Goal: Task Accomplishment & Management: Use online tool/utility

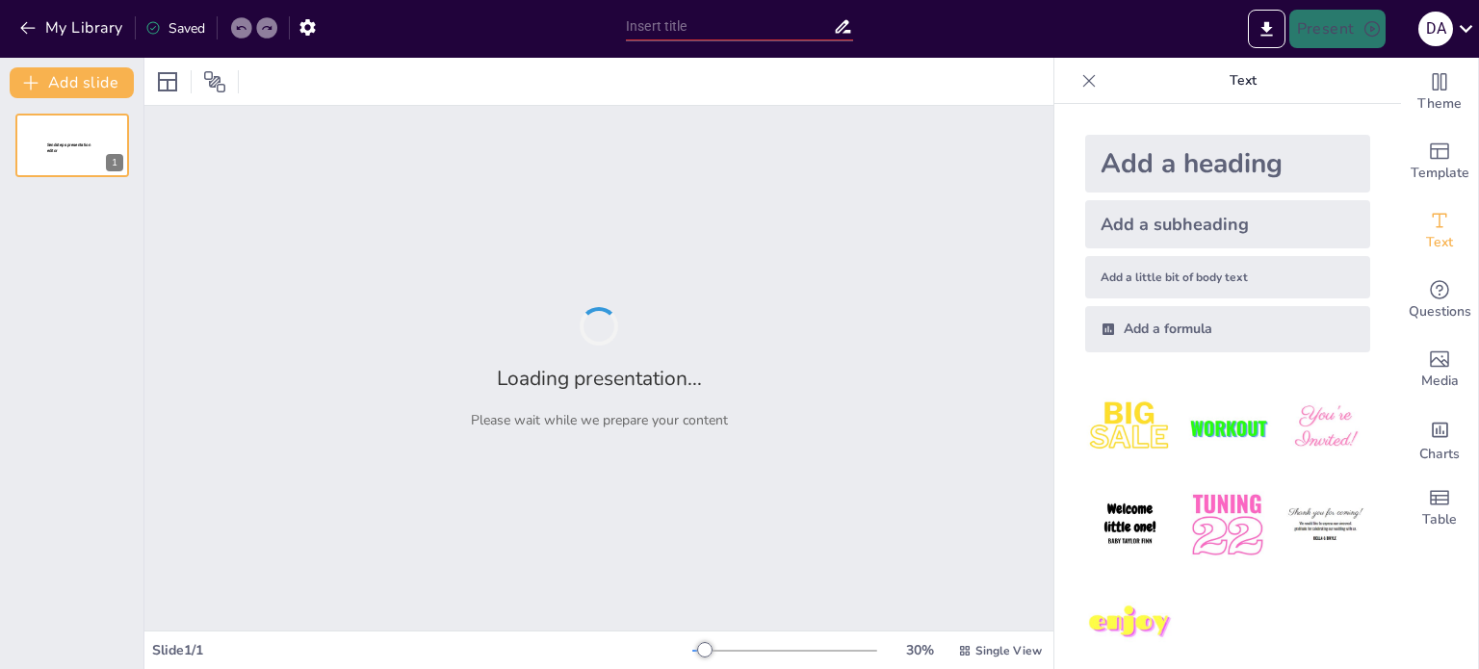
type input "Fundamentos del Diseño Gráfico en Líneas Gráficas"
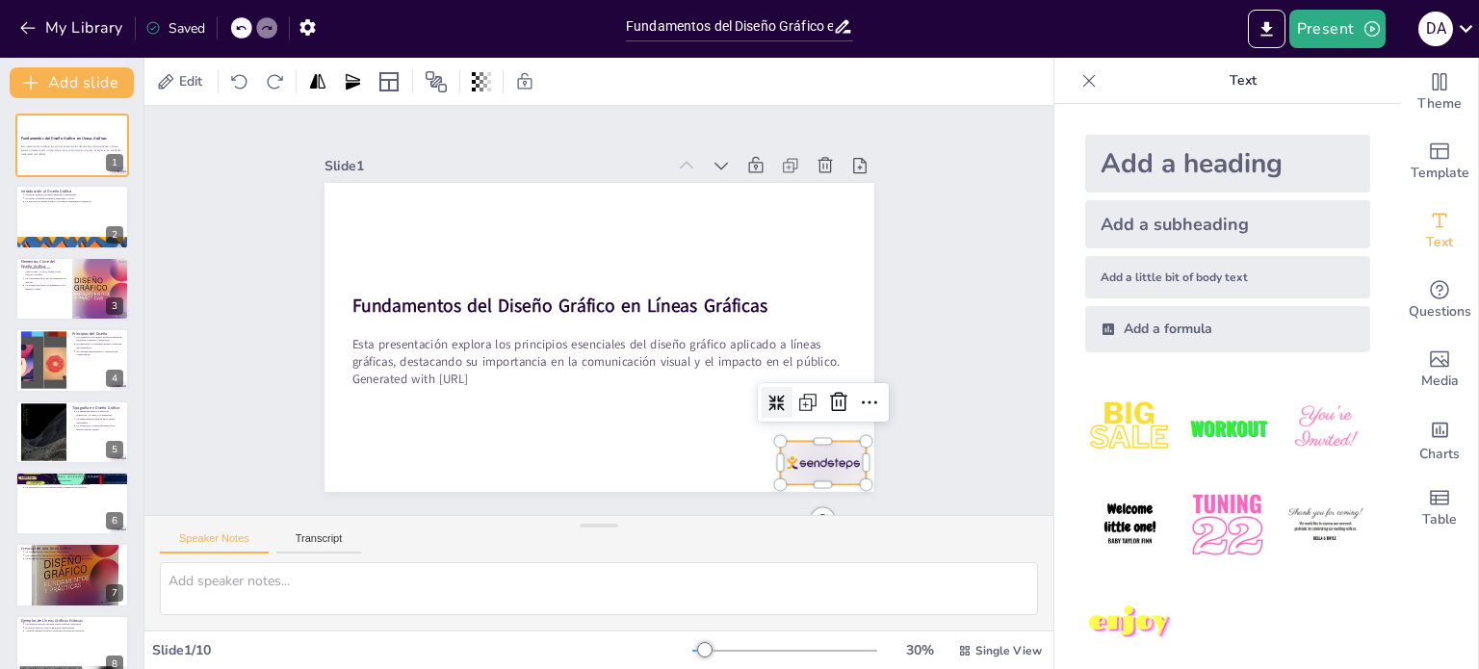
click at [529, 107] on div at bounding box center [481, 67] width 96 height 80
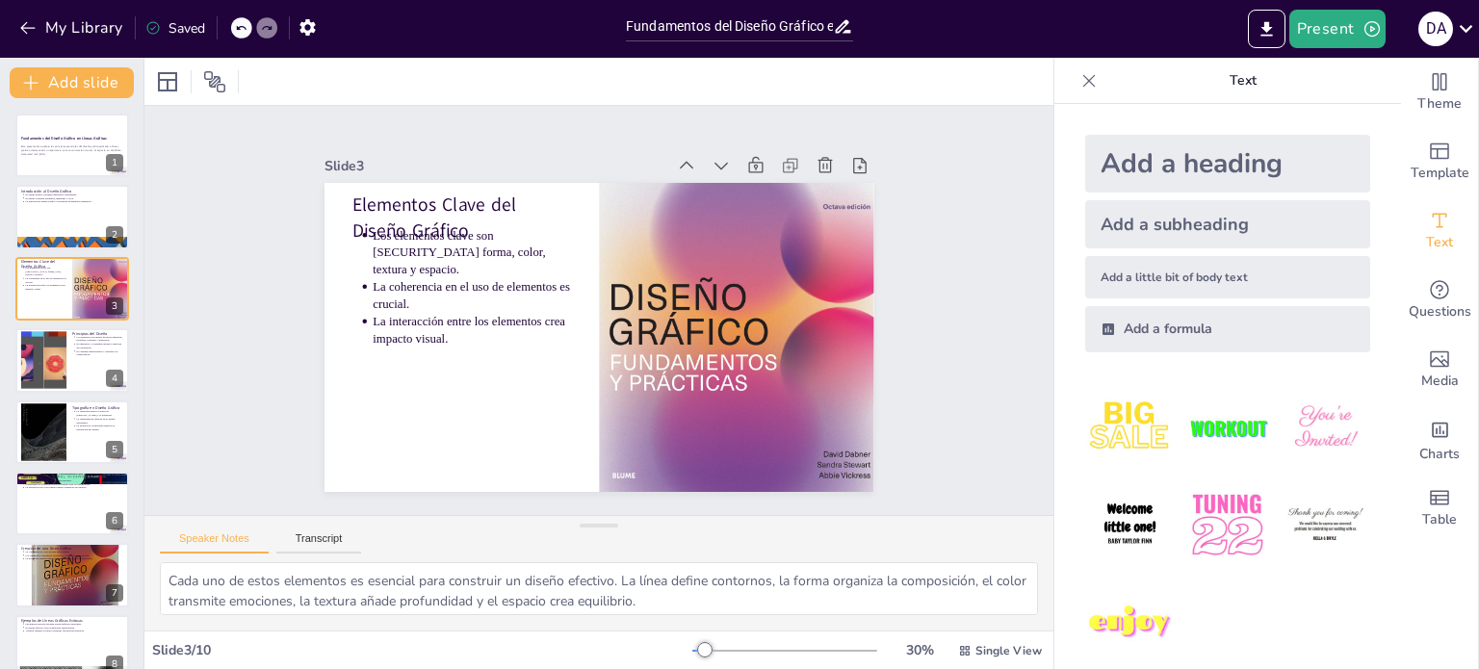
type textarea "El diseño gráfico es fundamental para la comunicación efectiva, ya que permite …"
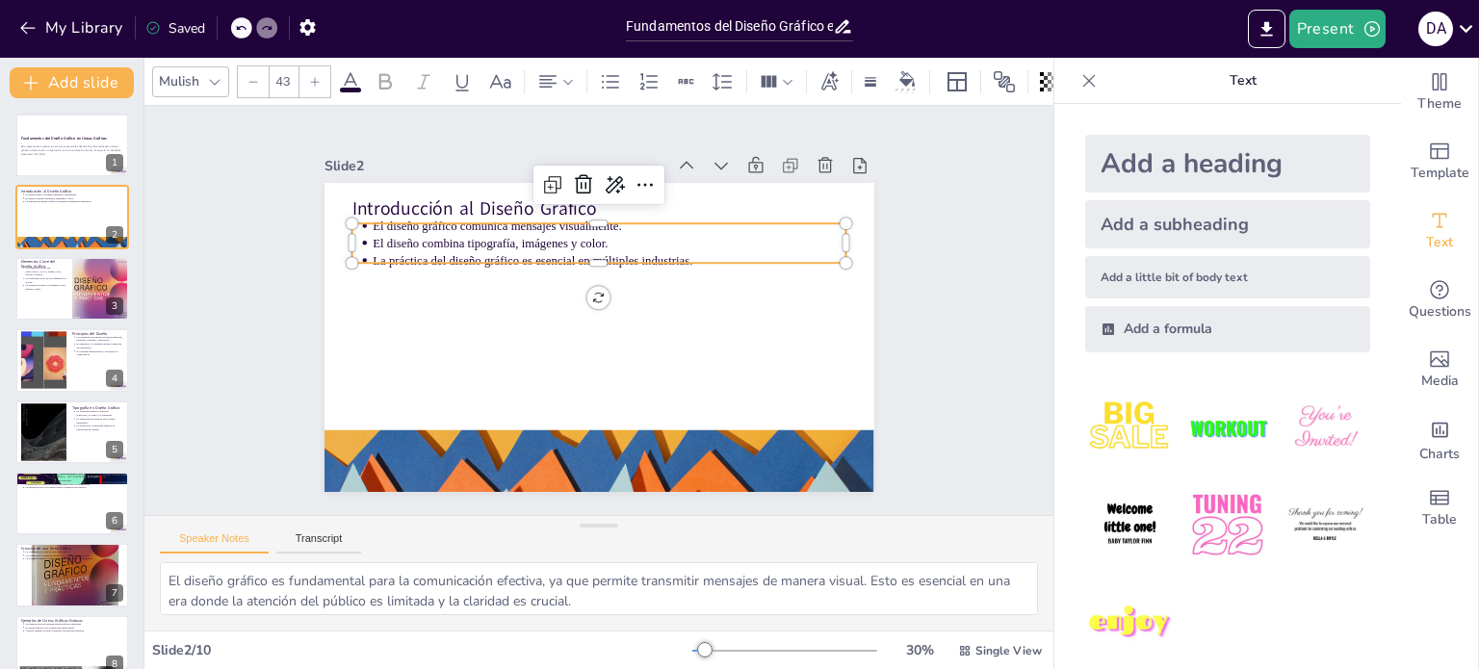
click at [527, 223] on p "El diseño gráfico comunica mensajes visualmente." at bounding box center [673, 269] width 292 height 394
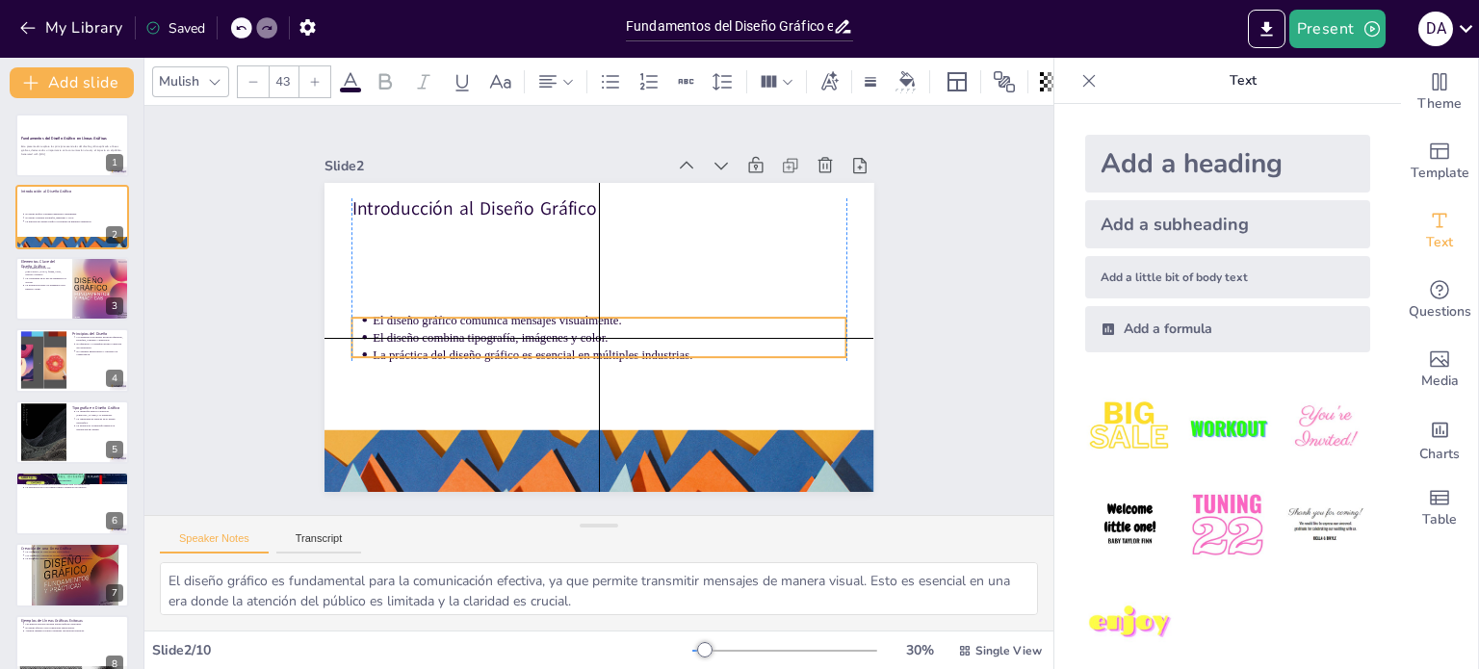
drag, startPoint x: 516, startPoint y: 226, endPoint x: 521, endPoint y: 324, distance: 98.3
click at [546, 324] on p "El diseño combina tipografía, imágenes y color." at bounding box center [627, 308] width 163 height 455
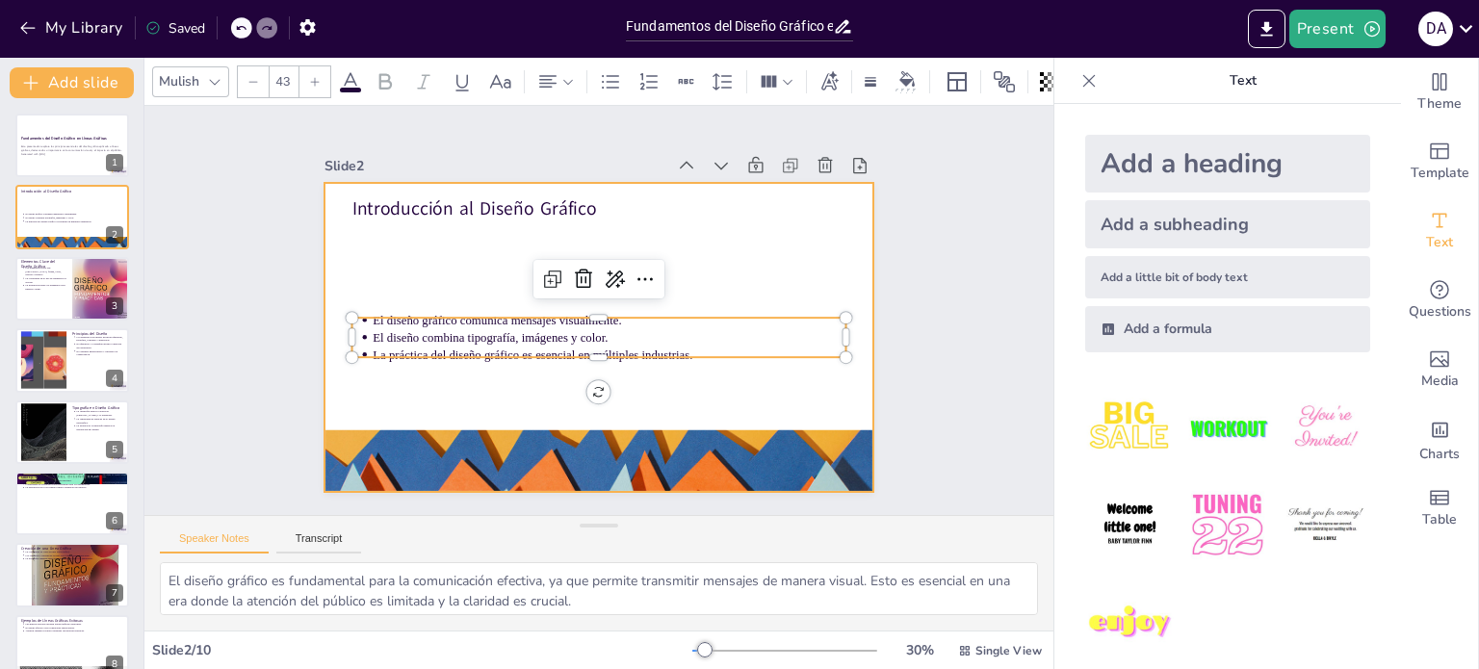
click at [463, 268] on div at bounding box center [594, 337] width 602 height 417
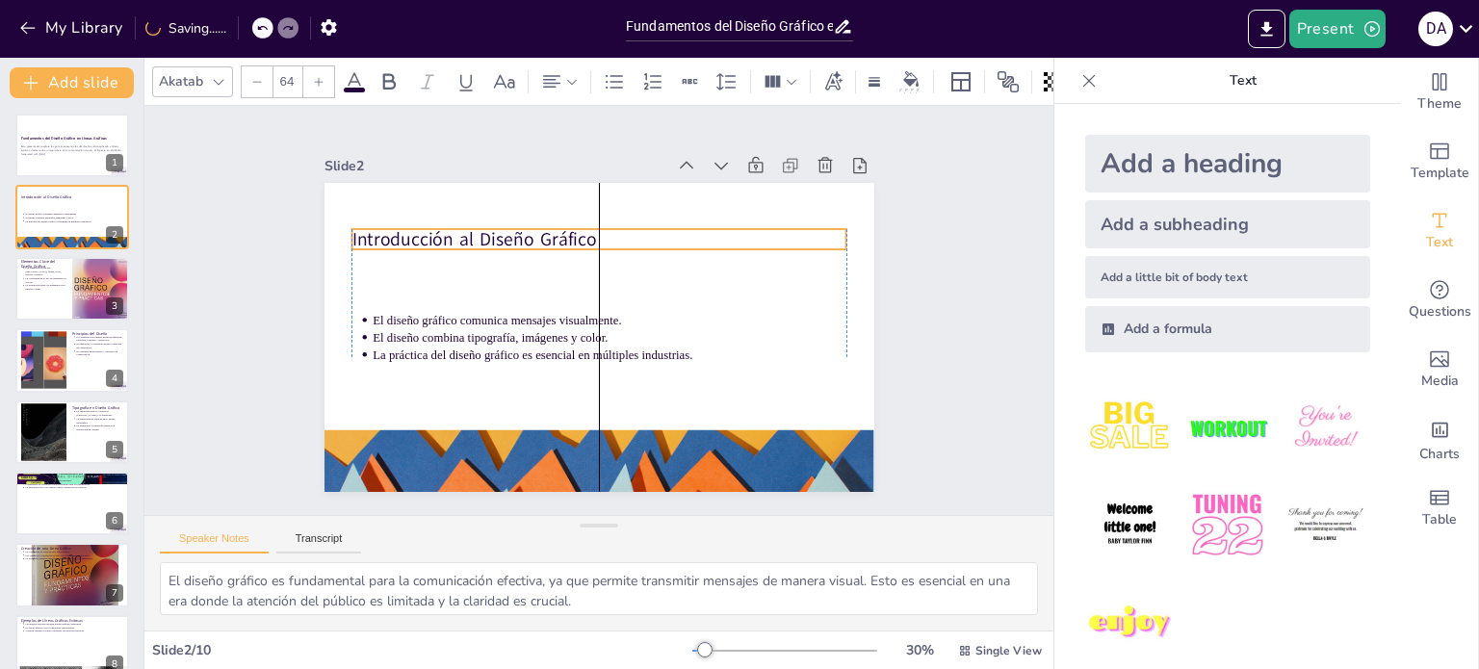
drag, startPoint x: 470, startPoint y: 207, endPoint x: 470, endPoint y: 238, distance: 30.8
click at [470, 238] on p "Introducción al Diseño Gráfico" at bounding box center [640, 368] width 415 height 312
click at [214, 74] on icon at bounding box center [218, 81] width 15 height 15
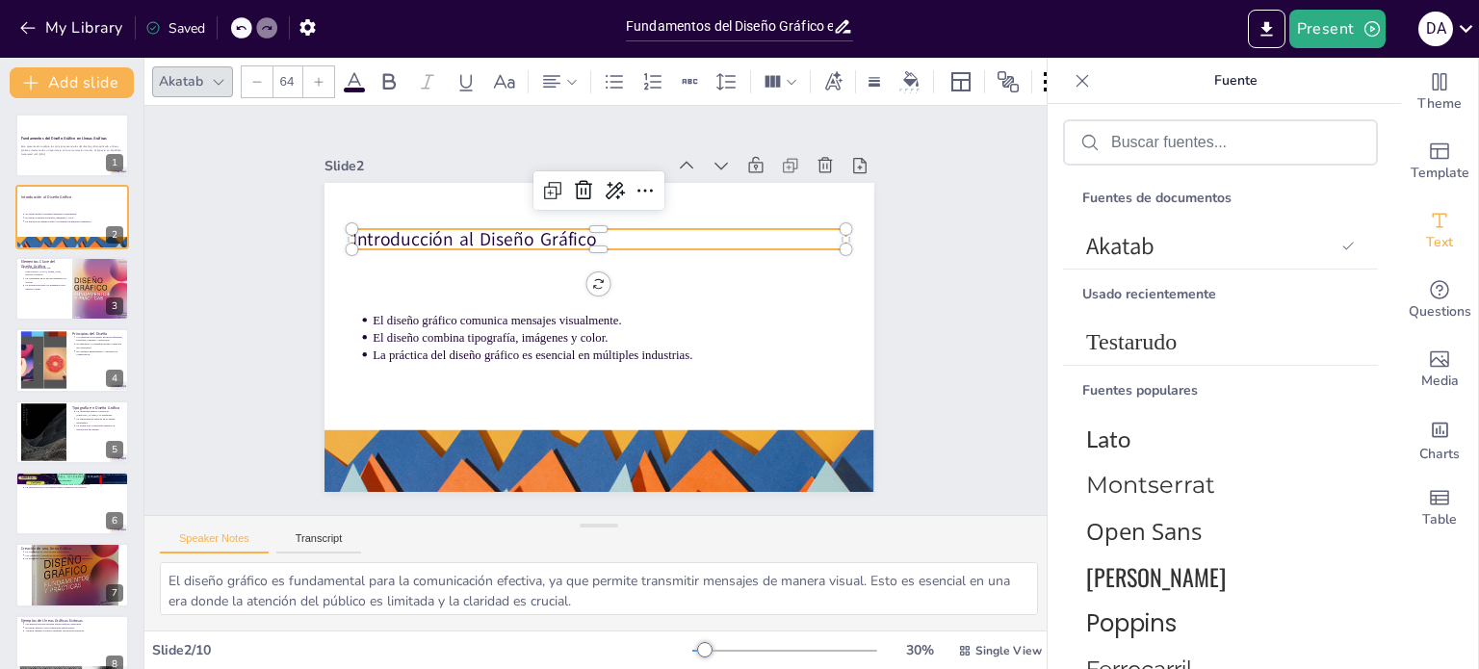
click at [214, 74] on icon at bounding box center [218, 81] width 15 height 15
click at [361, 78] on icon at bounding box center [354, 81] width 23 height 23
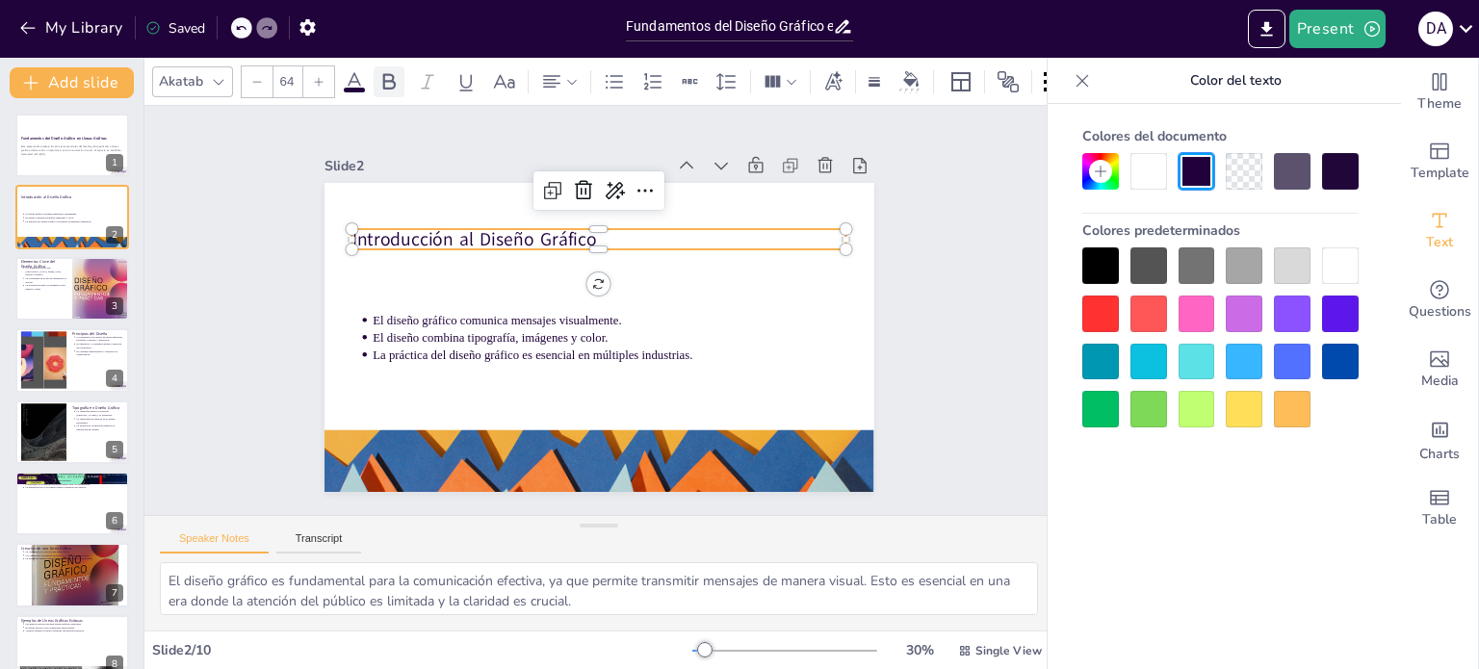
click at [373, 81] on div at bounding box center [388, 81] width 31 height 31
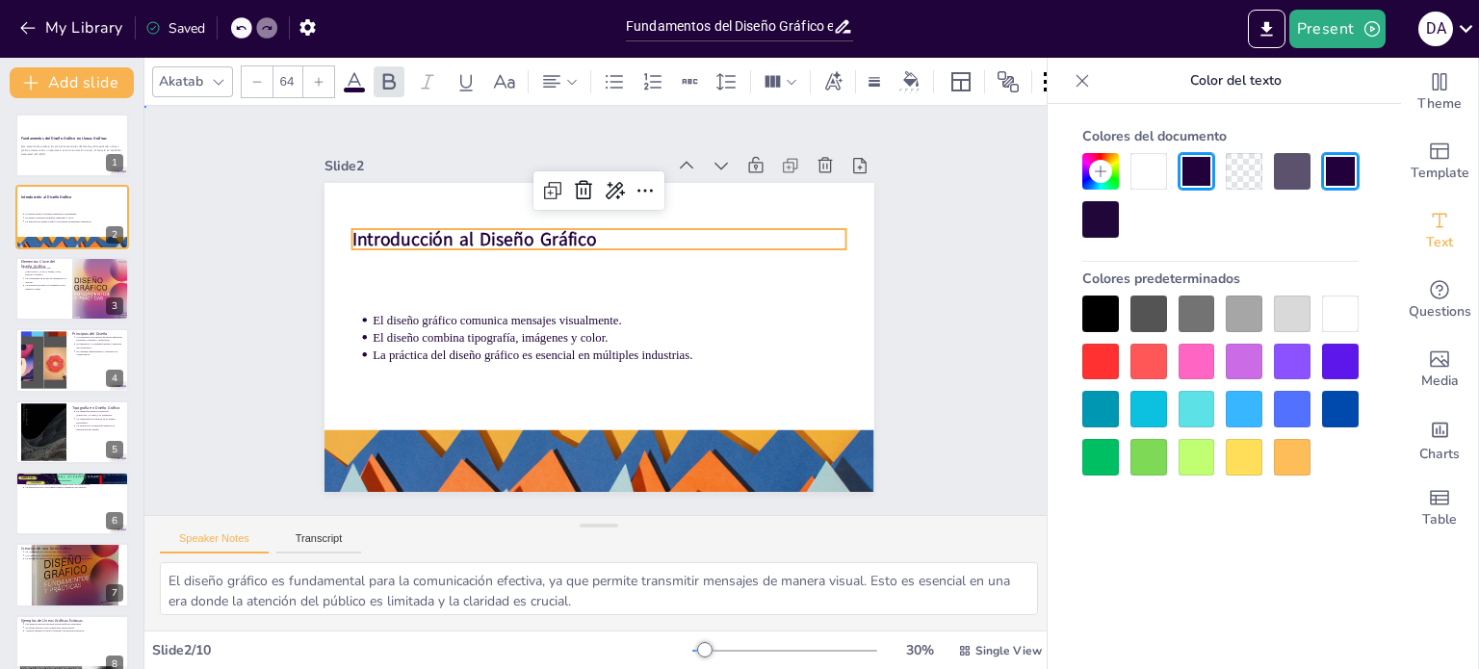
click at [417, 290] on div "Slide 1 Fundamentos del Diseño Gráfico en Líneas Gráficas Esta presentación exp…" at bounding box center [598, 310] width 363 height 657
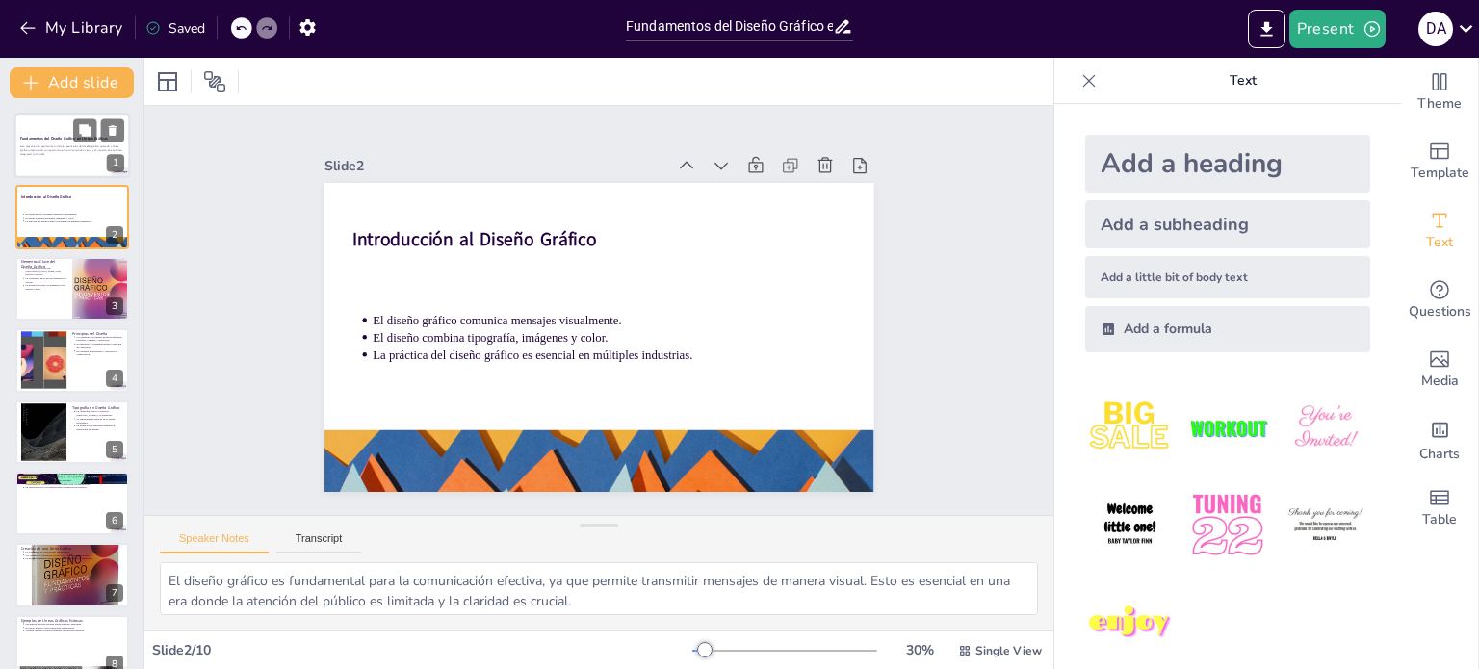
click at [86, 145] on p "Esta presentación explora los principios esenciales del diseño gráfico aplicado…" at bounding box center [72, 149] width 104 height 8
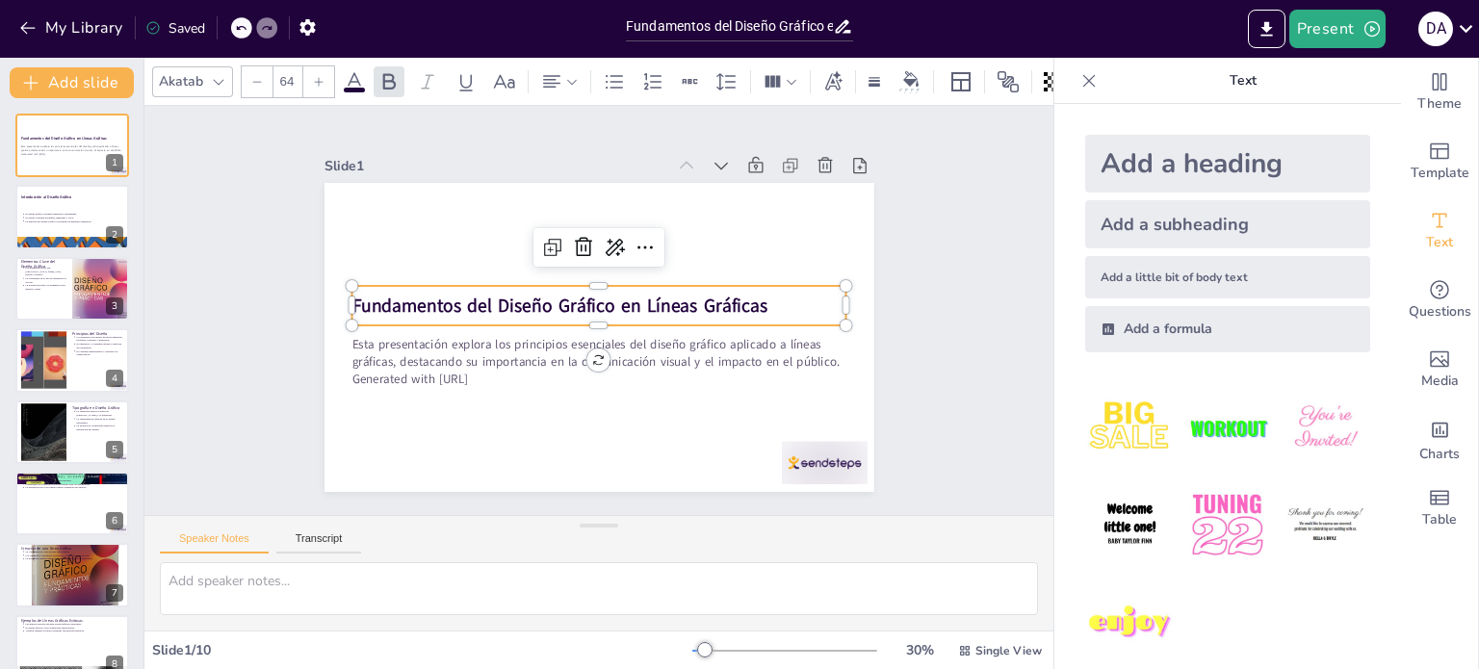
click at [565, 305] on strong "Fundamentos del Diseño Gráfico en Líneas Gráficas" at bounding box center [567, 285] width 373 height 229
click at [493, 84] on icon at bounding box center [504, 81] width 23 height 23
click at [398, 71] on icon at bounding box center [388, 81] width 23 height 23
click at [223, 74] on icon at bounding box center [218, 81] width 15 height 15
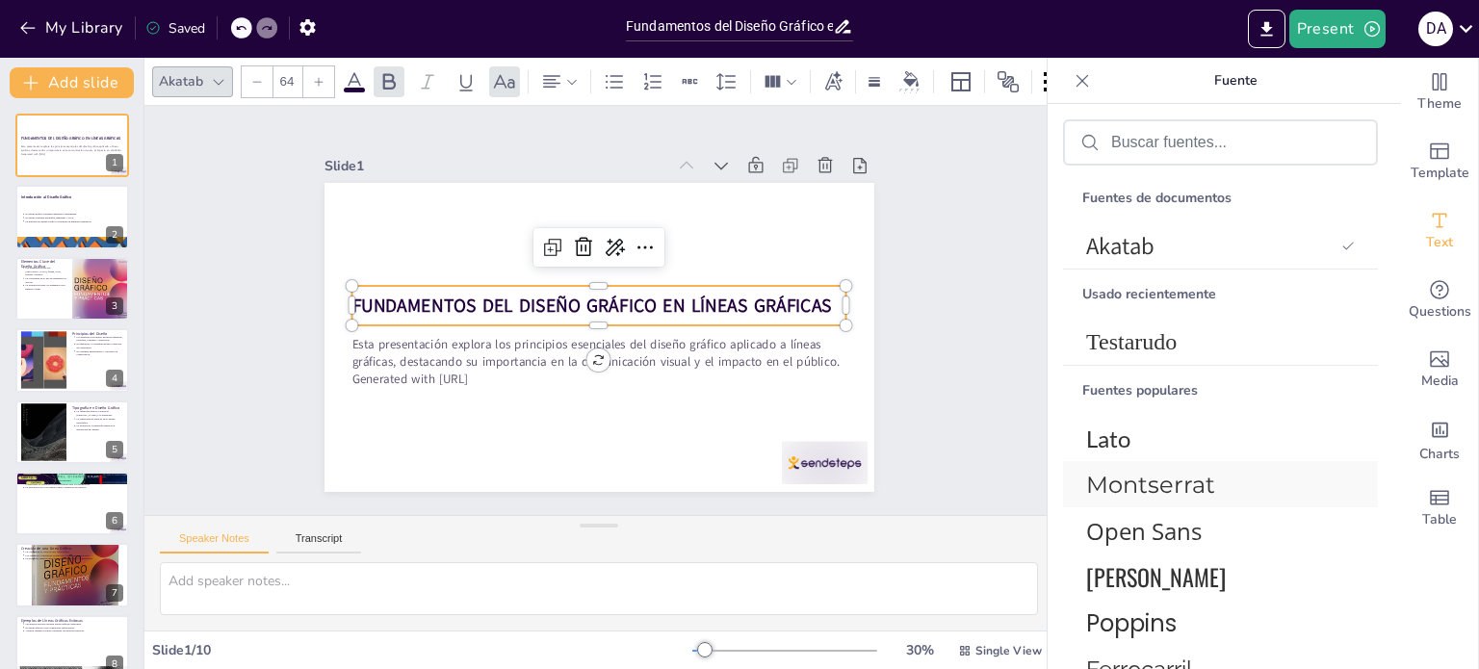
click at [1187, 484] on font "Montserrat" at bounding box center [1150, 485] width 129 height 28
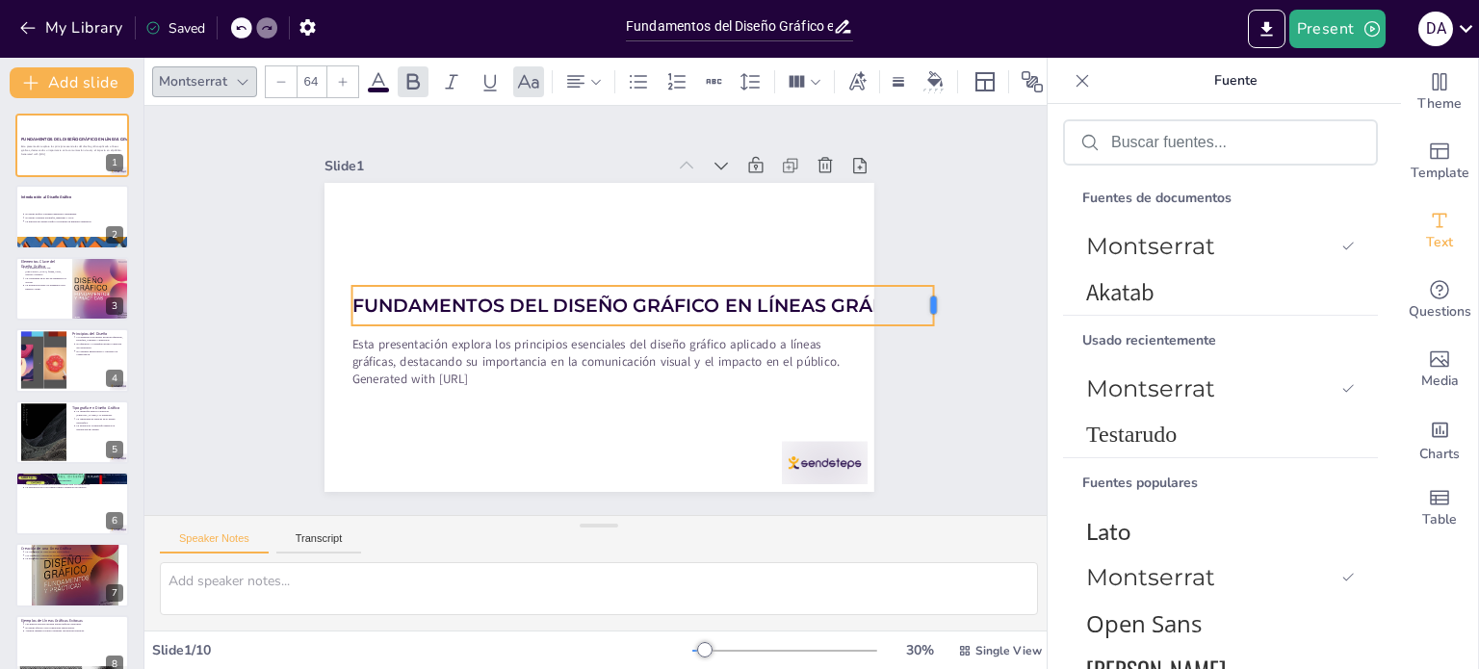
drag, startPoint x: 833, startPoint y: 303, endPoint x: 920, endPoint y: 289, distance: 88.8
click at [920, 425] on div at bounding box center [914, 446] width 30 height 42
type input "55.4"
drag, startPoint x: 916, startPoint y: 281, endPoint x: 838, endPoint y: 293, distance: 78.8
click at [838, 293] on div "Fundamentos del Diseño Gráfico en Líneas Gráficas Esta presentación explora los…" at bounding box center [590, 336] width 618 height 464
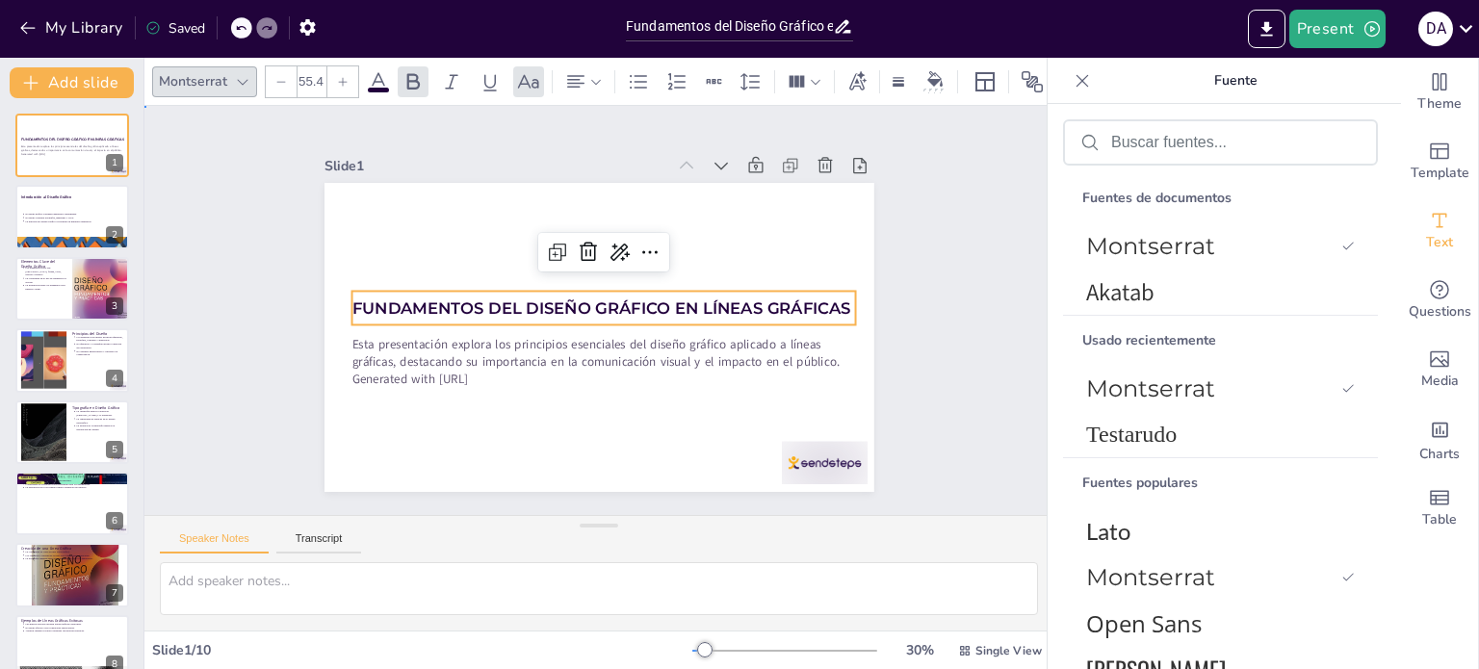
click at [907, 346] on div "Slide 1 Fundamentos del Diseño Gráfico en Líneas Gráficas Esta presentación exp…" at bounding box center [598, 310] width 751 height 643
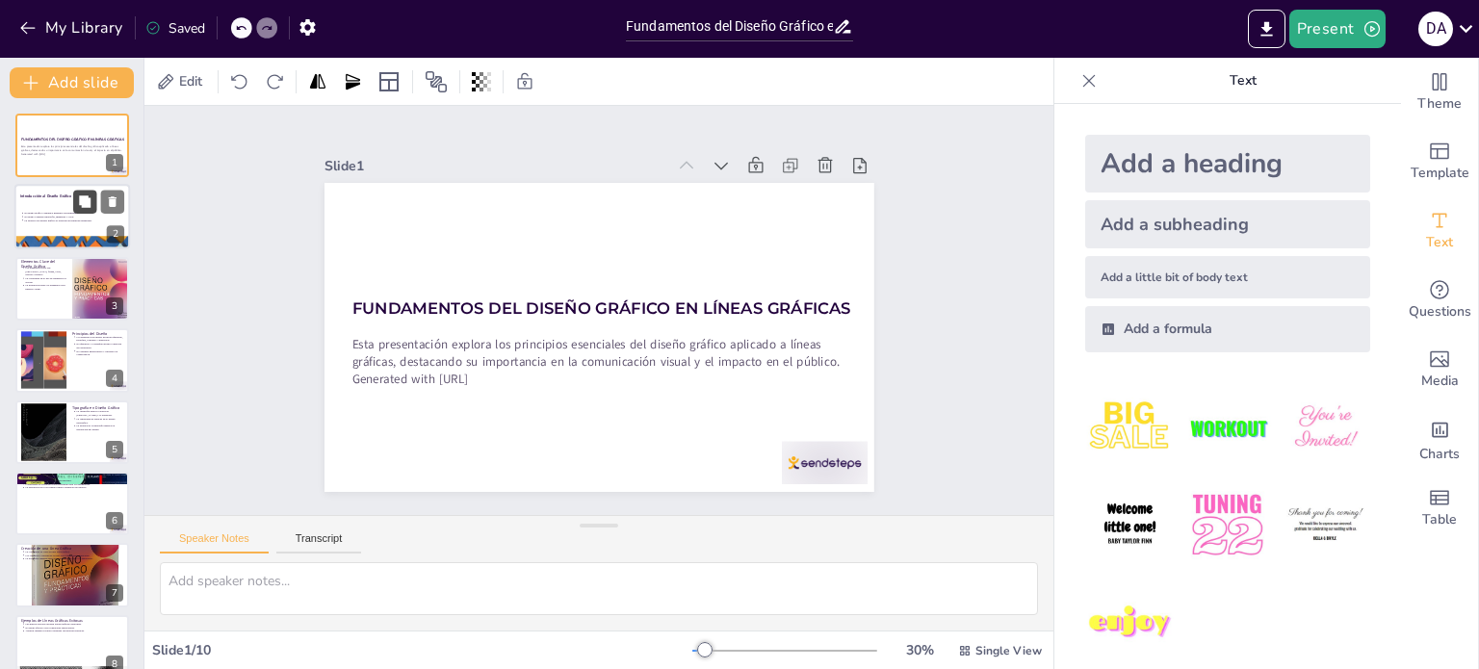
click at [91, 195] on icon at bounding box center [84, 201] width 13 height 13
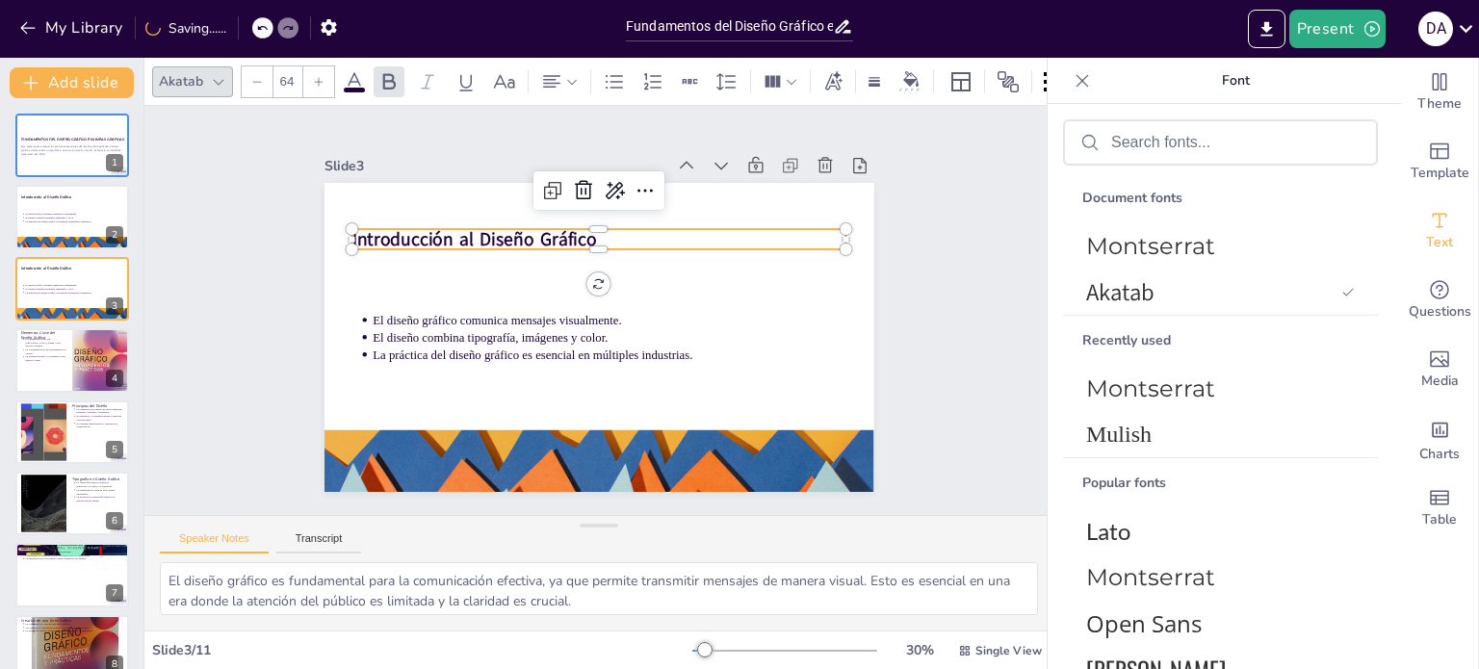
click at [463, 226] on strong "Introducción al Diseño Gráfico" at bounding box center [514, 195] width 234 height 122
click at [1113, 243] on font "Montserrat" at bounding box center [1150, 246] width 129 height 28
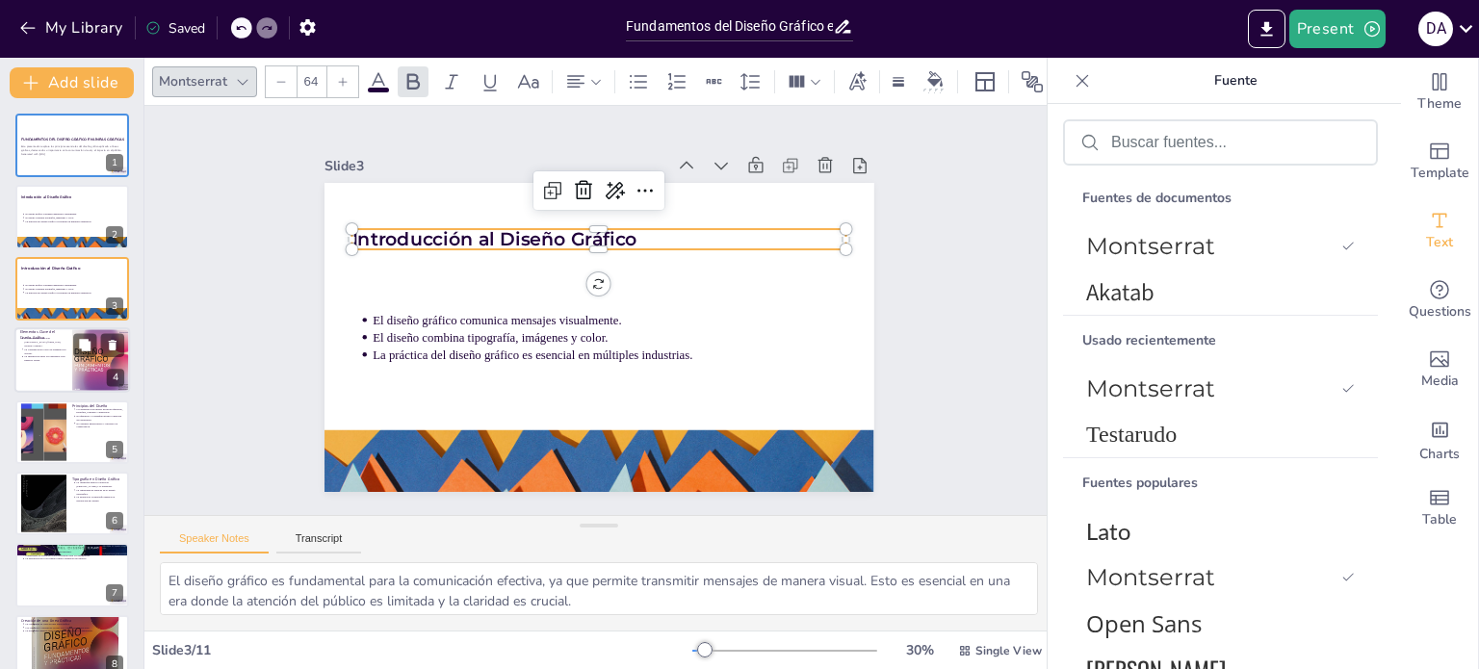
click at [71, 355] on div at bounding box center [72, 359] width 116 height 65
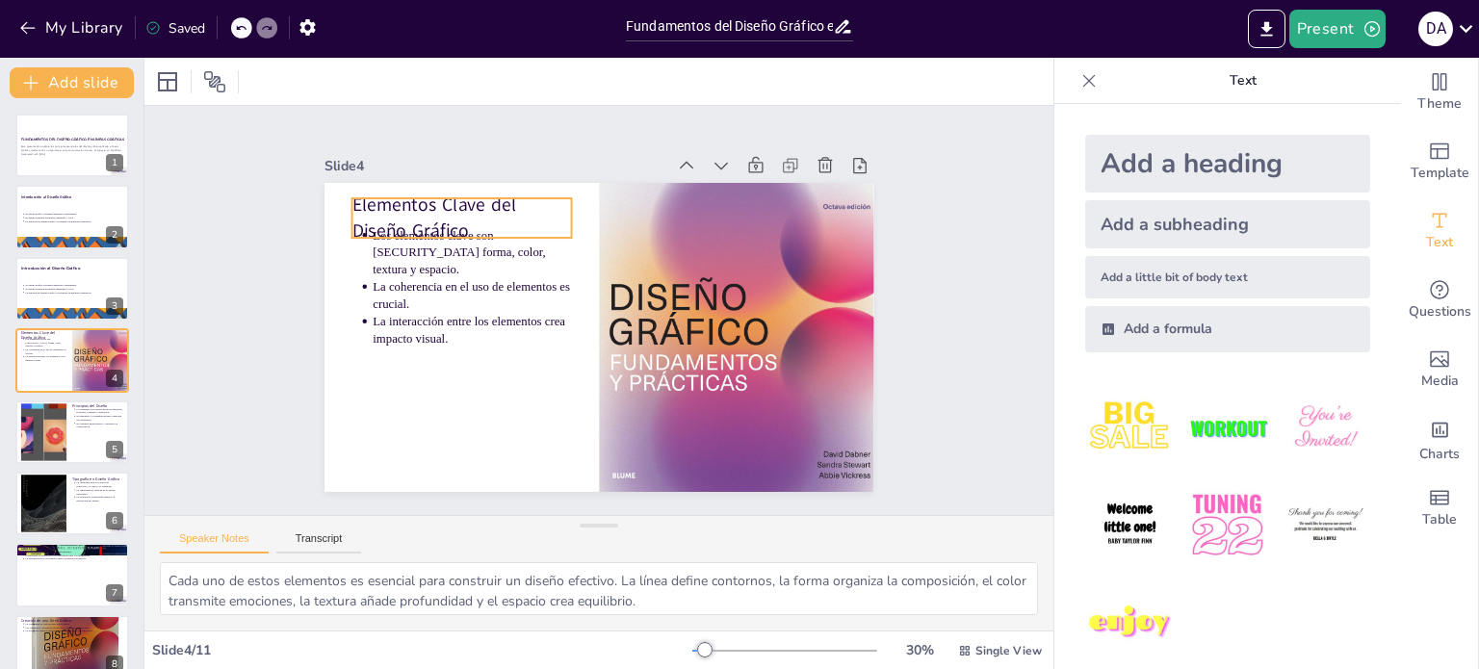
click at [412, 209] on p "Elementos Clave del Diseño Gráfico" at bounding box center [510, 170] width 221 height 137
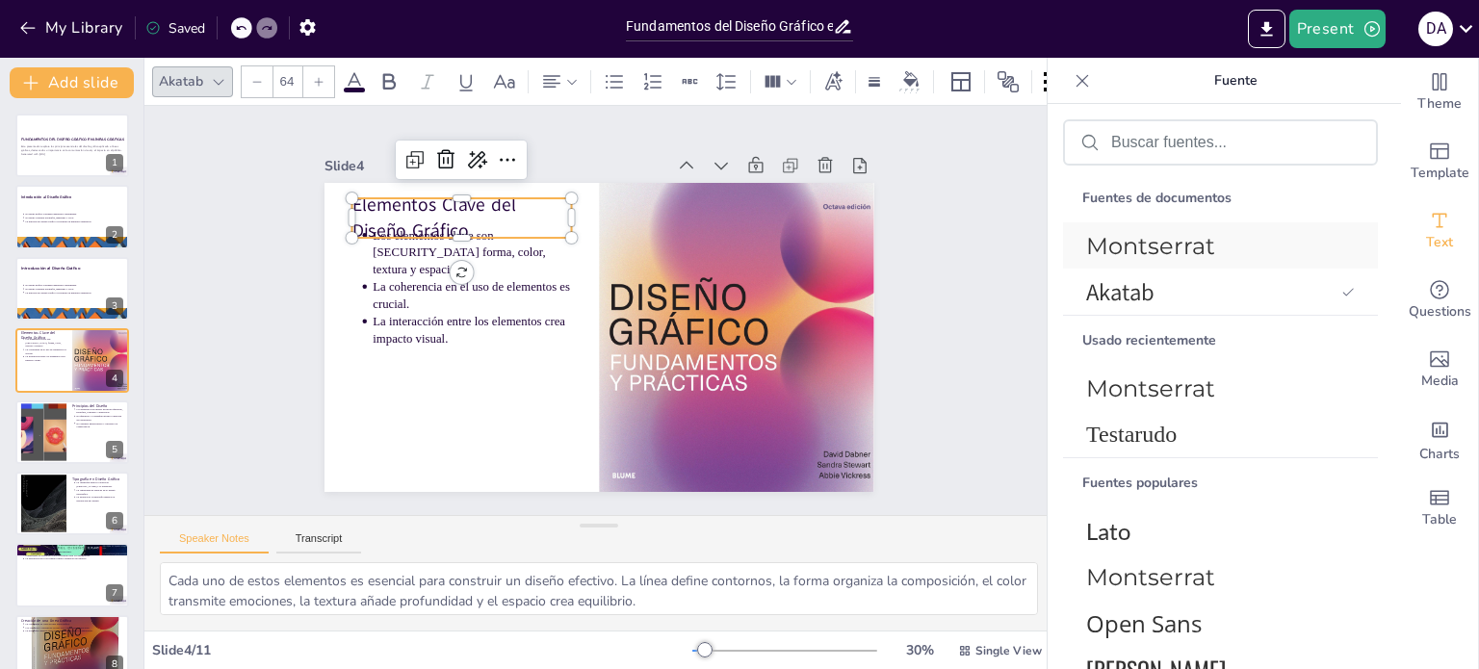
click at [1100, 251] on font "Montserrat" at bounding box center [1150, 246] width 129 height 28
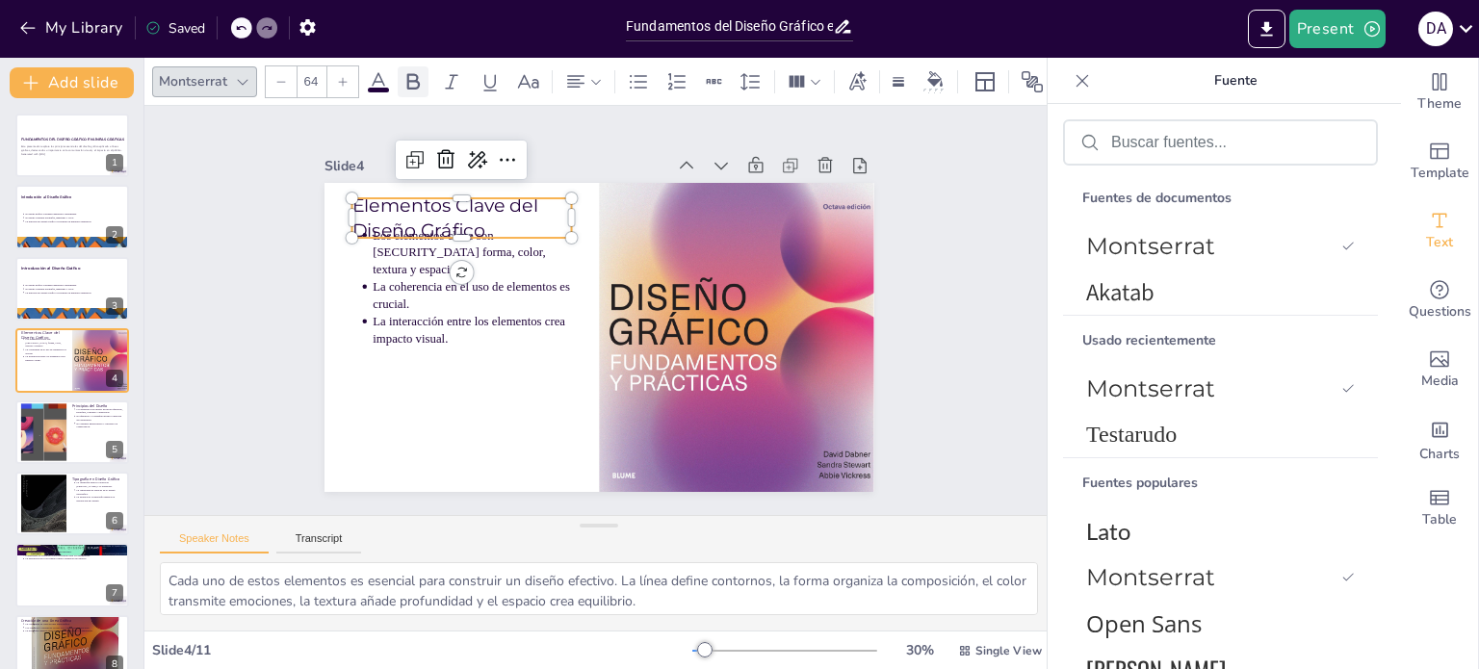
click at [402, 72] on icon at bounding box center [412, 81] width 23 height 23
click at [413, 233] on div at bounding box center [512, 185] width 198 height 123
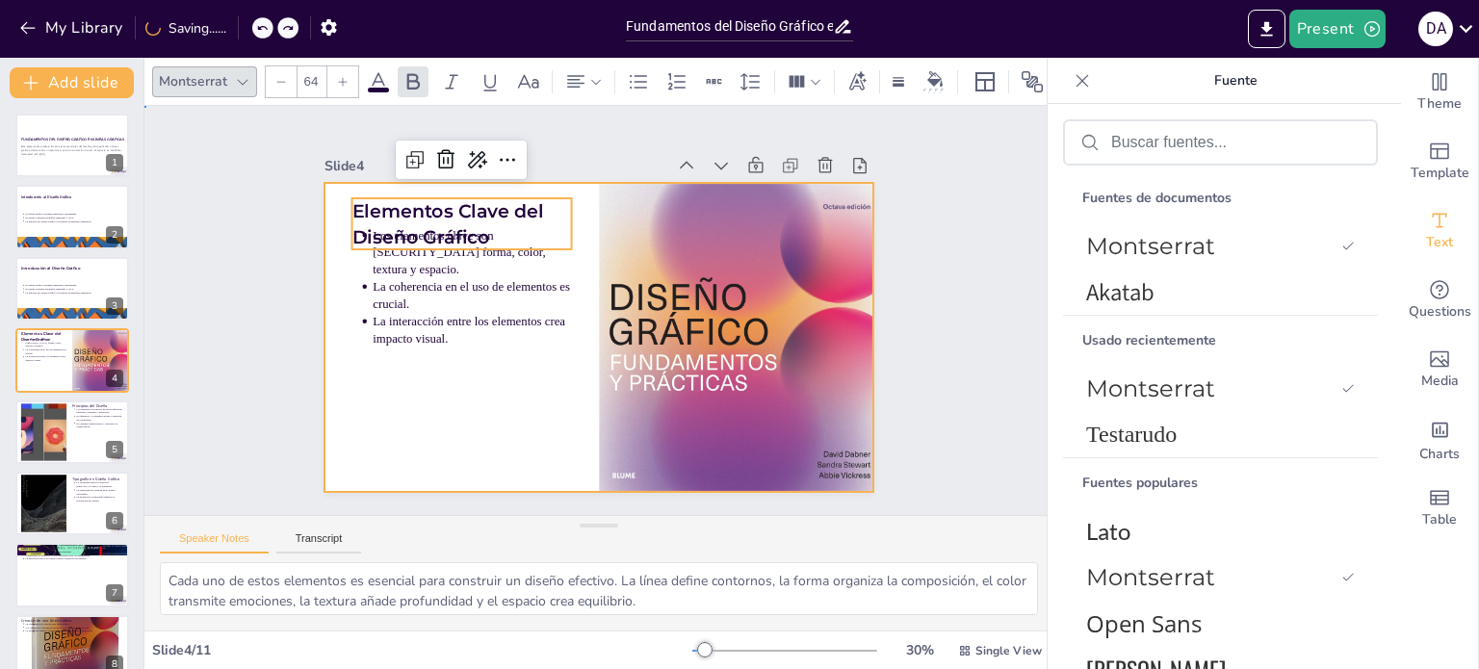
click at [462, 414] on div at bounding box center [588, 334] width 628 height 505
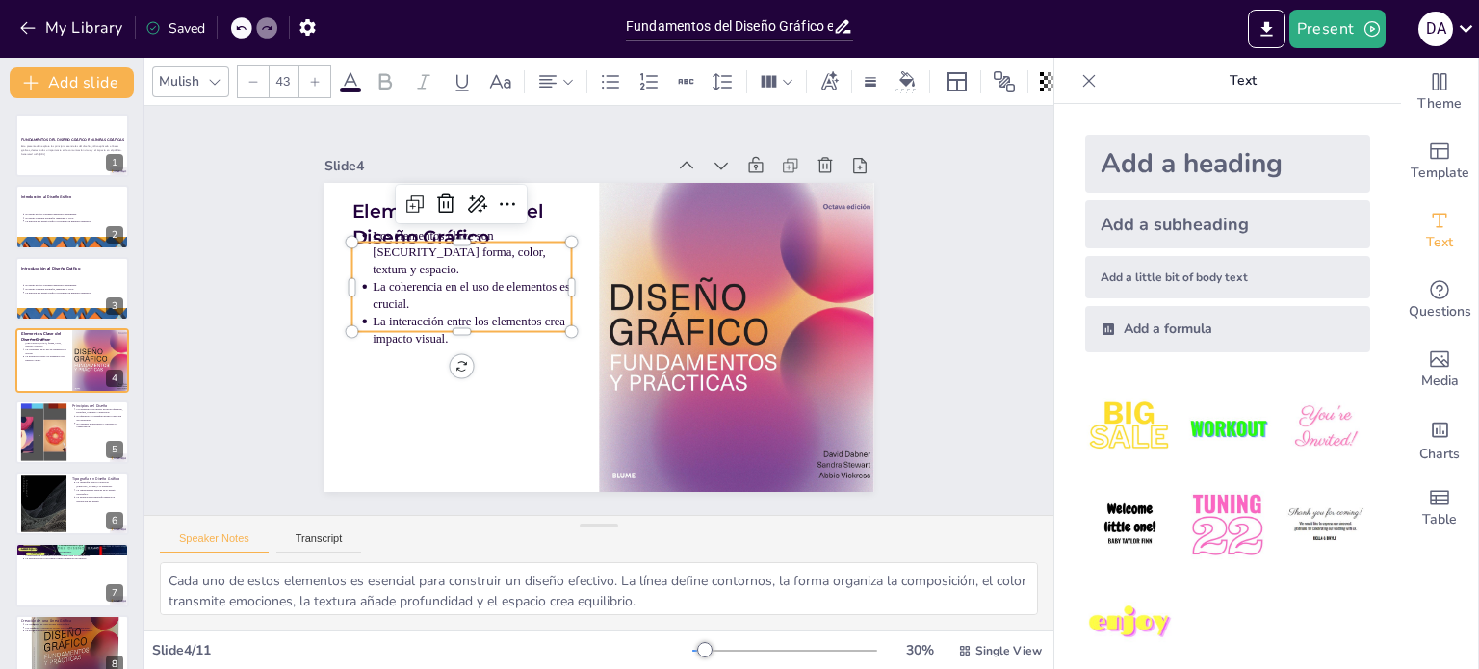
click at [412, 305] on p "La interacción entre los elementos crea impacto visual." at bounding box center [472, 290] width 199 height 94
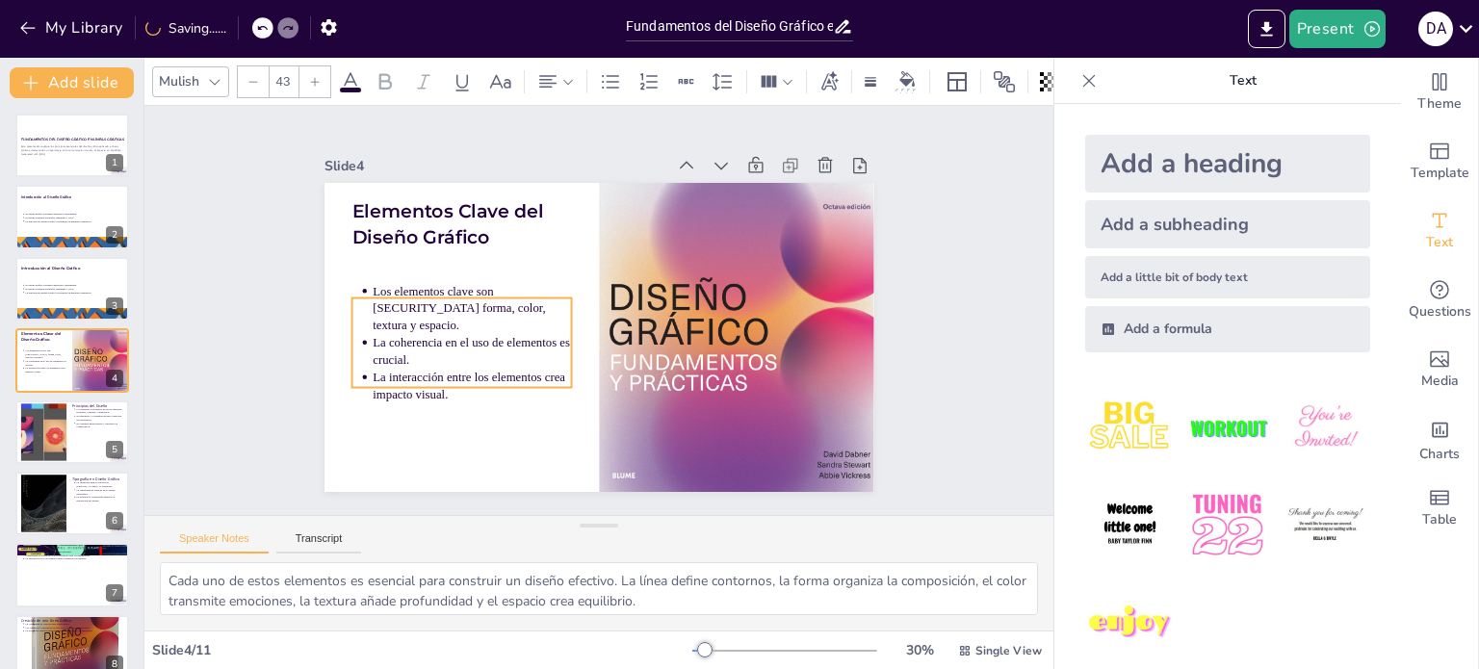
drag, startPoint x: 412, startPoint y: 321, endPoint x: 412, endPoint y: 375, distance: 54.9
click at [412, 375] on p "La interacción entre los elementos crea impacto visual." at bounding box center [451, 327] width 195 height 113
click at [917, 348] on div "Slide 1 Fundamentos del Diseño Gráfico en Líneas Gráficas Esta presentación exp…" at bounding box center [598, 311] width 949 height 912
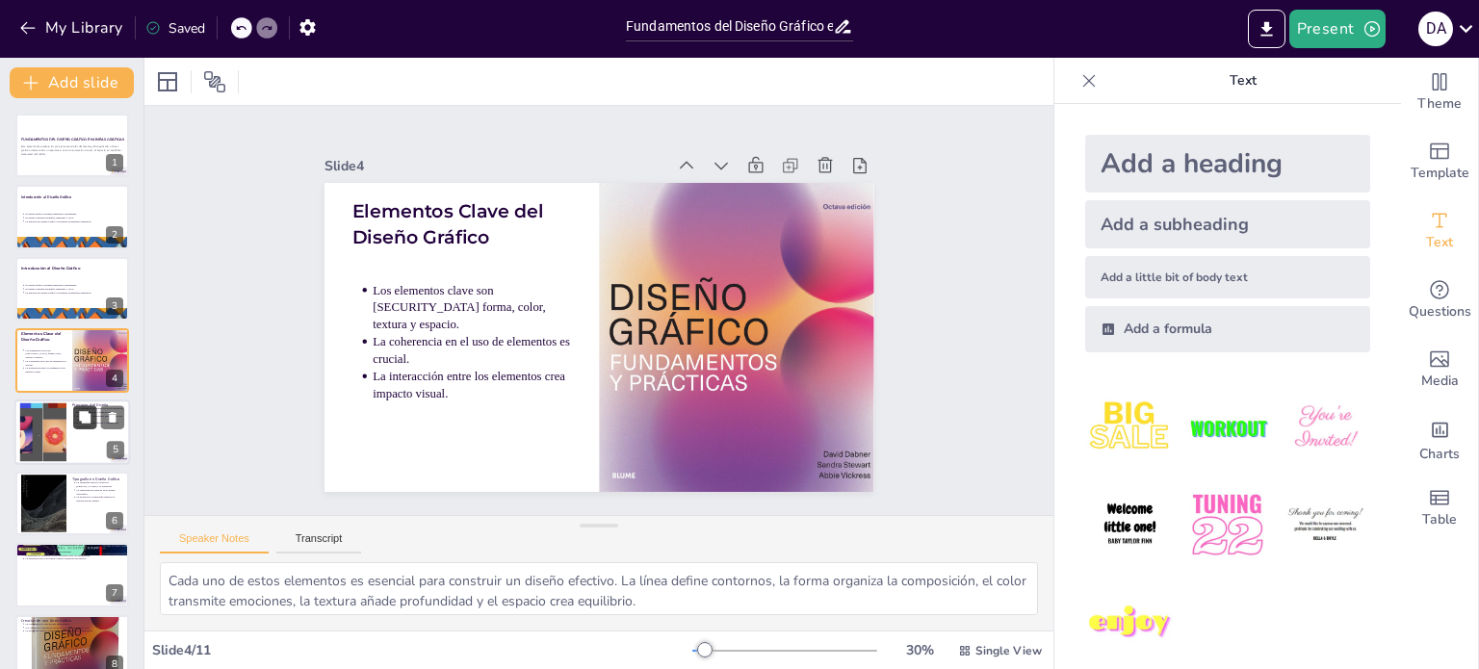
click at [81, 425] on button at bounding box center [84, 416] width 23 height 23
type textarea "Los principios del diseño son fundamentales para lograr una composición armonio…"
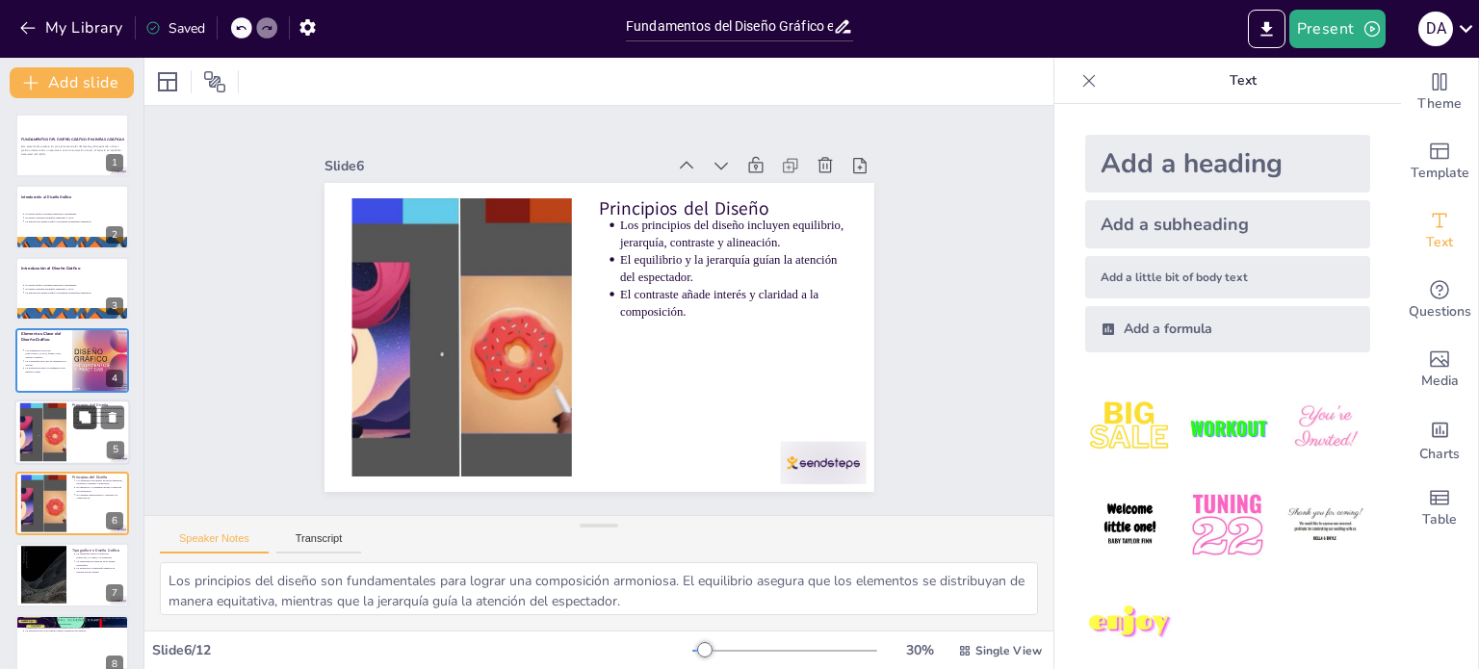
scroll to position [119, 0]
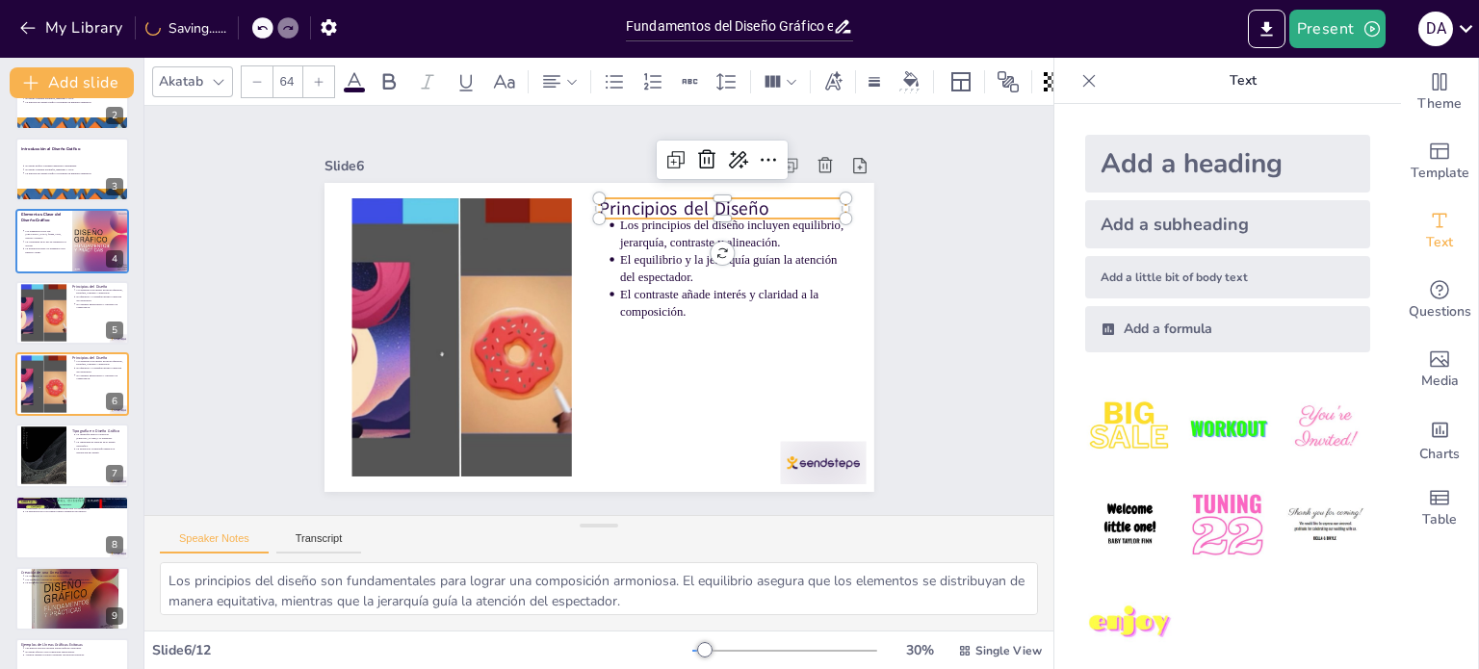
click at [699, 225] on p "Principios del Diseño" at bounding box center [758, 317] width 201 height 185
click at [175, 68] on div "Akatab" at bounding box center [181, 81] width 52 height 26
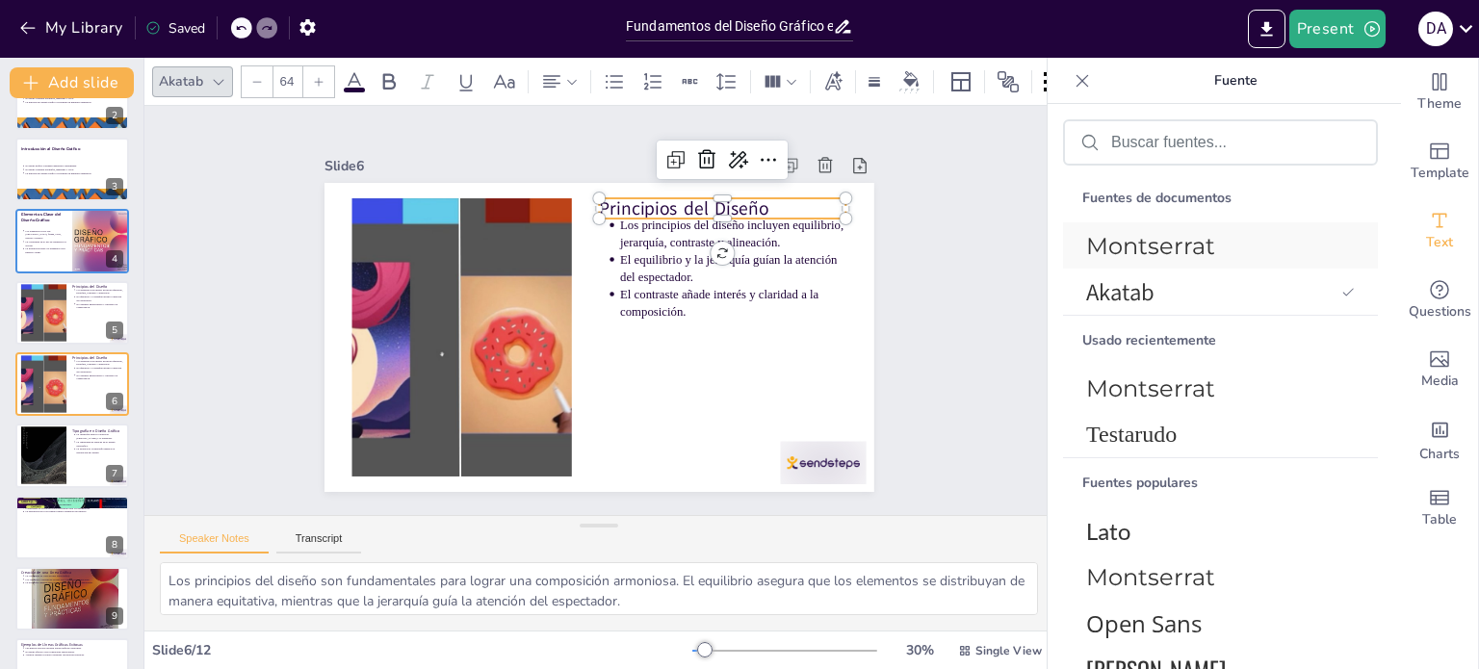
click at [1127, 244] on font "Montserrat" at bounding box center [1150, 246] width 129 height 28
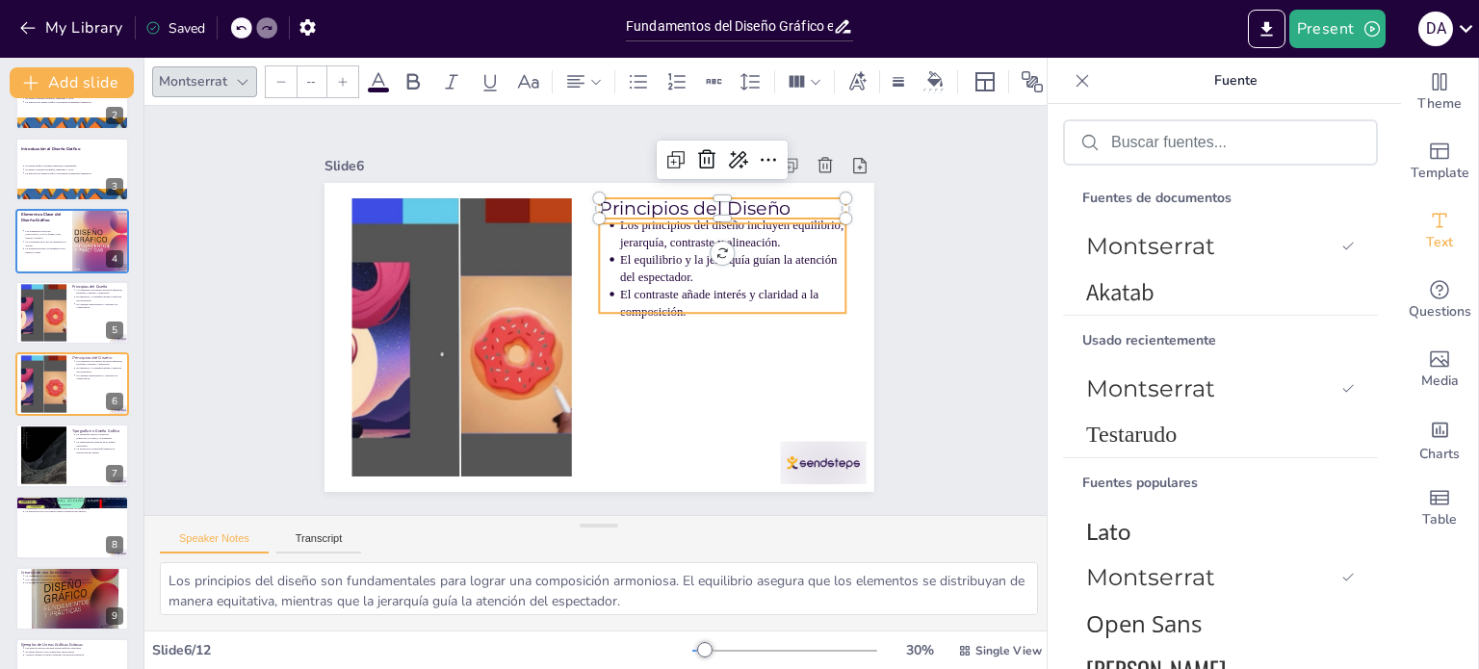
type input "43"
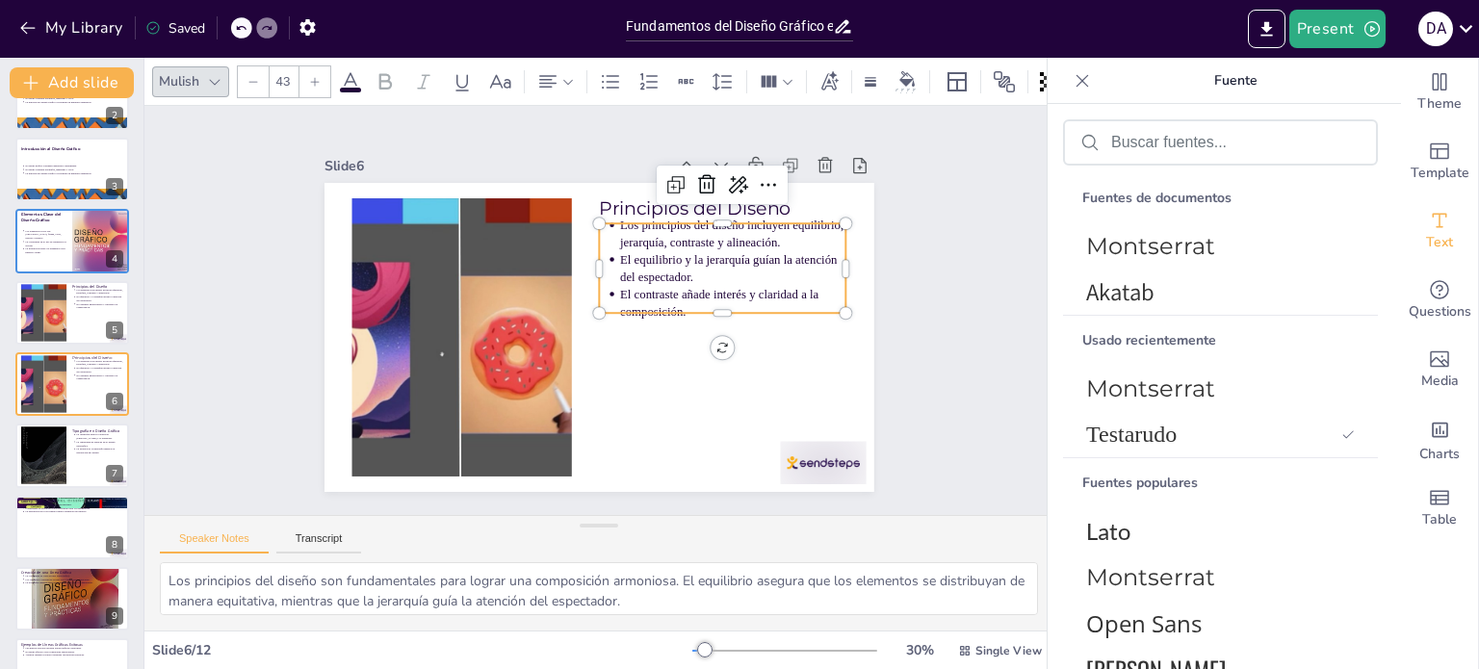
click at [768, 257] on p "El equilibrio y la jerarquía guían la atención del espectador." at bounding box center [739, 297] width 228 height 81
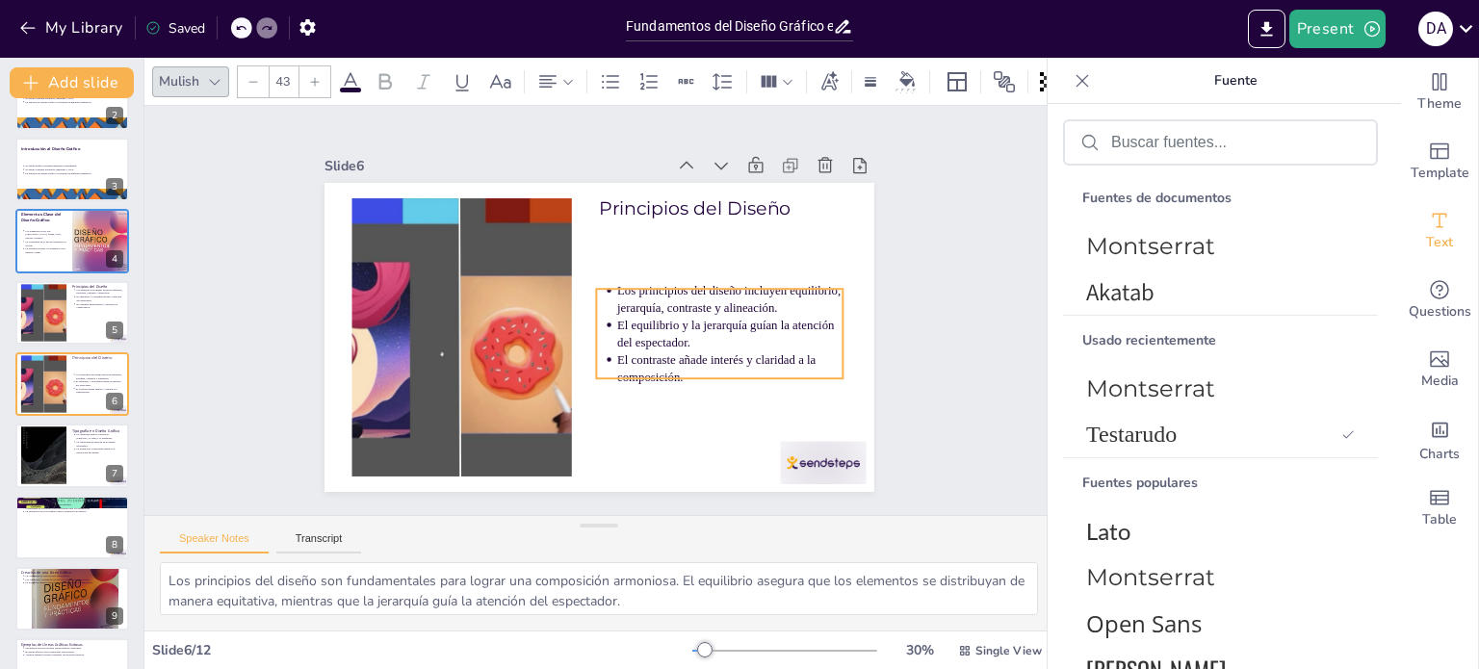
drag, startPoint x: 739, startPoint y: 245, endPoint x: 736, endPoint y: 311, distance: 65.5
click at [716, 329] on p "El equilibrio y la jerarquía guían la atención del espectador." at bounding box center [644, 435] width 143 height 213
click at [965, 334] on div "Slide 1 Fundamentos del Diseño Gráfico en Líneas Gráficas Esta presentación exp…" at bounding box center [599, 310] width 974 height 589
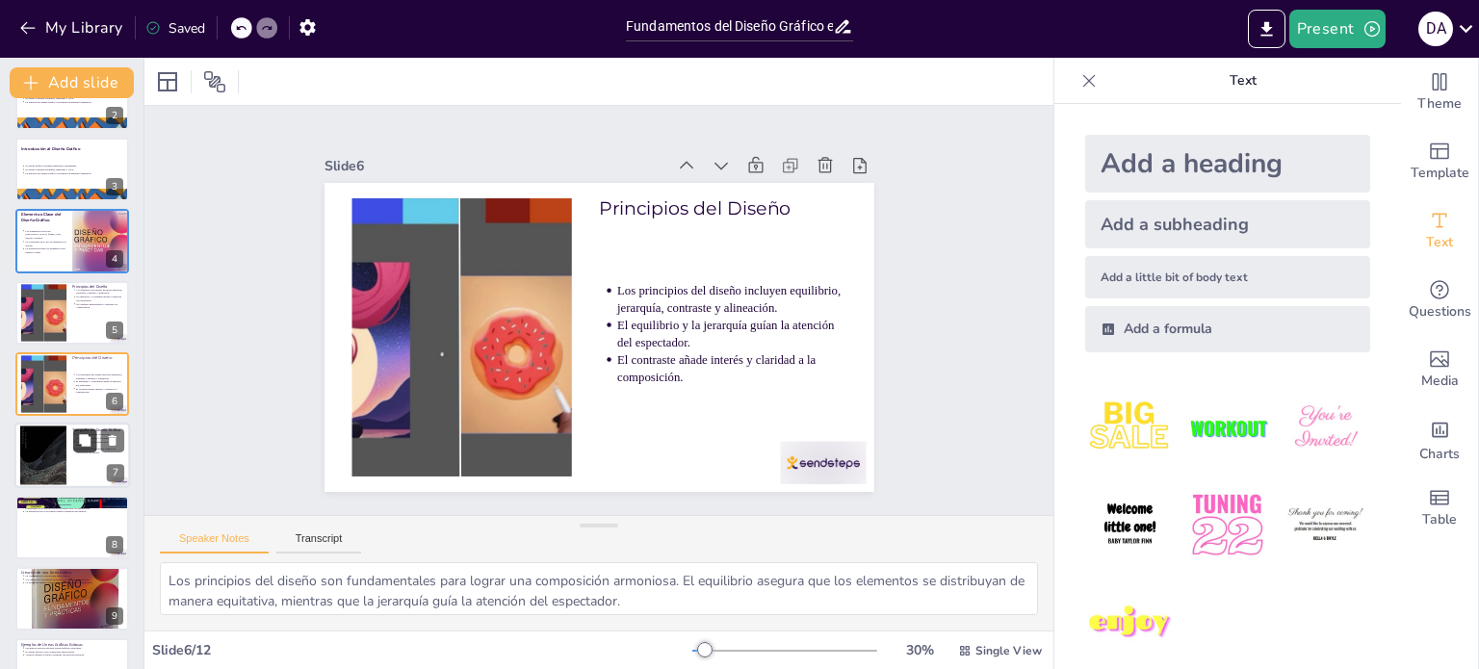
click at [85, 444] on icon at bounding box center [85, 440] width 12 height 12
type textarea "La tipografía es un aspecto crítico del diseño gráfico. La elección de la fuent…"
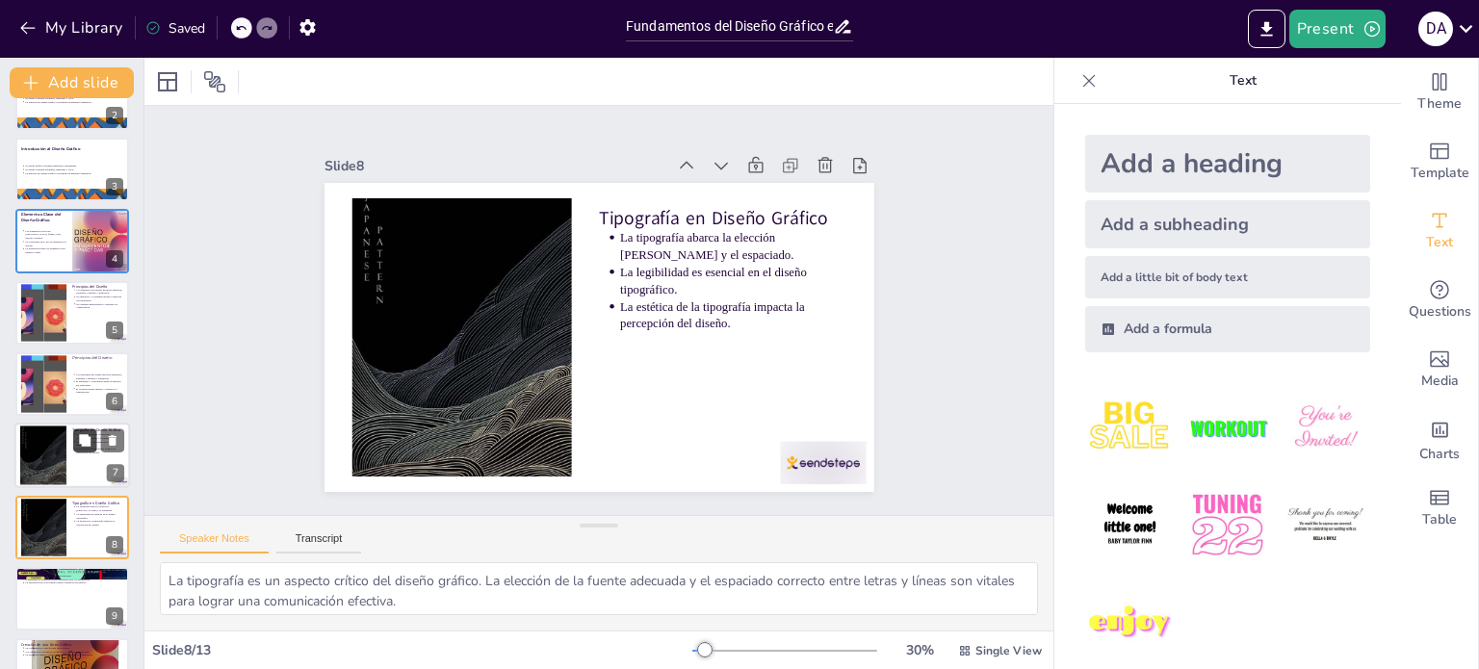
scroll to position [263, 0]
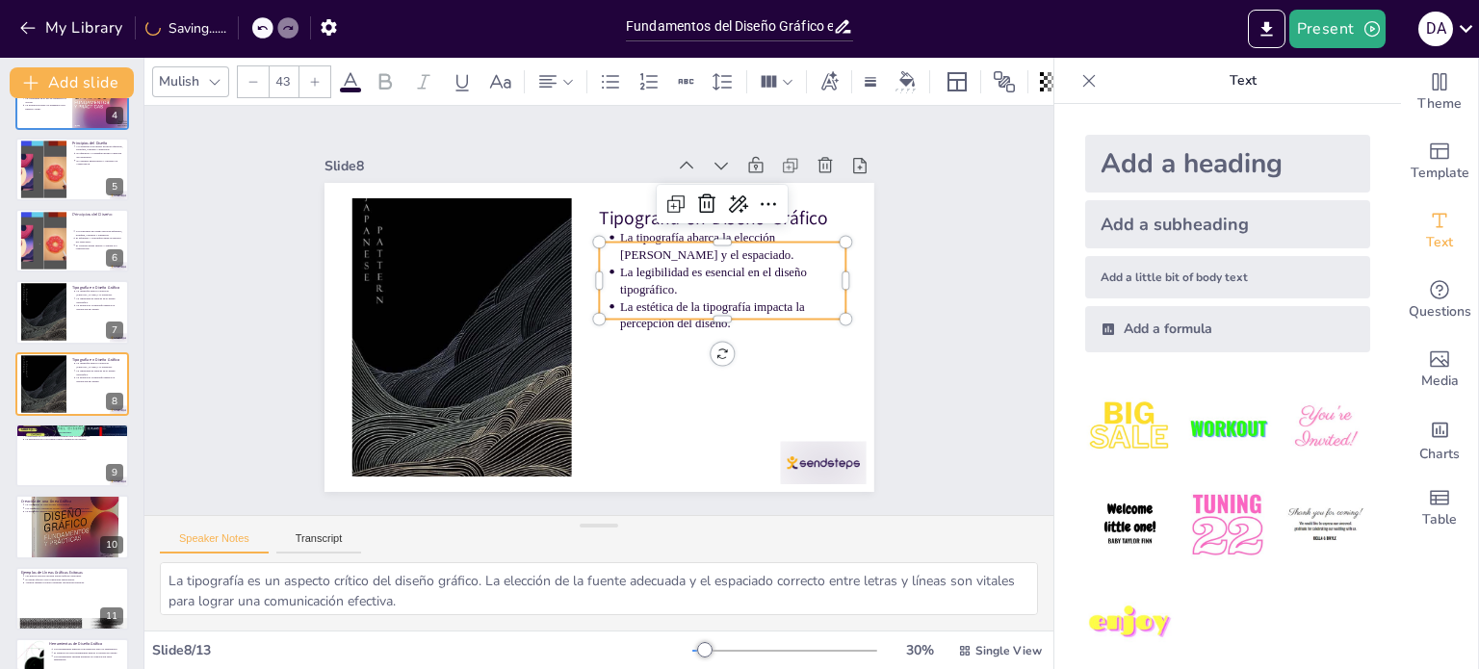
click at [673, 270] on p "La legibilidad es esencial en el diseño tipográfico." at bounding box center [735, 295] width 229 height 58
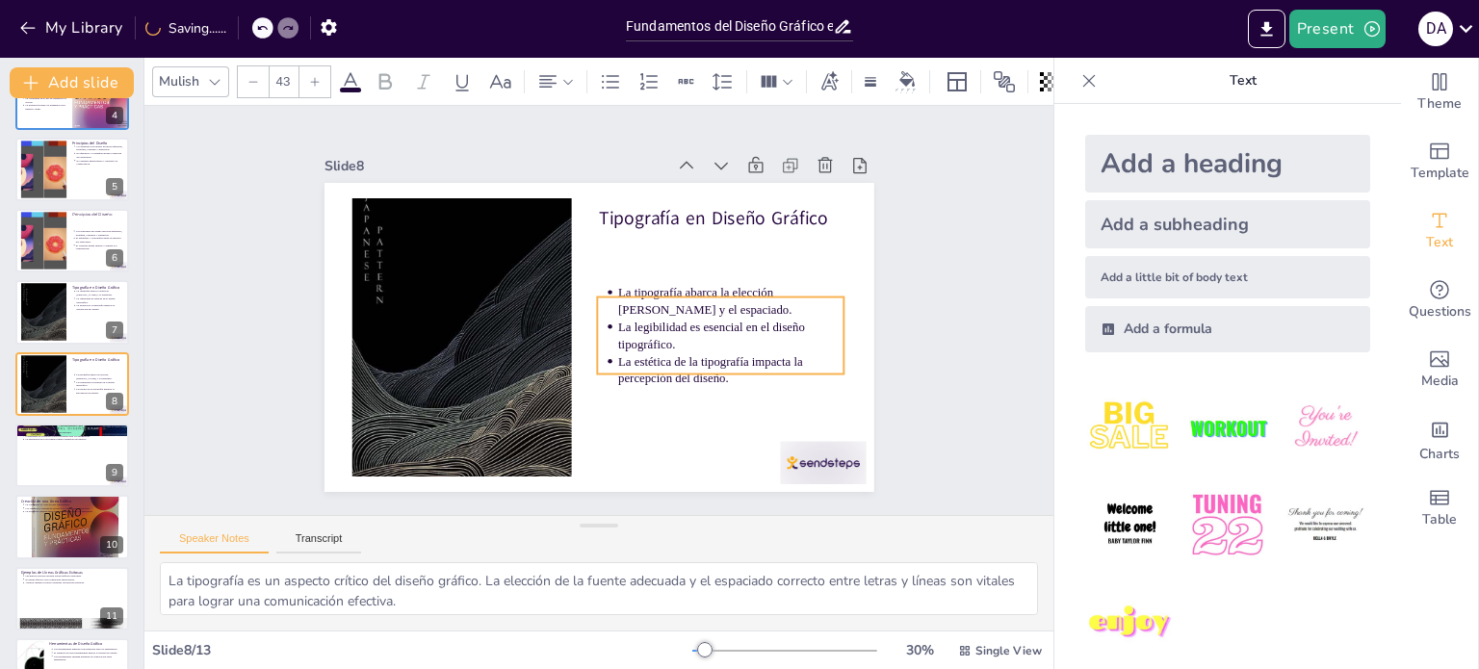
drag, startPoint x: 673, startPoint y: 270, endPoint x: 671, endPoint y: 324, distance: 54.9
click at [671, 324] on p "La legibilidad es esencial en el diseño tipográfico." at bounding box center [717, 374] width 226 height 103
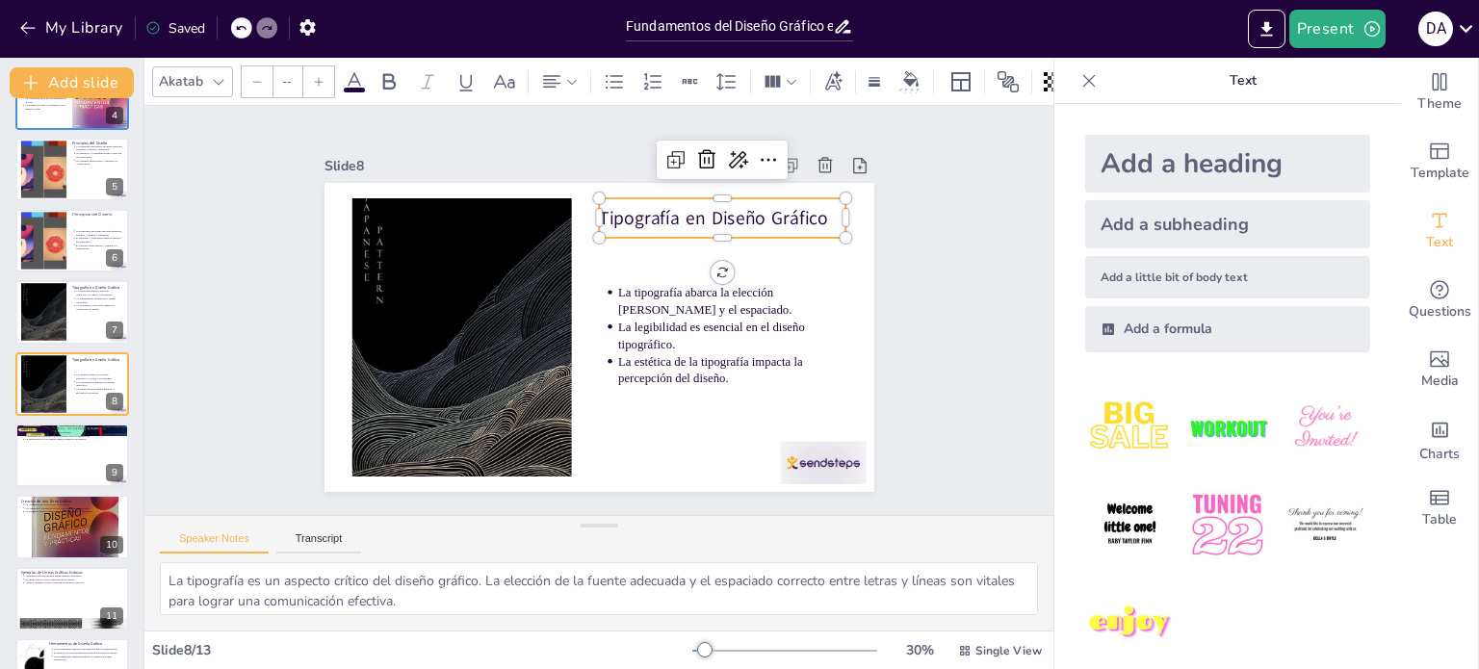
type input "64"
click at [663, 248] on p "Tipografía en Diseño Gráfico" at bounding box center [746, 355] width 166 height 215
click at [227, 70] on div at bounding box center [218, 81] width 23 height 23
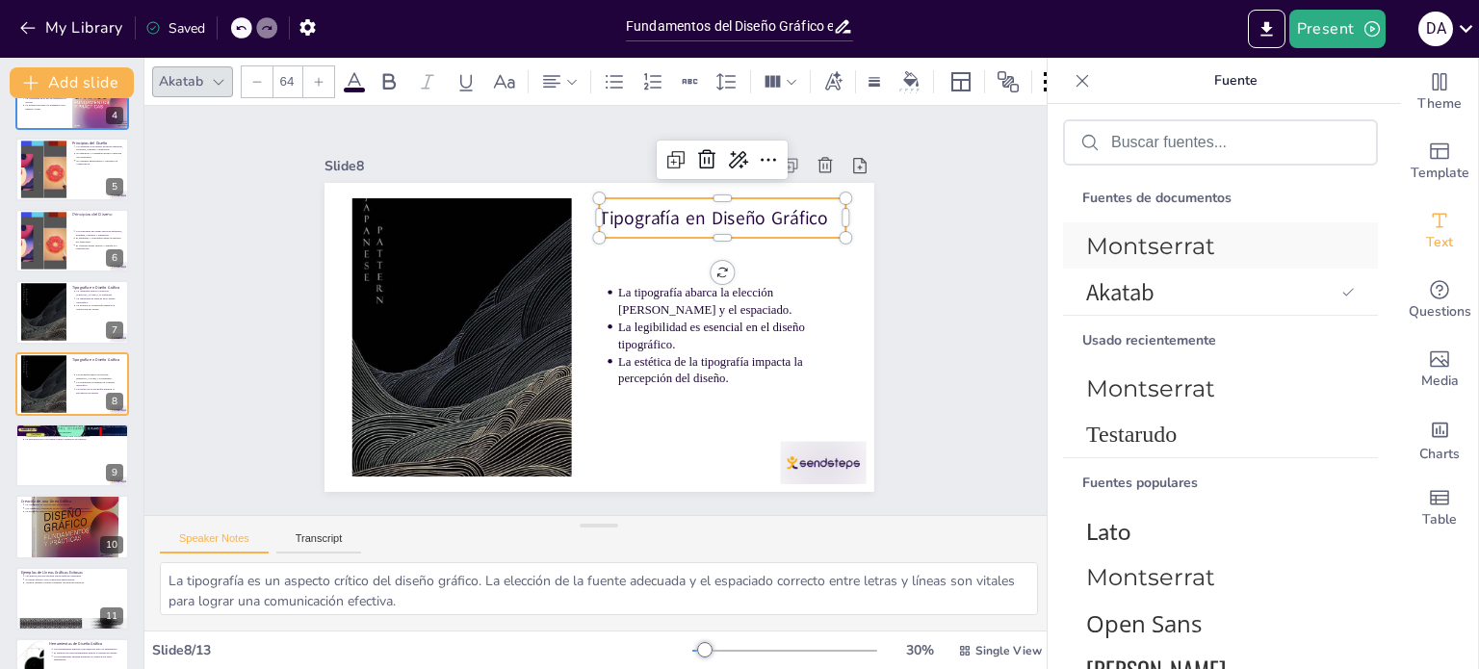
click at [1192, 253] on font "Montserrat" at bounding box center [1150, 246] width 129 height 28
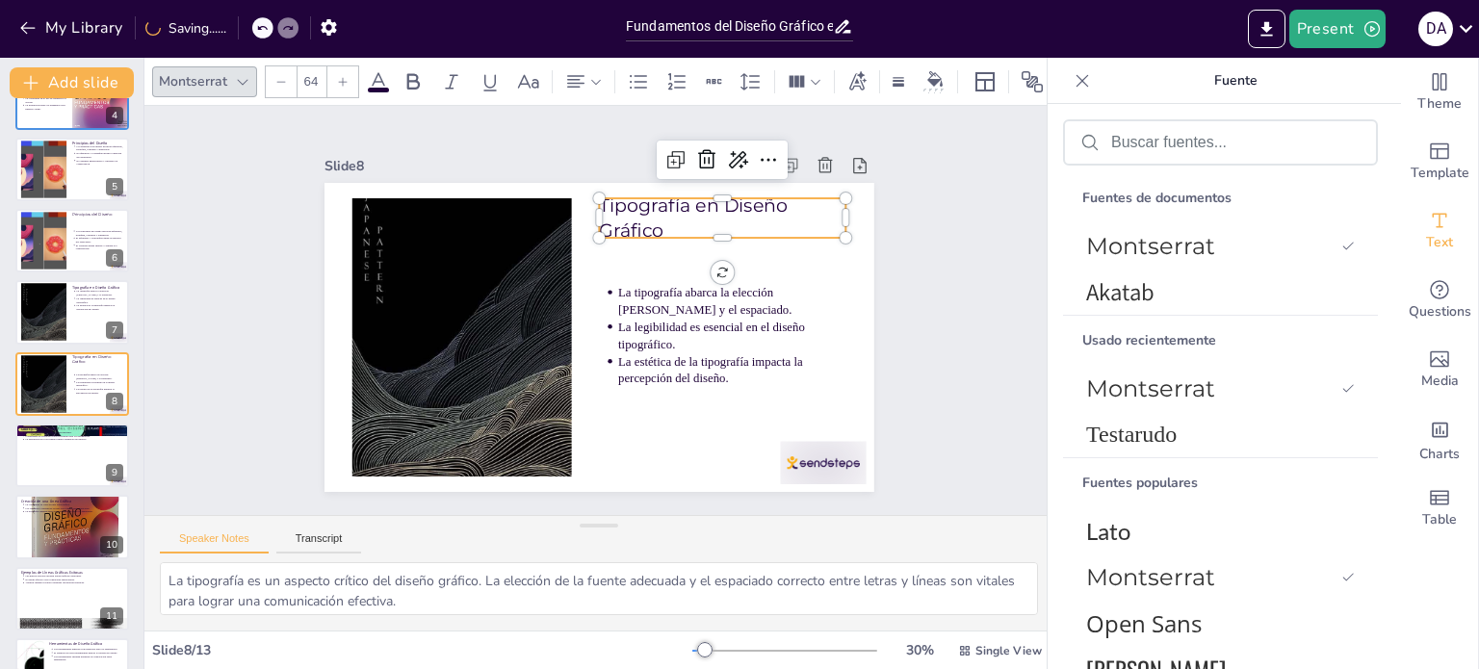
click at [378, 88] on span at bounding box center [378, 90] width 21 height 5
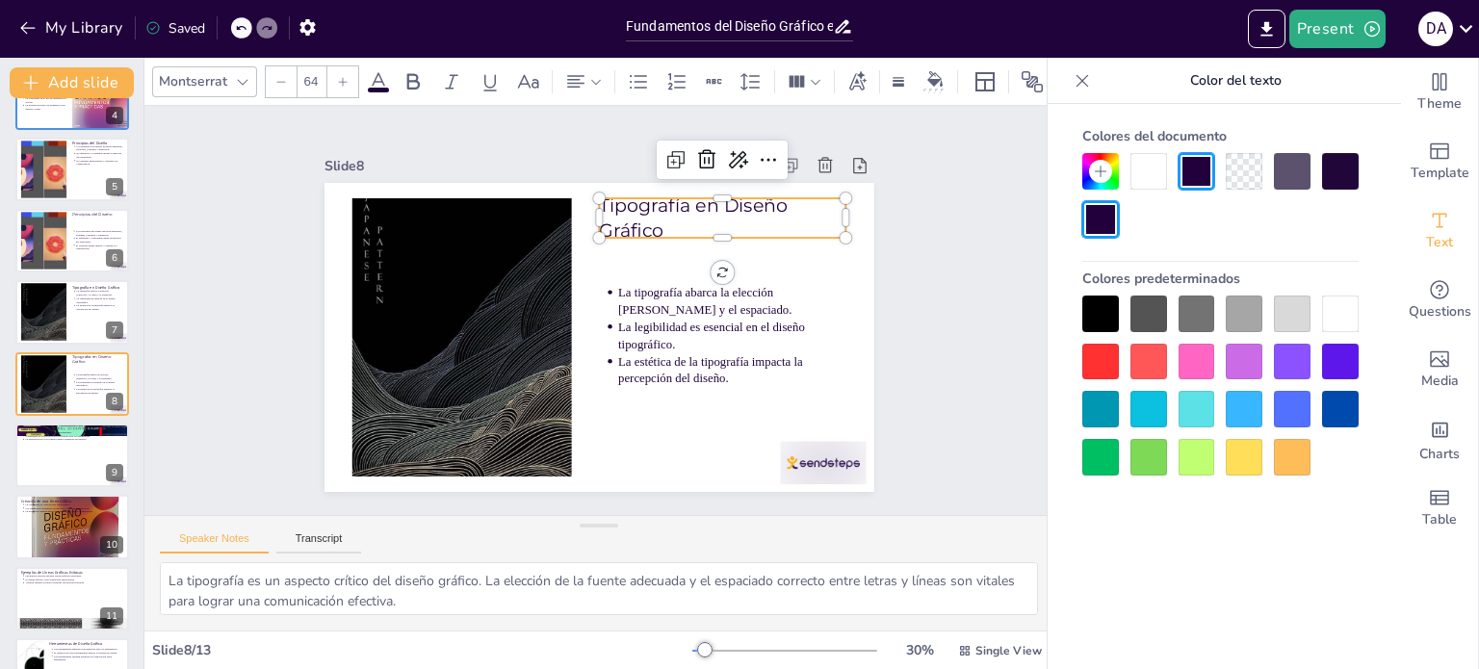
click at [378, 88] on span at bounding box center [378, 90] width 21 height 5
click at [420, 80] on icon at bounding box center [412, 81] width 23 height 23
click at [64, 519] on div at bounding box center [72, 527] width 116 height 130
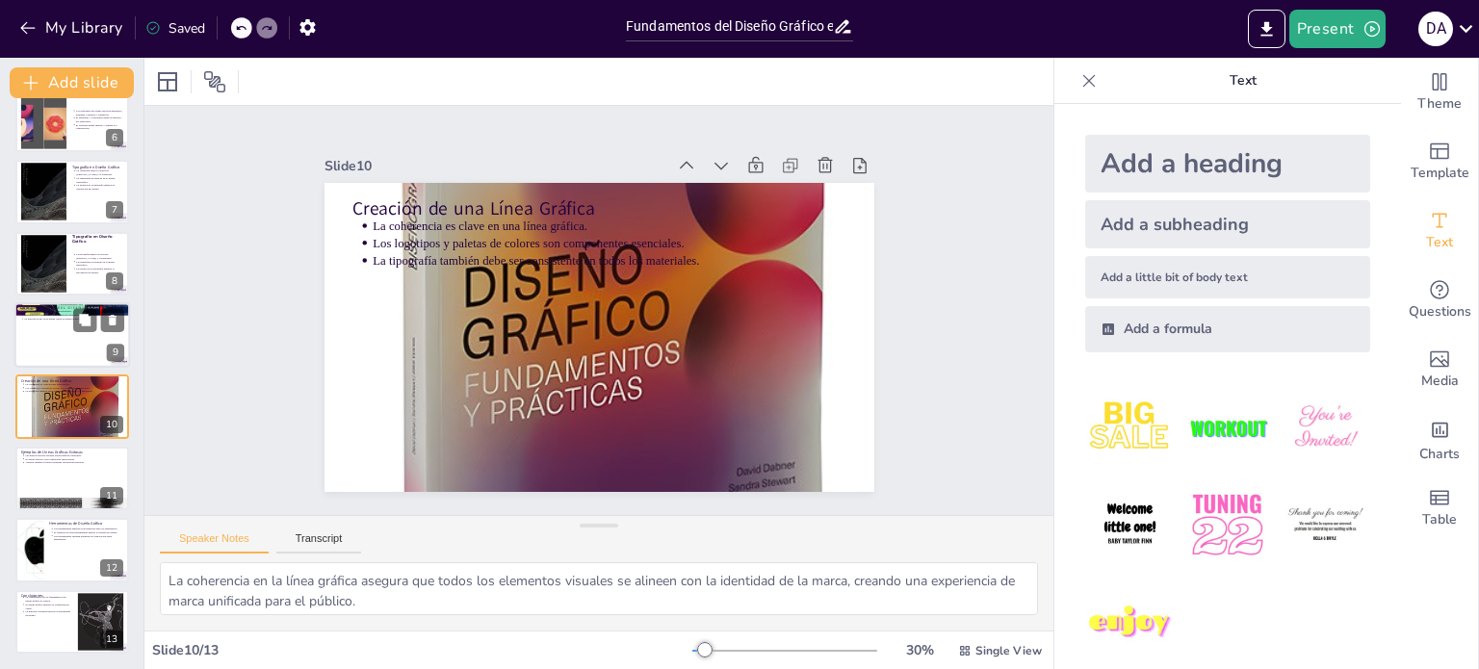
click at [54, 319] on p "La aplicación del color puede captar la atención del público." at bounding box center [74, 319] width 100 height 4
type textarea "La psicología del color es un aspecto fundamental en el diseño gráfico, ya que …"
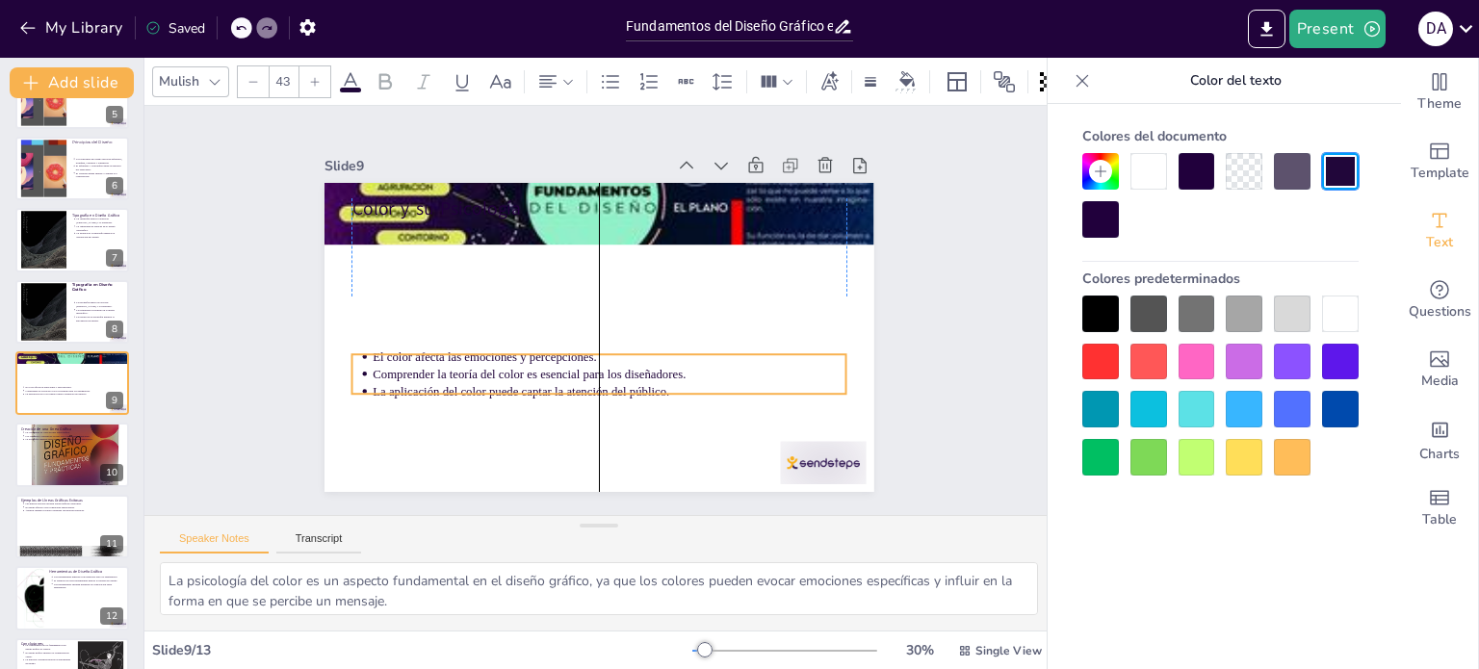
drag, startPoint x: 427, startPoint y: 247, endPoint x: 427, endPoint y: 378, distance: 130.9
click at [623, 378] on p "La aplicación del color puede captar la atención del público." at bounding box center [681, 317] width 116 height 467
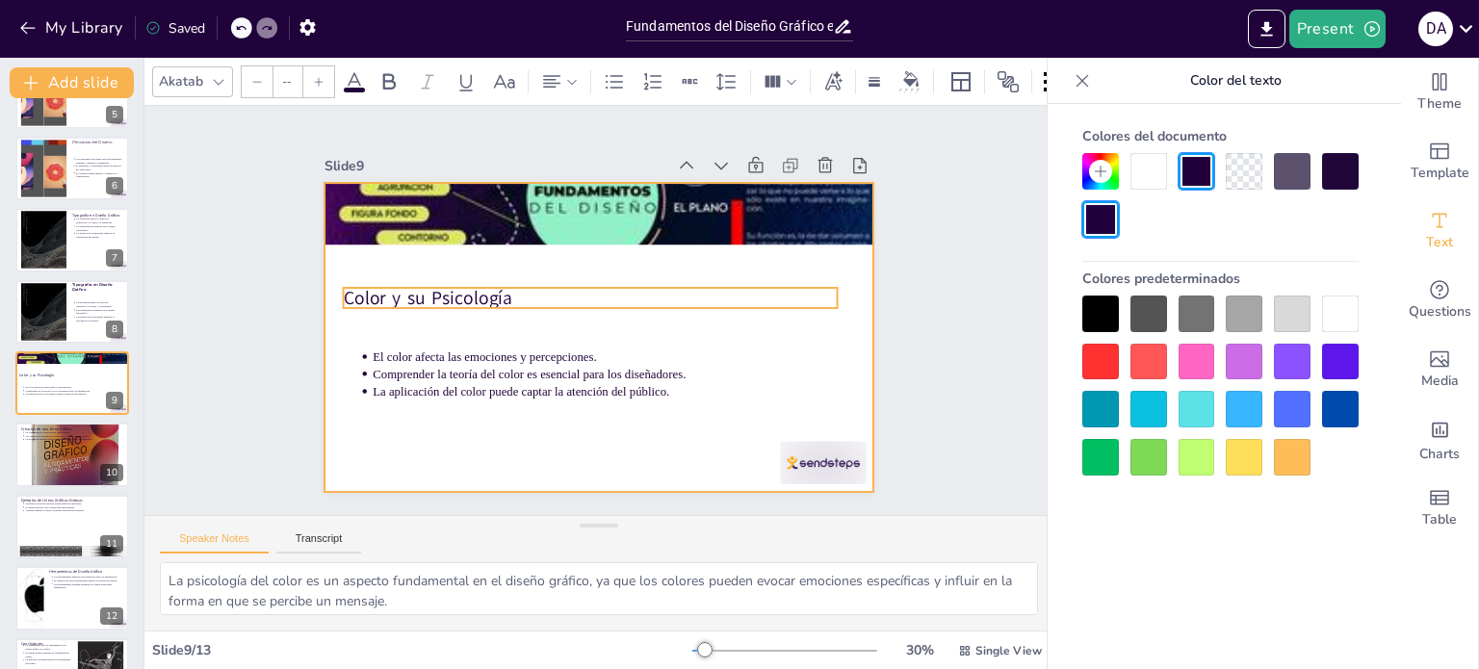
type input "64"
drag, startPoint x: 400, startPoint y: 198, endPoint x: 392, endPoint y: 298, distance: 100.5
click at [392, 298] on p "Color y su Psicología" at bounding box center [592, 297] width 489 height 128
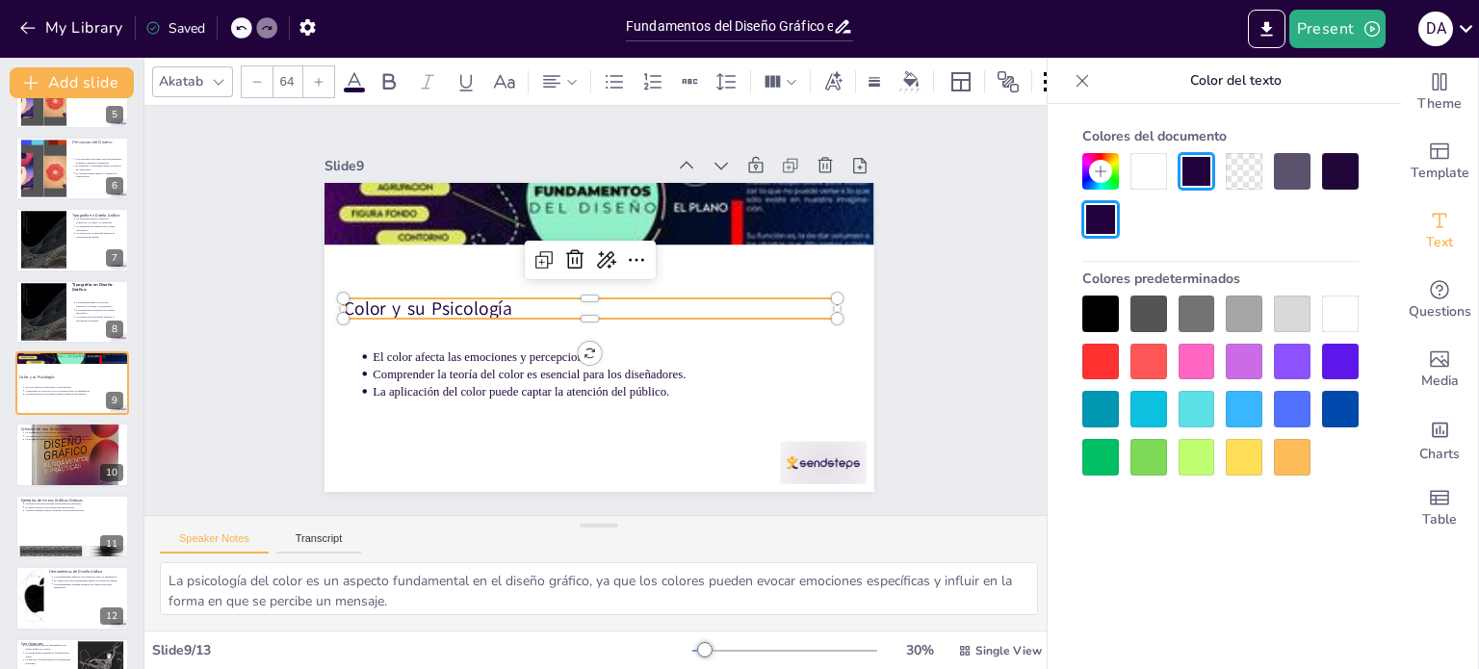
click at [222, 74] on icon at bounding box center [218, 81] width 15 height 15
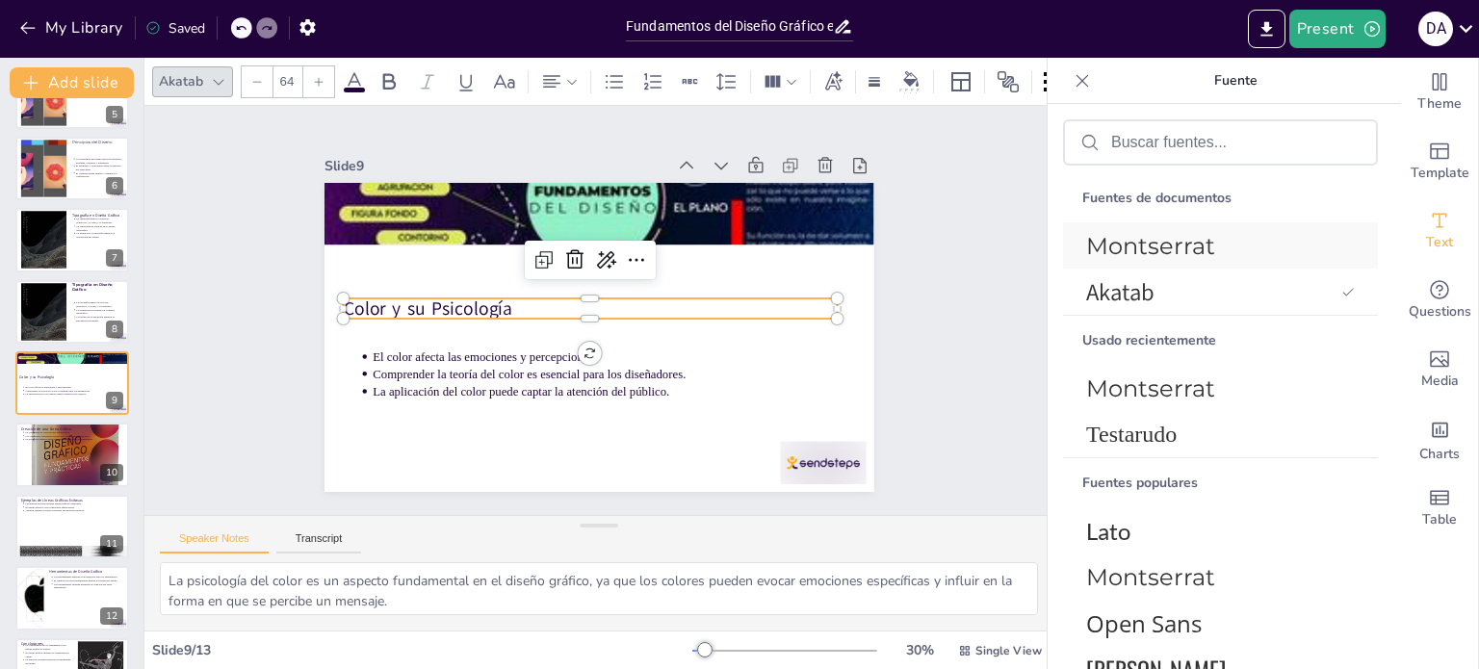
click at [1105, 259] on div "Montserrat" at bounding box center [1220, 245] width 315 height 46
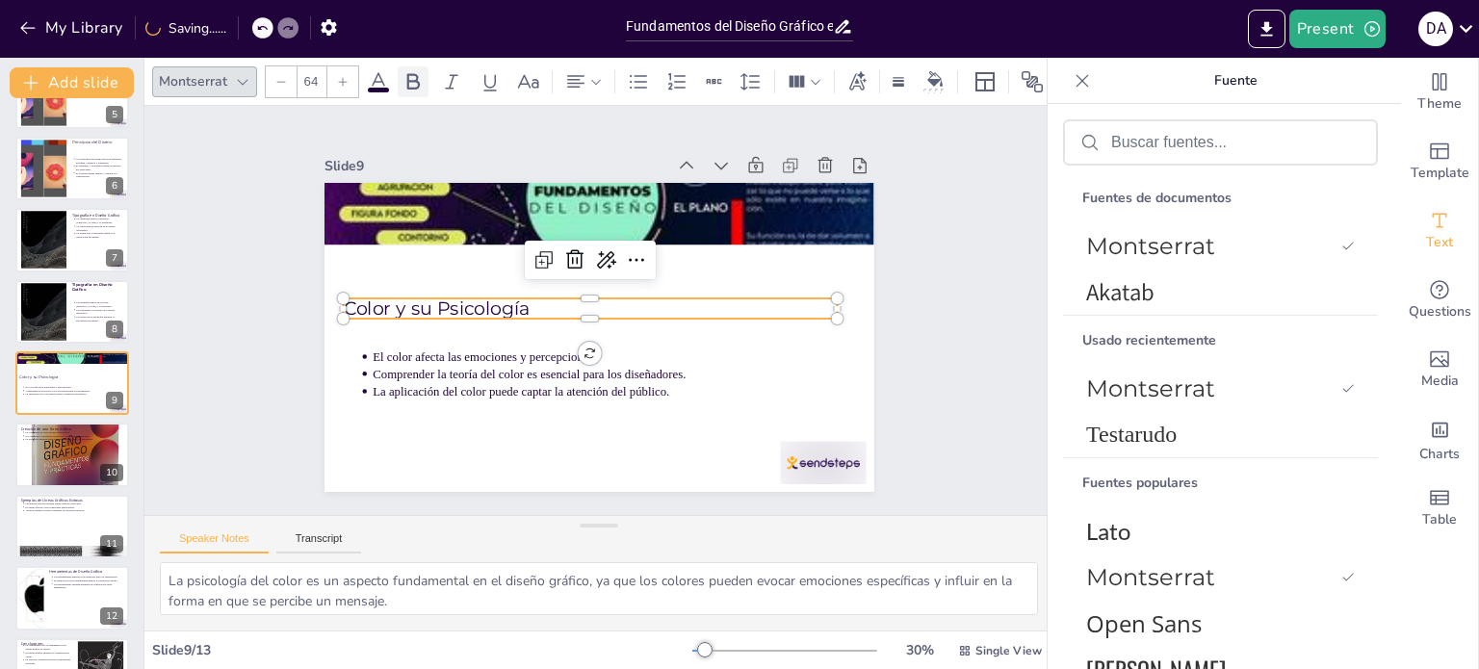
click at [401, 70] on icon at bounding box center [412, 81] width 23 height 23
click at [270, 314] on div "Slide 1 Fundamentos del Diseño Gráfico en Líneas Gráficas Esta presentación exp…" at bounding box center [599, 310] width 748 height 599
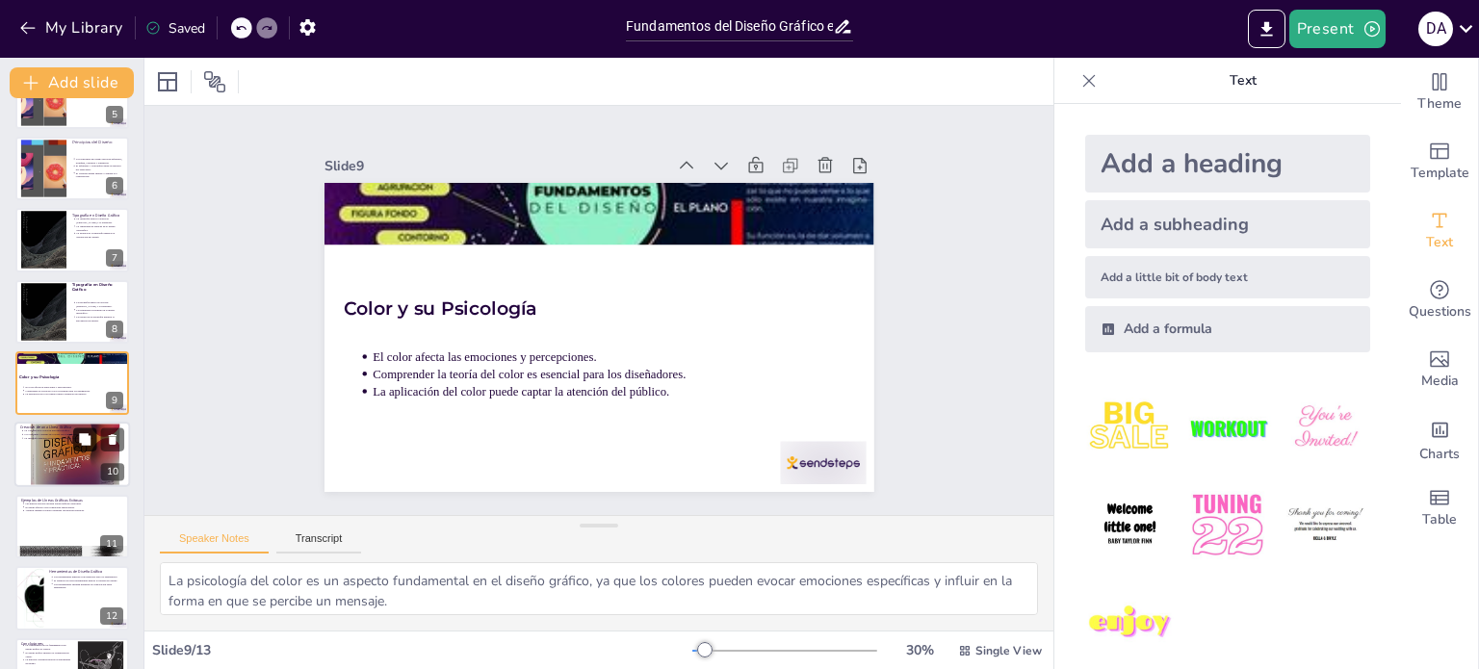
click at [74, 448] on button at bounding box center [84, 439] width 23 height 23
type textarea "La coherencia en la línea gráfica asegura que todos los elementos visuales se a…"
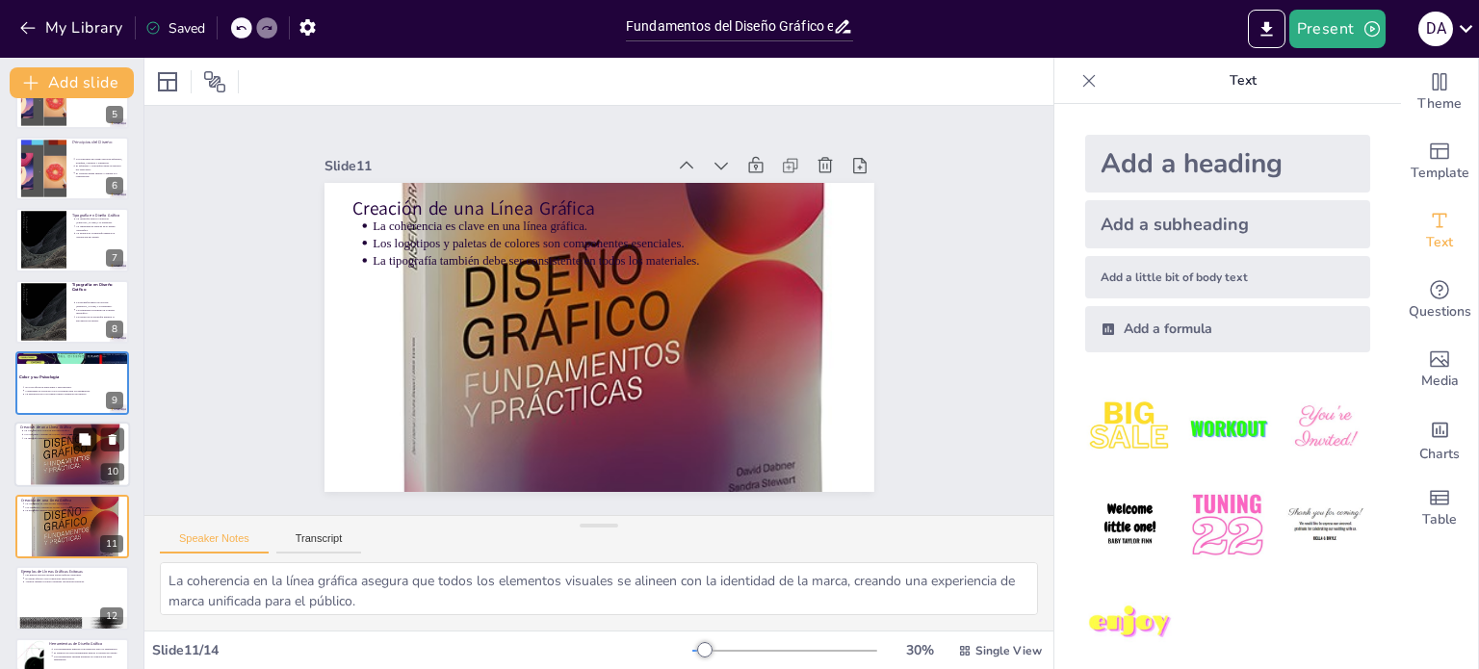
scroll to position [454, 0]
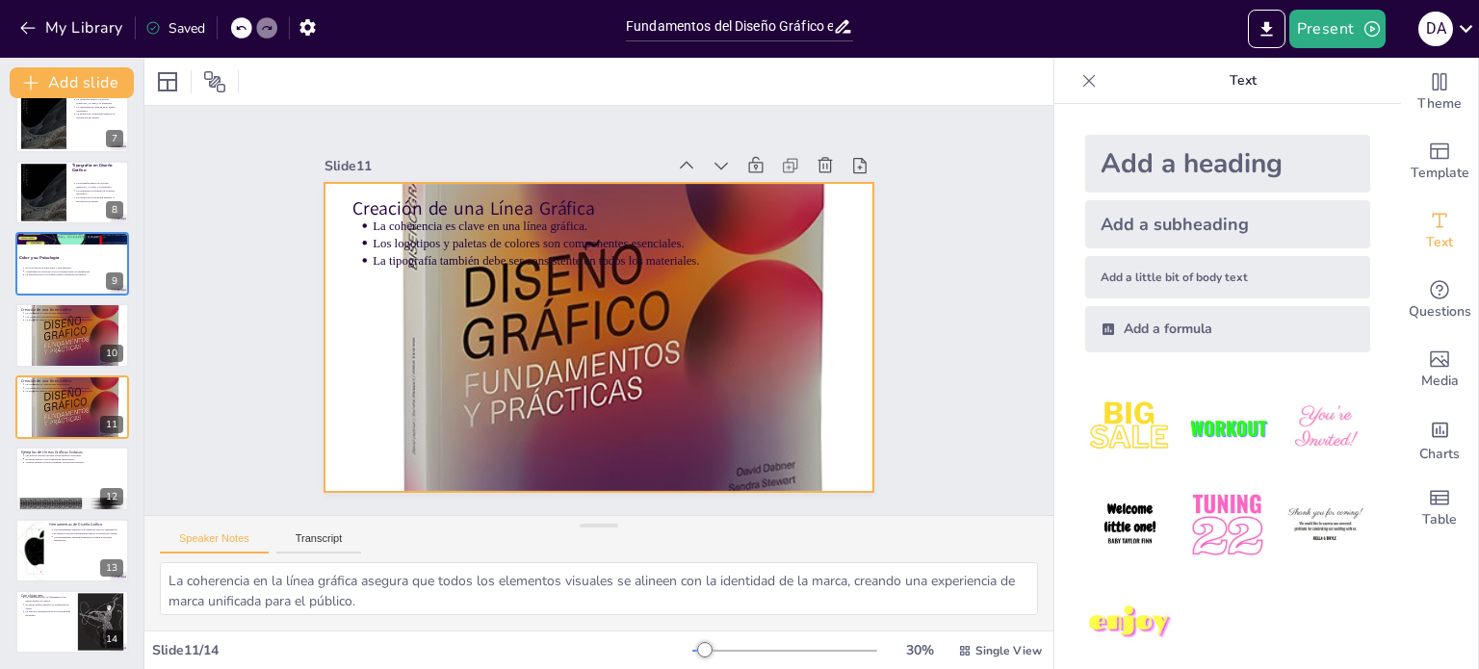
click at [489, 288] on div at bounding box center [576, 326] width 819 height 805
click at [567, 365] on div at bounding box center [575, 324] width 807 height 783
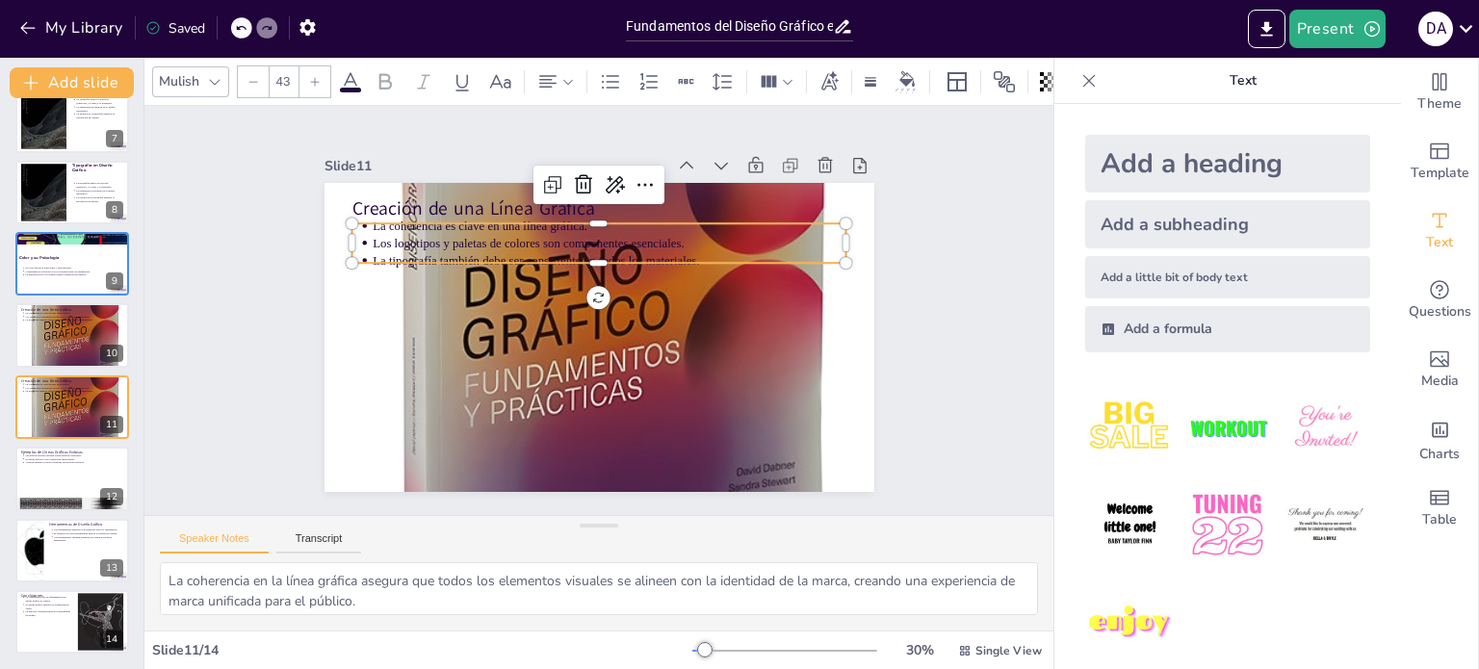
click at [450, 250] on p "La tipografía también debe ser consistente en todos los materiales." at bounding box center [636, 276] width 393 height 293
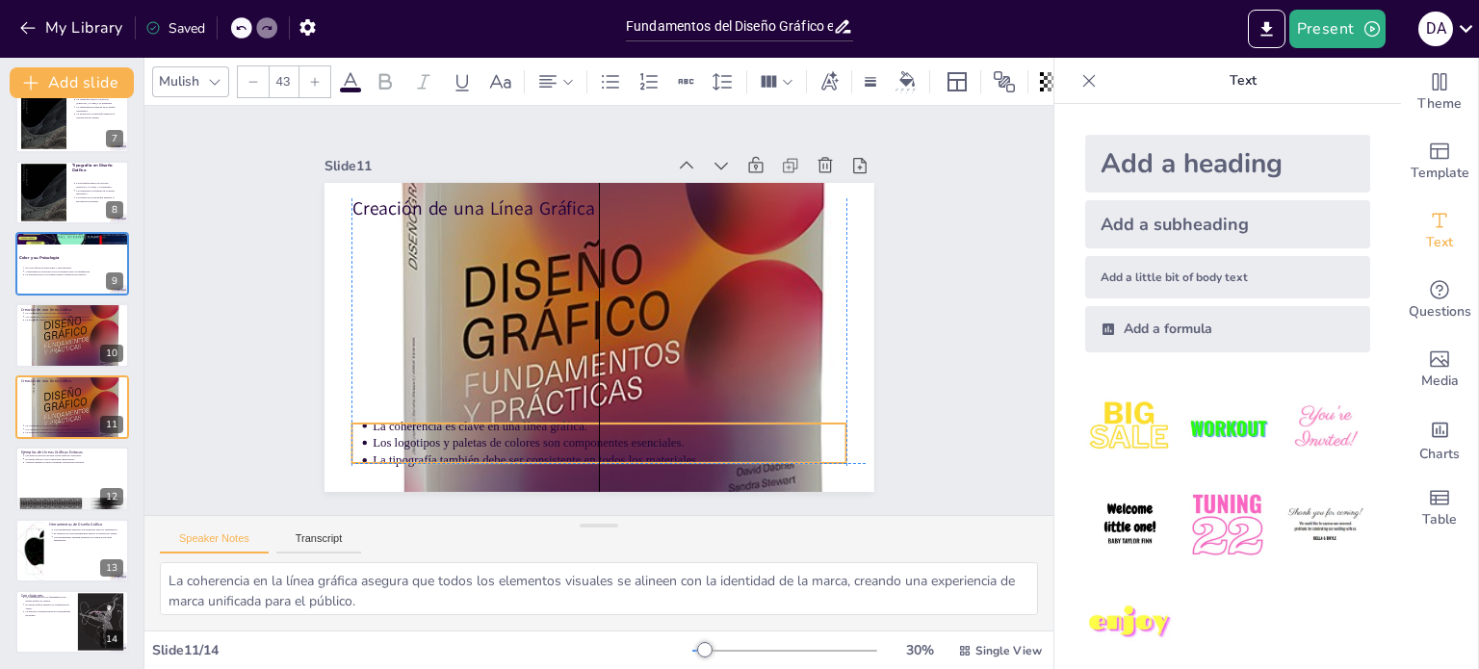
drag, startPoint x: 450, startPoint y: 250, endPoint x: 453, endPoint y: 453, distance: 203.1
click at [453, 453] on p "La tipografía también debe ser consistente en todos los materiales." at bounding box center [578, 459] width 467 height 116
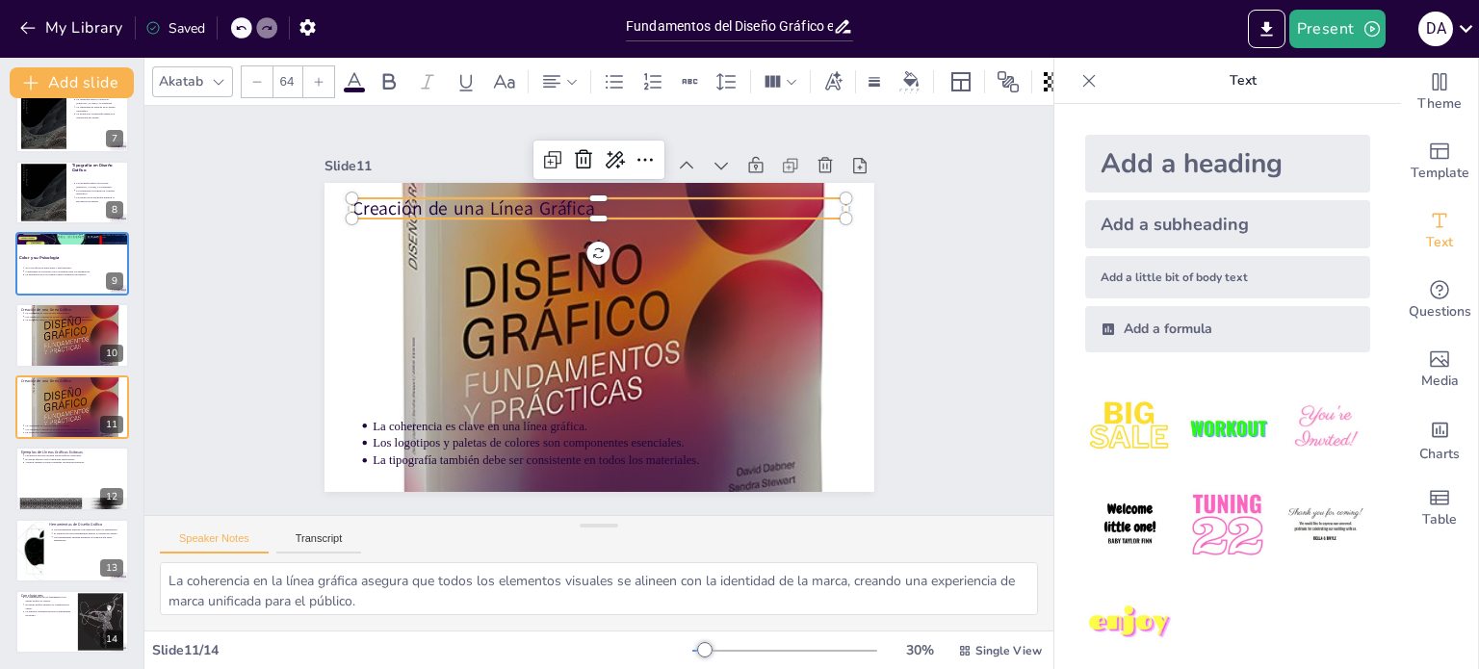
click at [475, 201] on p "Creación de una Línea Gráfica" at bounding box center [667, 234] width 385 height 349
click at [172, 81] on div "Akatab" at bounding box center [181, 81] width 52 height 26
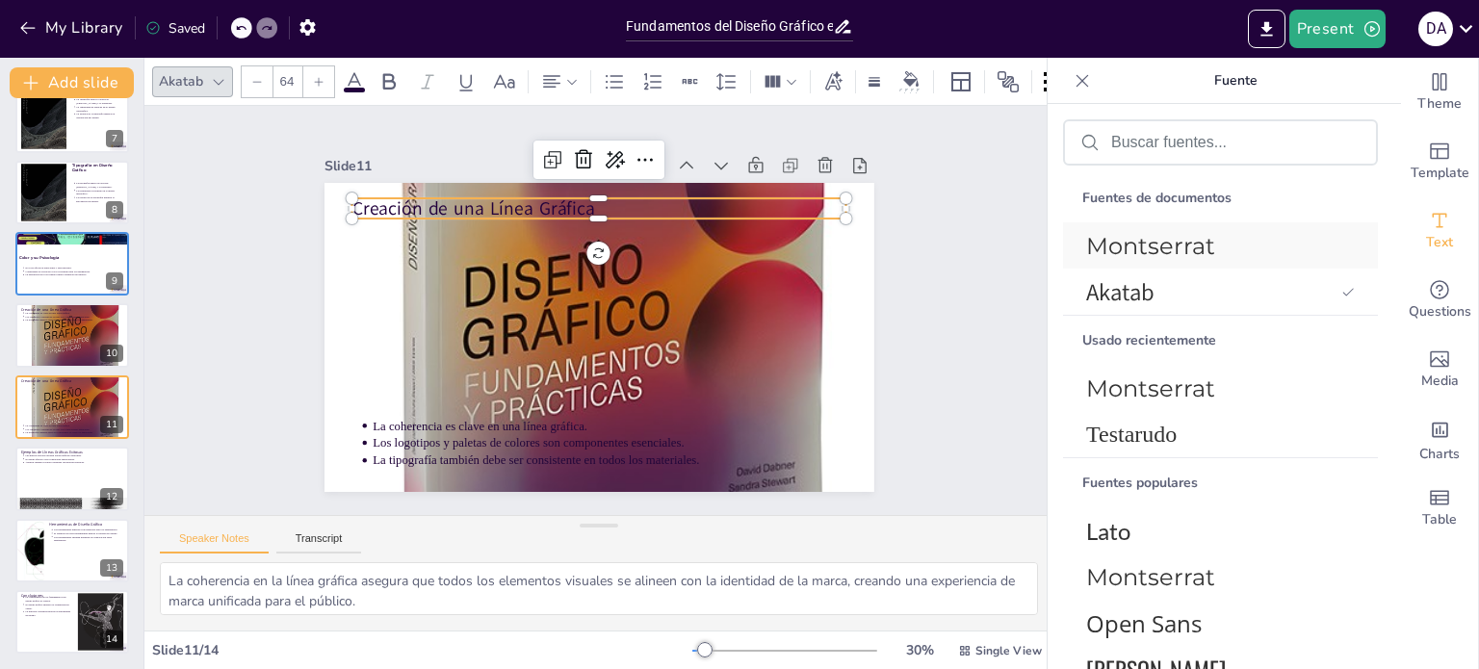
click at [1150, 261] on div "Montserrat" at bounding box center [1220, 245] width 315 height 46
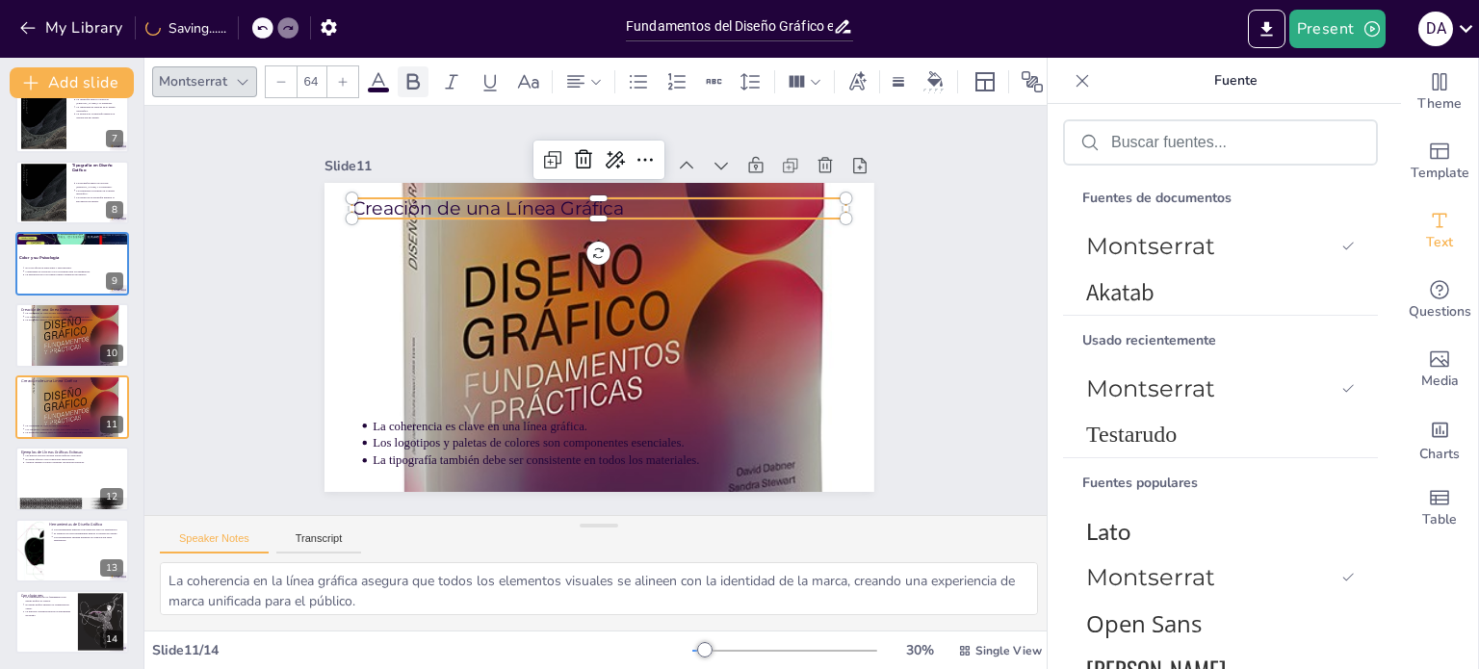
click at [408, 88] on div at bounding box center [413, 81] width 31 height 31
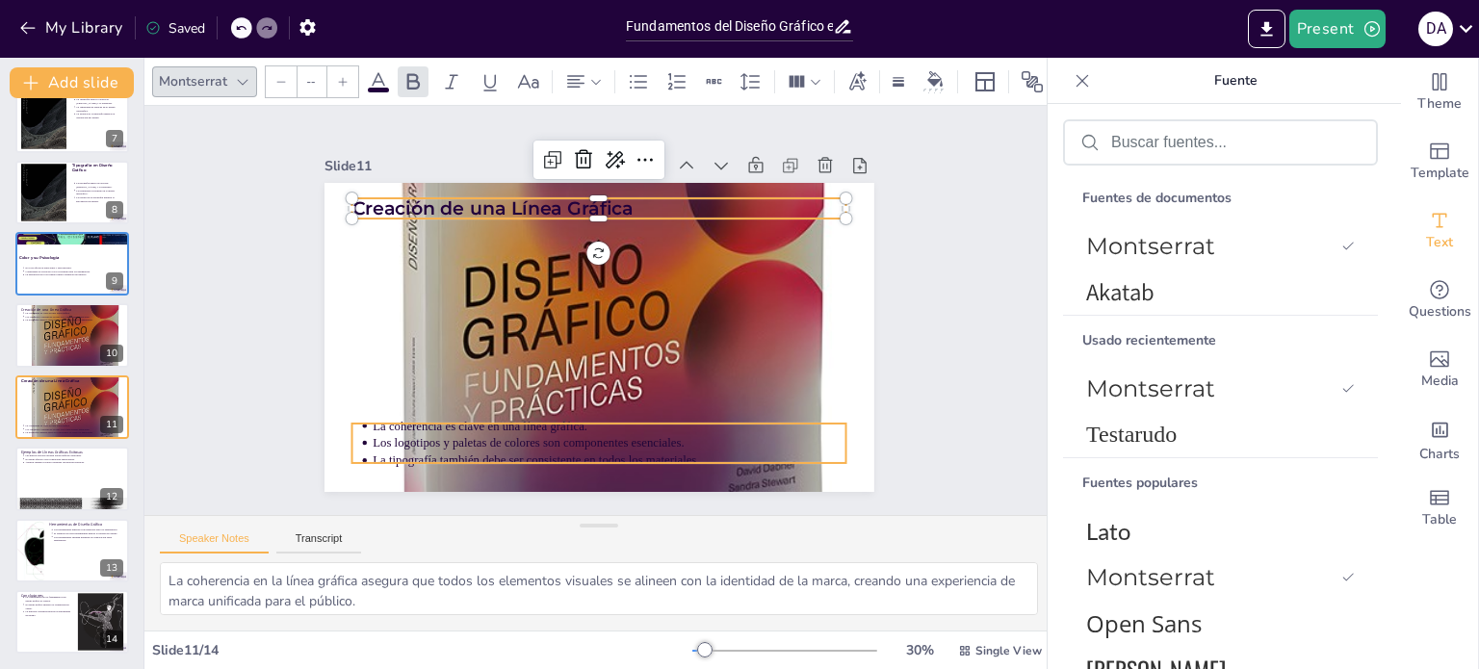
type input "43"
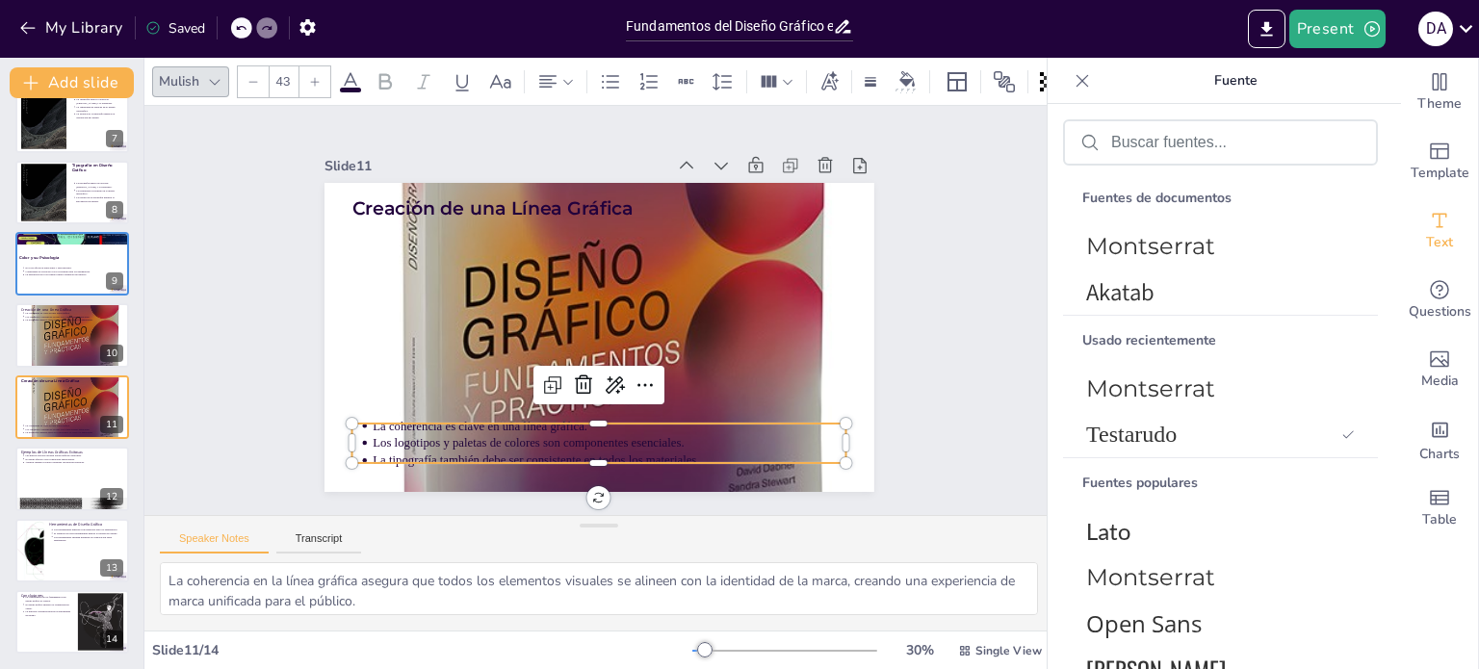
click at [416, 452] on p "La tipografía también debe ser consistente en todos los materiales." at bounding box center [532, 445] width 419 height 251
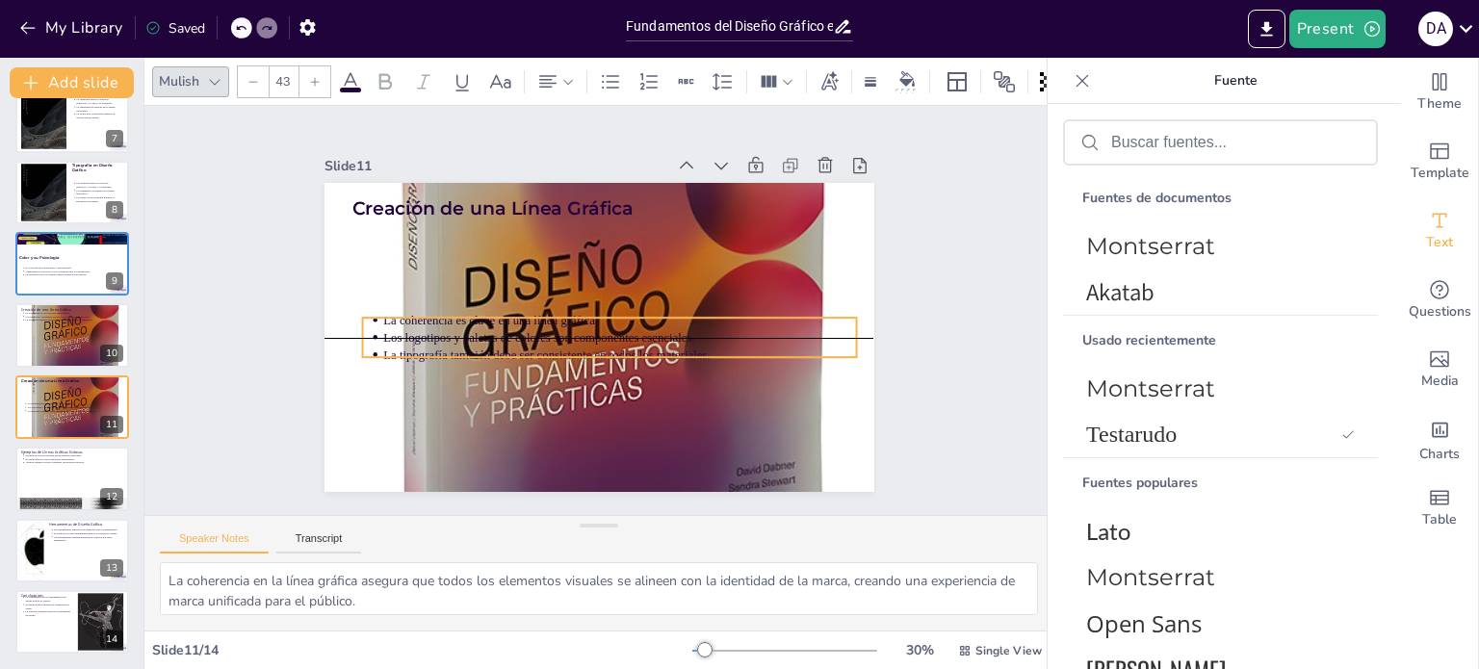
drag, startPoint x: 416, startPoint y: 452, endPoint x: 426, endPoint y: 348, distance: 104.5
click at [445, 348] on p "La tipografía también debe ser consistente en todos los materiales." at bounding box center [570, 351] width 251 height 419
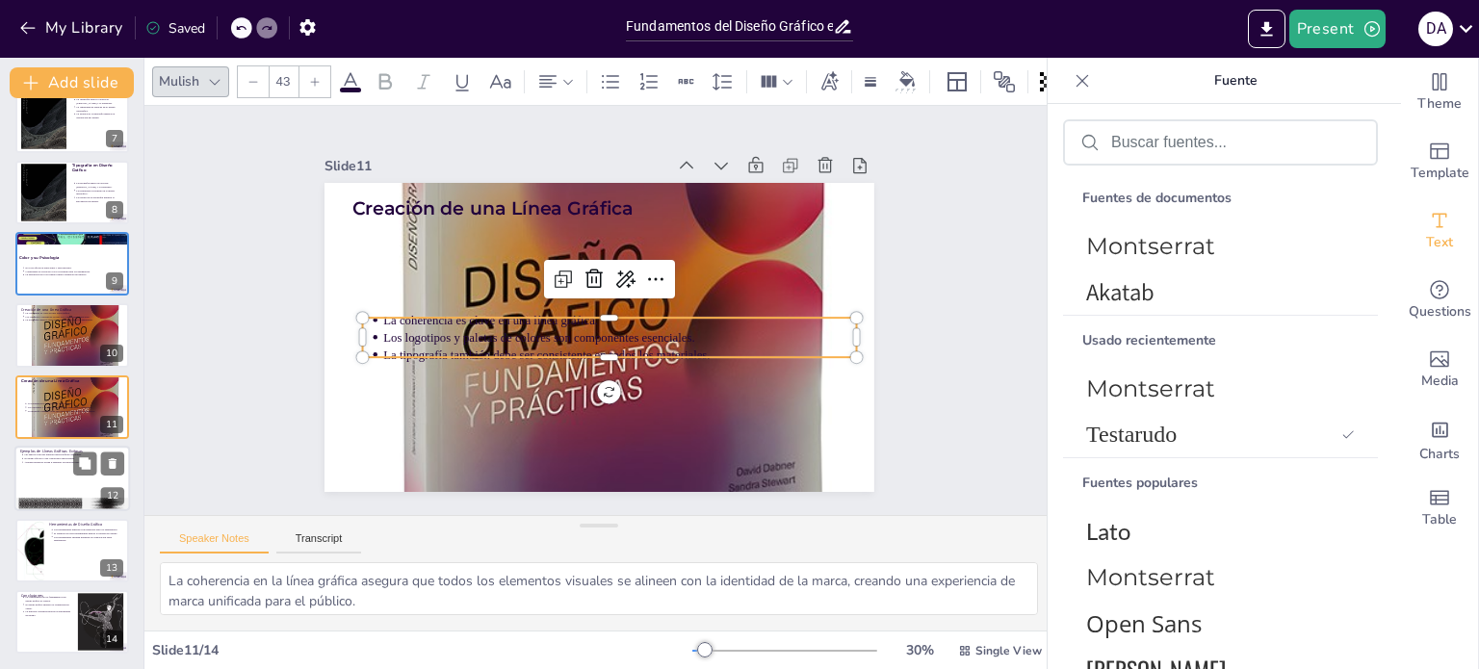
click at [70, 463] on div at bounding box center [72, 478] width 116 height 65
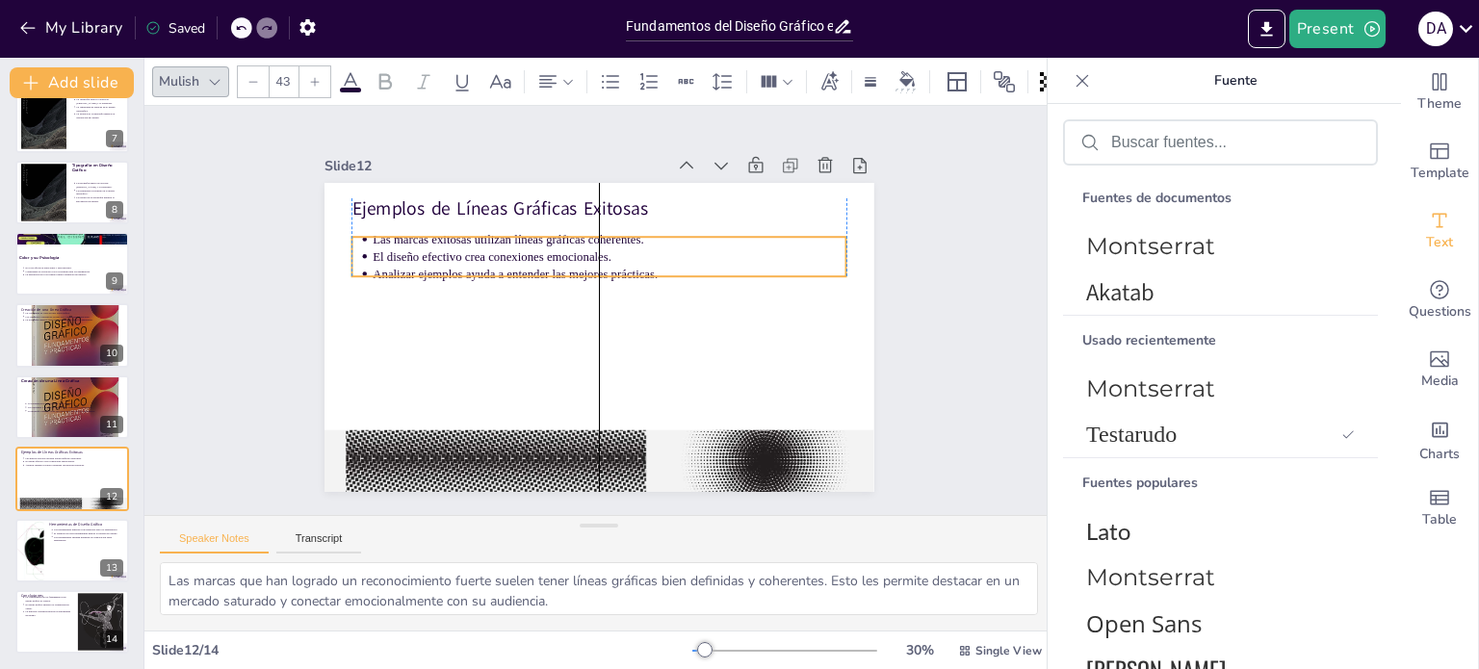
drag, startPoint x: 507, startPoint y: 237, endPoint x: 507, endPoint y: 250, distance: 13.5
click at [507, 250] on p "El diseño efectivo crea conexiones emocionales." at bounding box center [625, 262] width 455 height 163
click at [73, 420] on div at bounding box center [72, 408] width 116 height 130
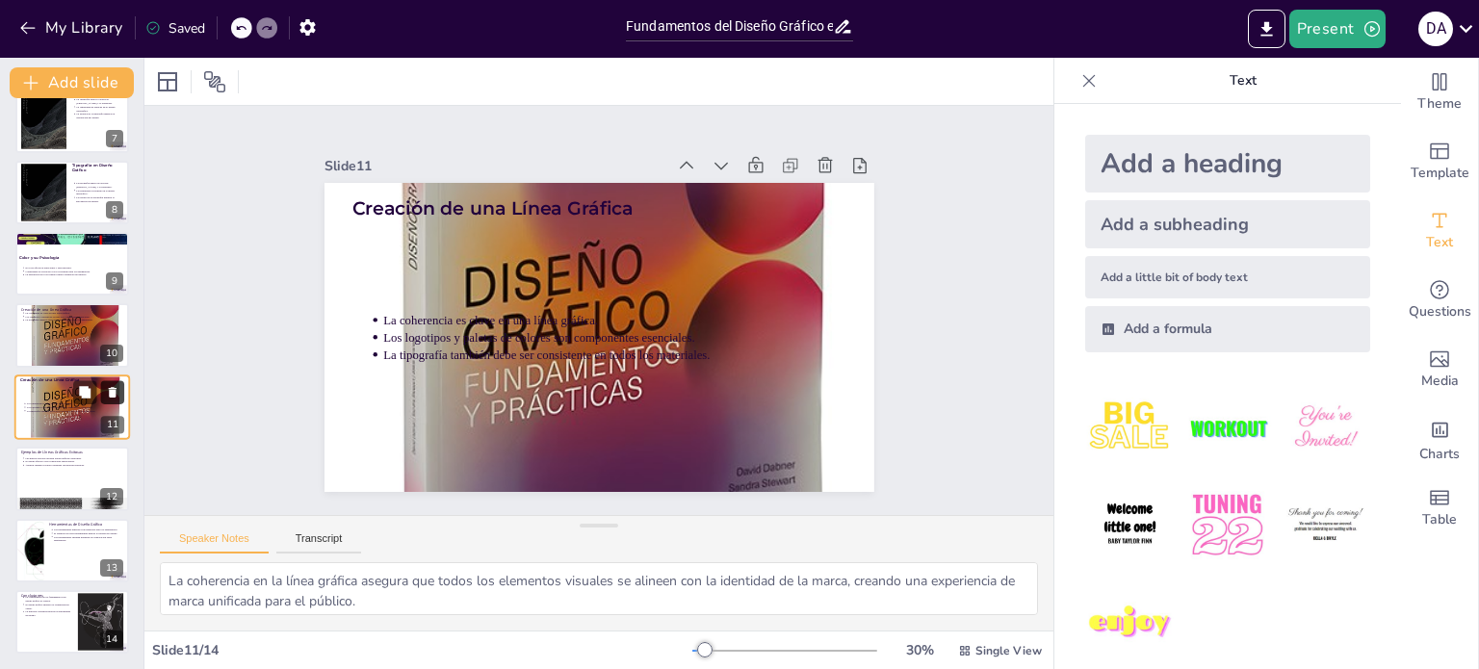
click at [116, 386] on icon at bounding box center [112, 391] width 13 height 13
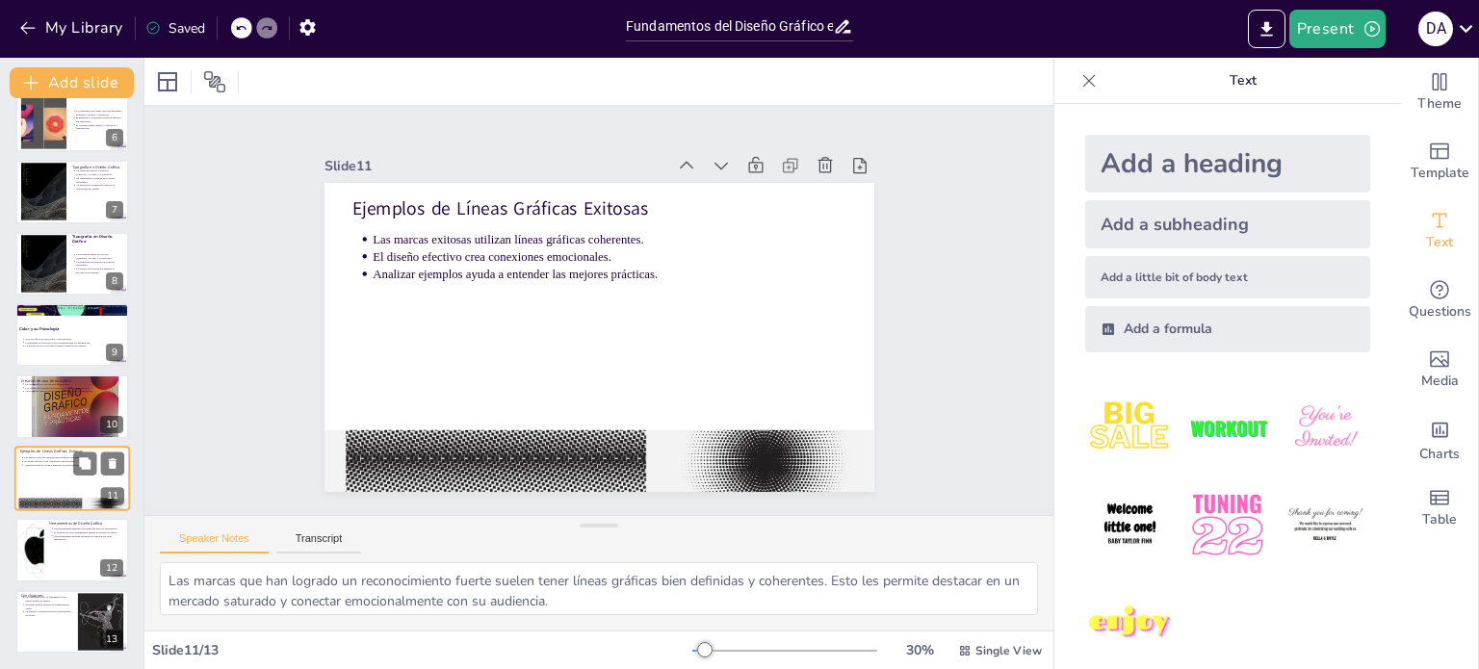
click at [73, 474] on div at bounding box center [98, 462] width 51 height 23
click at [112, 458] on icon at bounding box center [113, 463] width 8 height 11
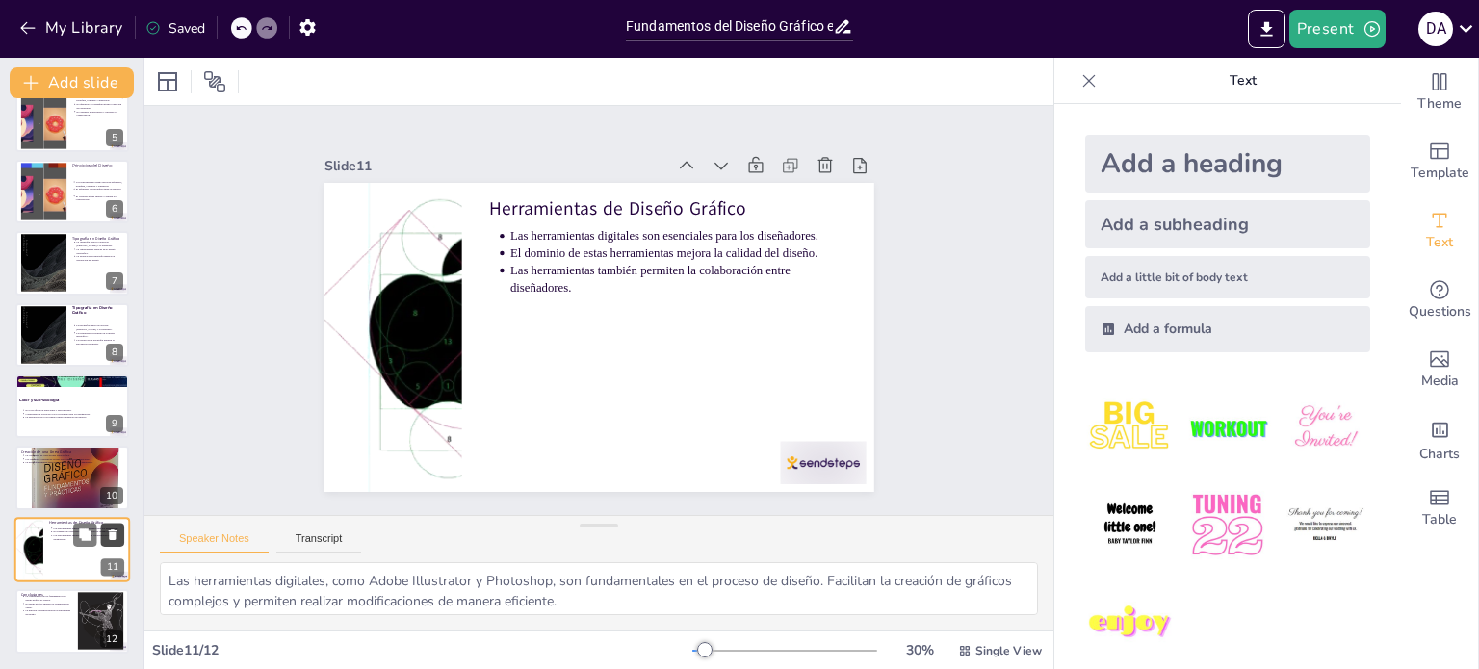
scroll to position [312, 0]
click at [119, 530] on icon at bounding box center [112, 533] width 13 height 13
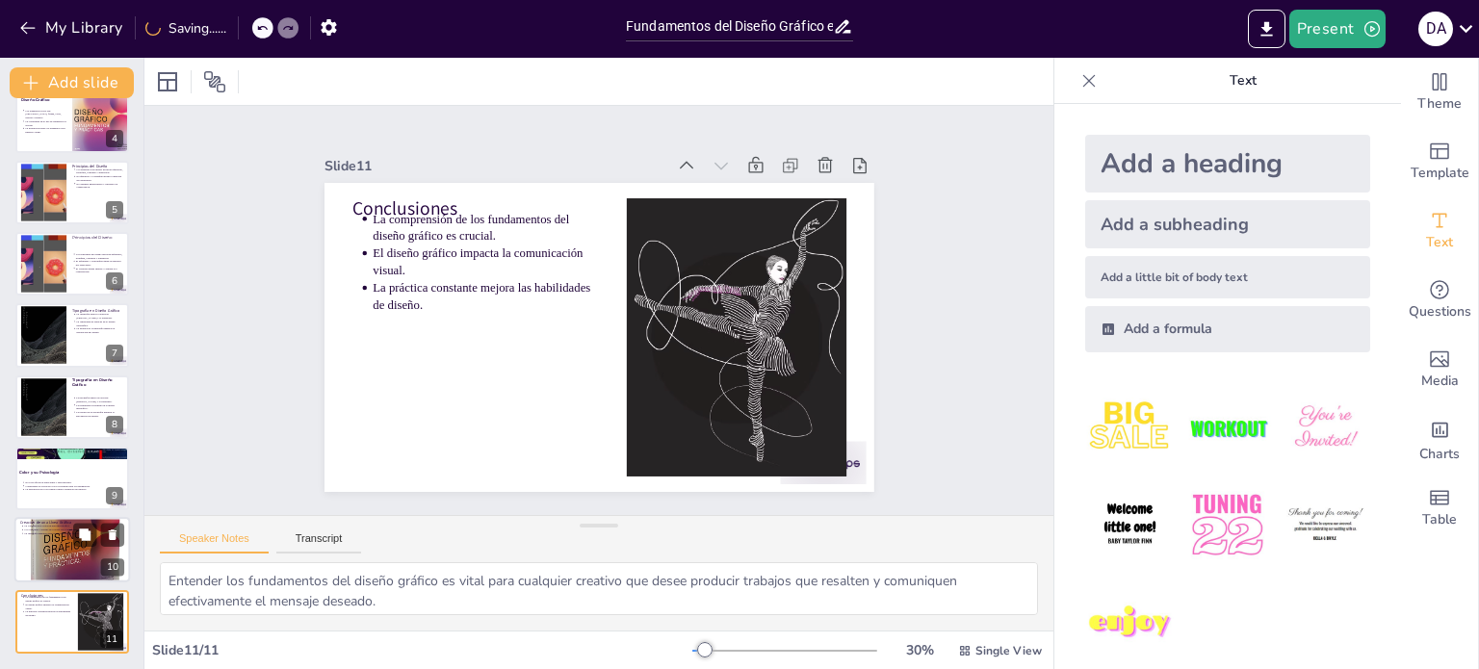
scroll to position [239, 0]
click at [116, 534] on icon at bounding box center [112, 535] width 13 height 13
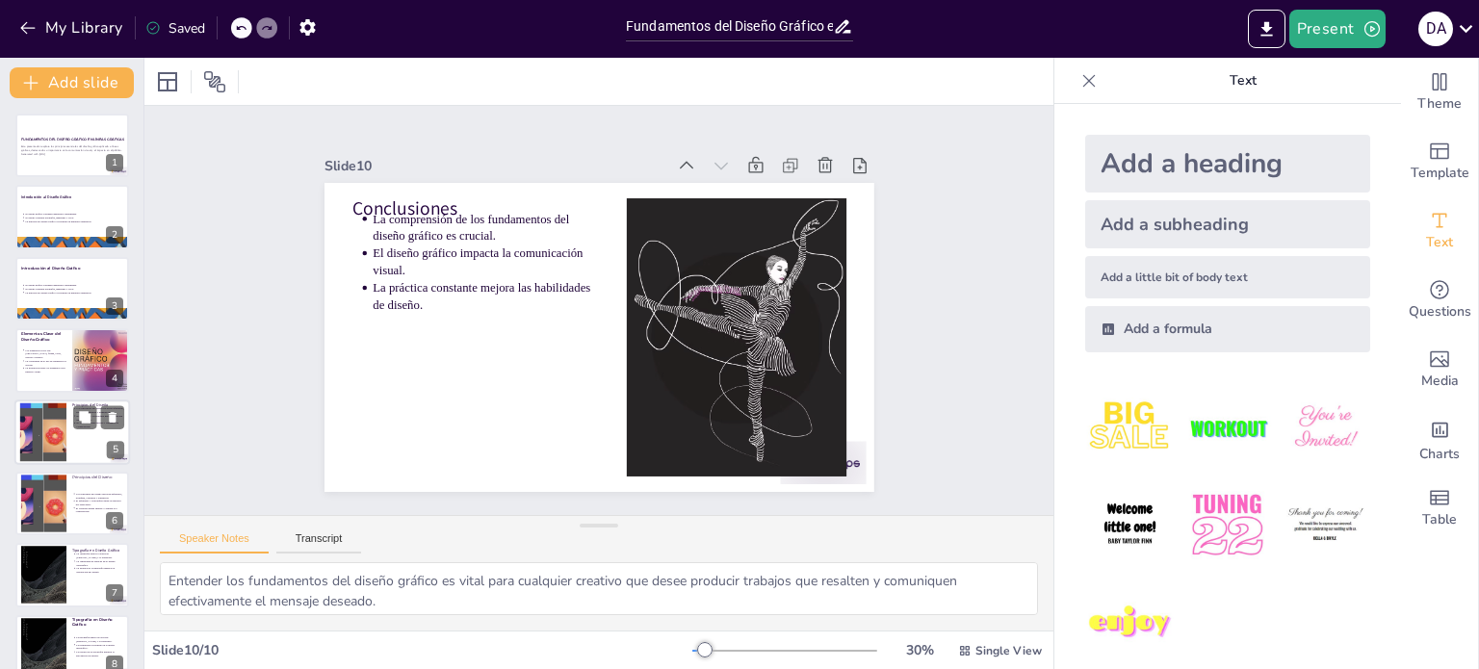
scroll to position [167, 0]
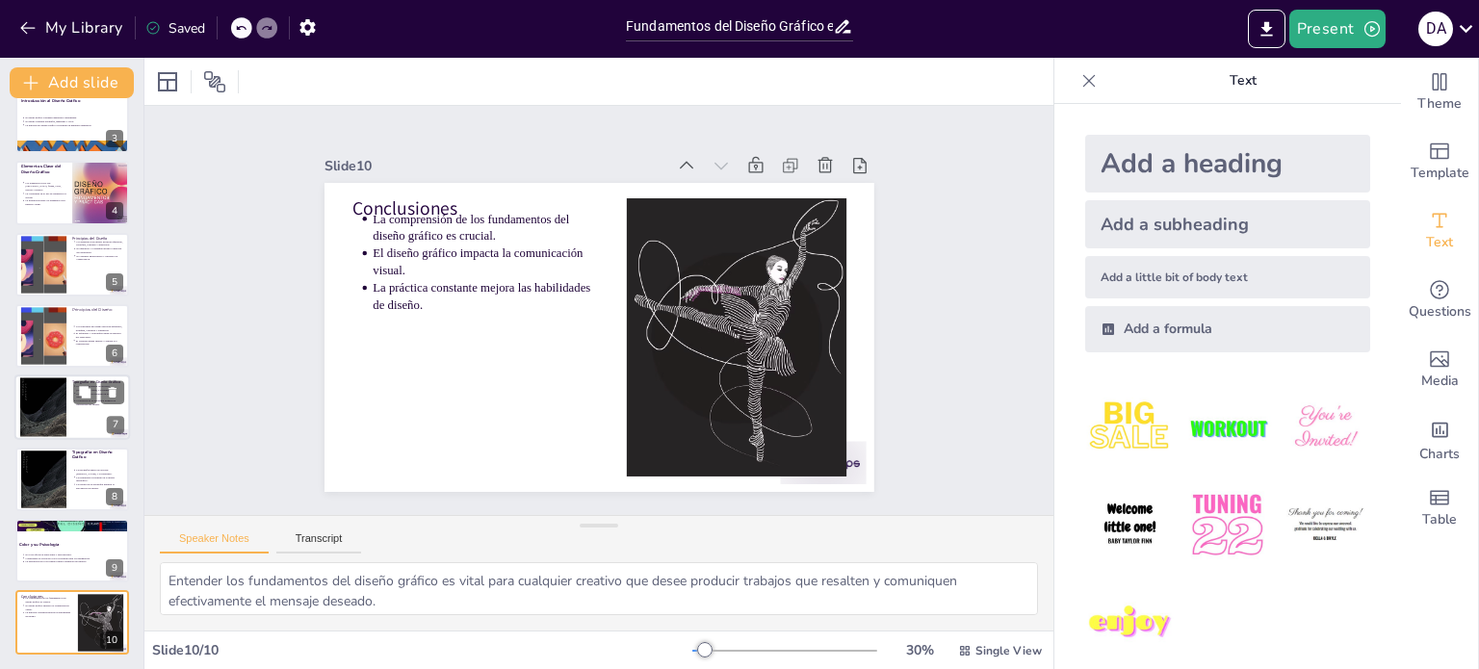
click at [88, 425] on div at bounding box center [72, 407] width 116 height 65
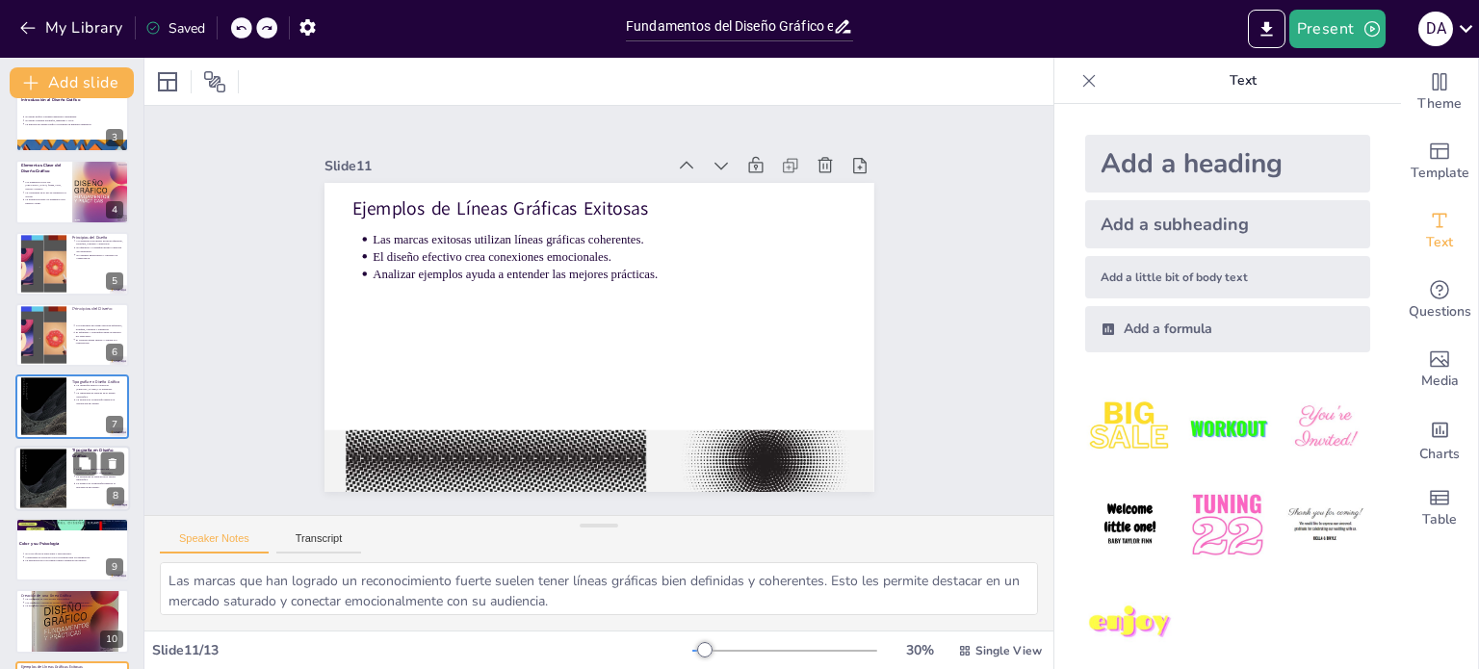
click at [58, 482] on div at bounding box center [43, 479] width 46 height 60
type textarea "La tipografía es un aspecto crítico del diseño gráfico. La elección de la fuent…"
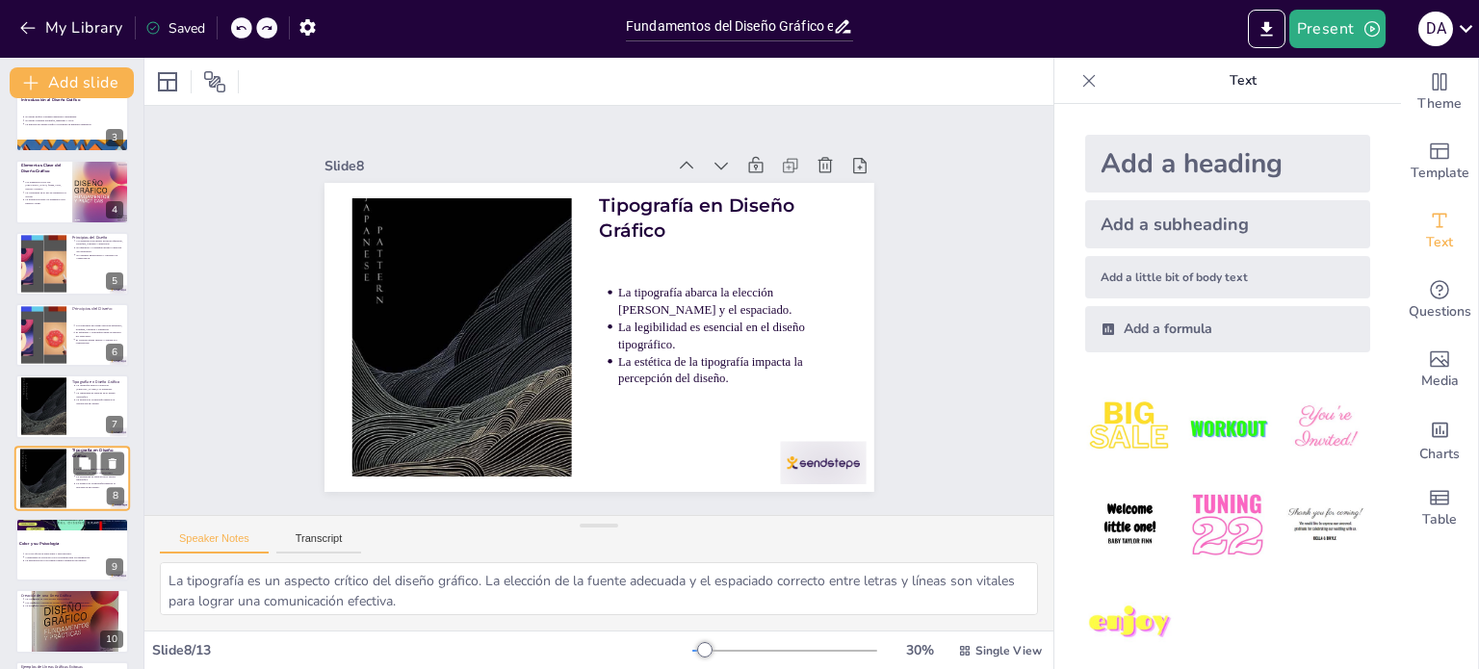
scroll to position [263, 0]
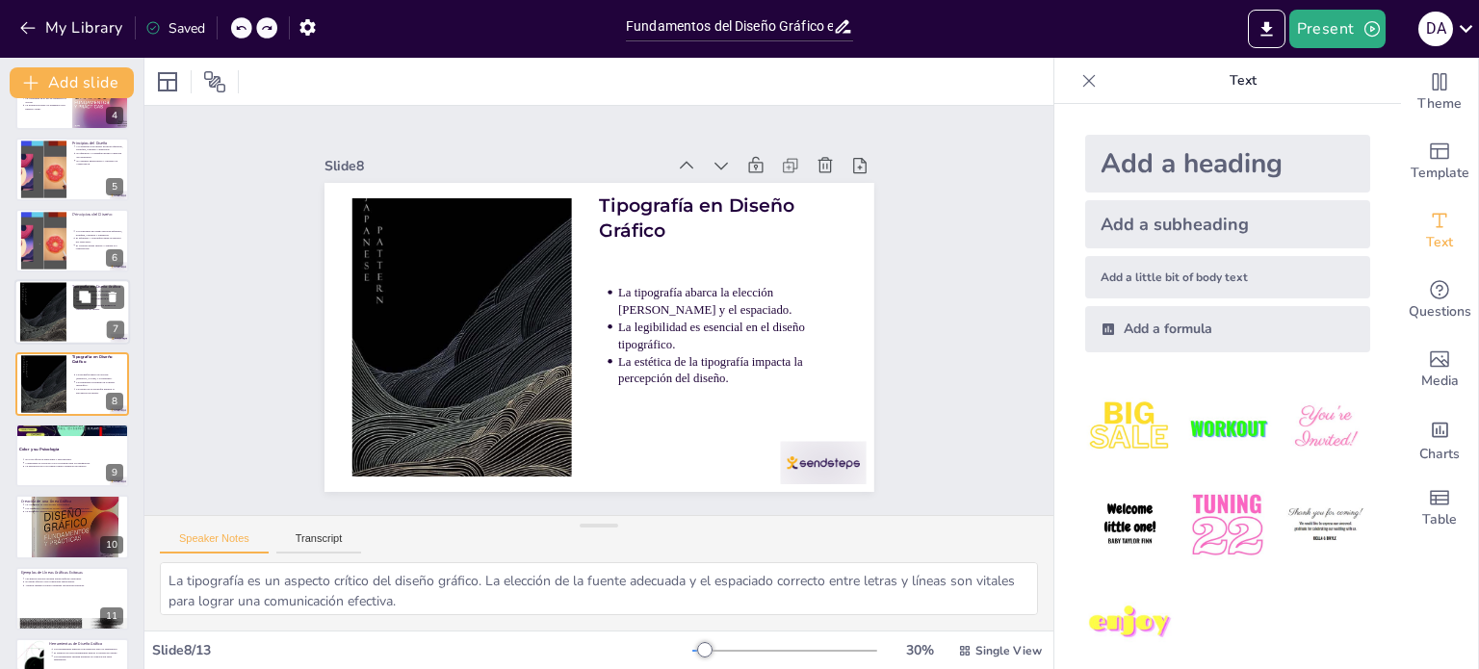
click at [76, 306] on button at bounding box center [84, 297] width 23 height 23
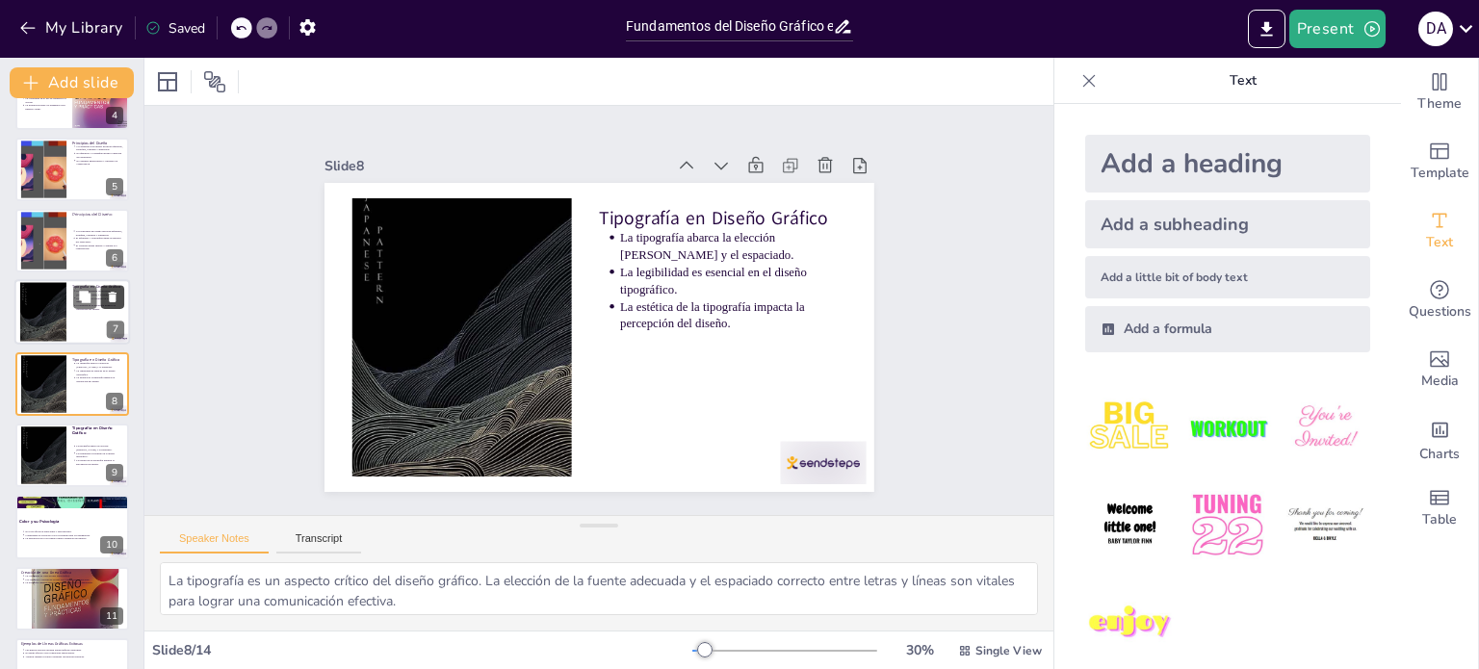
click at [116, 296] on icon at bounding box center [113, 298] width 8 height 11
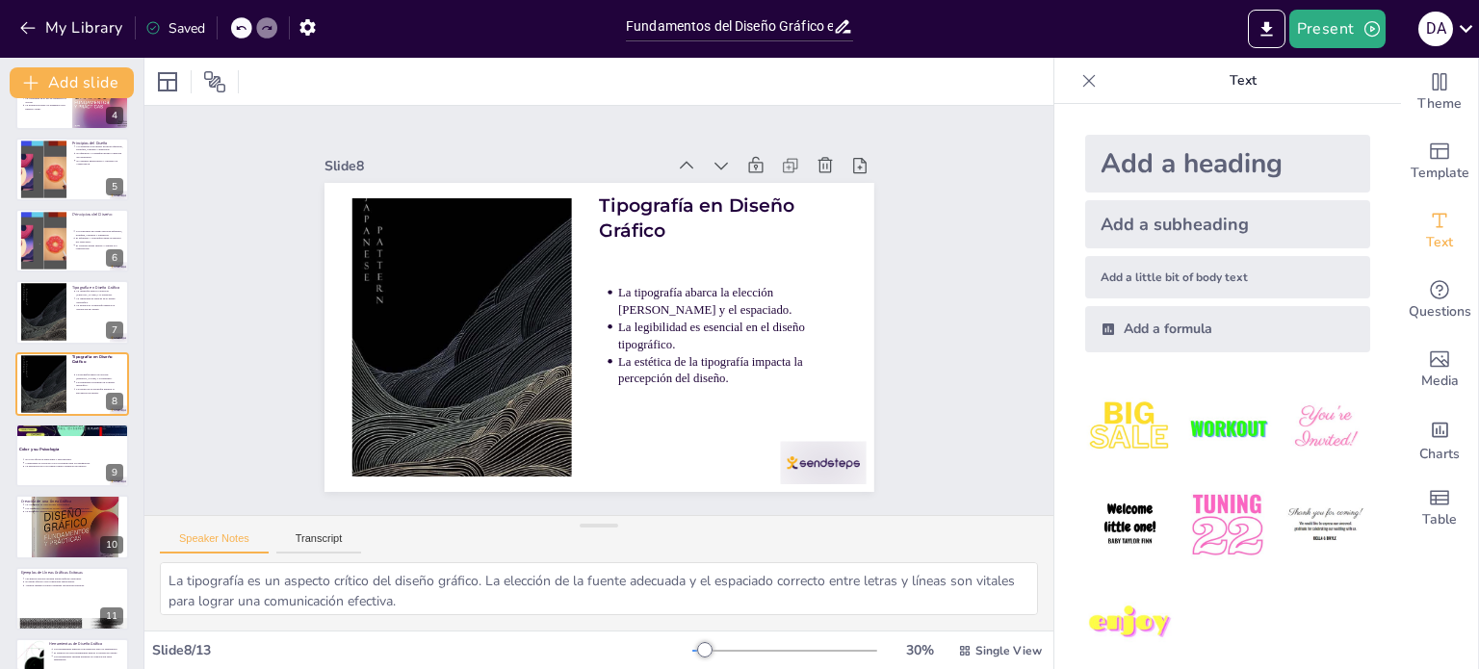
scroll to position [0, 0]
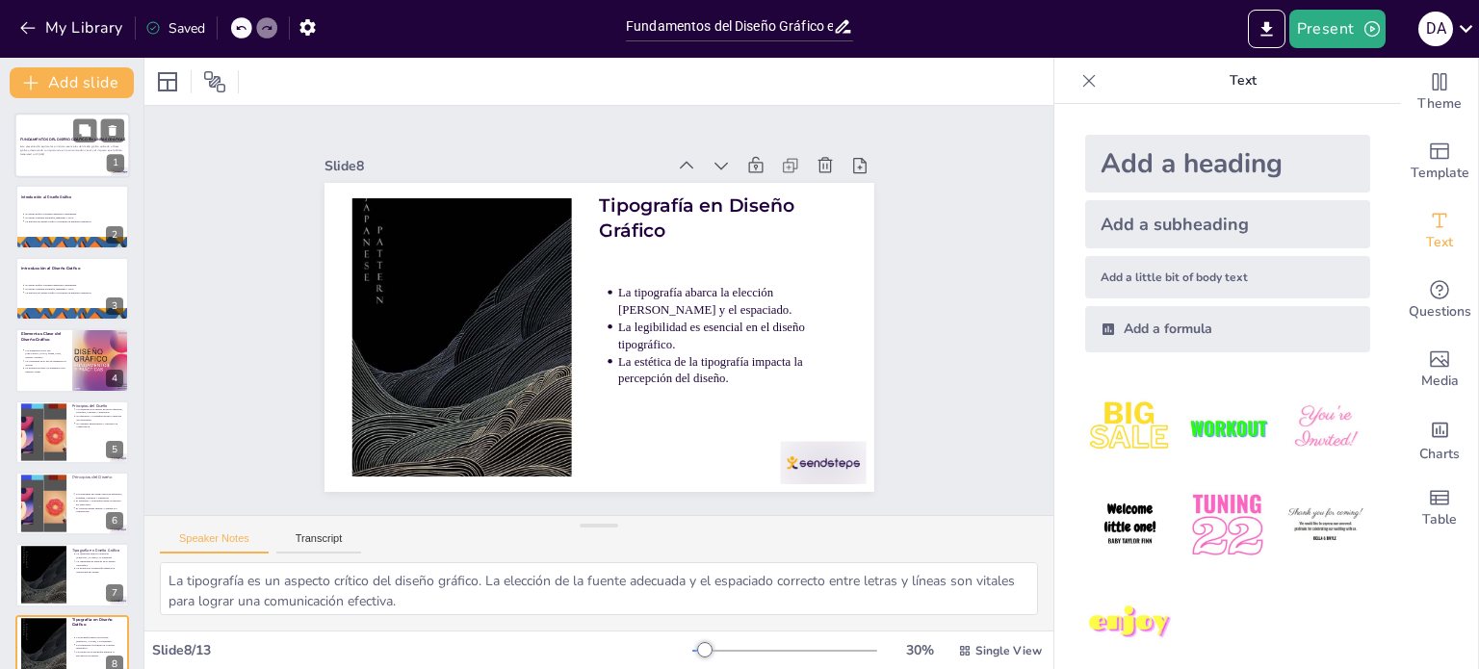
click at [65, 140] on strong "Fundamentos del Diseño Gráfico en Líneas Gráficas" at bounding box center [72, 140] width 105 height 4
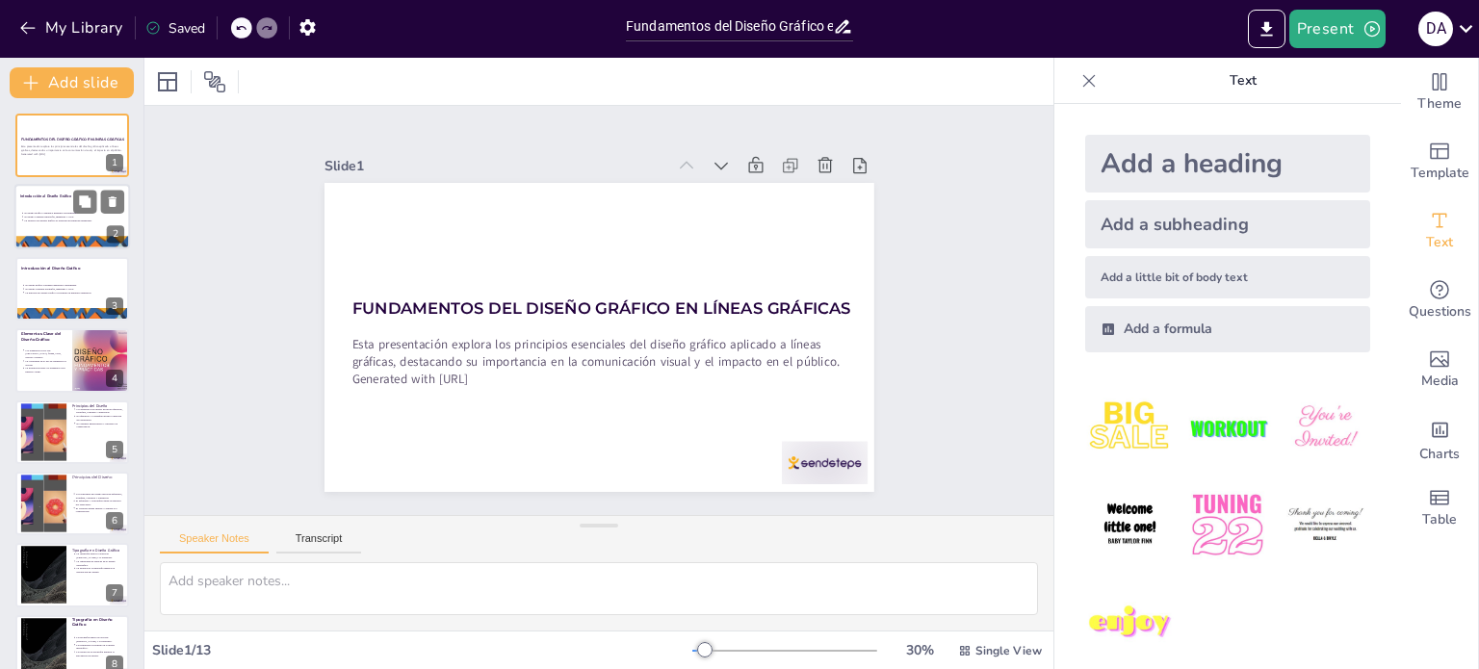
click at [49, 210] on div at bounding box center [72, 217] width 116 height 65
type textarea "El diseño gráfico es fundamental para la comunicación efectiva, ya que permite …"
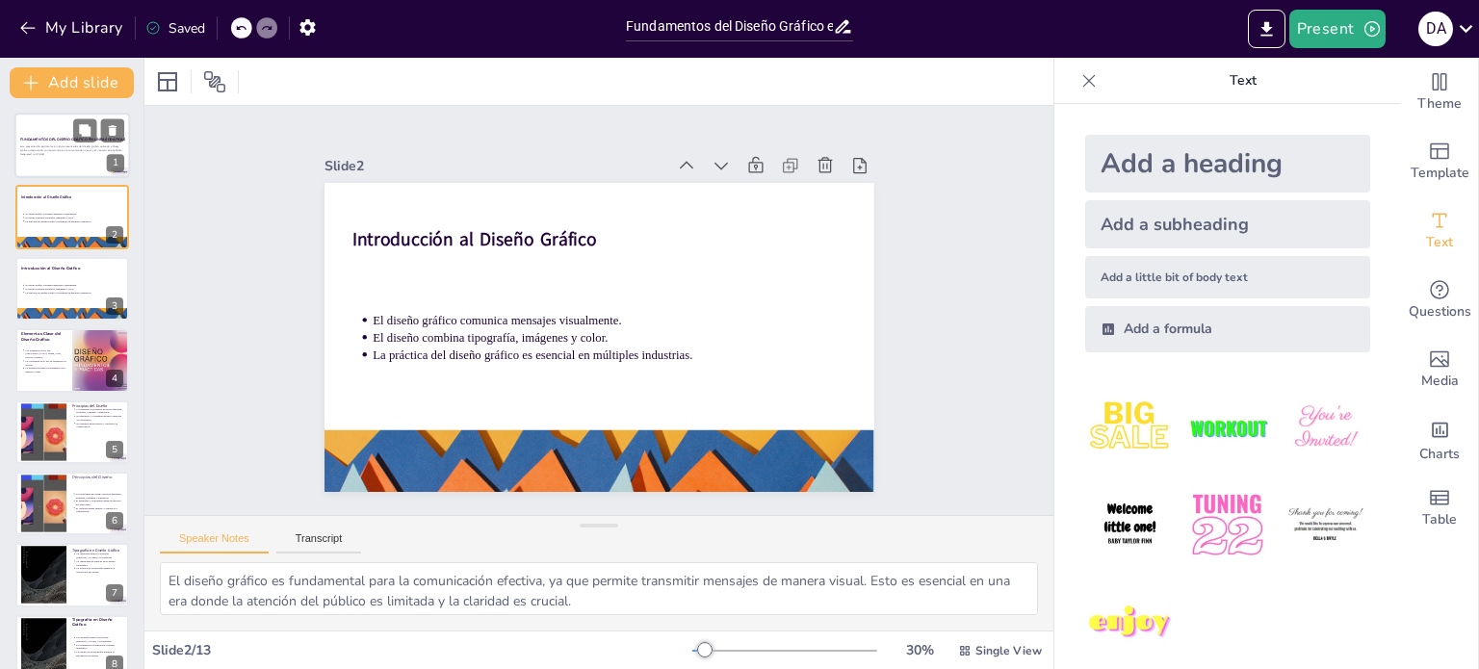
click at [47, 156] on div "Esta presentación explora los principios esenciales del diseño gráfico aplicado…" at bounding box center [72, 149] width 104 height 13
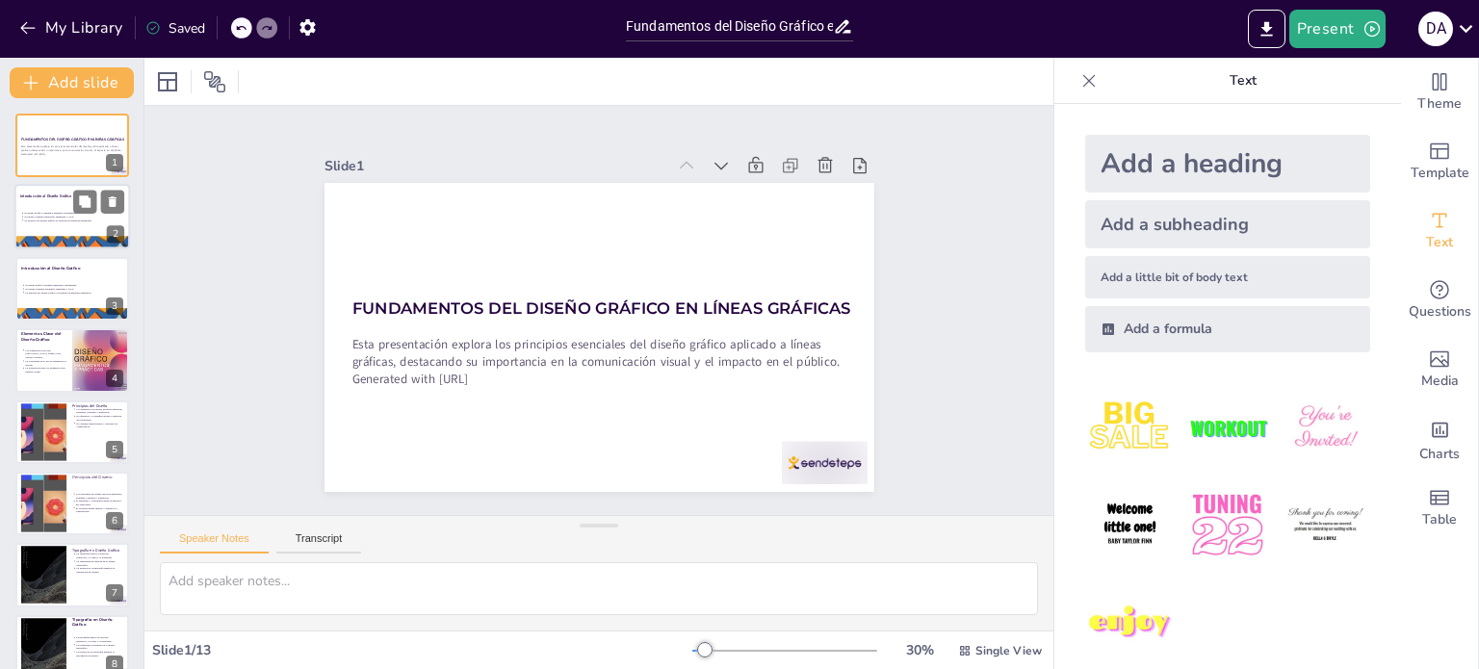
click at [50, 222] on div at bounding box center [72, 217] width 116 height 65
type textarea "El diseño gráfico es fundamental para la comunicación efectiva, ya que permite …"
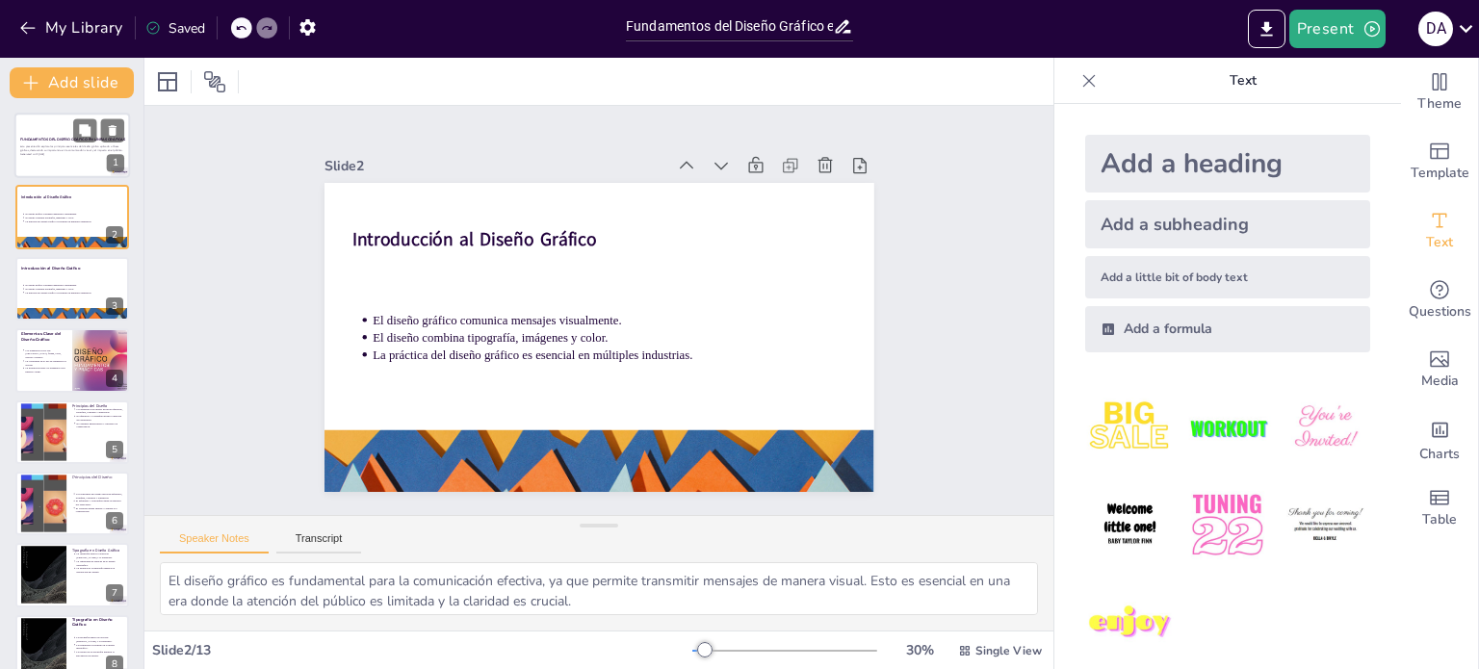
click at [58, 168] on div at bounding box center [72, 145] width 116 height 65
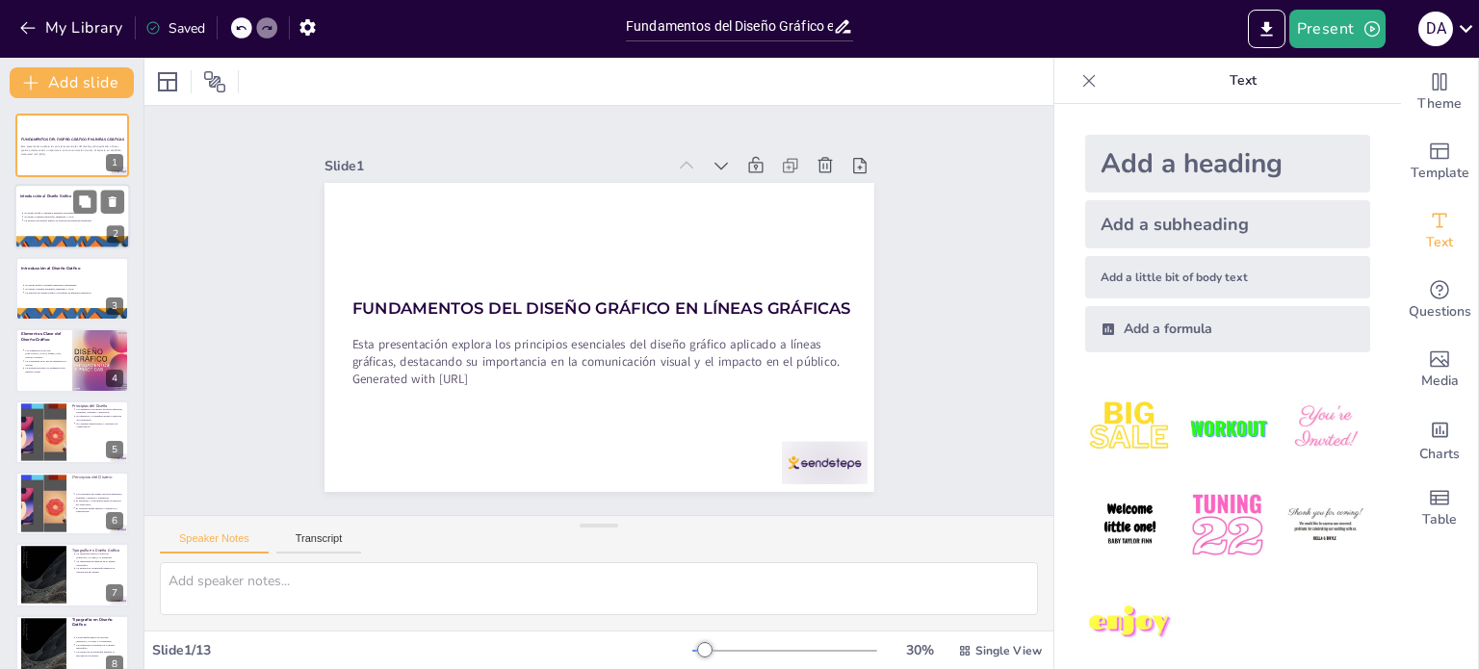
click at [58, 226] on div at bounding box center [72, 217] width 116 height 65
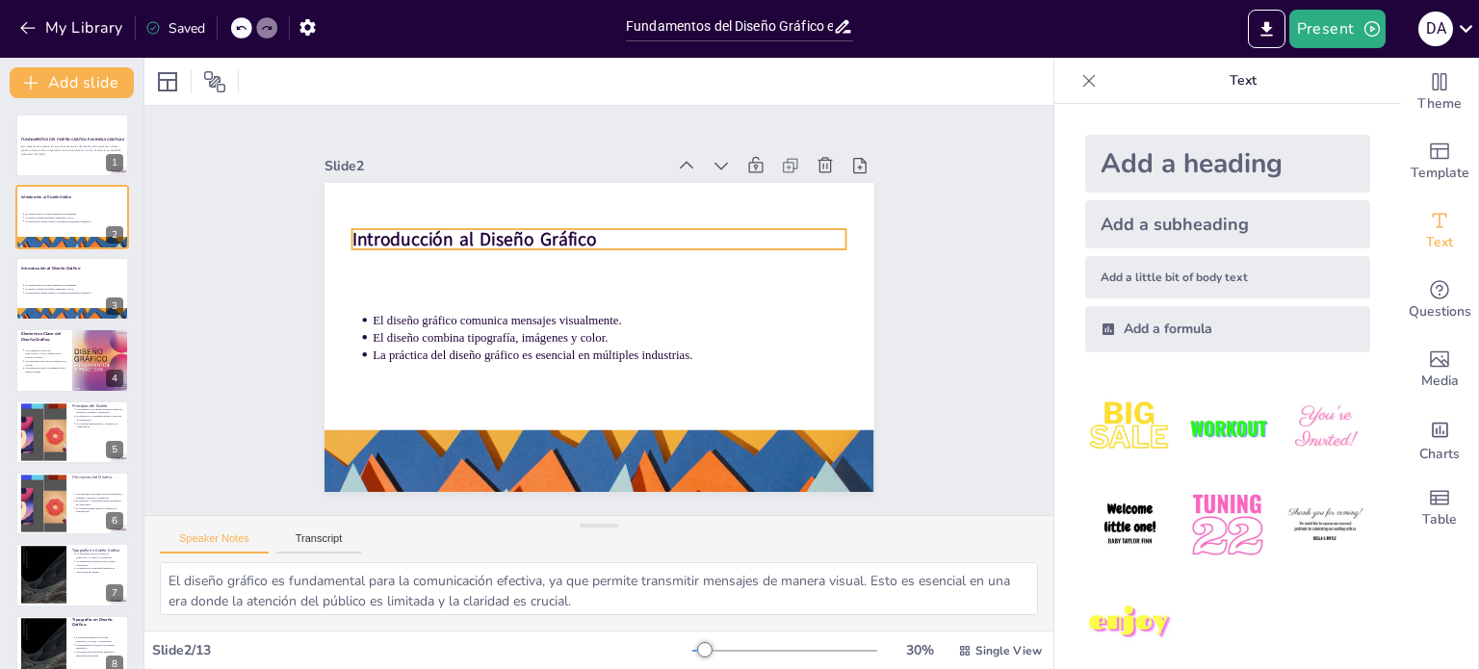
click at [504, 238] on strong "Introducción al Diseño Gráfico" at bounding box center [526, 186] width 224 height 143
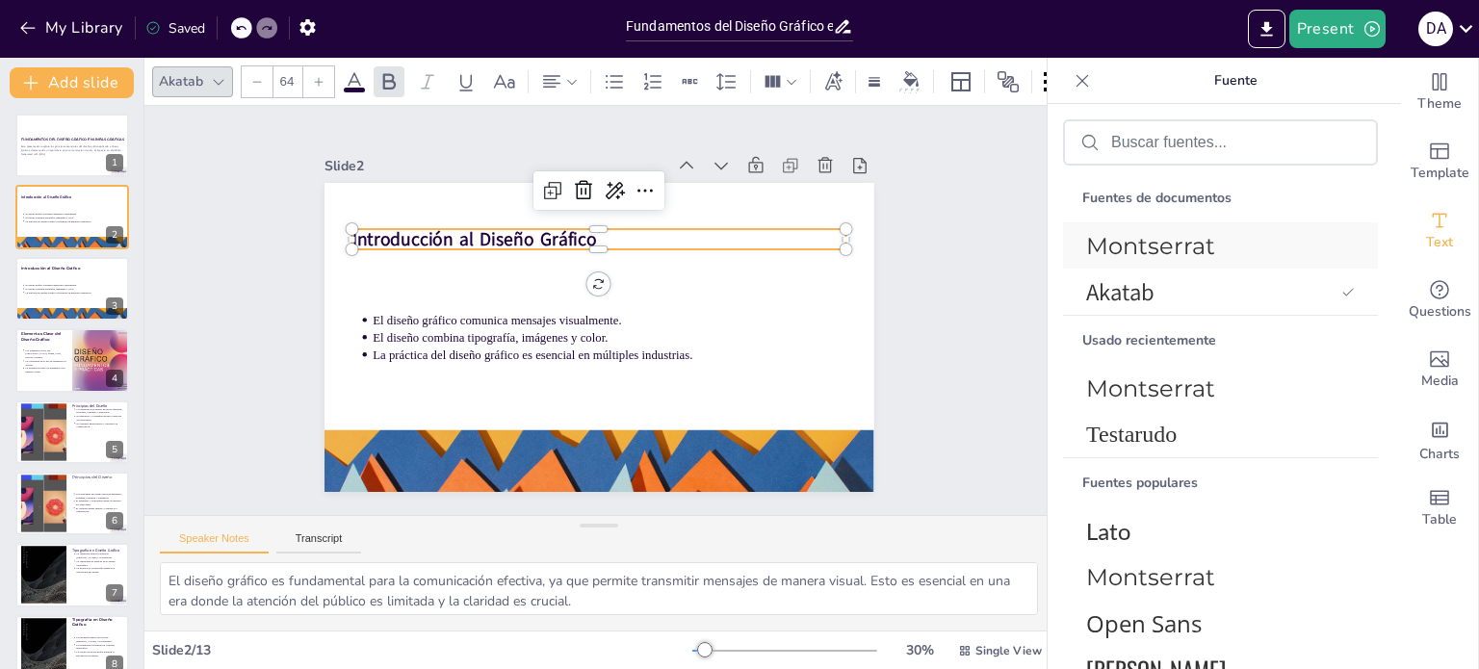
click at [1138, 260] on div "Montserrat" at bounding box center [1220, 245] width 315 height 46
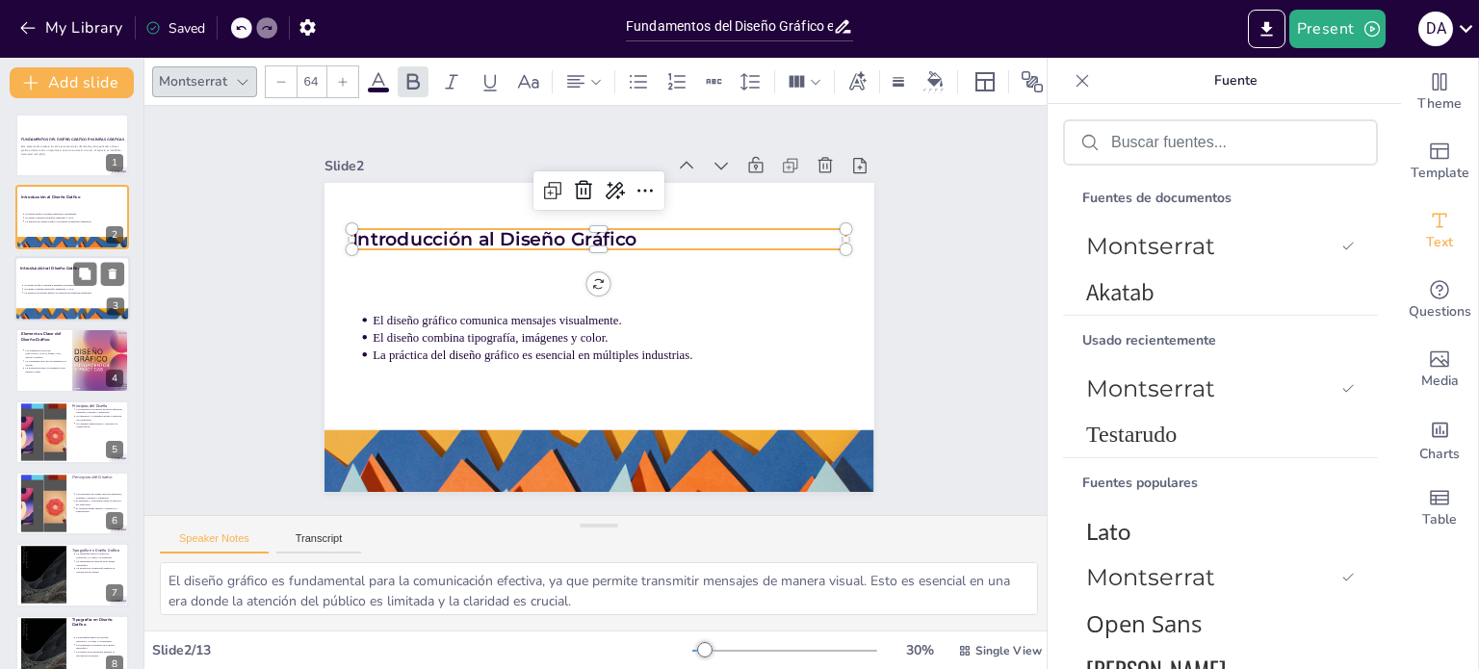
click at [64, 288] on p "El diseño combina tipografía, imágenes y color." at bounding box center [74, 289] width 100 height 4
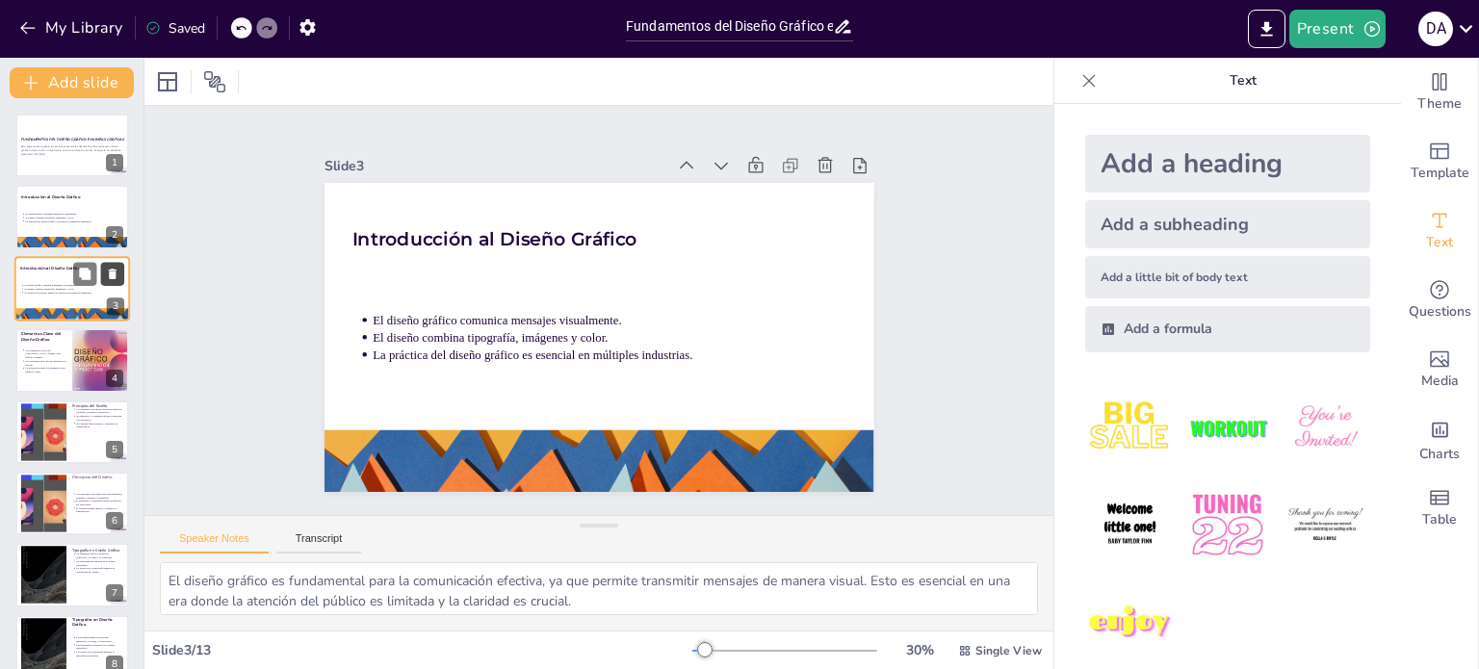
click at [112, 264] on button at bounding box center [112, 273] width 23 height 23
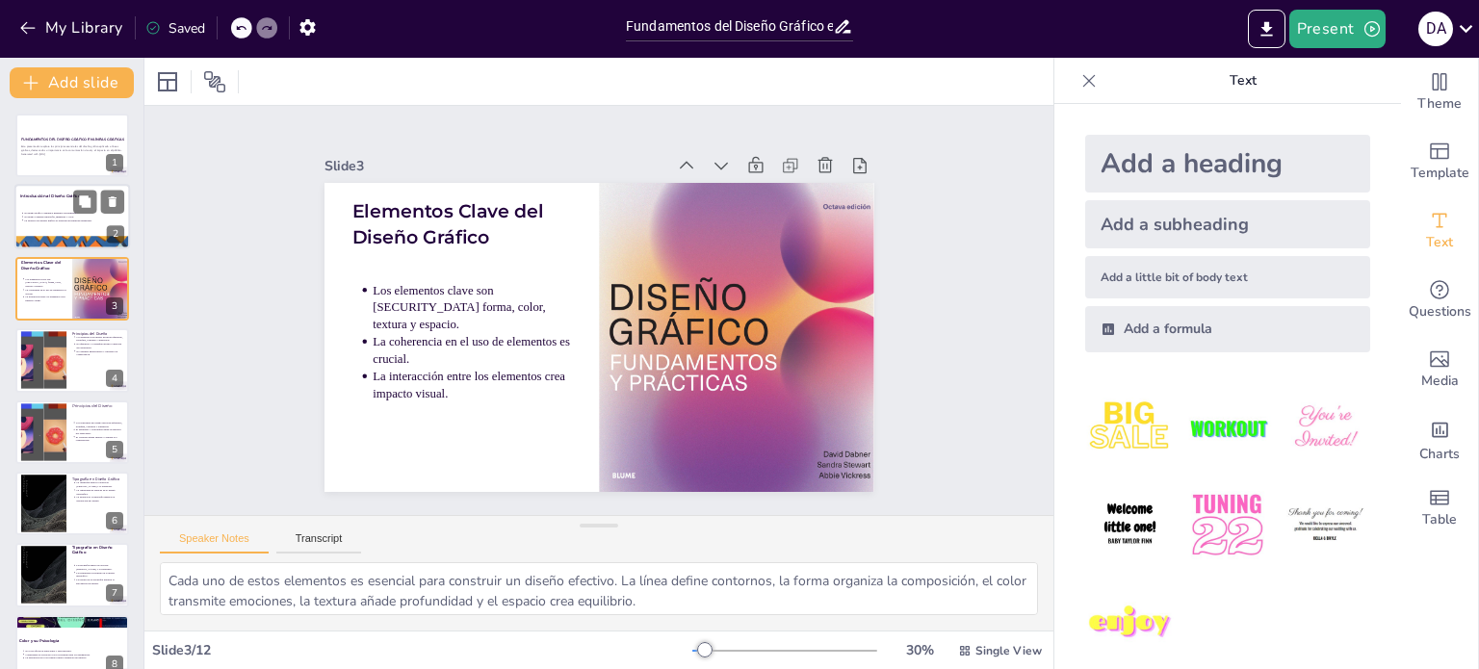
click at [46, 188] on div at bounding box center [72, 217] width 116 height 65
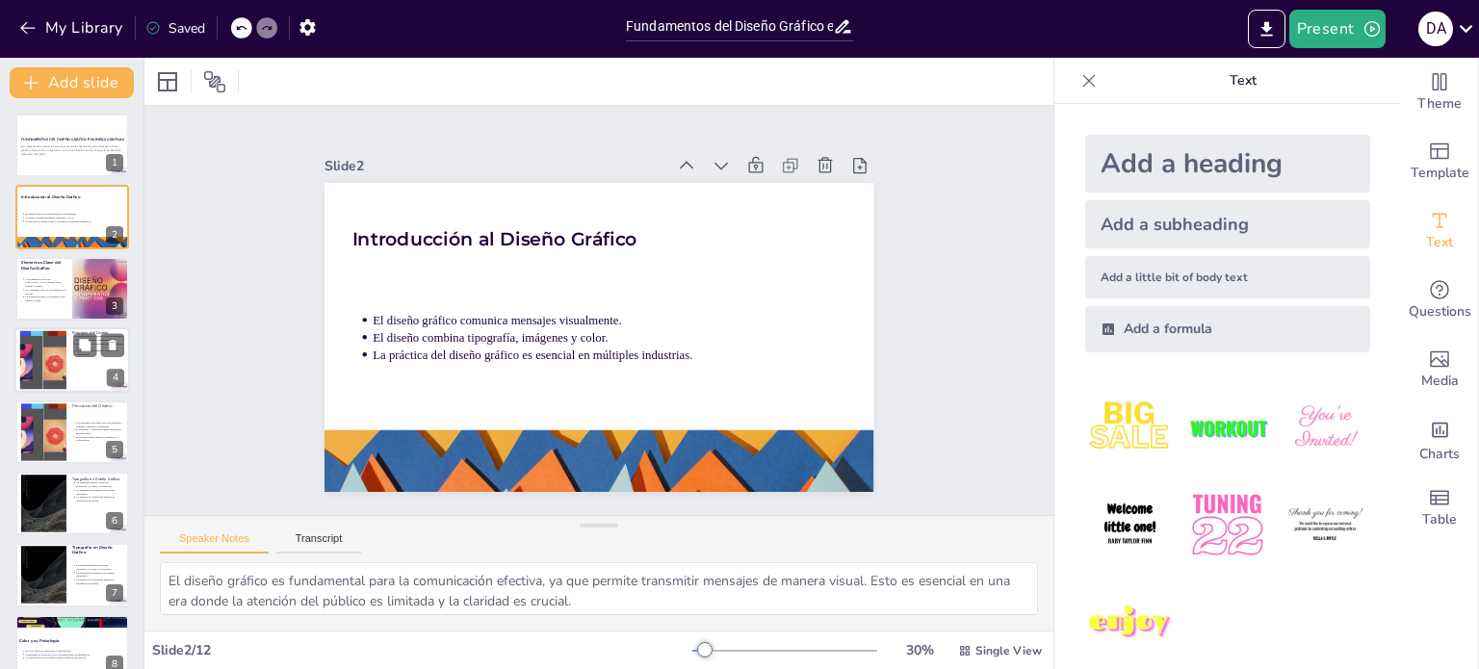
click at [46, 341] on div at bounding box center [43, 360] width 120 height 59
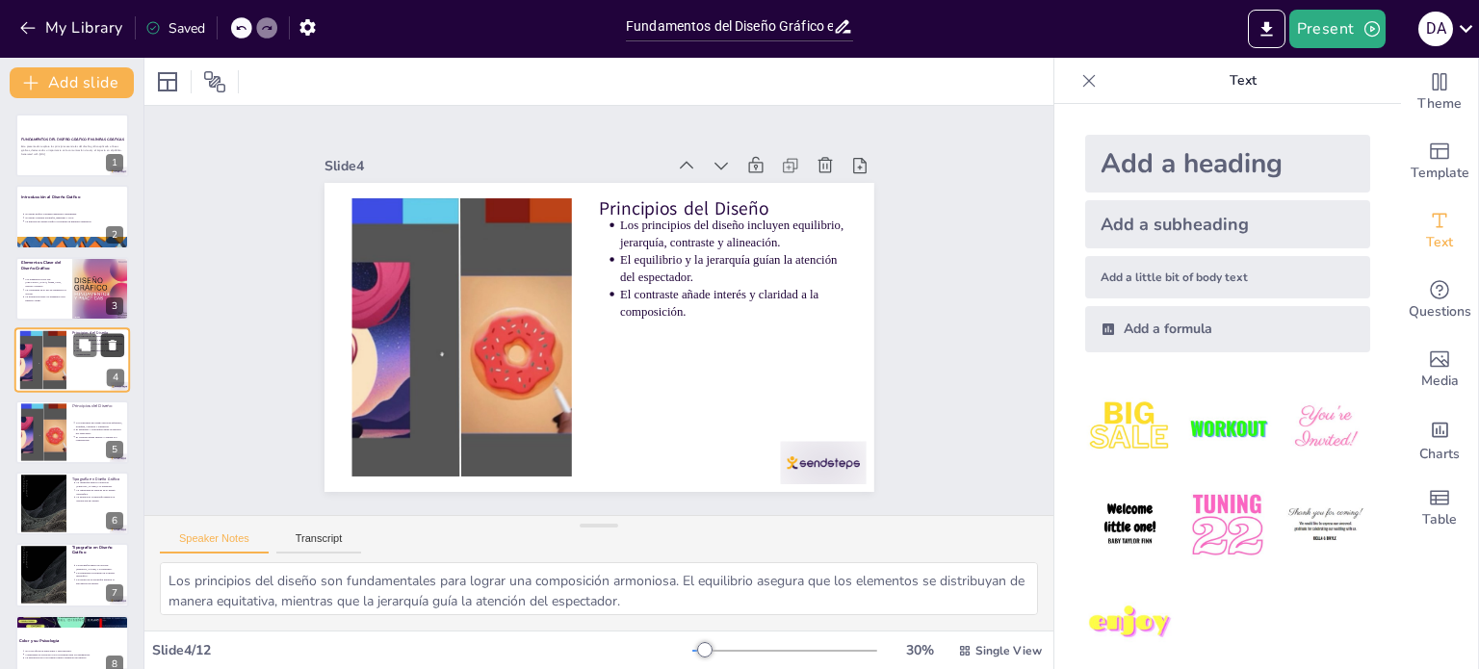
click at [116, 340] on icon at bounding box center [112, 345] width 13 height 13
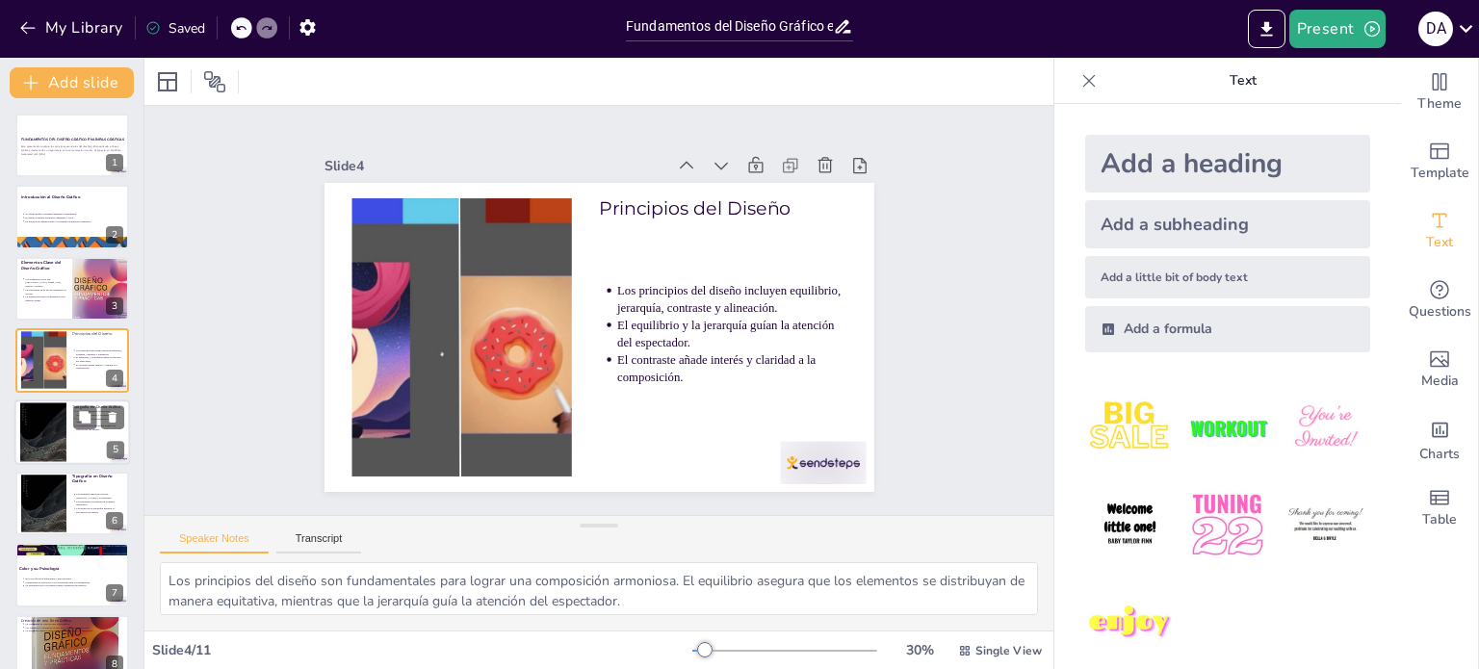
click at [60, 443] on div at bounding box center [43, 432] width 46 height 60
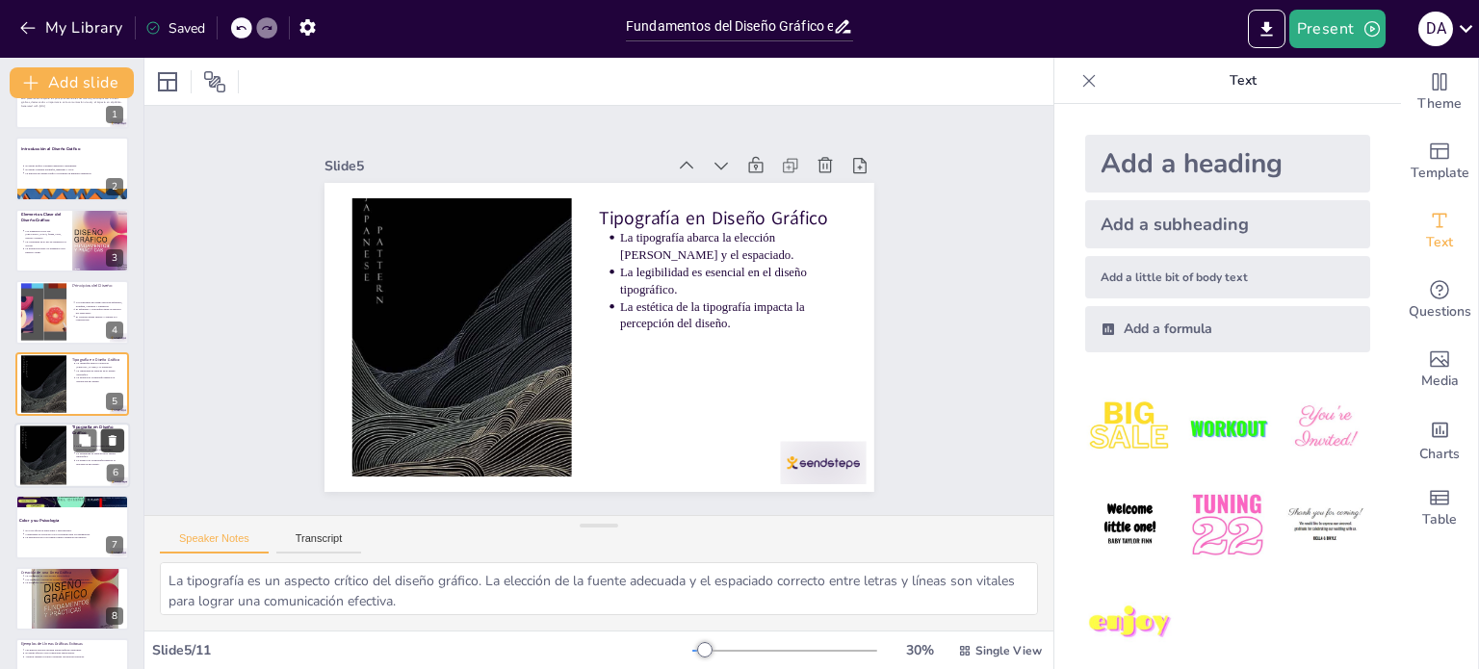
click at [112, 435] on icon at bounding box center [113, 440] width 8 height 11
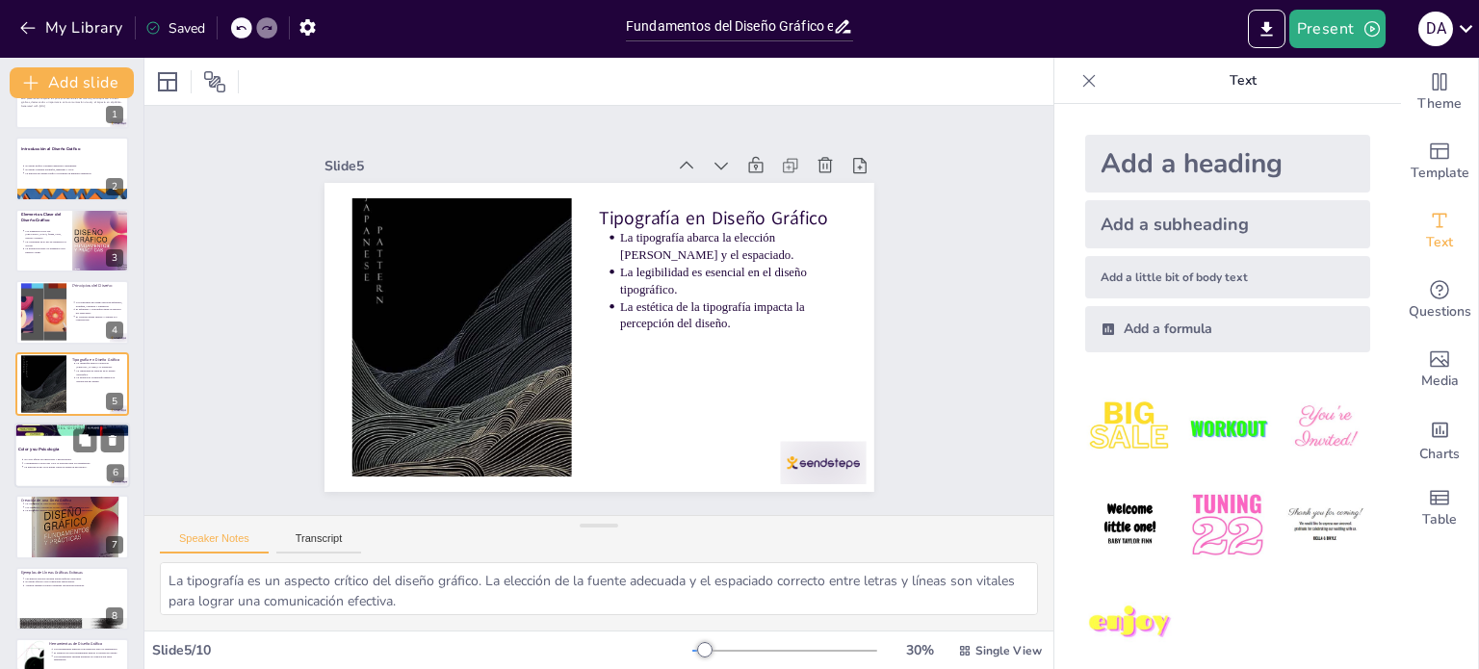
click at [56, 461] on p "Comprender la teoría del color es esencial para los diseñadores." at bounding box center [74, 463] width 100 height 4
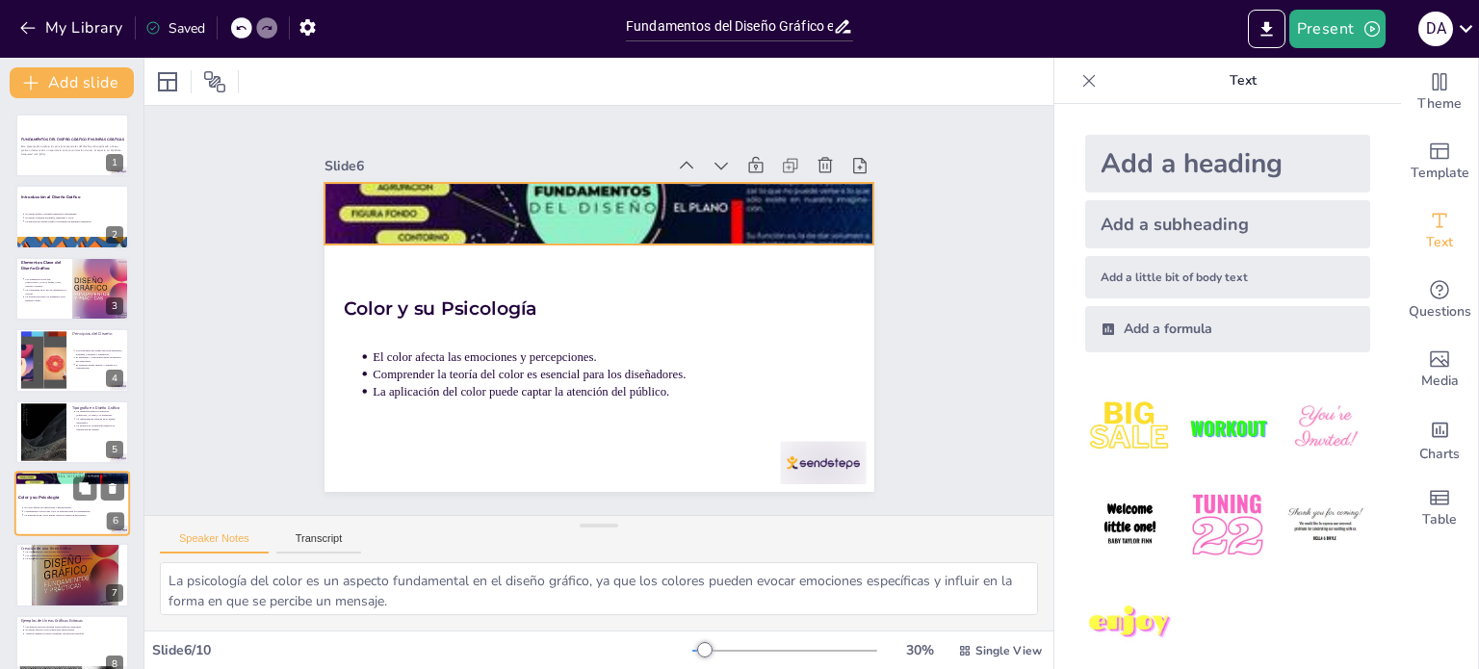
scroll to position [167, 0]
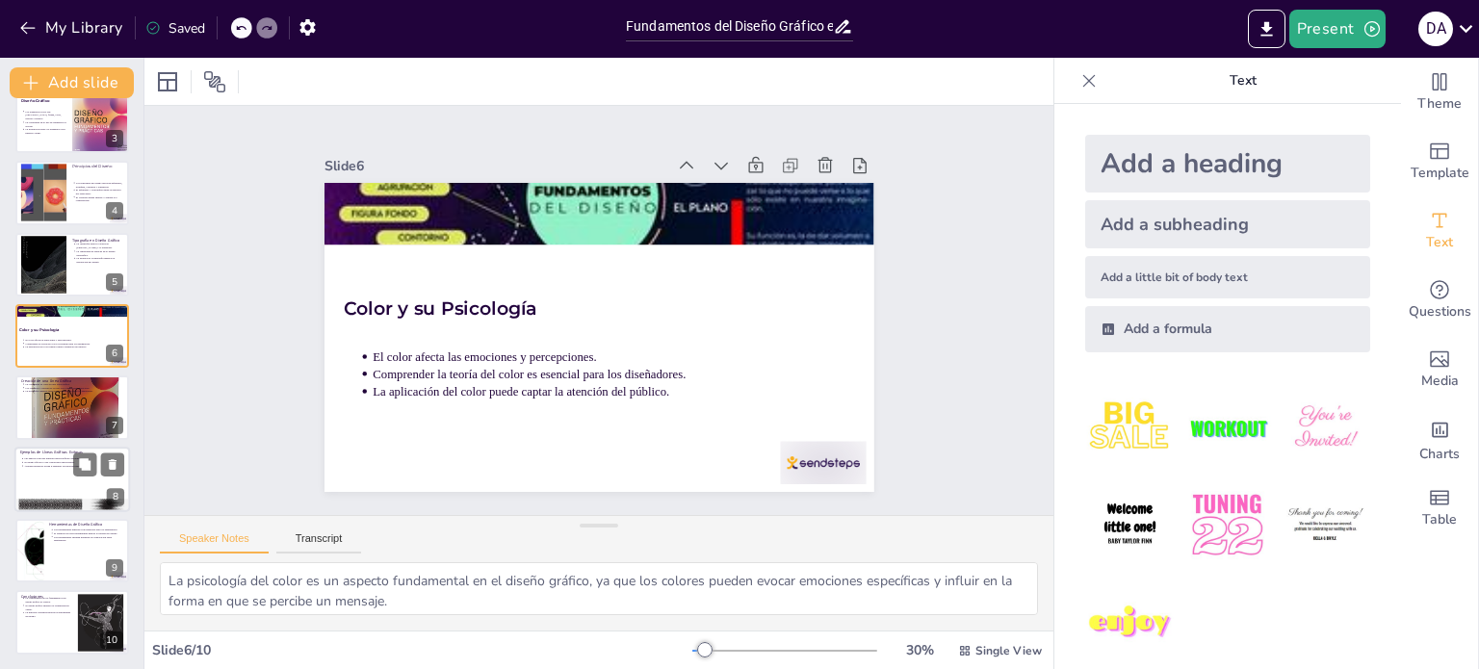
click at [58, 457] on p "Las marcas exitosas utilizan líneas gráficas coherentes." at bounding box center [74, 458] width 100 height 4
type textarea "Las marcas que han logrado un reconocimiento fuerte suelen tener líneas gráfica…"
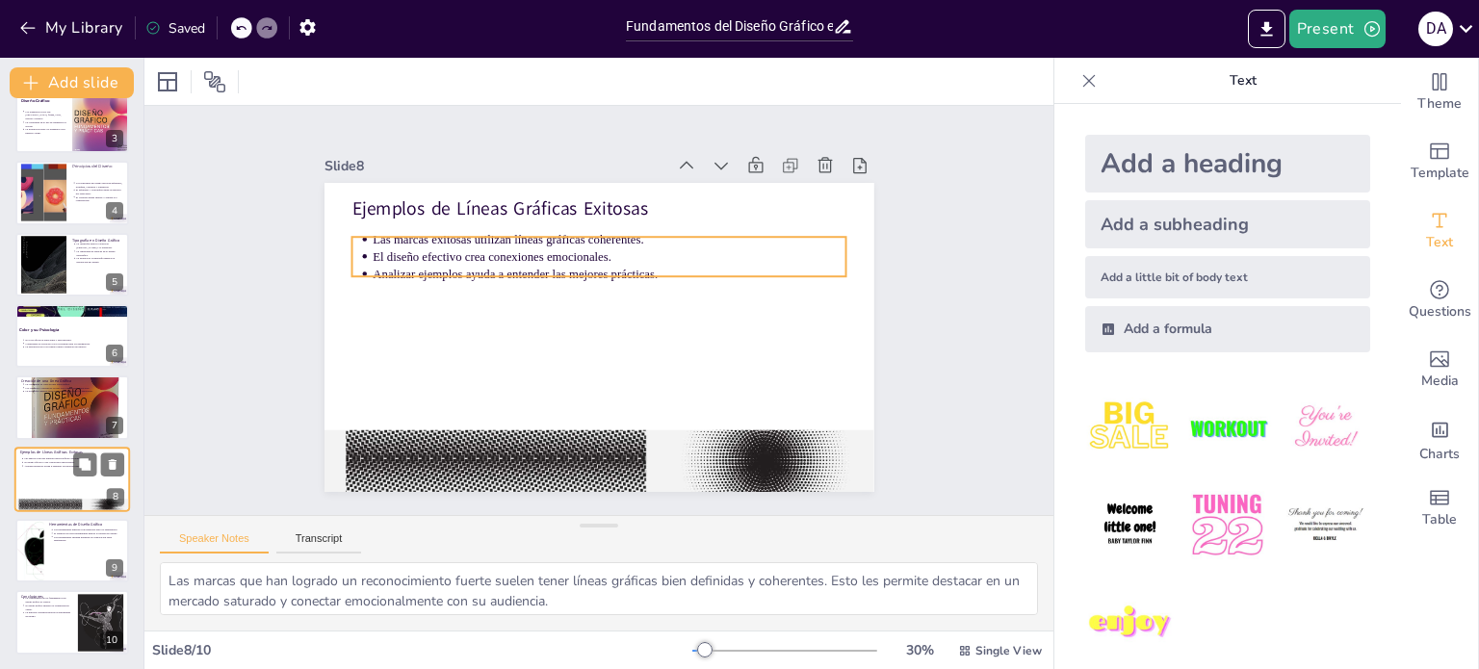
scroll to position [168, 0]
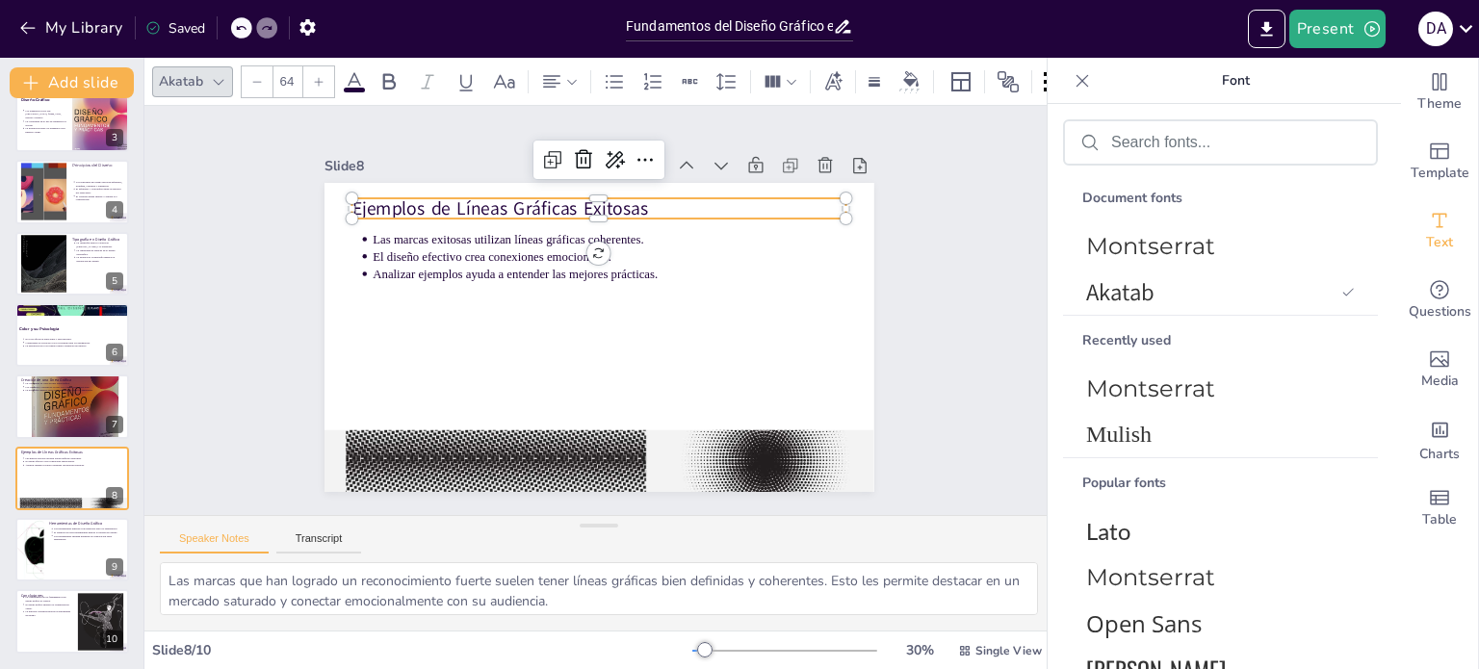
click at [459, 199] on p "Ejemplos de Líneas Gráficas Exitosas" at bounding box center [497, 300] width 77 height 495
click at [1101, 239] on font "Montserrat" at bounding box center [1150, 246] width 129 height 28
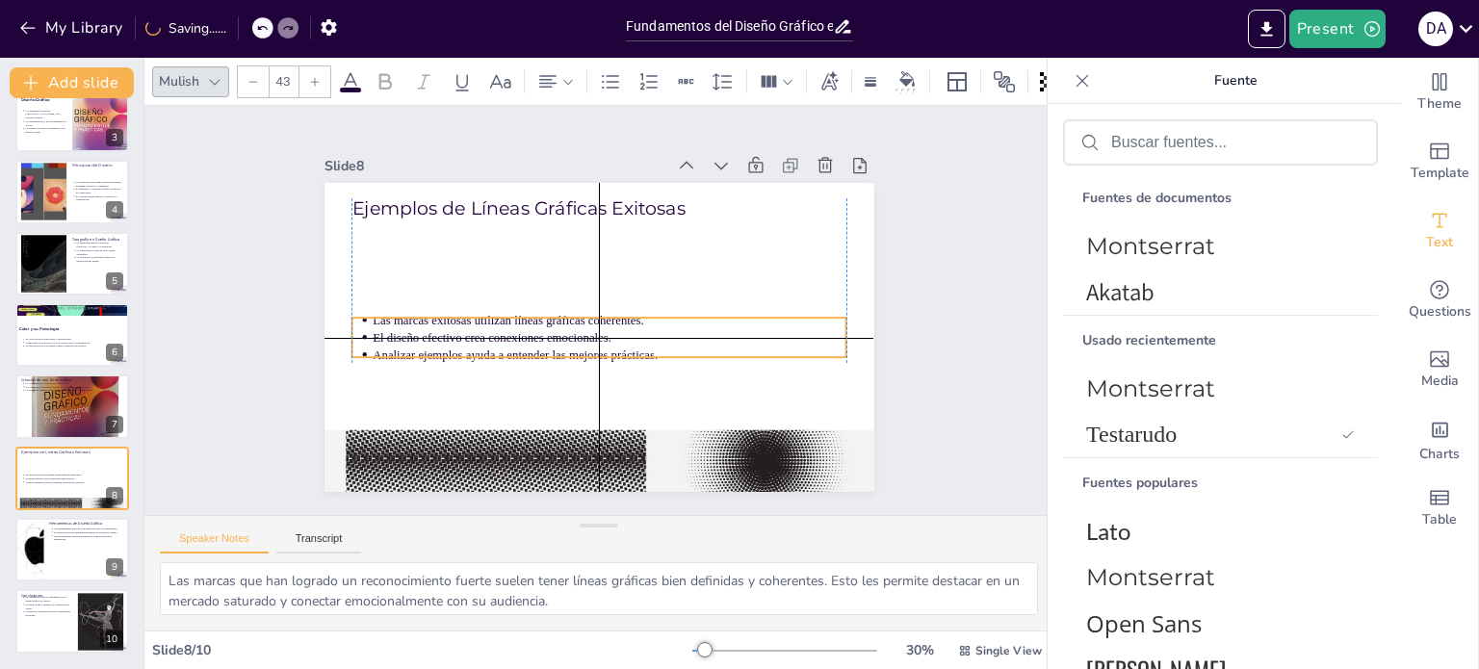
drag, startPoint x: 501, startPoint y: 254, endPoint x: 502, endPoint y: 342, distance: 87.6
click at [502, 342] on ul "Las marcas exitosas utilizan líneas gráficas coherentes. El diseño efectivo cre…" at bounding box center [583, 332] width 430 height 332
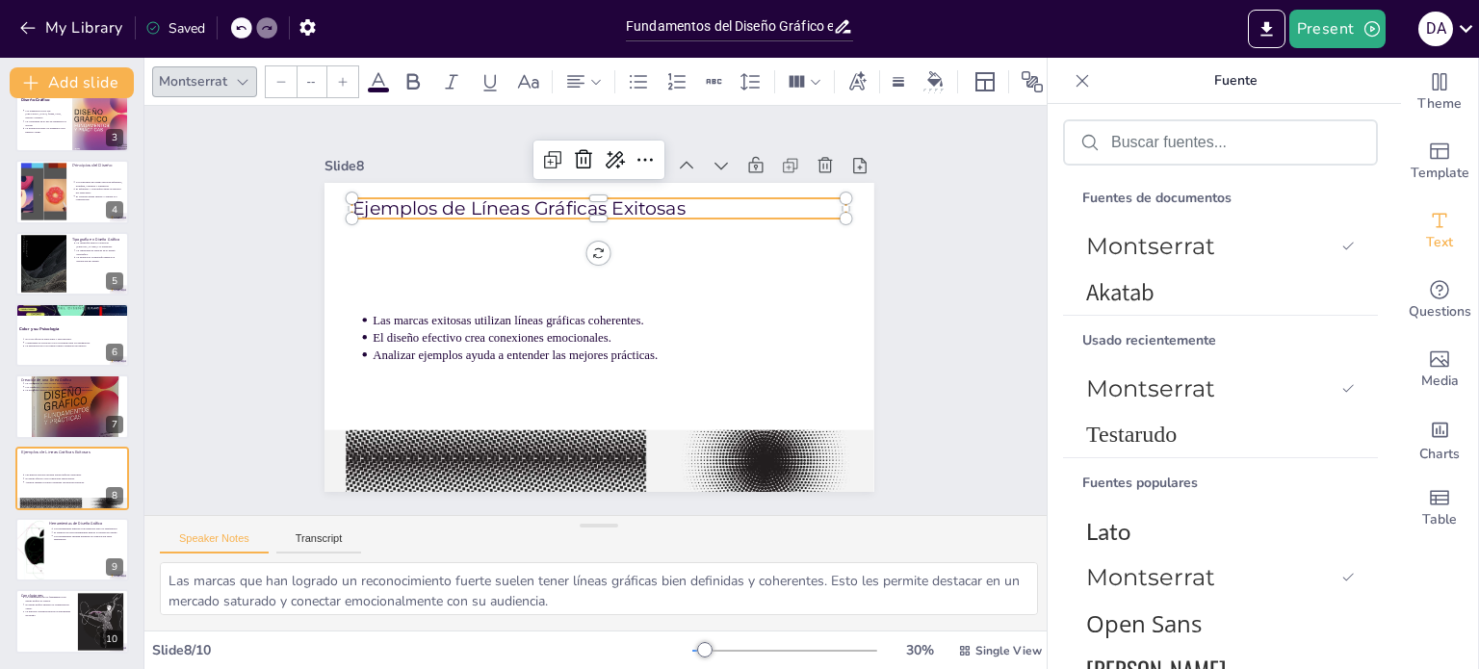
type input "64"
click at [472, 206] on p "Ejemplos de Líneas Gráficas Exitosas" at bounding box center [640, 217] width 462 height 224
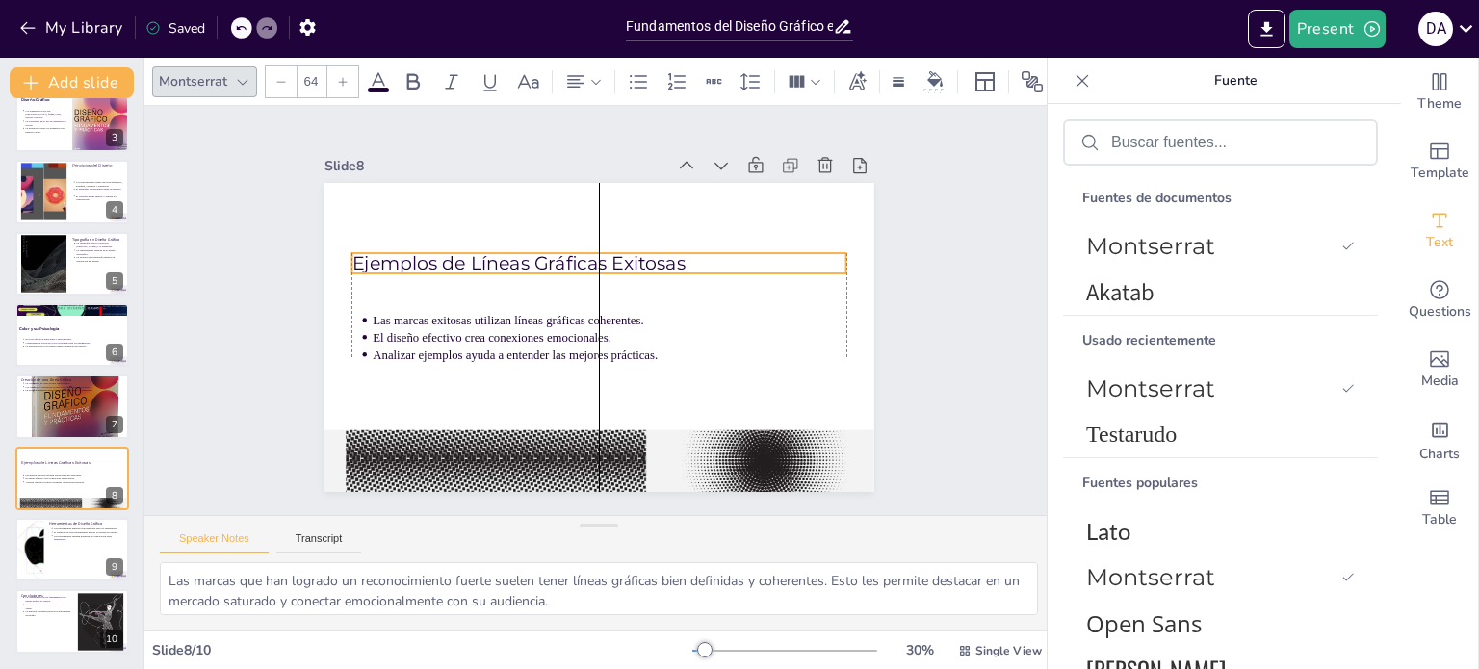
drag, startPoint x: 472, startPoint y: 206, endPoint x: 472, endPoint y: 261, distance: 54.9
click at [472, 261] on p "Ejemplos de Líneas Gráficas Exitosas" at bounding box center [613, 265] width 478 height 177
click at [412, 84] on icon at bounding box center [412, 81] width 23 height 23
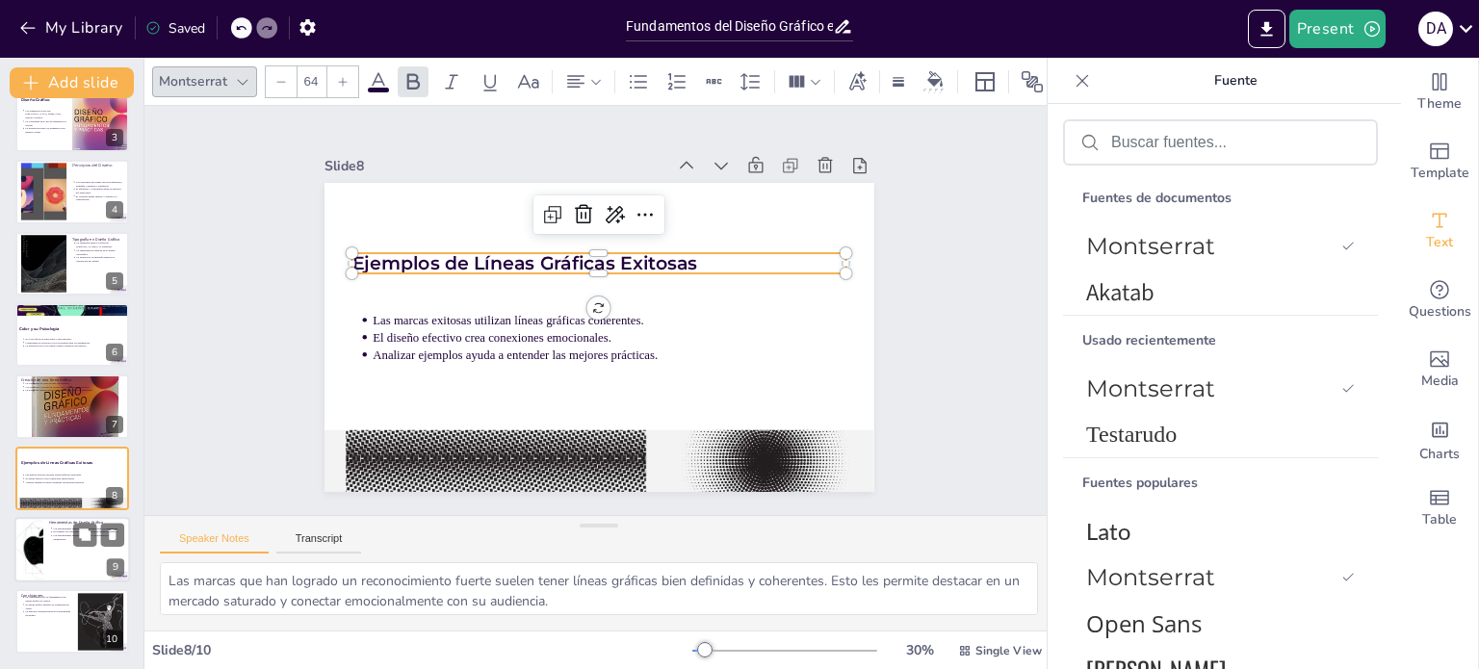
click at [41, 549] on div at bounding box center [28, 549] width 109 height 65
type textarea "Las herramientas digitales, como Adobe Illustrator y Photoshop, son fundamental…"
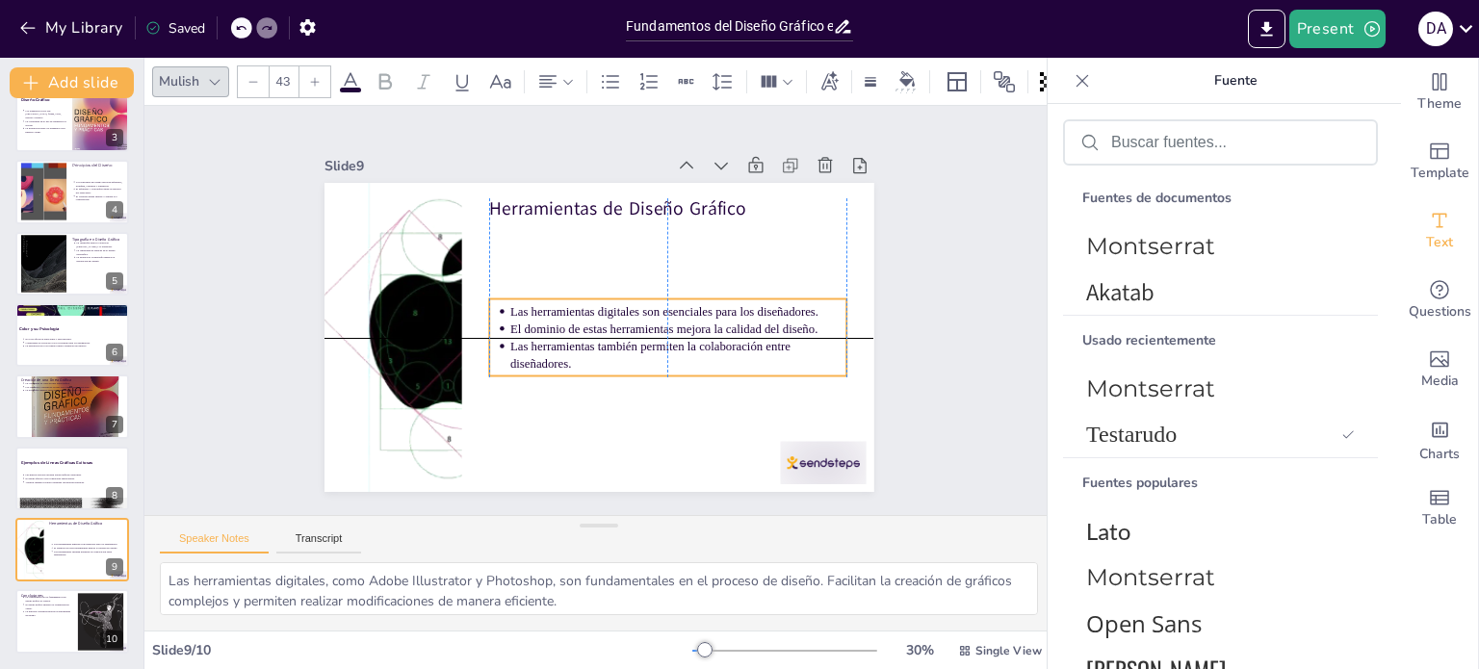
drag, startPoint x: 593, startPoint y: 247, endPoint x: 596, endPoint y: 324, distance: 77.1
click at [596, 324] on p "El dominio de estas herramientas mejora la calidad del diseño." at bounding box center [657, 365] width 299 height 183
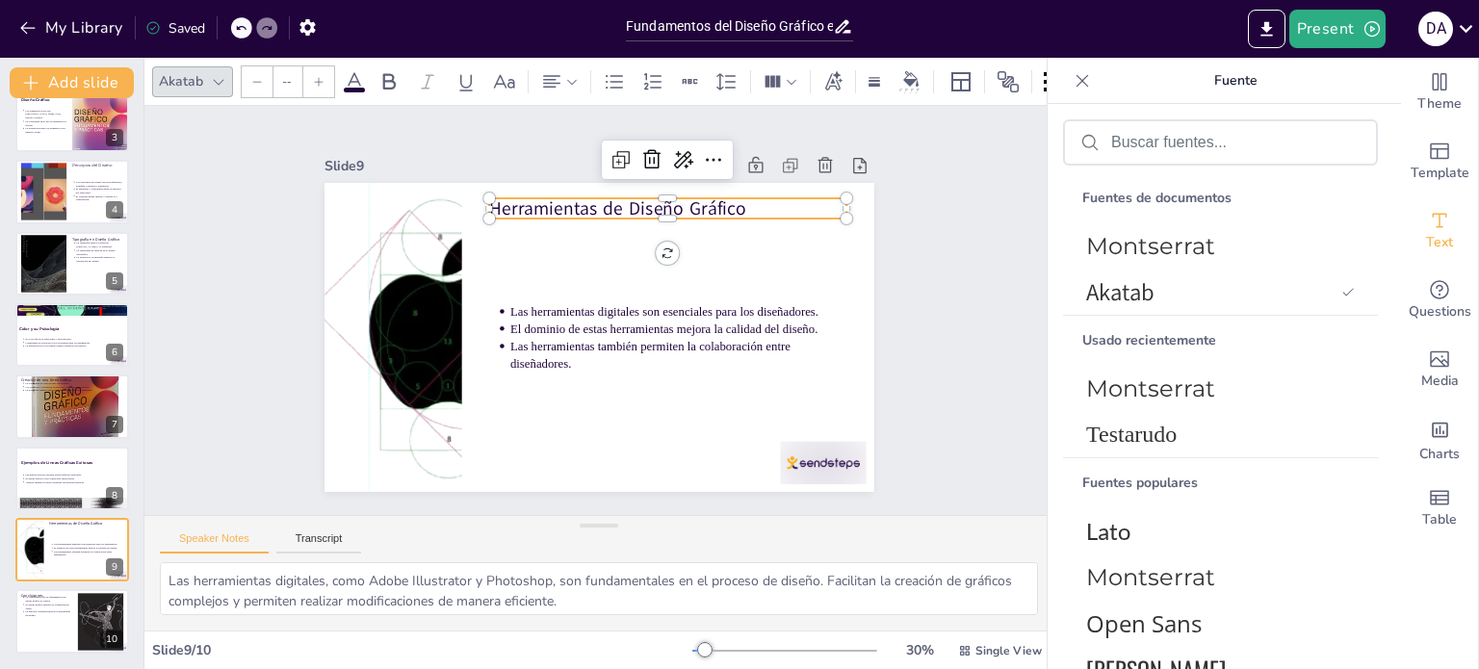
type input "64"
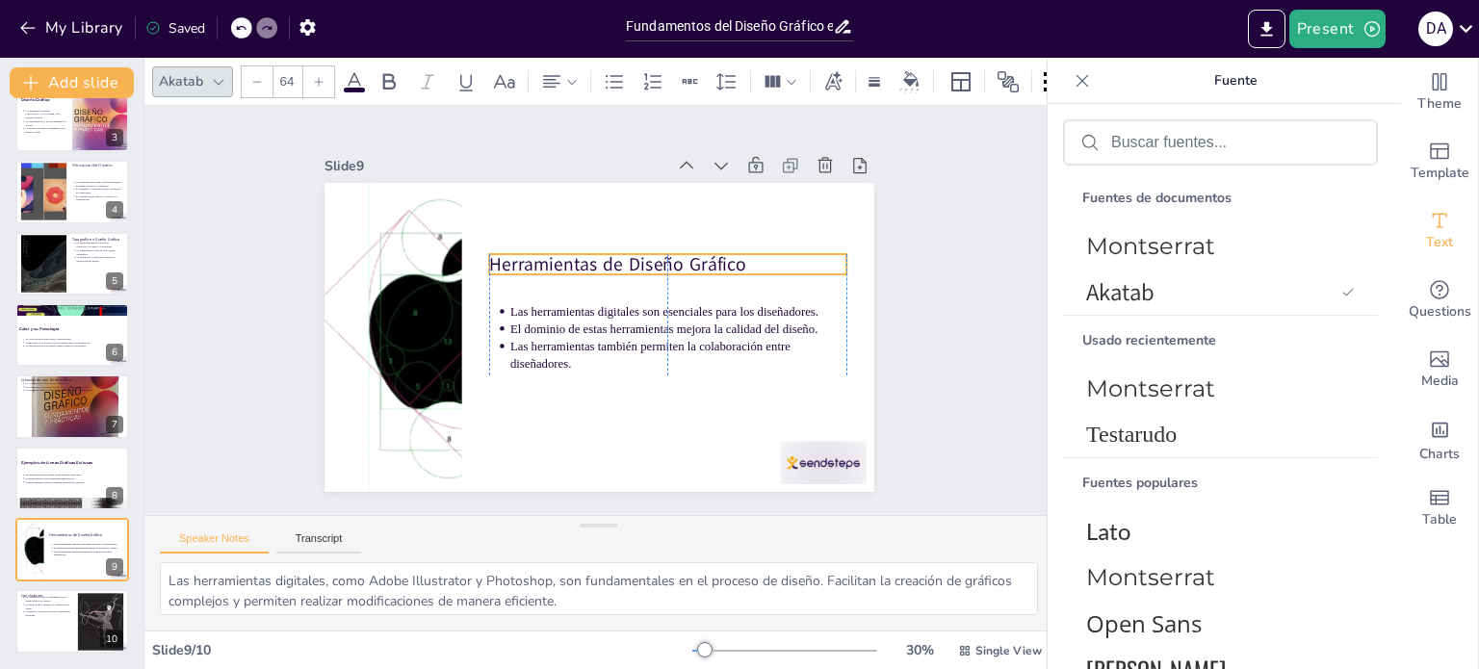
drag, startPoint x: 570, startPoint y: 207, endPoint x: 570, endPoint y: 263, distance: 55.8
click at [570, 263] on p "Herramientas de Diseño Gráfico" at bounding box center [677, 287] width 347 height 135
click at [377, 73] on icon at bounding box center [388, 81] width 23 height 23
click at [1174, 240] on font "Montserrat" at bounding box center [1150, 246] width 129 height 28
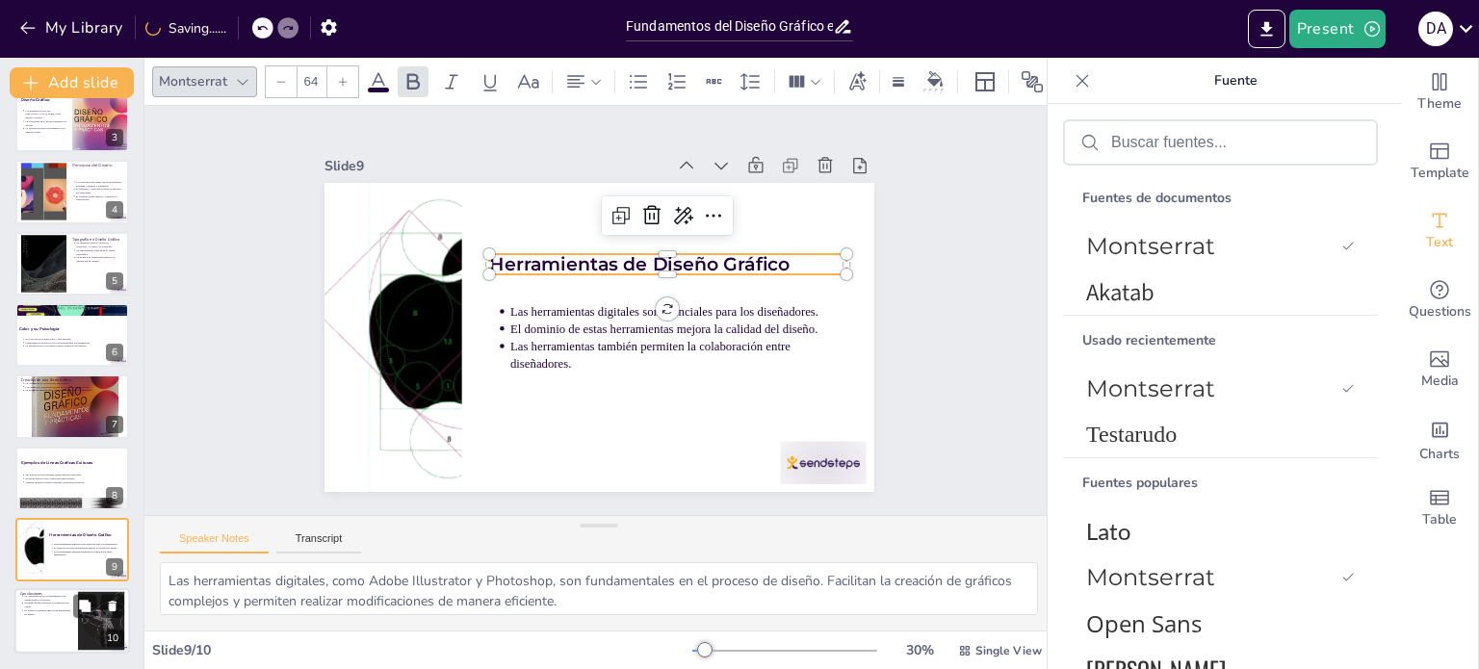
click at [53, 604] on p "El diseño gráfico impacta la comunicación visual." at bounding box center [48, 606] width 48 height 8
type textarea "Entender los fundamentos del diseño gráfico es vital para cualquier creativo qu…"
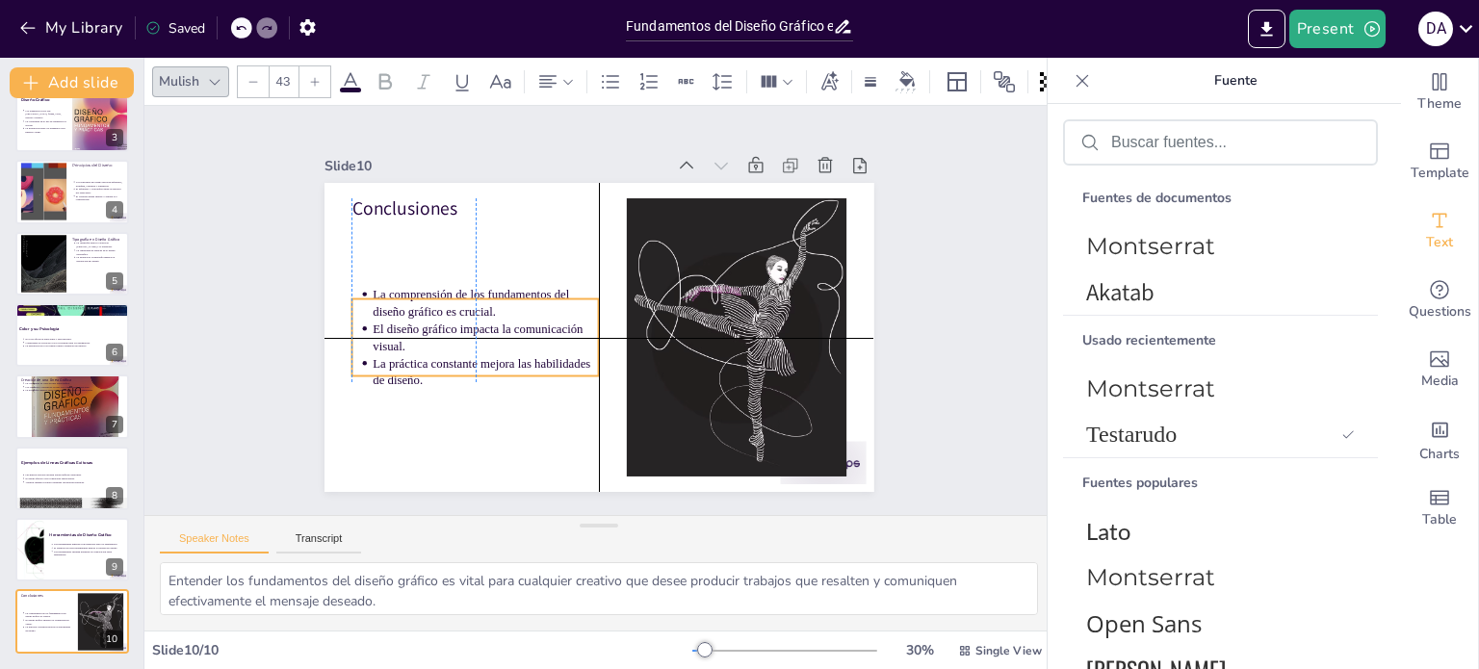
drag, startPoint x: 389, startPoint y: 248, endPoint x: 390, endPoint y: 330, distance: 81.8
click at [390, 330] on p "El diseño gráfico impacta la comunicación visual." at bounding box center [484, 288] width 220 height 123
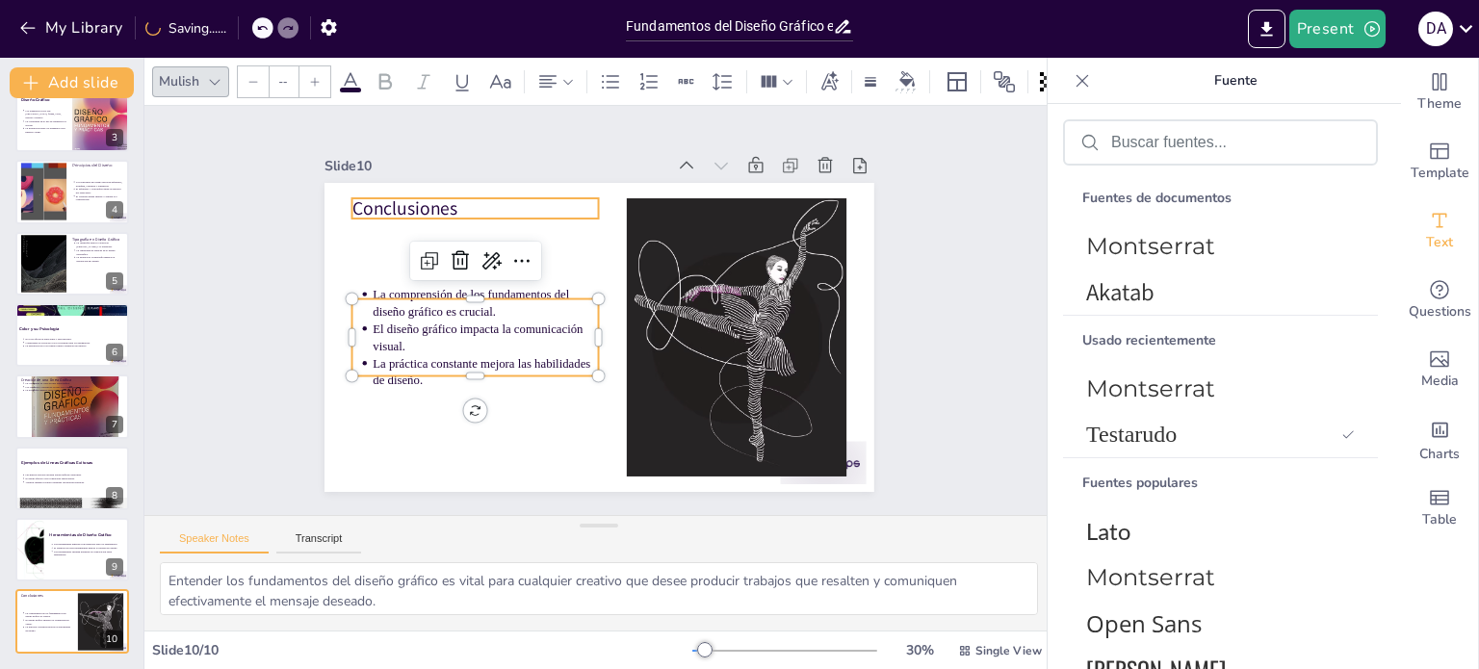
type input "64"
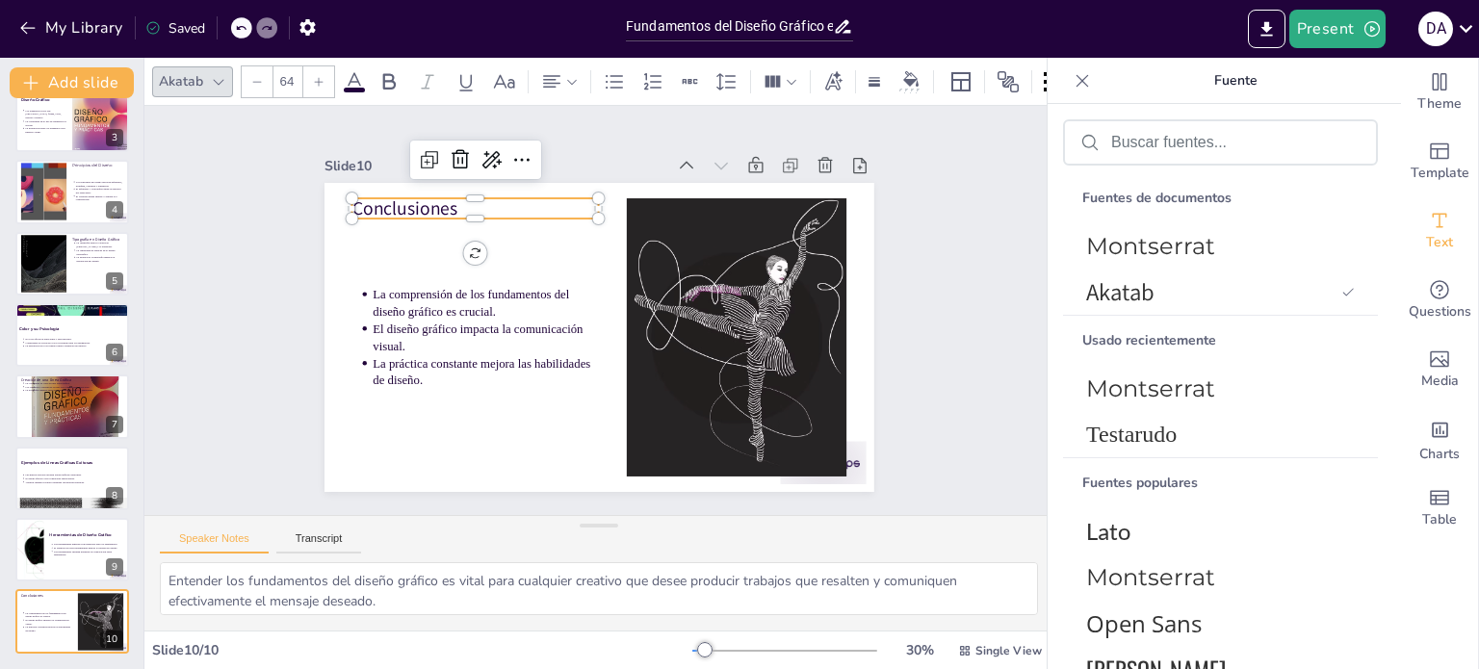
click at [553, 194] on p "Conclusiones" at bounding box center [625, 152] width 145 height 227
click at [381, 87] on div at bounding box center [388, 81] width 31 height 31
click at [1196, 234] on font "Montserrat" at bounding box center [1150, 246] width 129 height 28
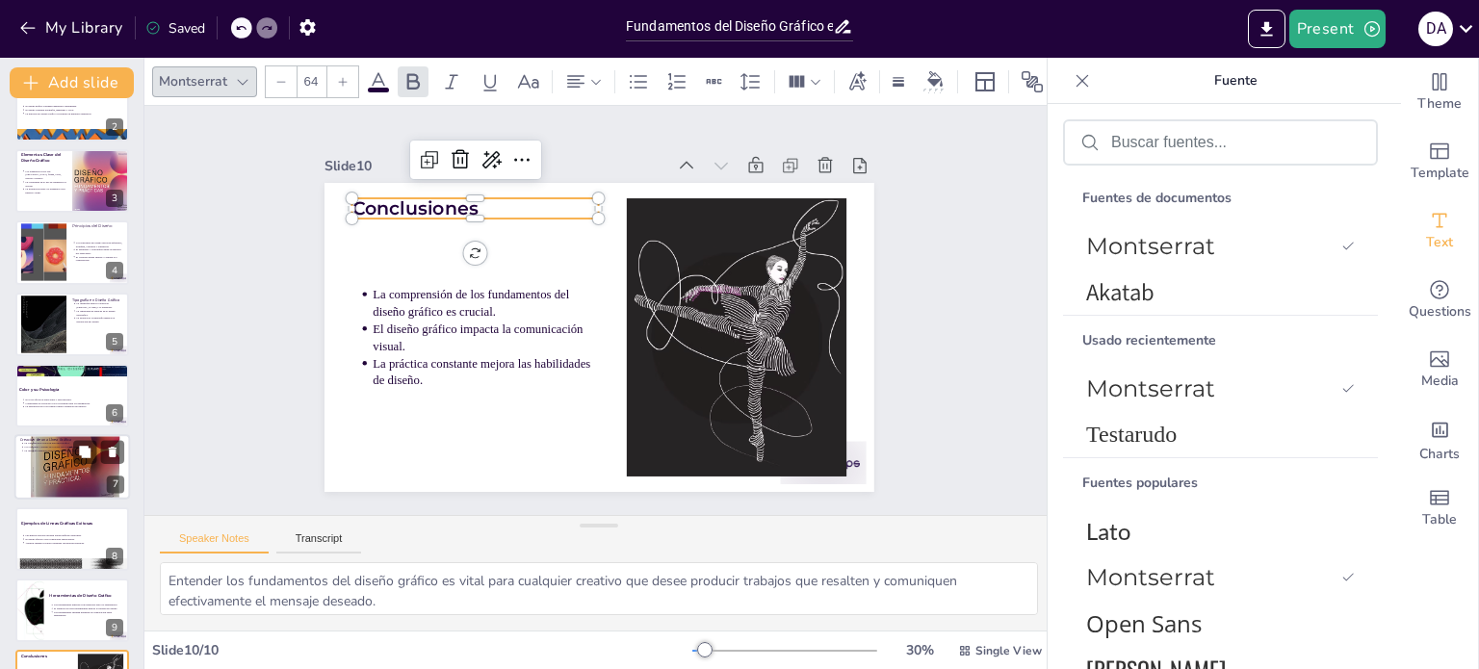
click at [79, 475] on div at bounding box center [72, 467] width 116 height 130
type textarea "La coherencia en la línea gráfica asegura que todos los elementos visuales se a…"
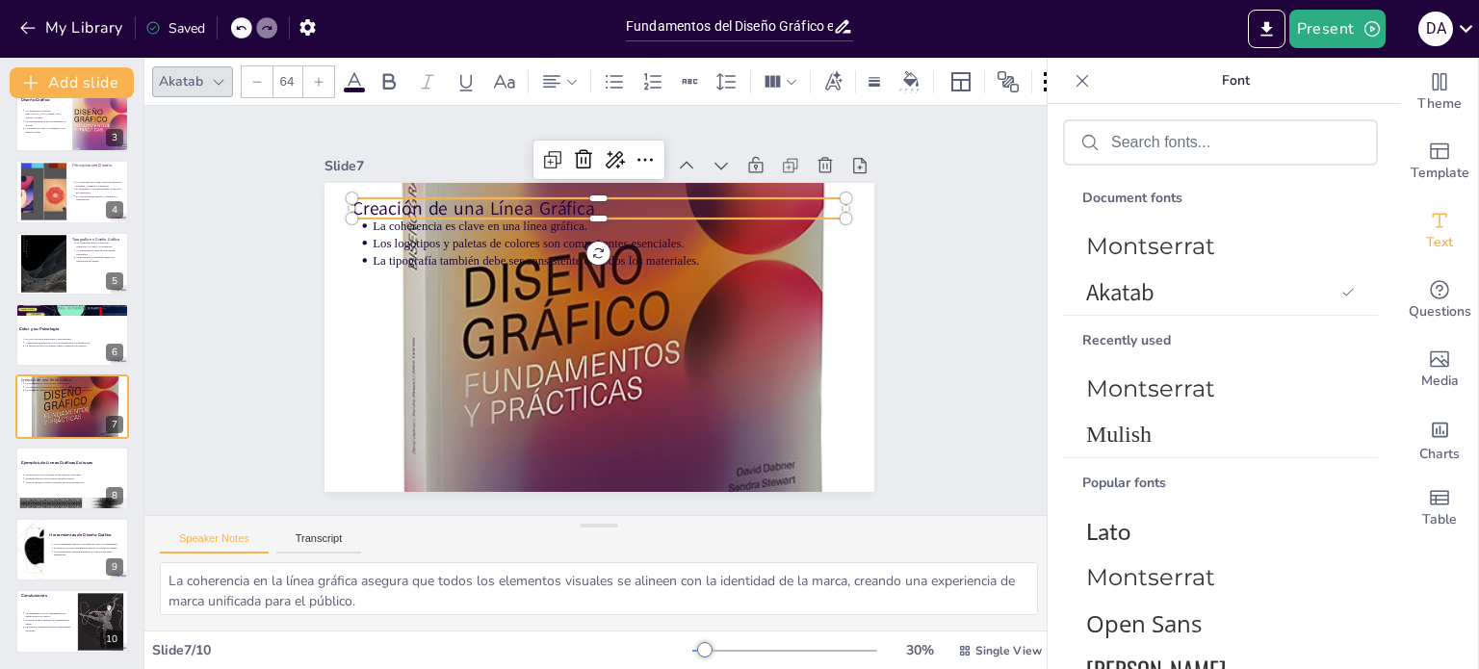
click at [476, 205] on p "Creación de una Línea Gráfica" at bounding box center [619, 211] width 489 height 128
click at [393, 72] on icon at bounding box center [388, 81] width 23 height 23
click at [1226, 250] on span "Montserrat" at bounding box center [1216, 246] width 261 height 28
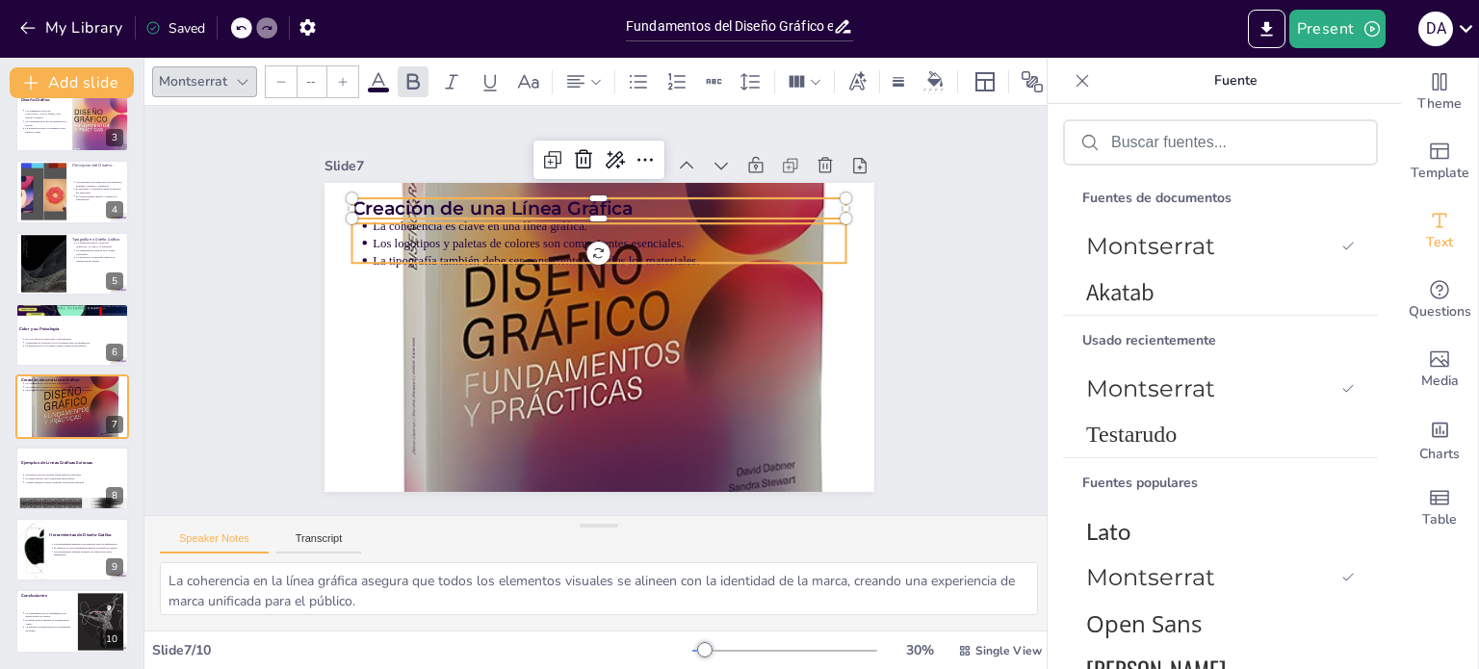
type input "43"
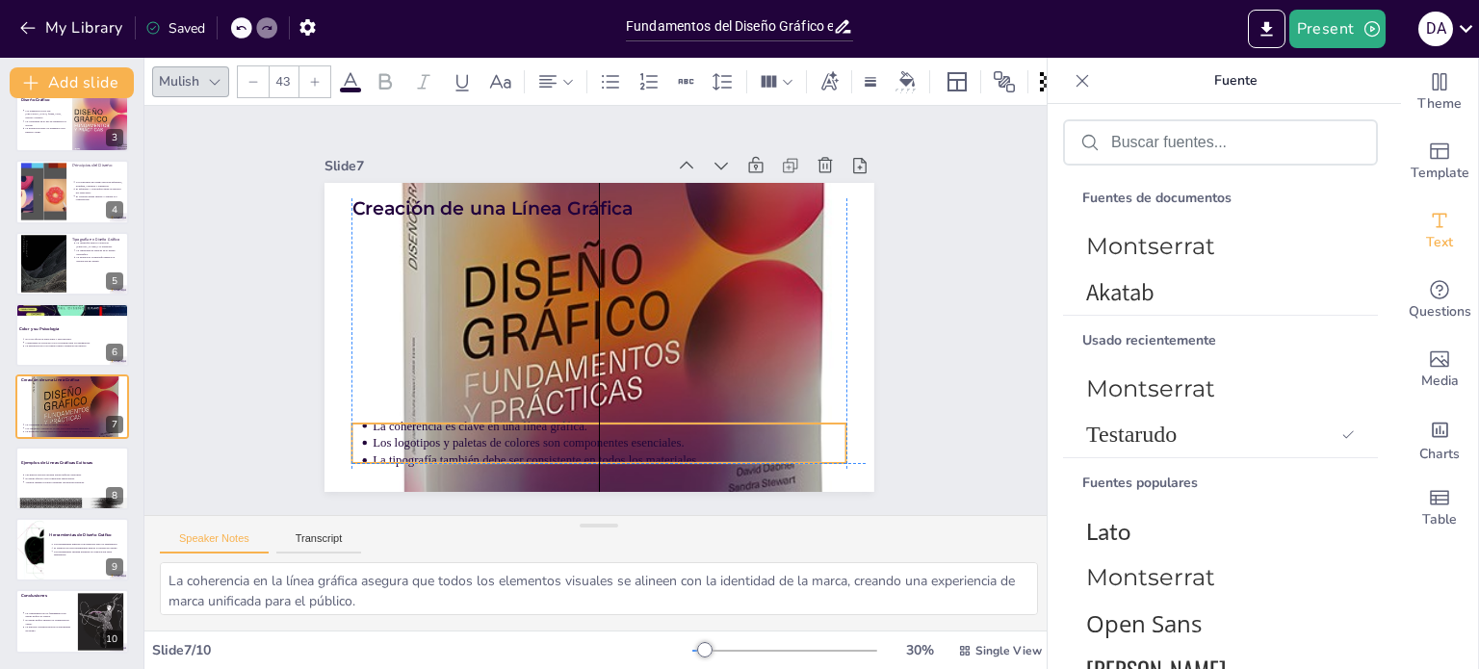
drag, startPoint x: 503, startPoint y: 243, endPoint x: 504, endPoint y: 449, distance: 206.0
click at [504, 449] on ul "La coherencia es clave en una línea gráfica. Los logotipos y paletas de colores…" at bounding box center [484, 377] width 292 height 454
click at [243, 368] on div "Slide 1 Fundamentos del Diseño Gráfico en Líneas Gráficas Esta presentación exp…" at bounding box center [599, 310] width 976 height 865
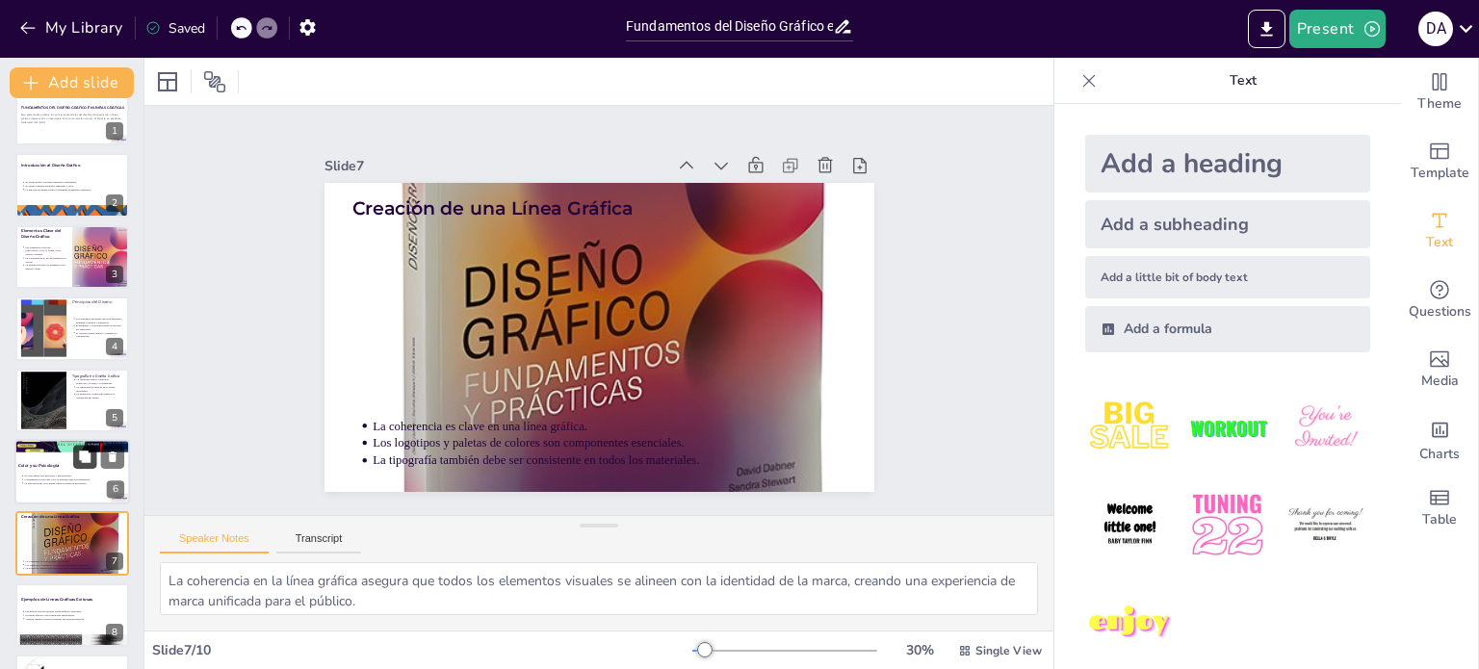
scroll to position [0, 0]
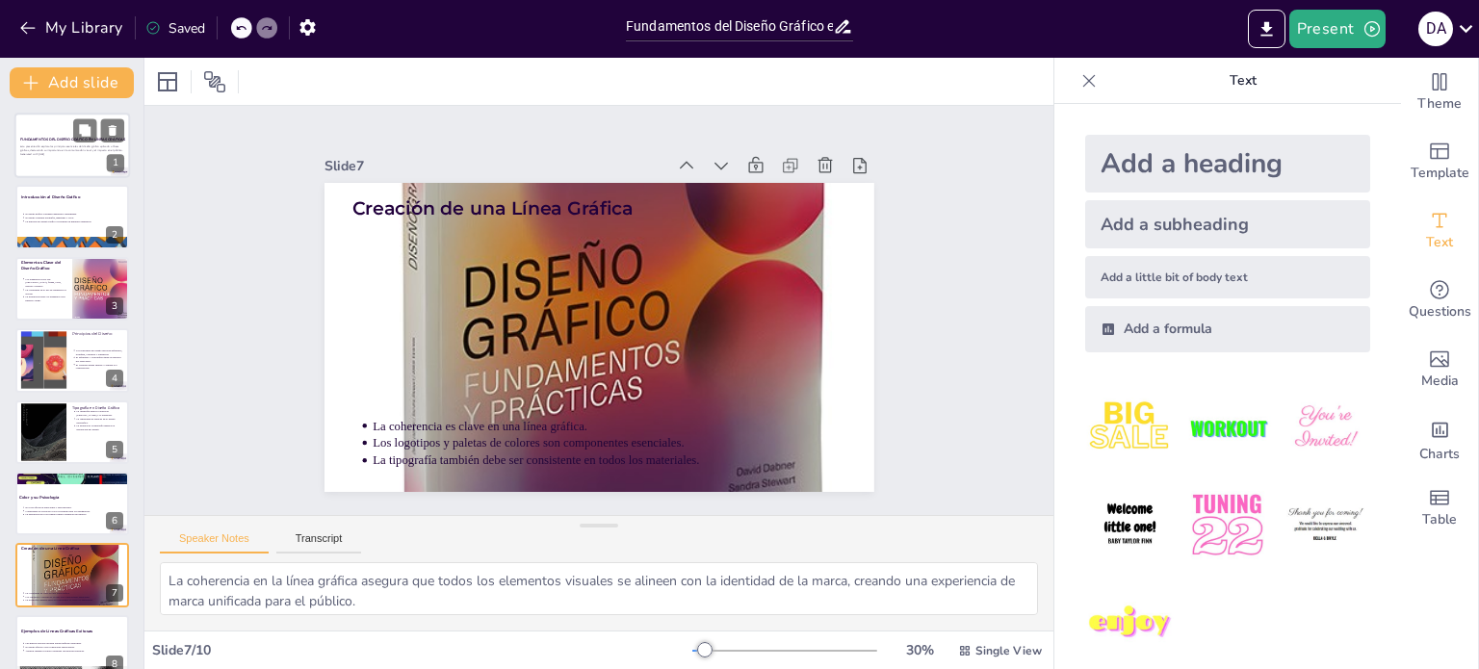
click at [69, 161] on div at bounding box center [72, 145] width 116 height 65
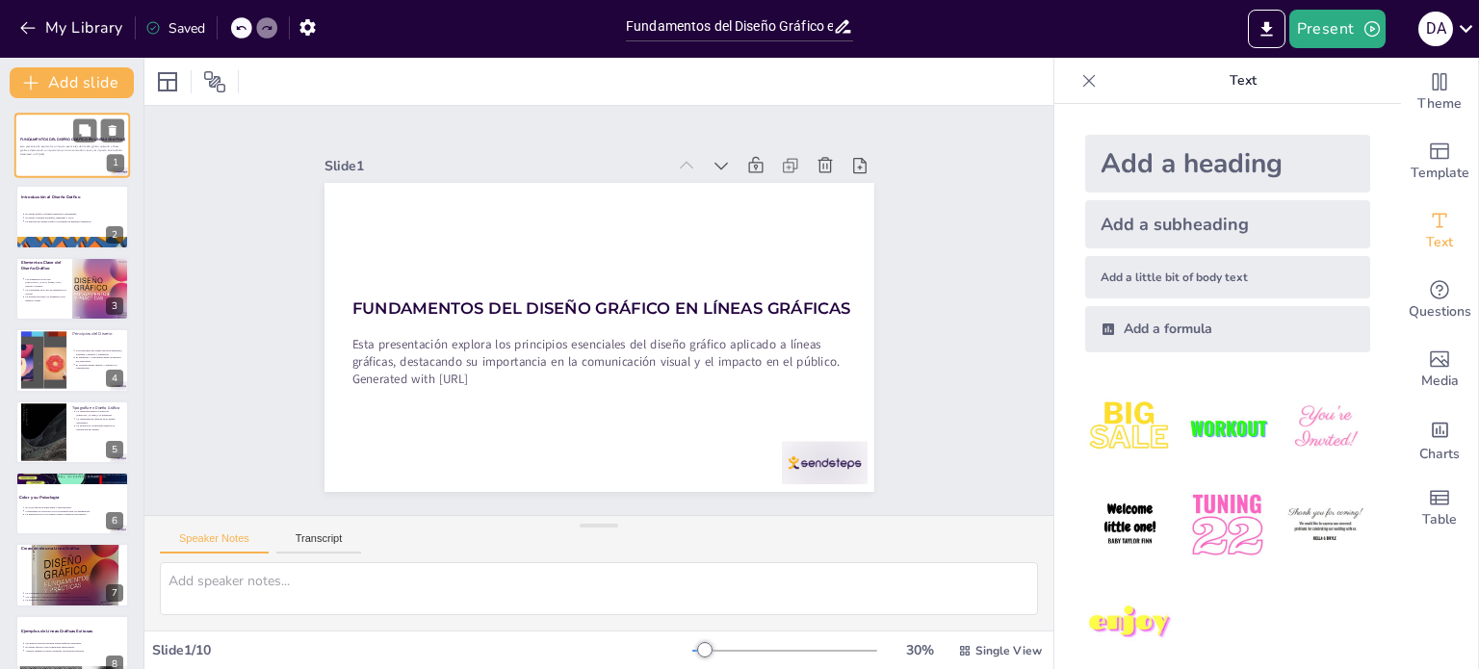
type textarea "El diseño gráfico es fundamental para la comunicación efectiva, ya que permite …"
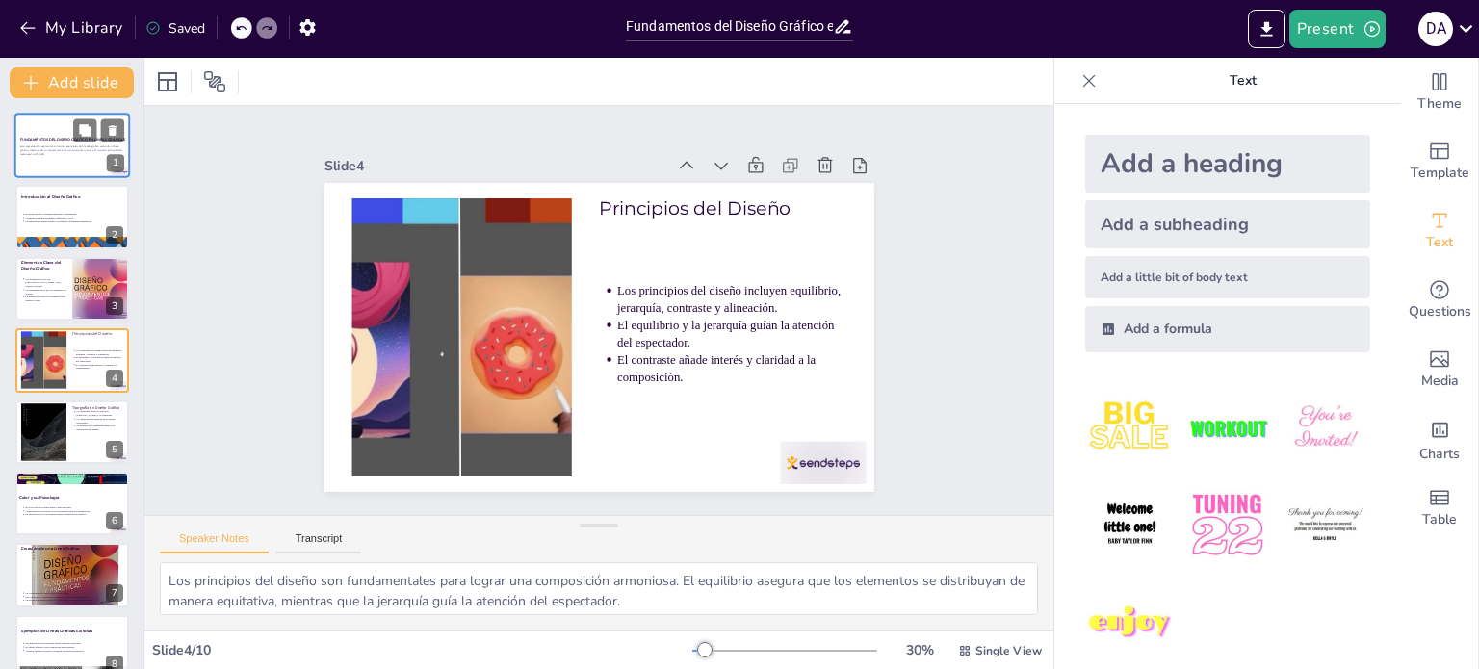
type textarea "La tipografía es un aspecto crítico del diseño gráfico. La elección de la fuent…"
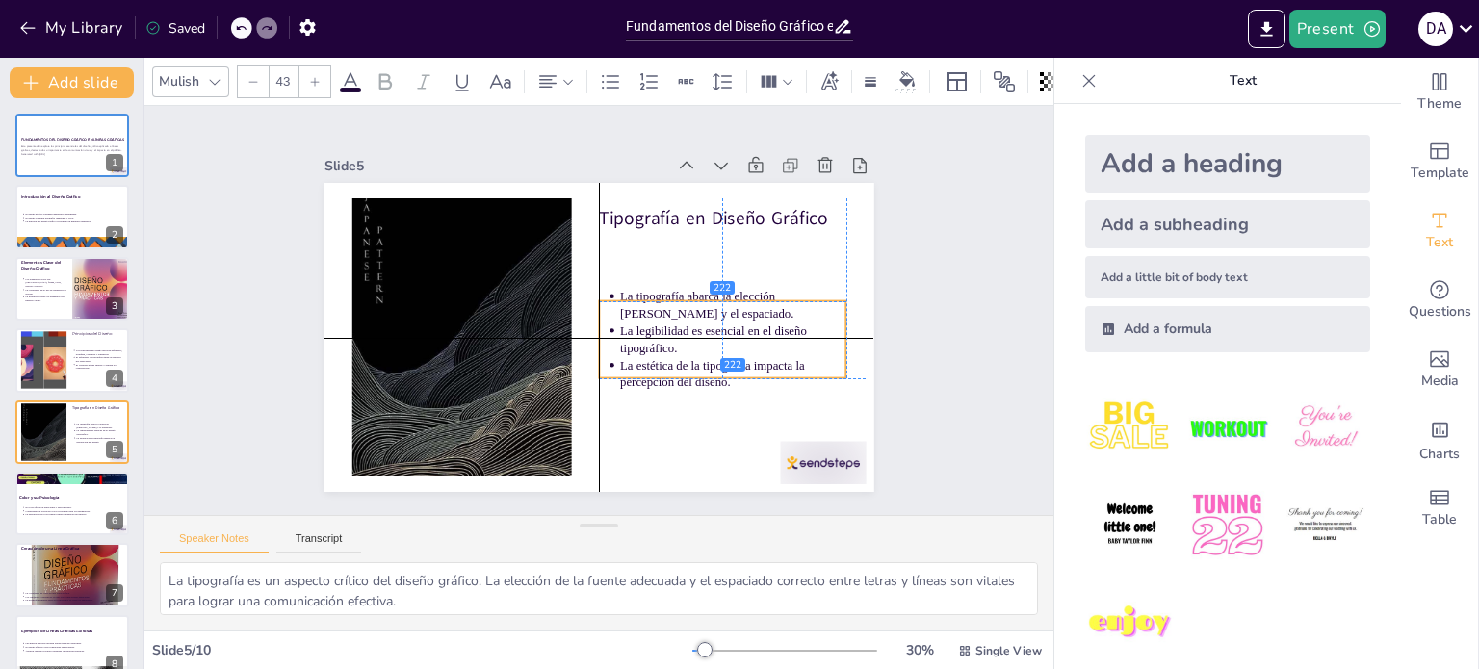
drag, startPoint x: 641, startPoint y: 303, endPoint x: 641, endPoint y: 363, distance: 59.7
click at [641, 363] on p "La estética de la tipografía impacta la percepción del diseño." at bounding box center [594, 458] width 123 height 220
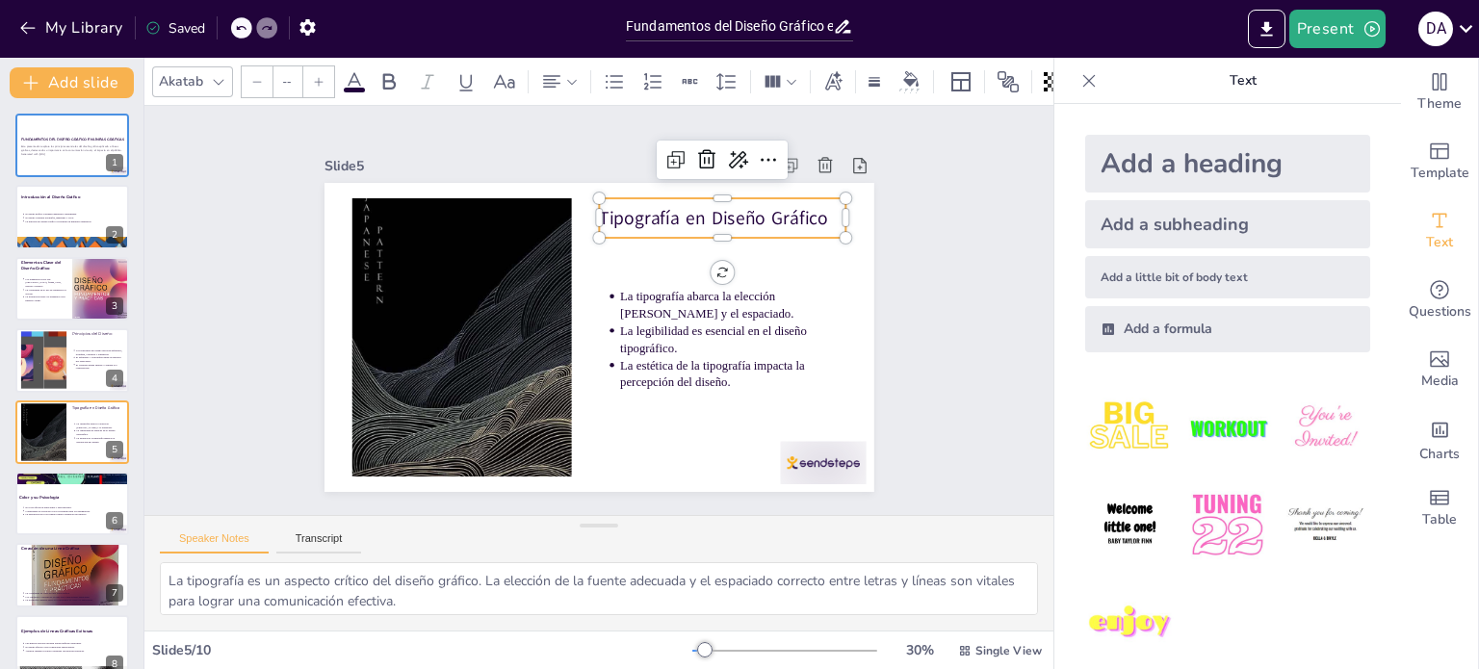
type input "64"
click at [653, 236] on div "Tipografía en Diseño Gráfico" at bounding box center [750, 341] width 194 height 210
click at [519, 222] on p "Tipografía en Diseño Gráfico" at bounding box center [493, 197] width 51 height 248
click at [184, 66] on div "Akatab" at bounding box center [192, 81] width 81 height 31
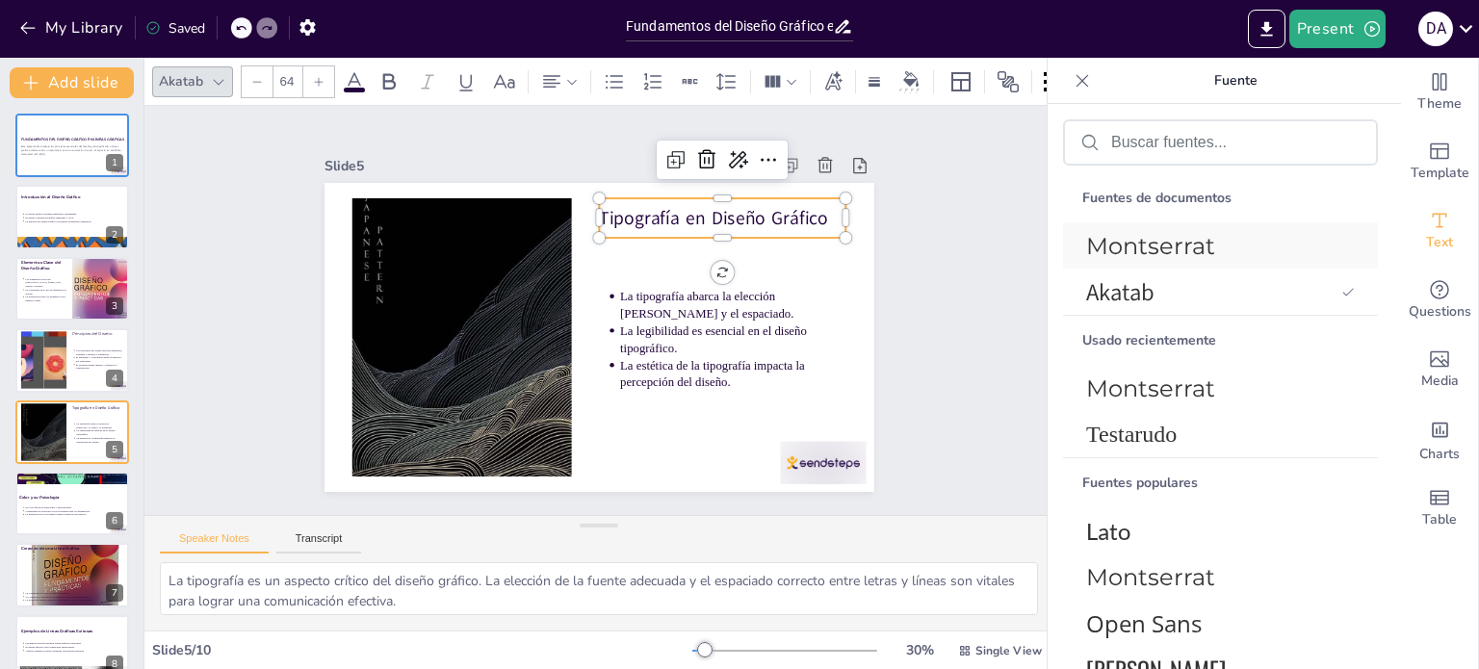
click at [1244, 242] on span "Montserrat" at bounding box center [1216, 246] width 261 height 28
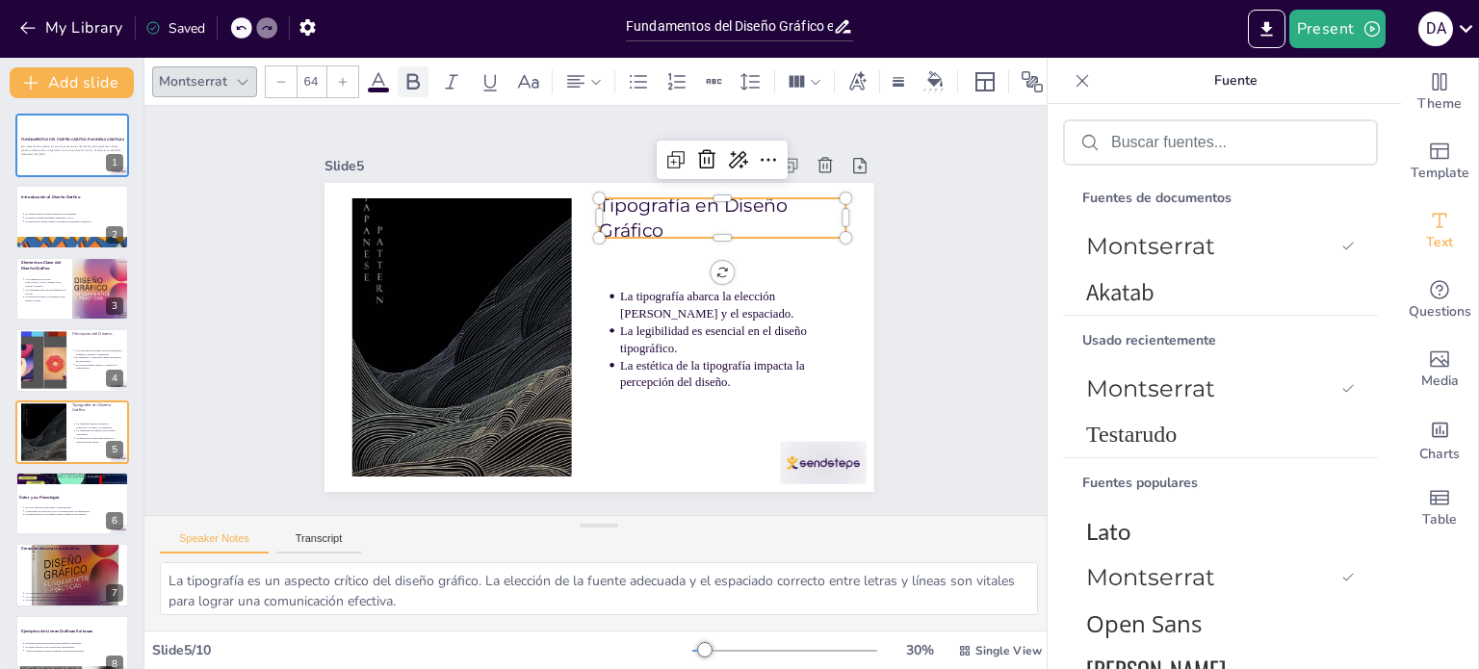
click at [402, 66] on div at bounding box center [413, 81] width 31 height 31
click at [58, 511] on p "Comprender la teoría del color es esencial para los diseñadores." at bounding box center [74, 511] width 100 height 4
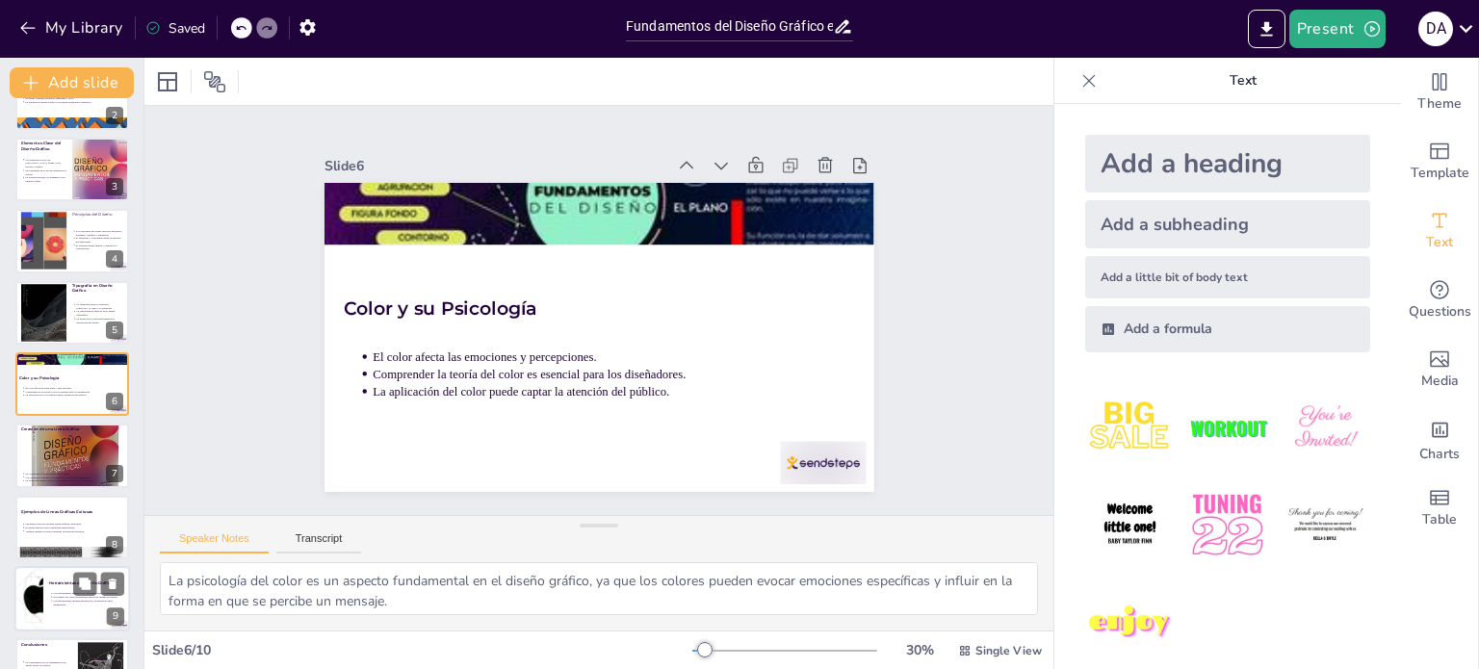
click at [42, 594] on div at bounding box center [28, 598] width 109 height 65
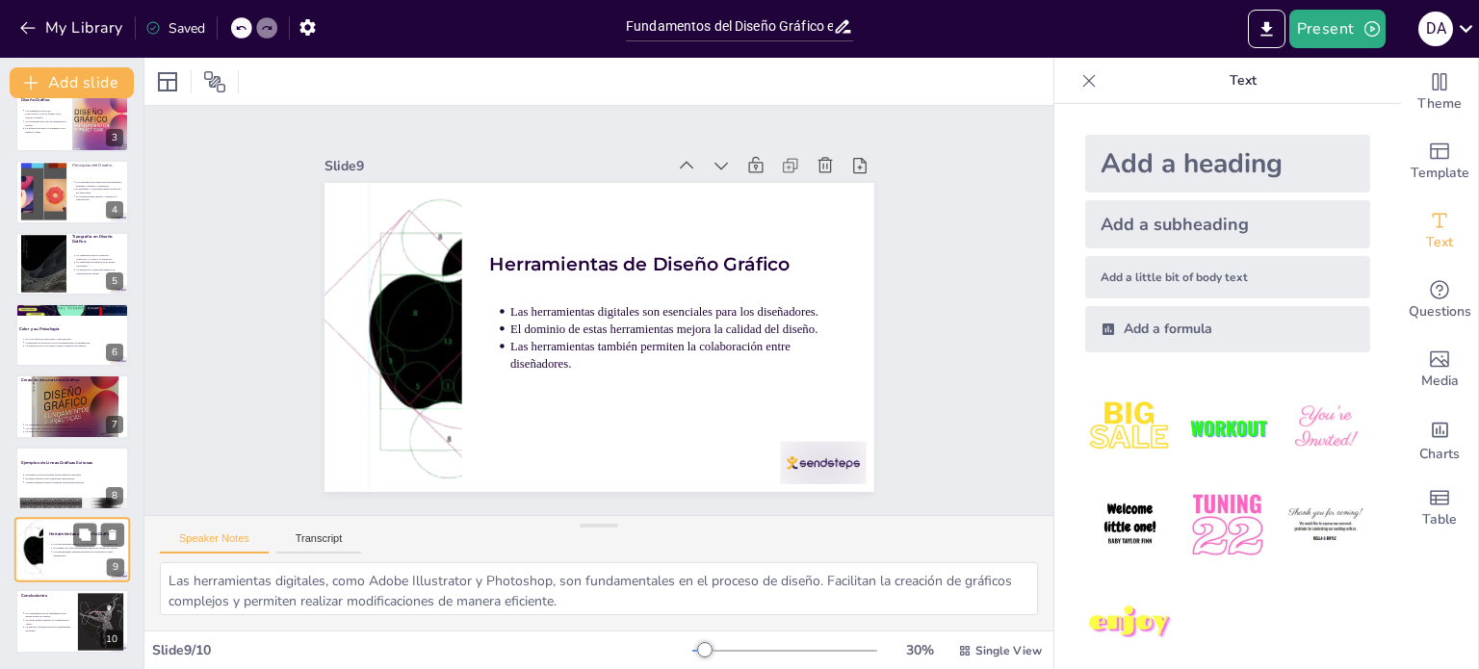
scroll to position [167, 0]
click at [43, 637] on div at bounding box center [72, 622] width 116 height 65
type textarea "Entender los fundamentos del diseño gráfico es vital para cualquier creativo qu…"
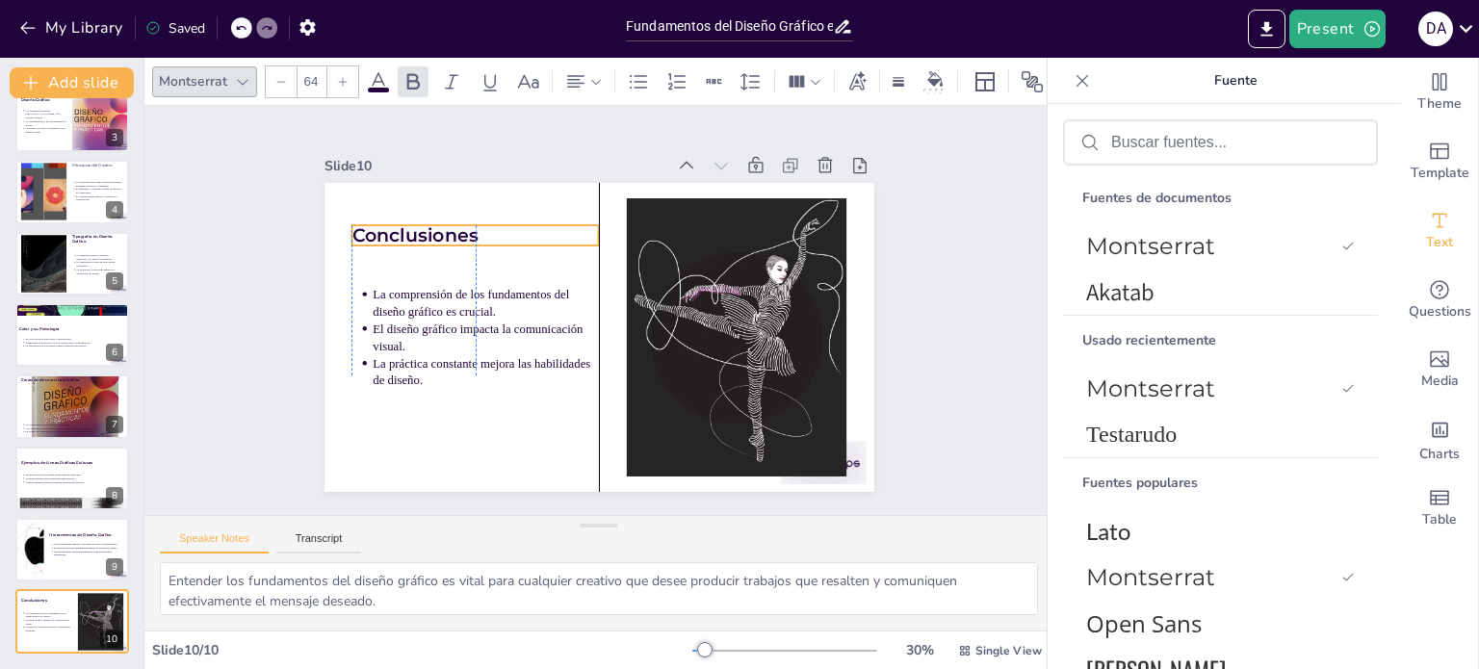
drag, startPoint x: 447, startPoint y: 199, endPoint x: 447, endPoint y: 228, distance: 28.9
click at [447, 194] on strong "Conclusiones" at bounding box center [477, 154] width 120 height 82
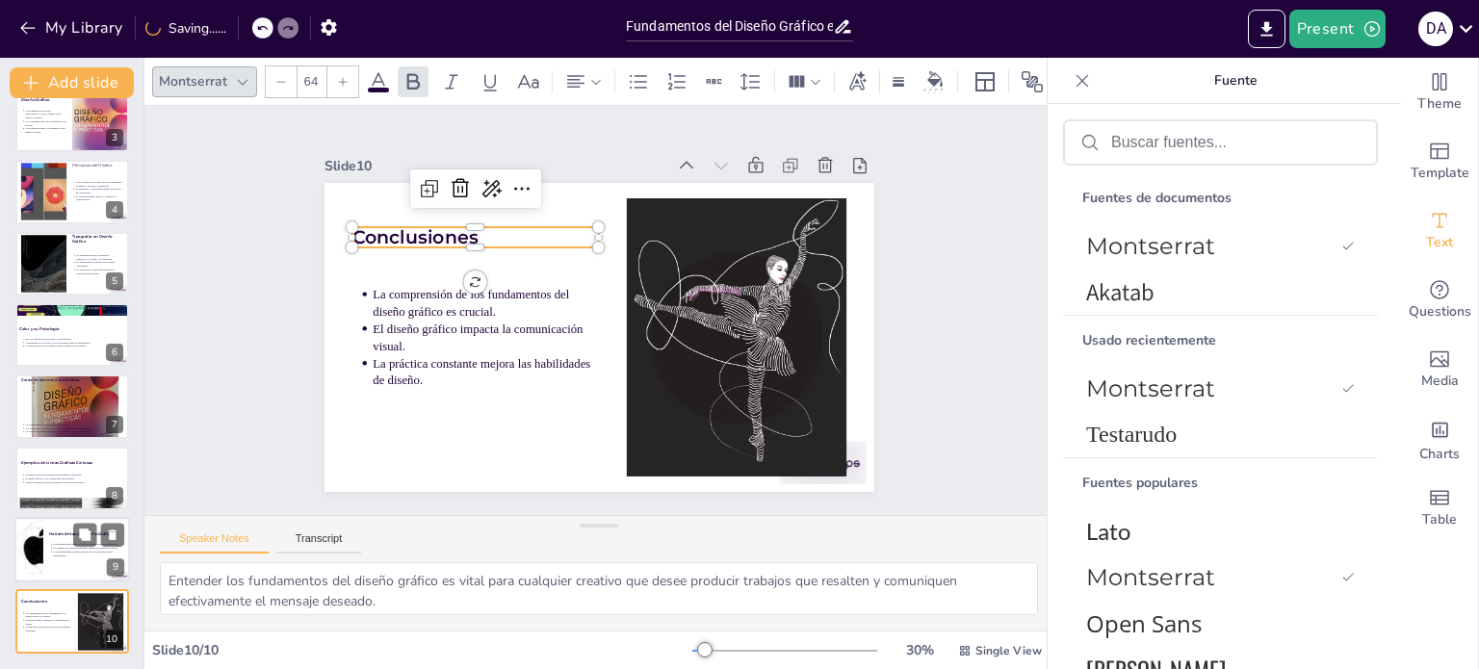
scroll to position [0, 0]
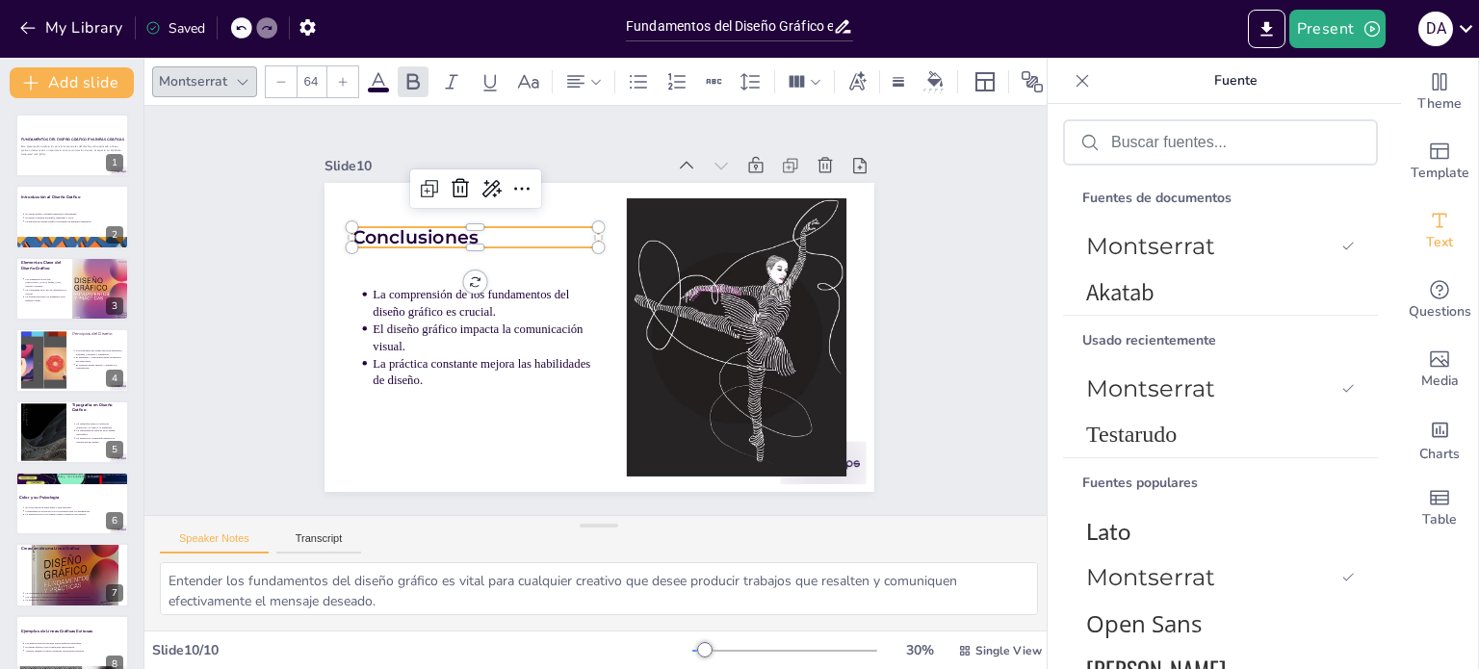
drag, startPoint x: 1328, startPoint y: 22, endPoint x: 1186, endPoint y: 4, distance: 143.6
click at [1186, 4] on div "Present D A" at bounding box center [1170, 29] width 616 height 58
click at [1359, 39] on button "Present" at bounding box center [1337, 29] width 96 height 39
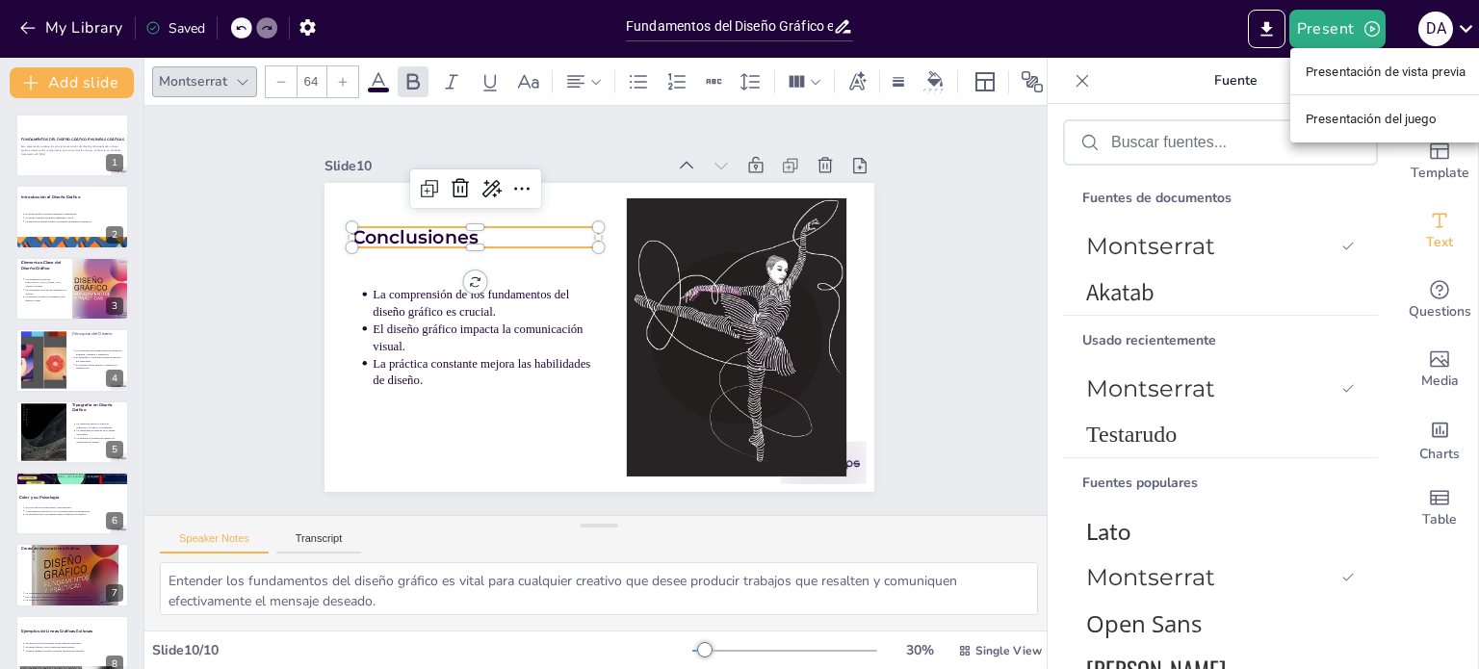
click at [1171, 22] on div at bounding box center [739, 334] width 1479 height 669
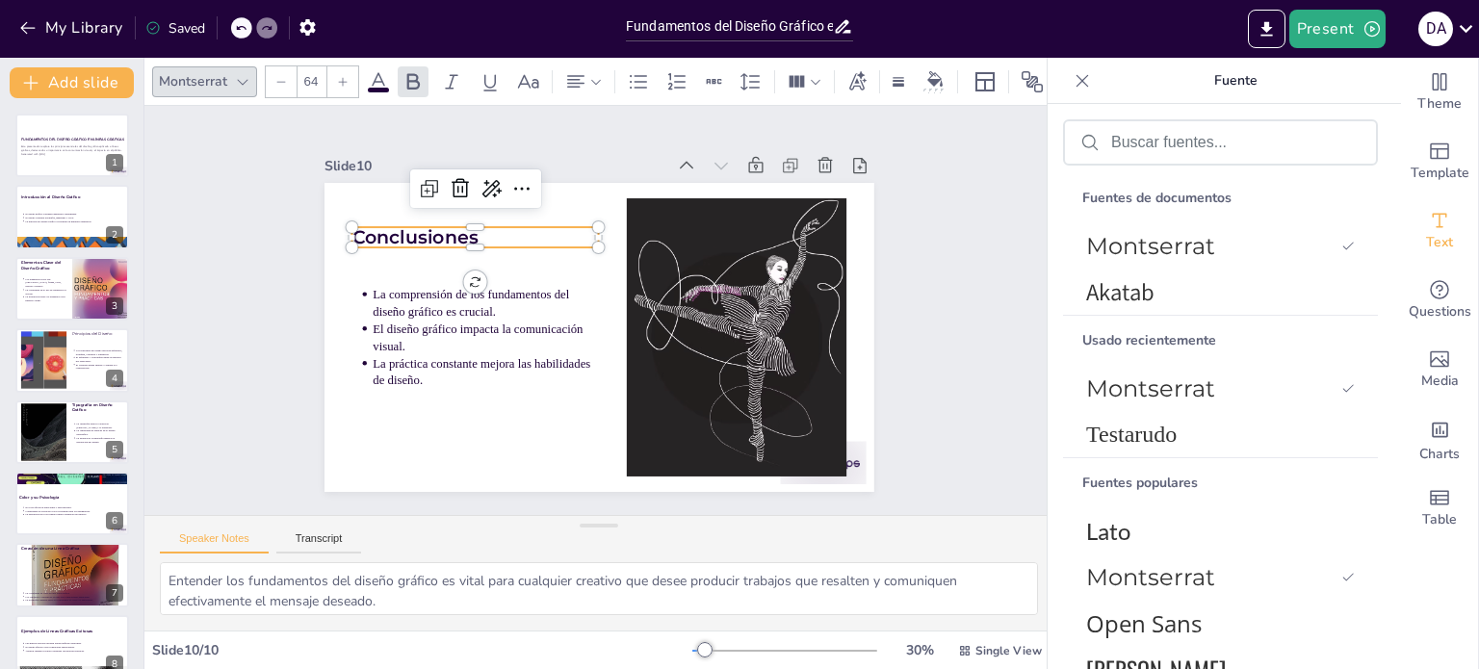
click at [1087, 89] on icon at bounding box center [1081, 80] width 19 height 19
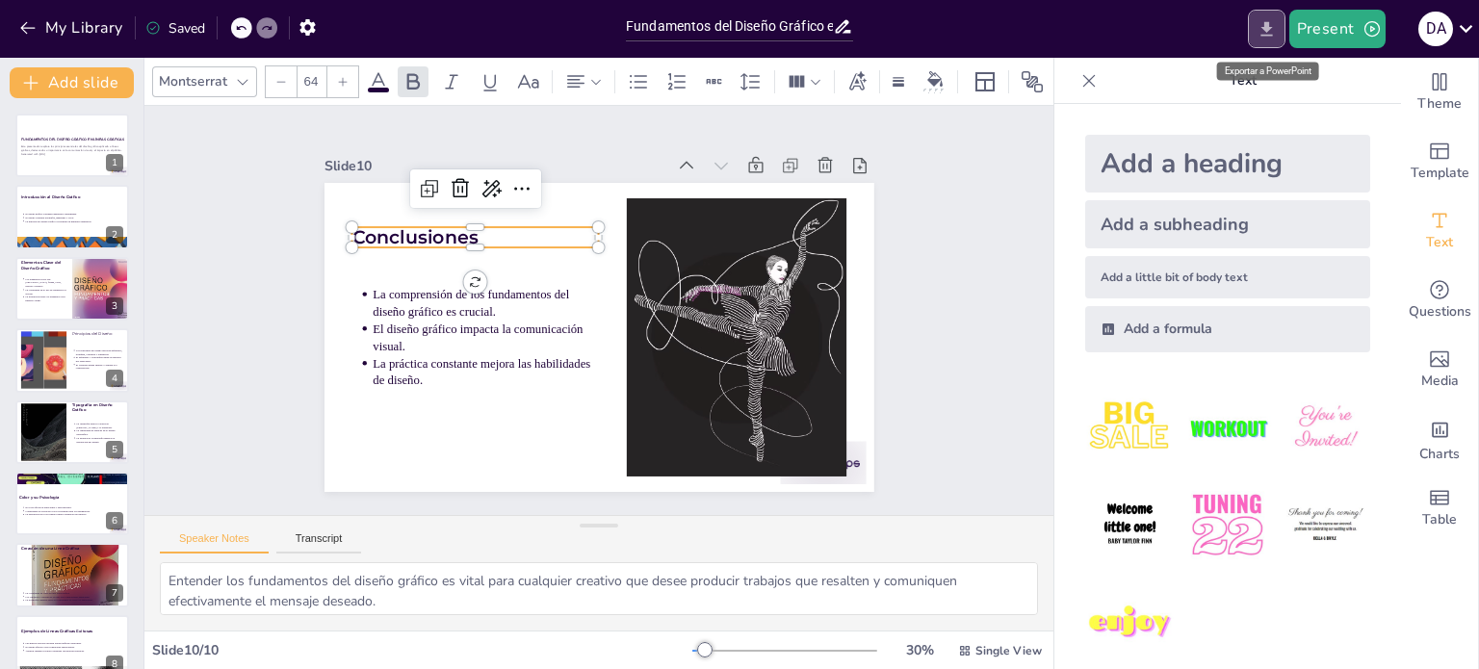
click at [1263, 33] on icon "Export to PowerPoint" at bounding box center [1266, 29] width 20 height 20
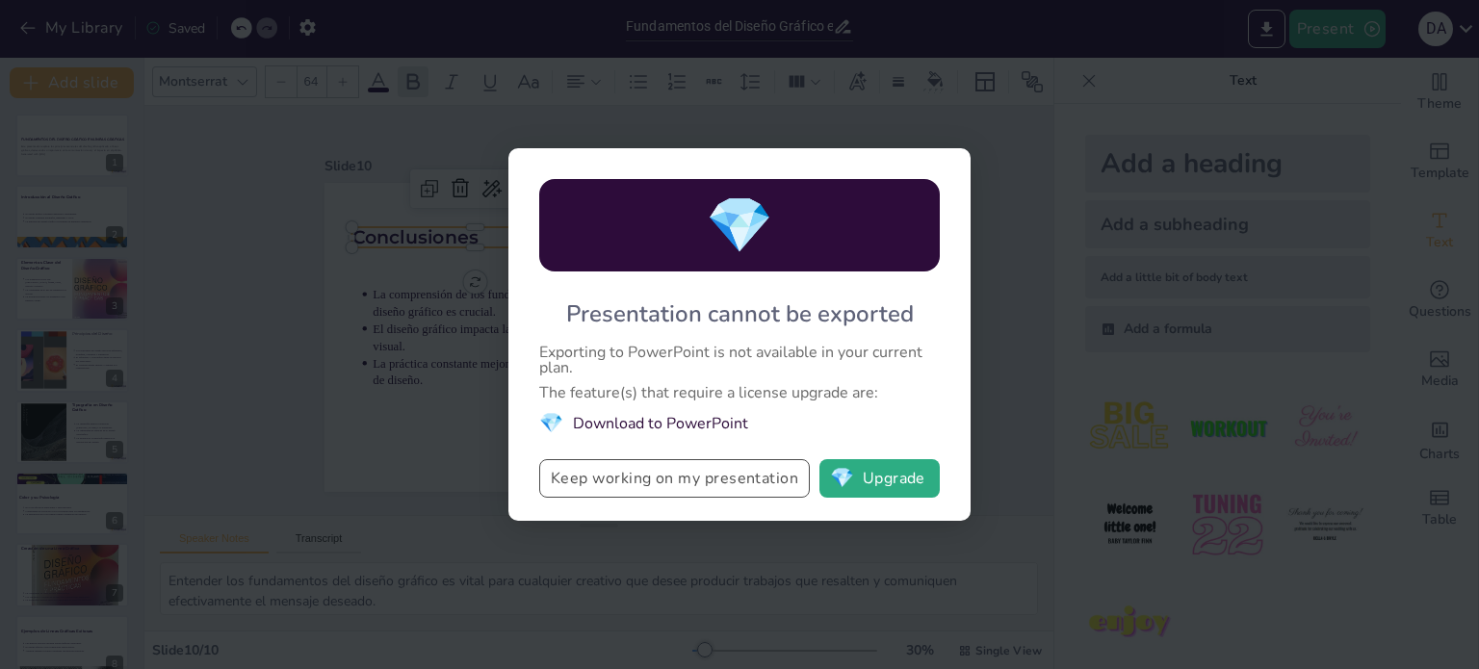
click at [719, 473] on button "Keep working on my presentation" at bounding box center [674, 478] width 270 height 39
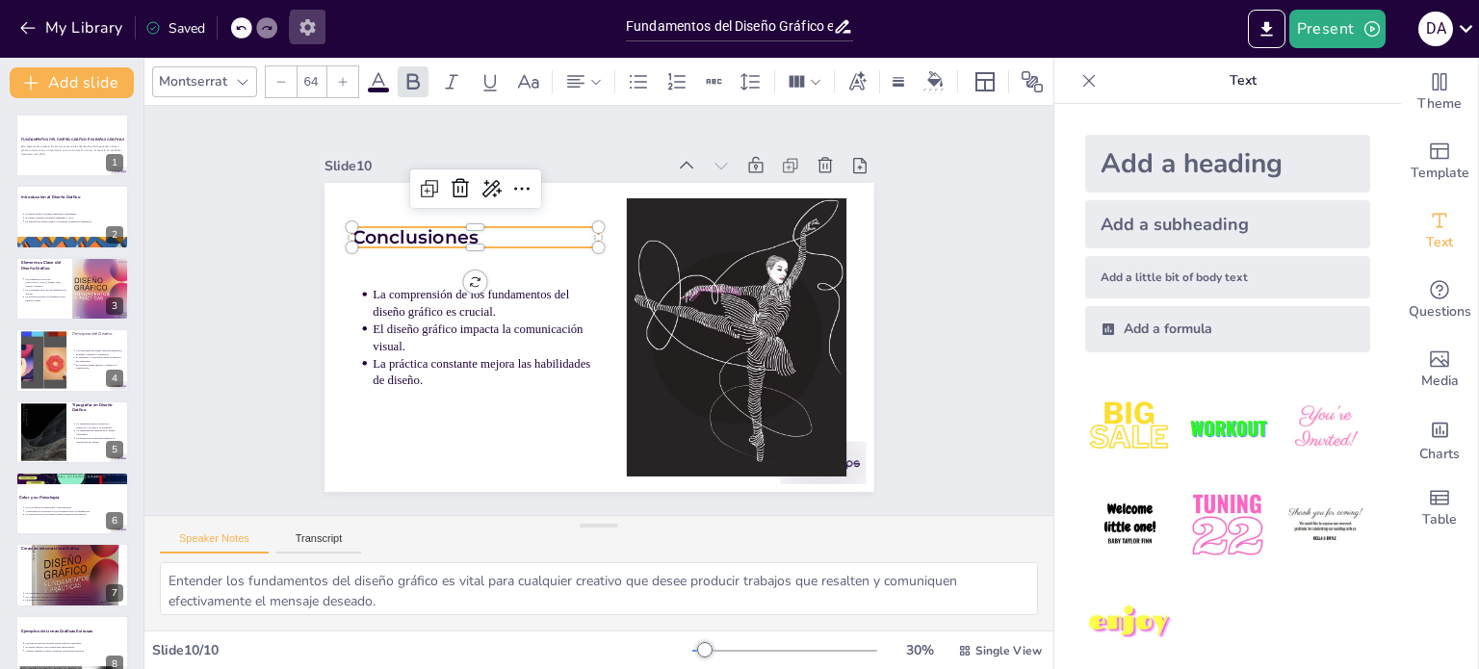
click at [311, 21] on icon "button" at bounding box center [307, 27] width 20 height 20
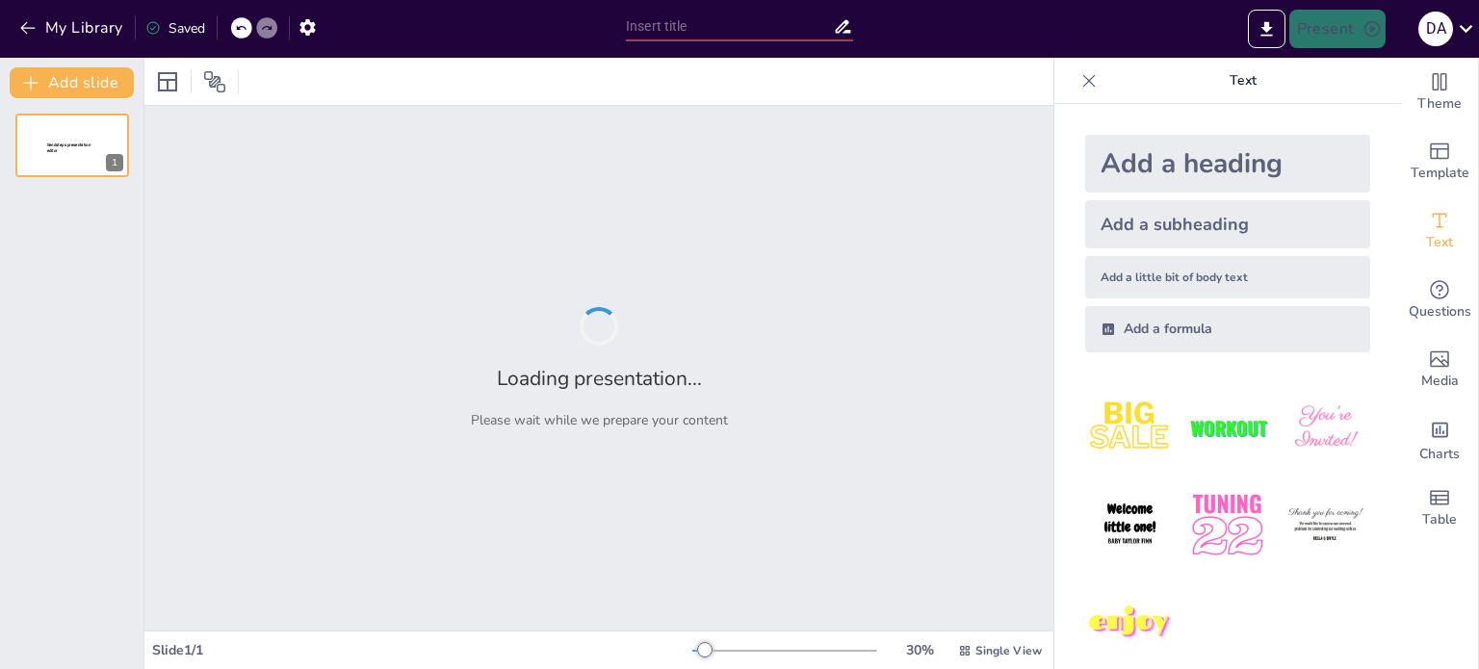
type input "Fundamentos del Diseño Gráfico en Líneas Gráficas"
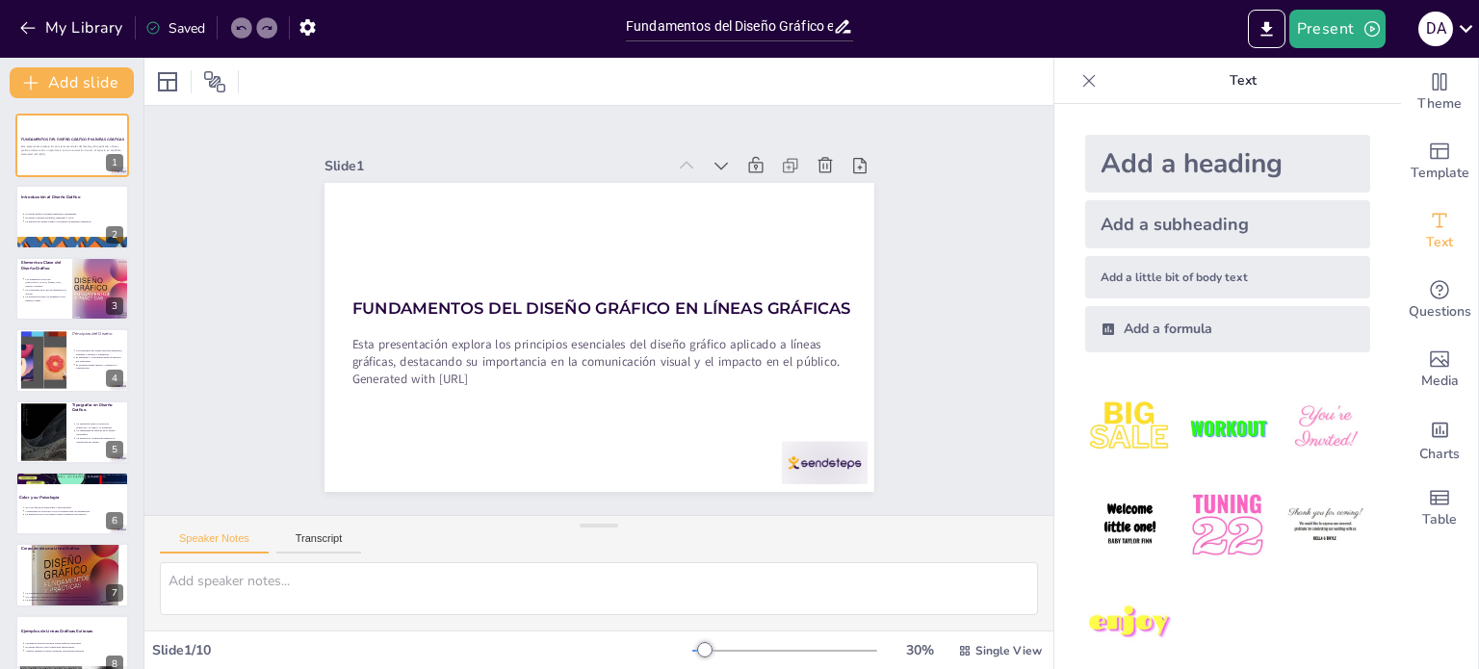
click at [905, 48] on div "Present D A" at bounding box center [1170, 29] width 616 height 58
click at [1287, 20] on div at bounding box center [1266, 29] width 45 height 39
click at [1279, 22] on button "Export to PowerPoint" at bounding box center [1267, 29] width 38 height 39
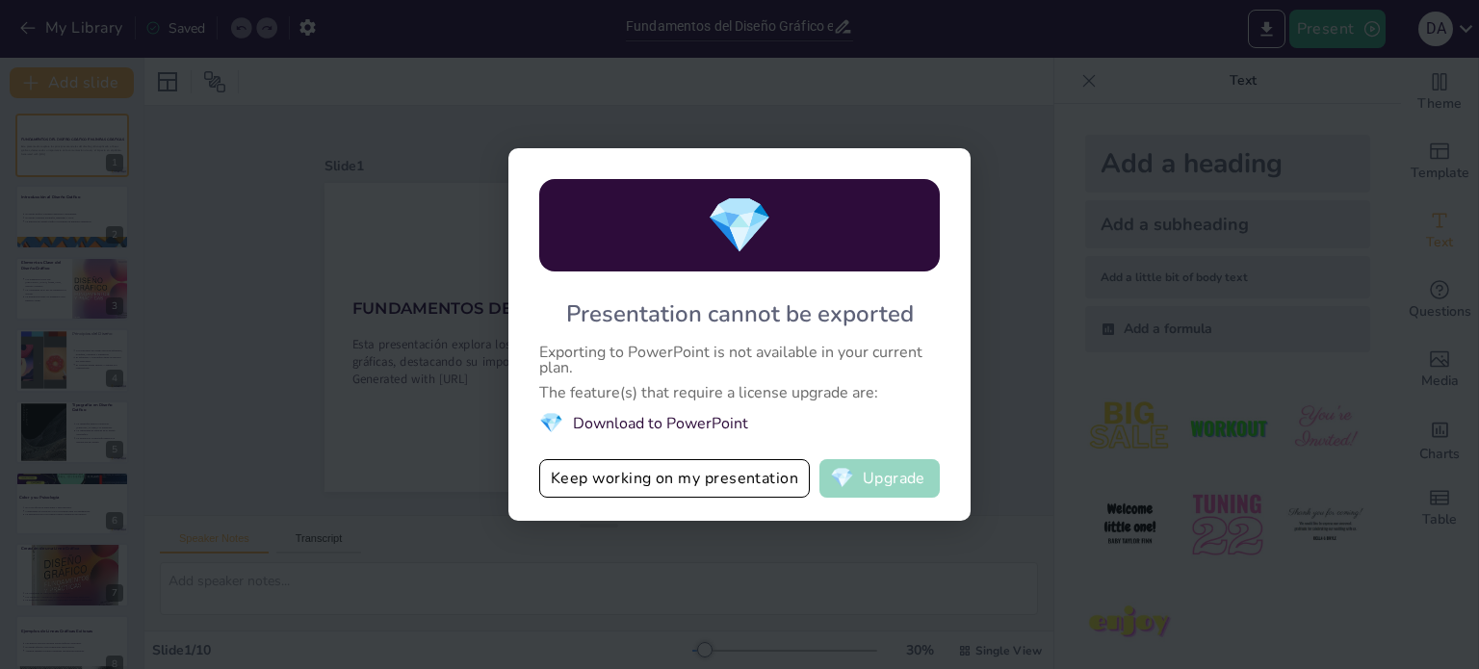
click at [873, 489] on button "💎 Upgrade" at bounding box center [879, 478] width 120 height 39
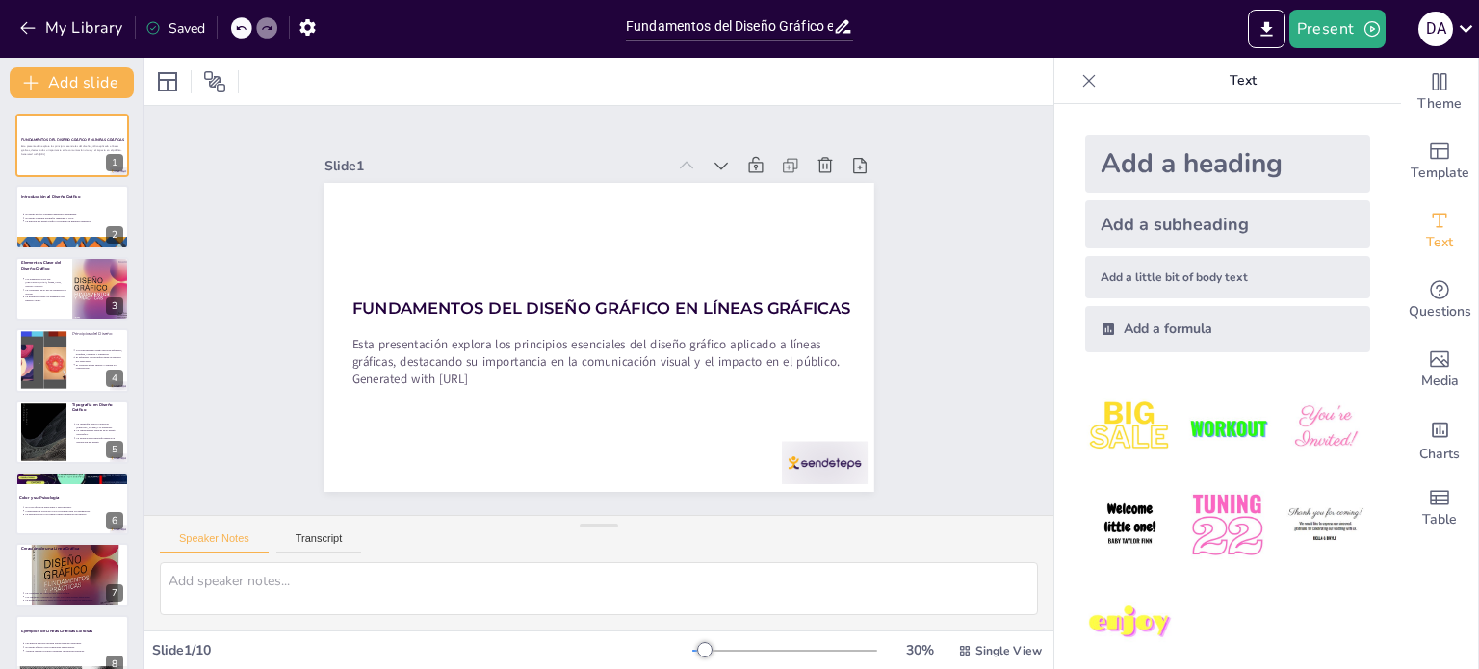
scroll to position [19, 0]
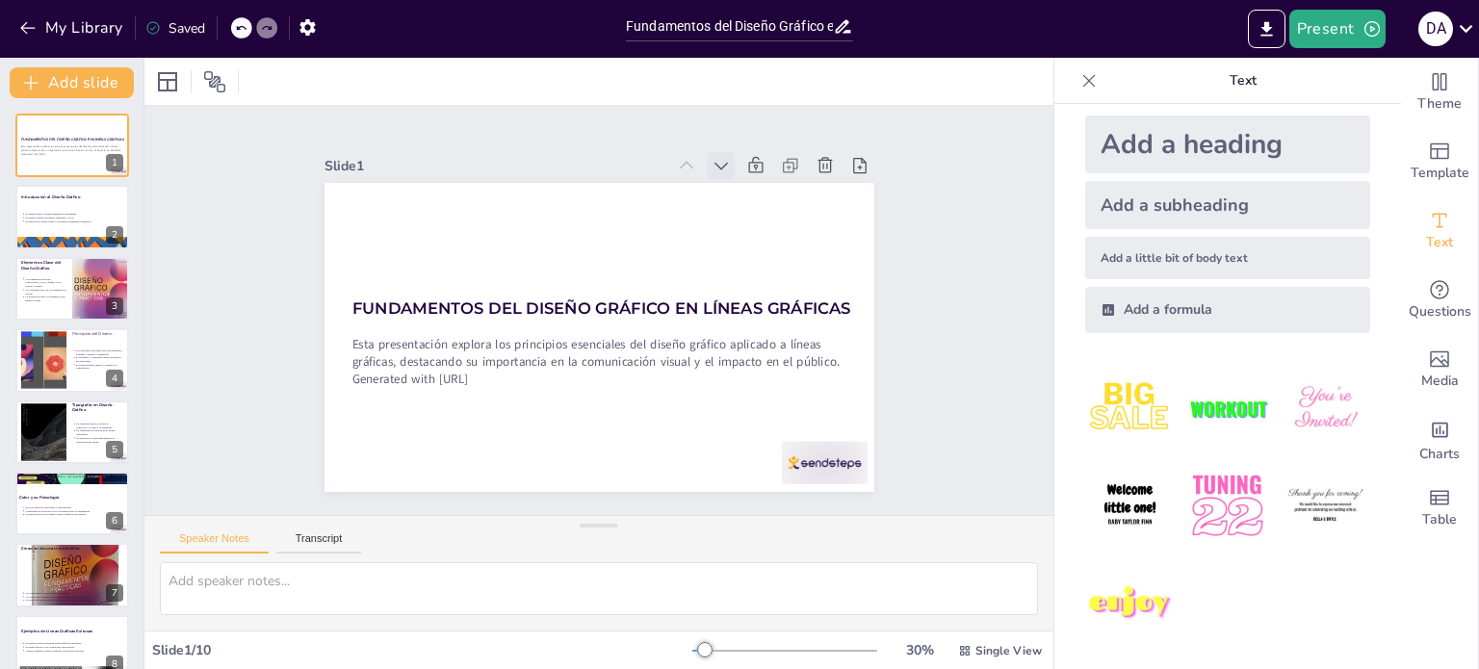
click at [682, 146] on icon at bounding box center [670, 134] width 24 height 24
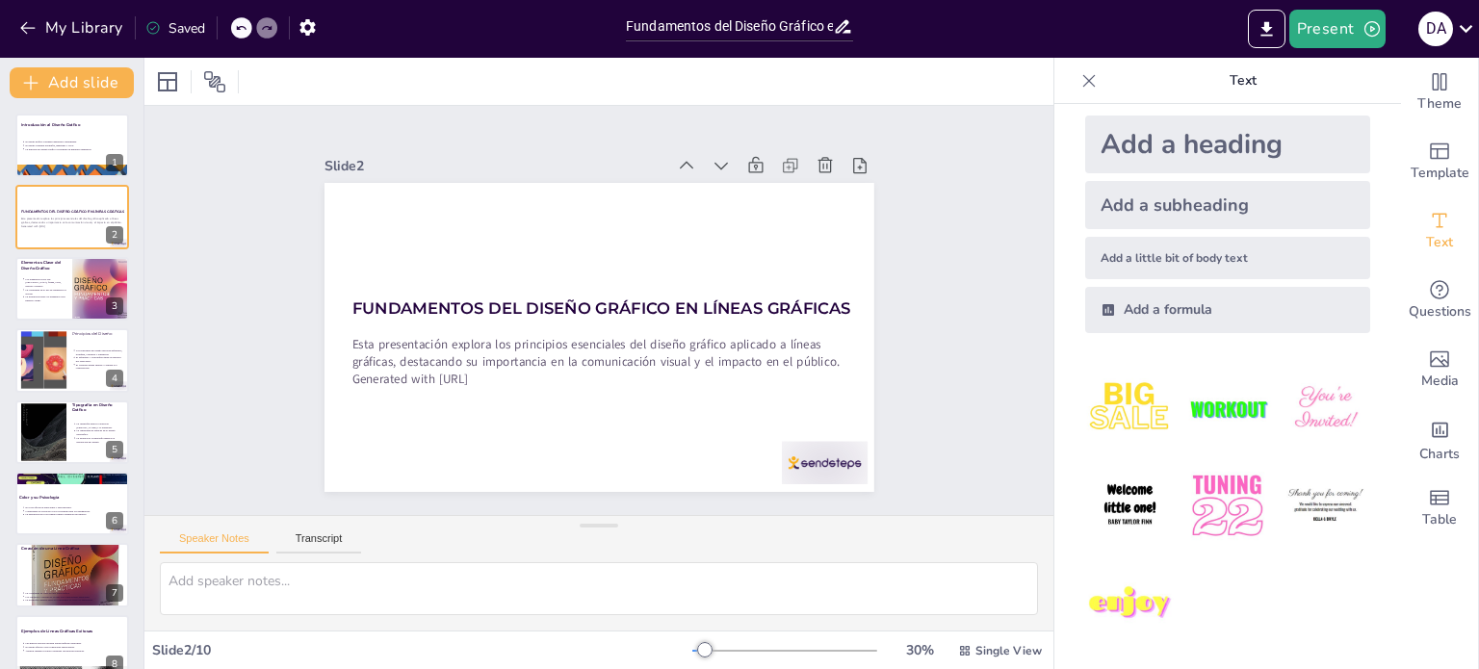
click at [694, 469] on icon at bounding box center [681, 481] width 25 height 25
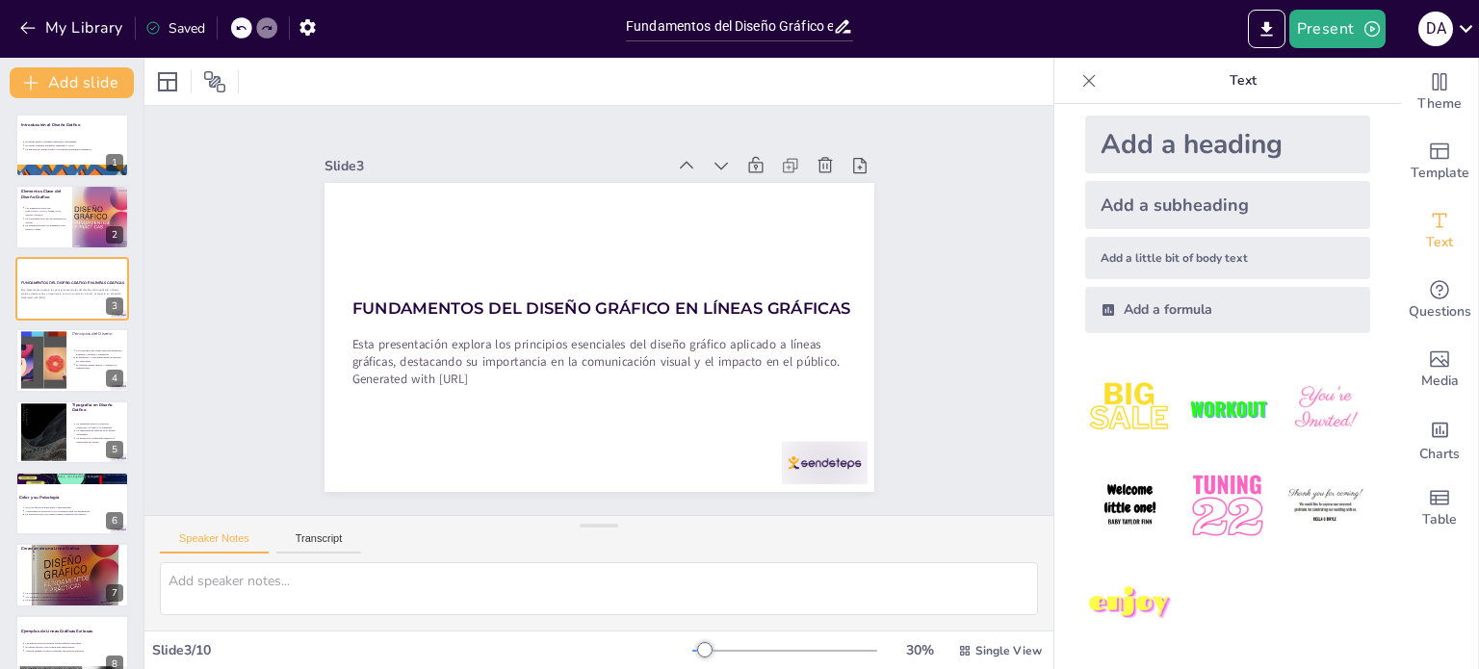
click at [700, 155] on icon at bounding box center [688, 143] width 23 height 23
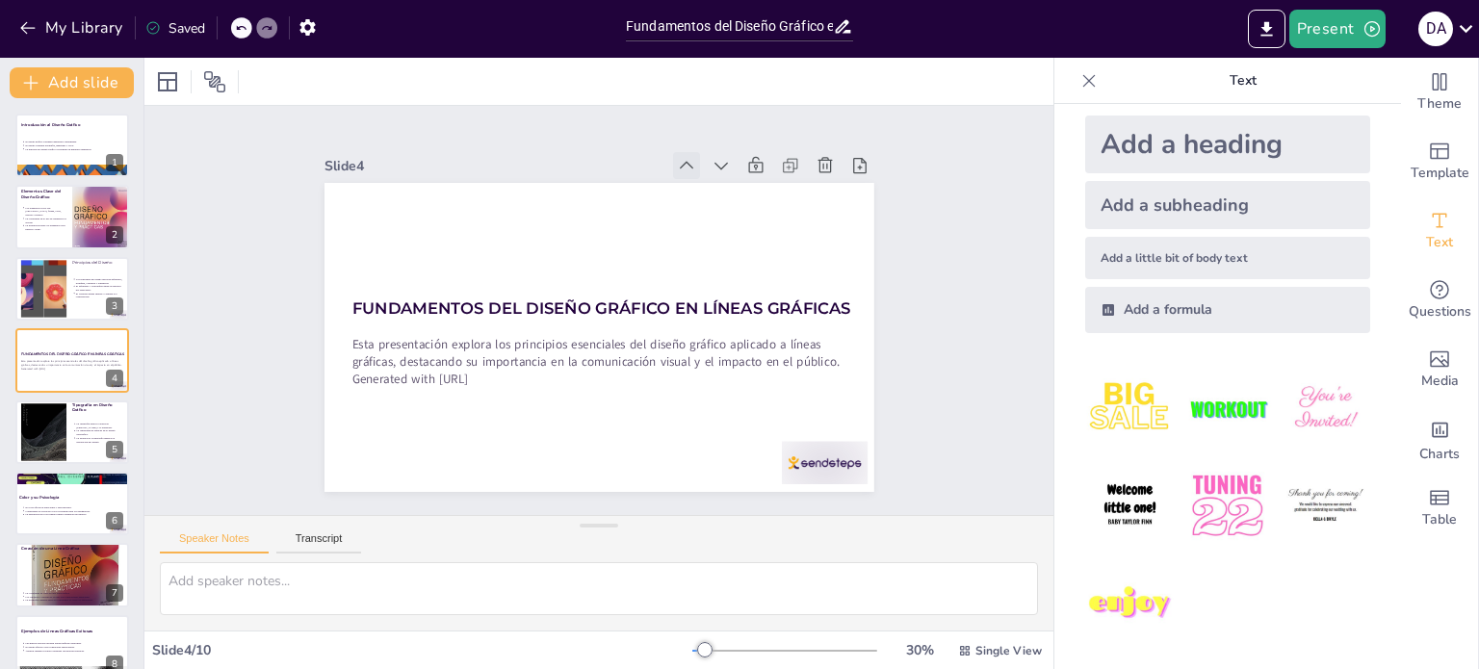
click at [530, 162] on icon at bounding box center [517, 161] width 26 height 26
click at [0, 0] on icon at bounding box center [0, 0] width 0 height 0
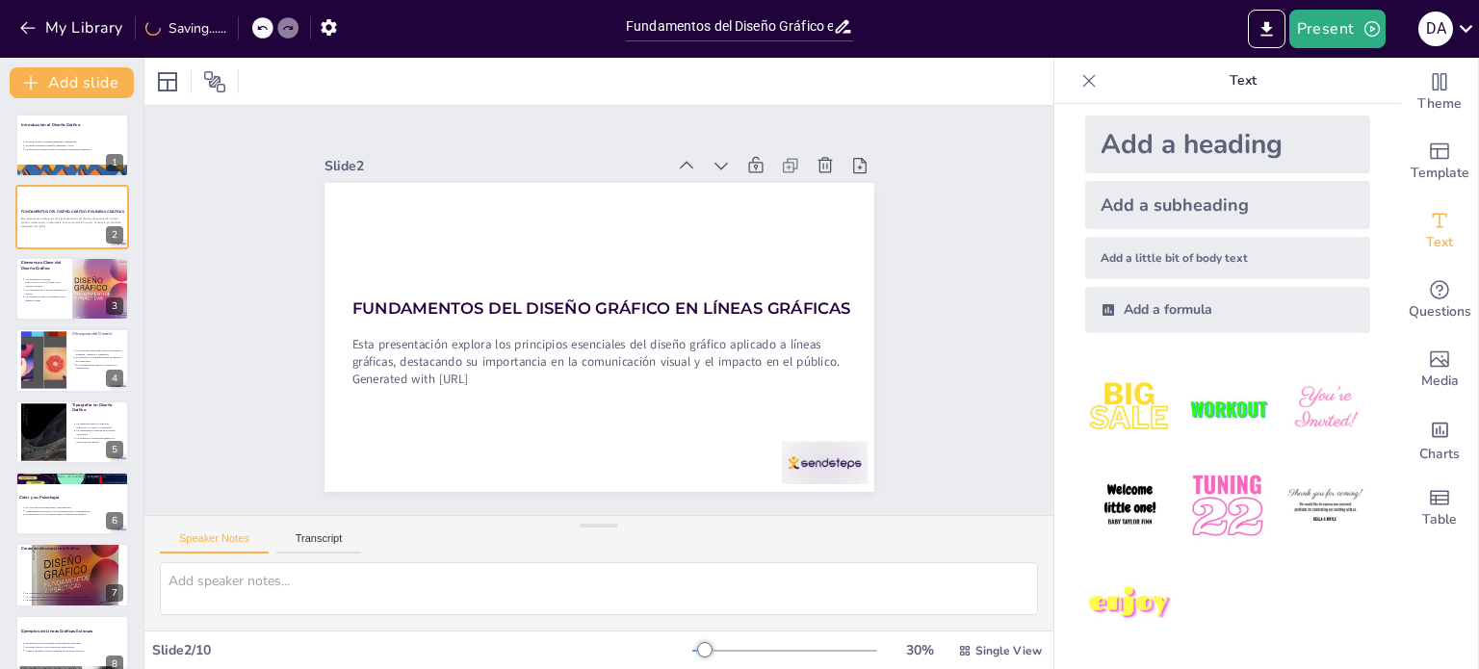
click at [530, 162] on icon at bounding box center [517, 161] width 26 height 26
click at [0, 0] on icon at bounding box center [0, 0] width 0 height 0
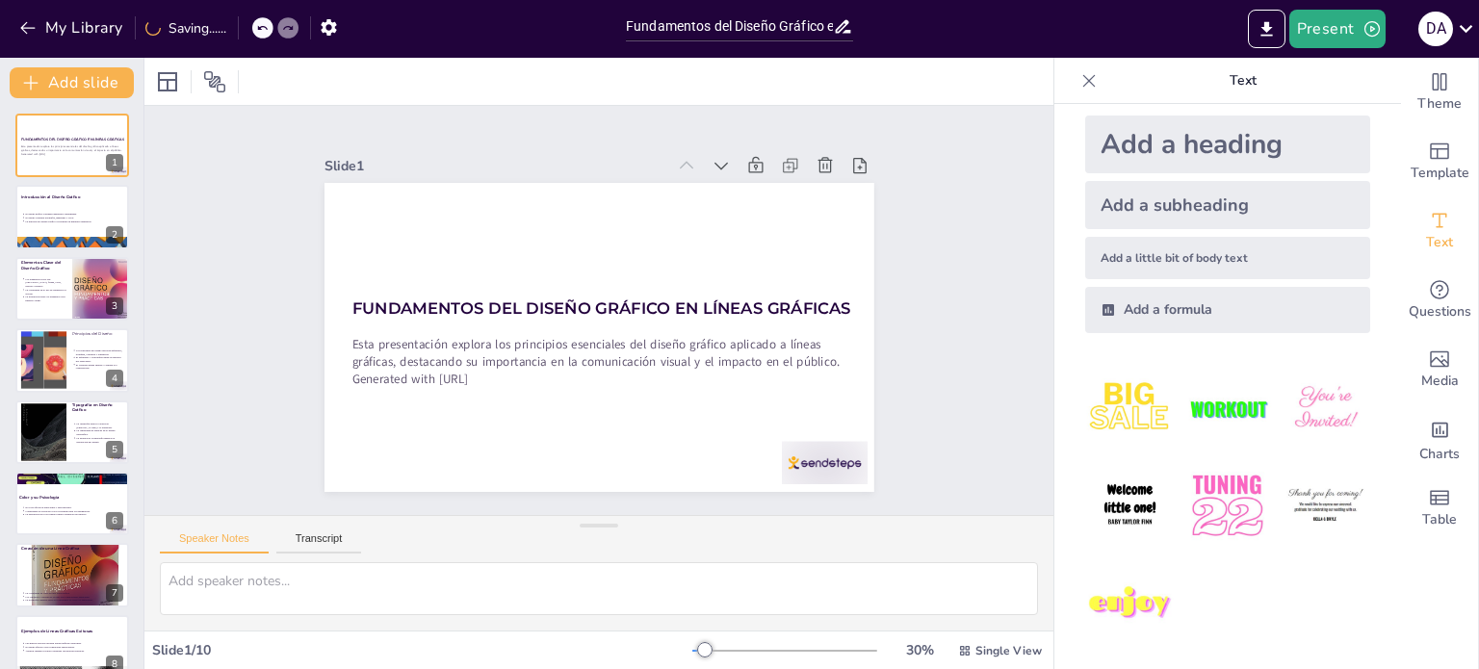
click at [697, 426] on icon at bounding box center [709, 438] width 24 height 24
click at [895, 229] on div "Slide 1 Fundamentos del Diseño Gráfico en Líneas Gráficas Esta presentación exp…" at bounding box center [598, 310] width 745 height 680
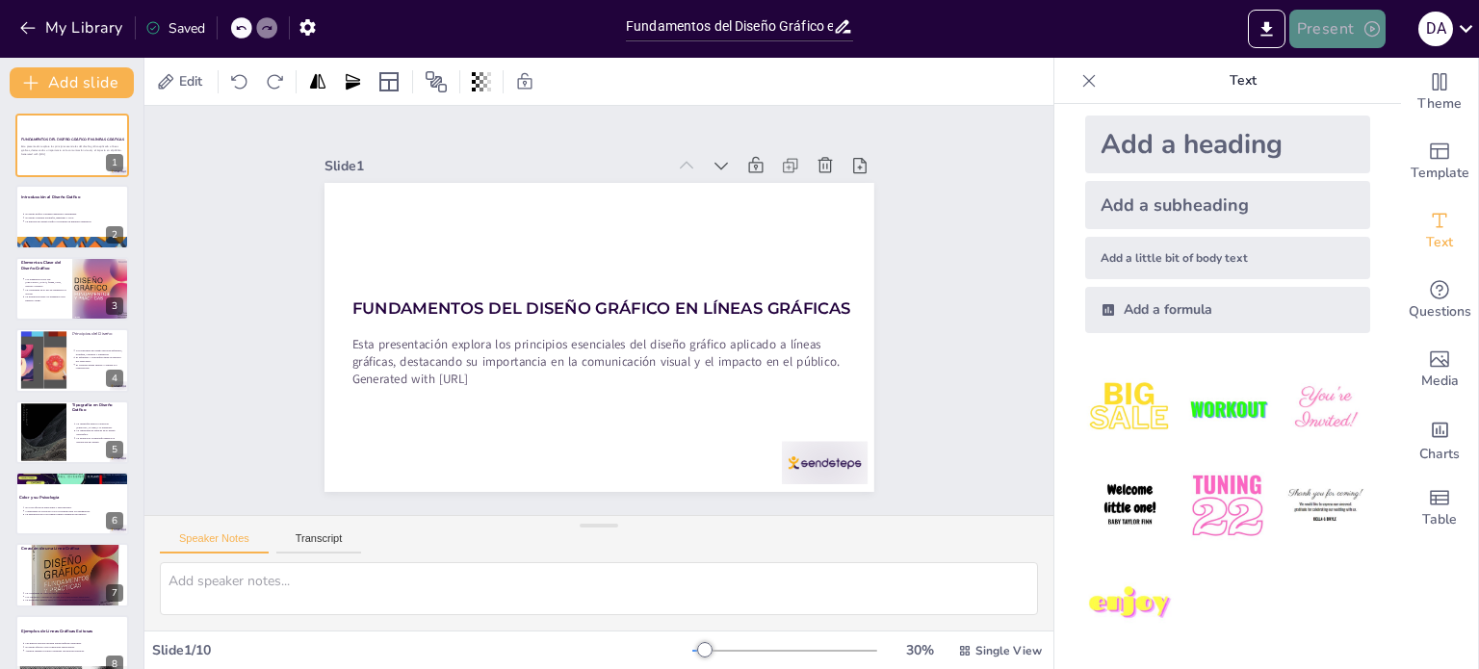
click at [1359, 13] on button "Present" at bounding box center [1337, 29] width 96 height 39
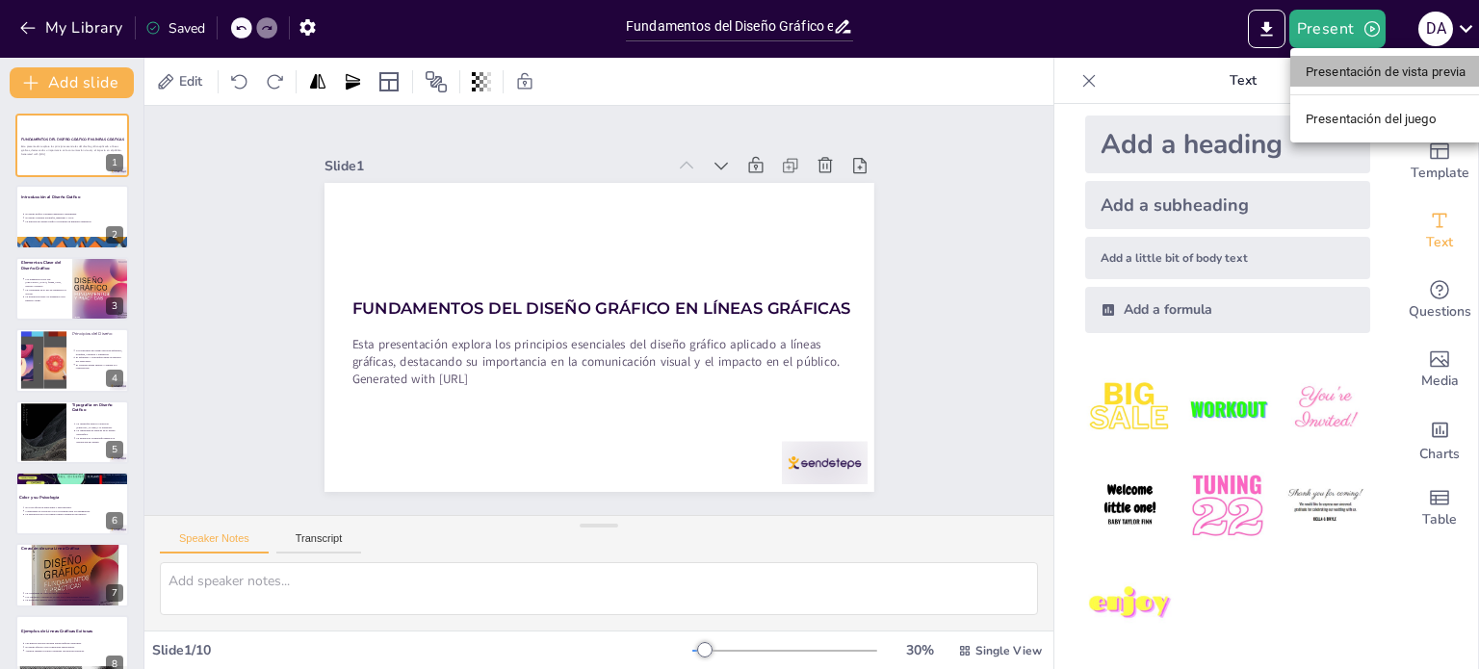
click at [1342, 68] on font "Presentación de vista previa" at bounding box center [1385, 71] width 161 height 14
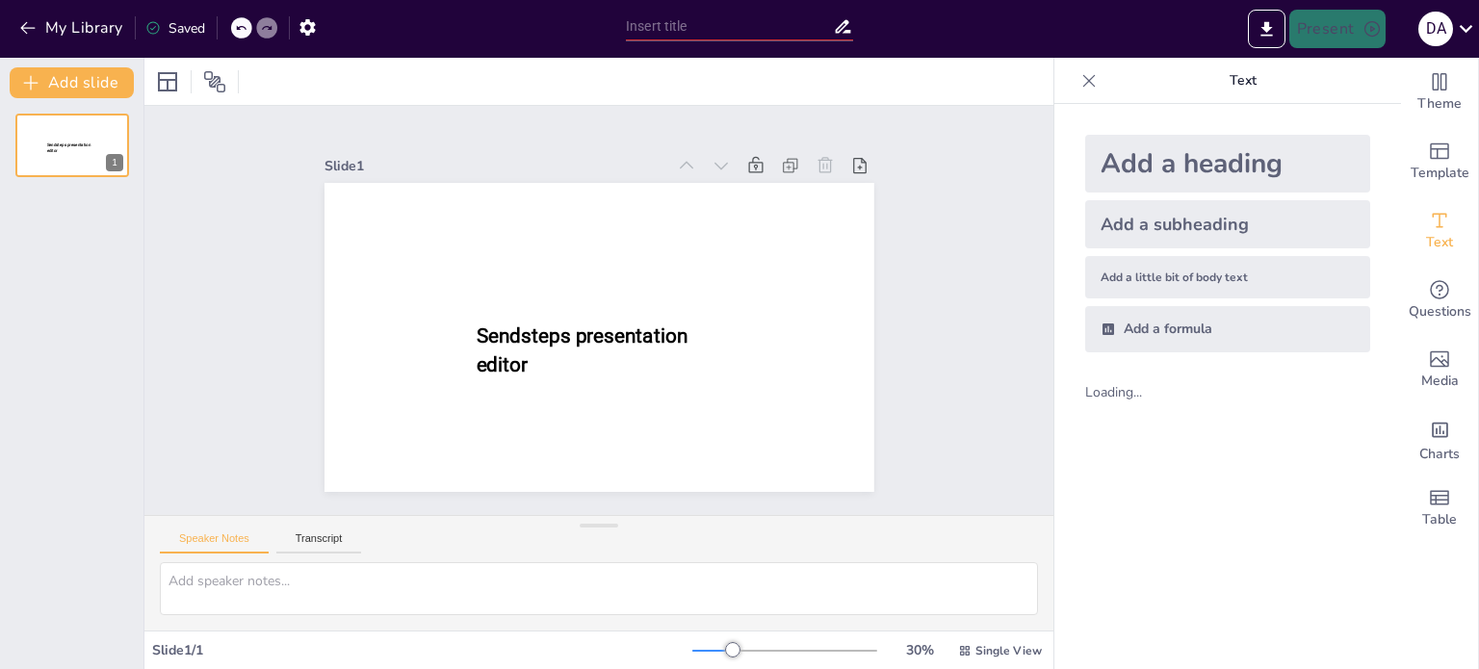
type input "Fundamentos del Diseño Gráfico en Líneas Gráficas"
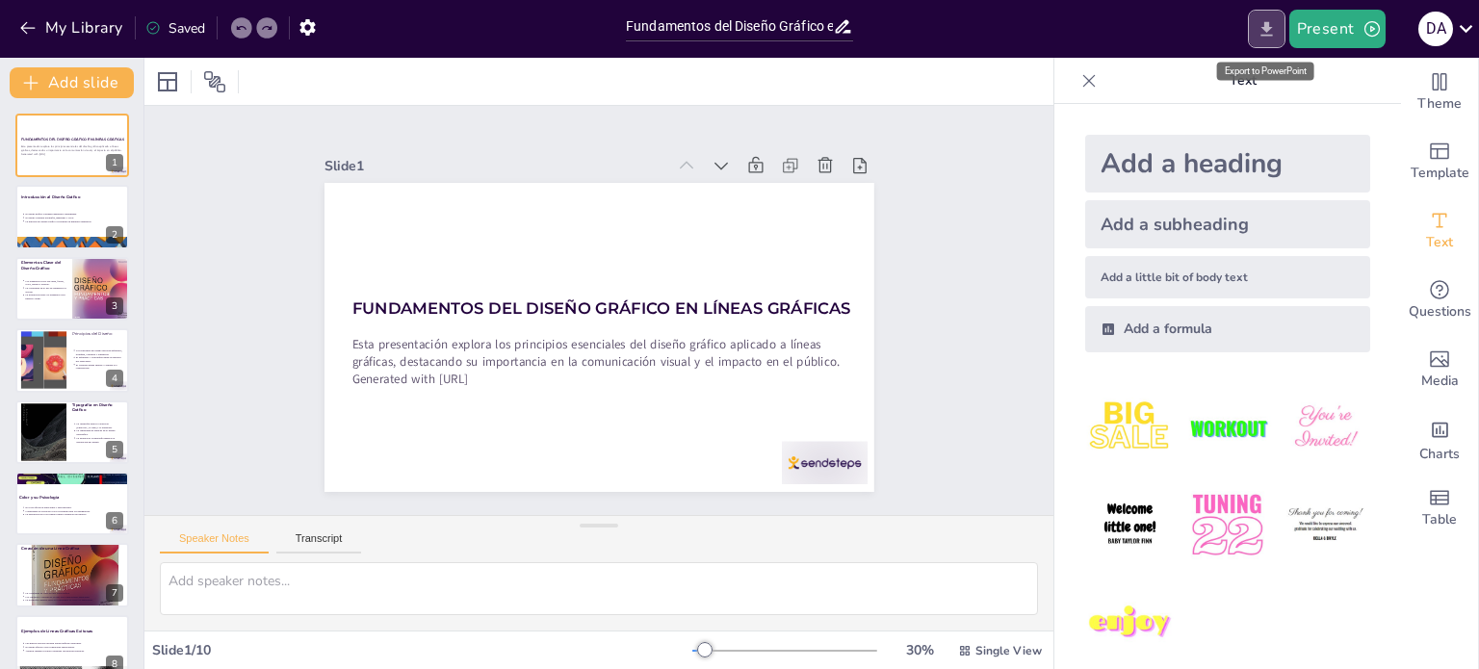
click at [1273, 39] on button "Export to PowerPoint" at bounding box center [1267, 29] width 38 height 39
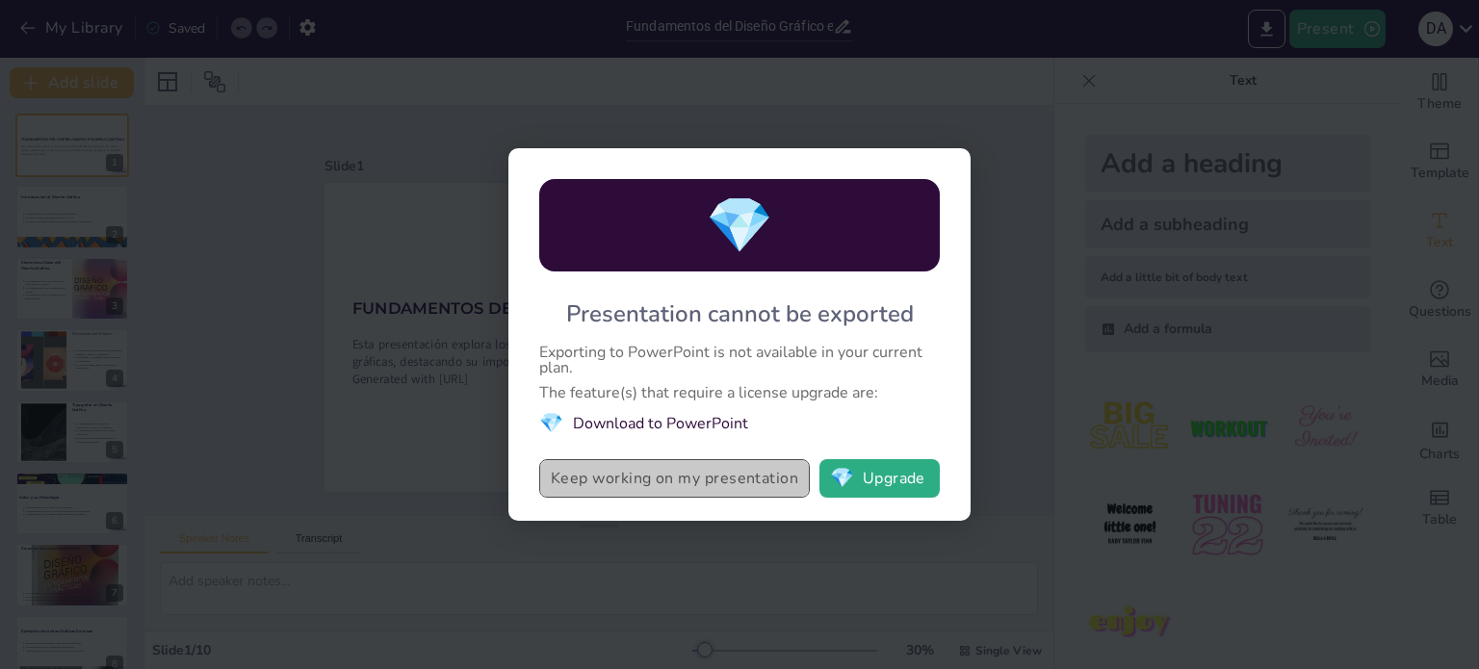
click at [666, 469] on button "Keep working on my presentation" at bounding box center [674, 478] width 270 height 39
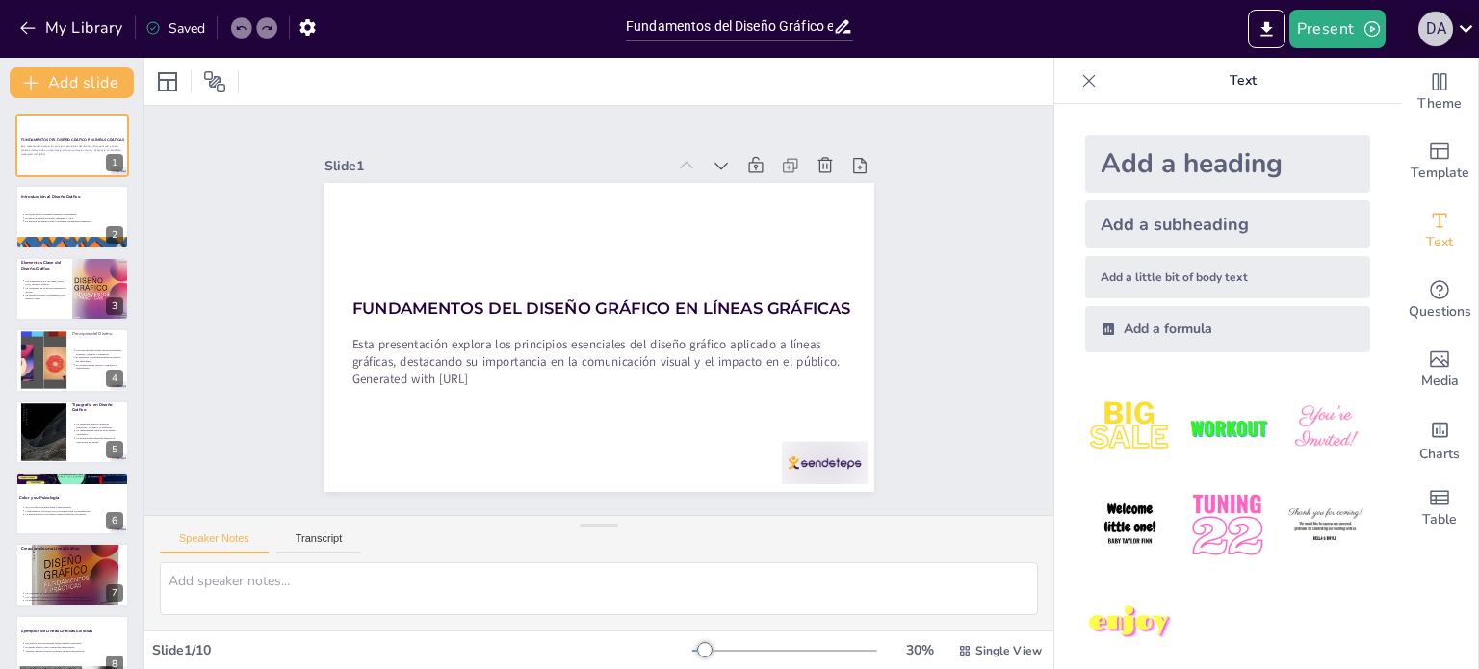
click at [1436, 29] on div "D A" at bounding box center [1435, 29] width 35 height 35
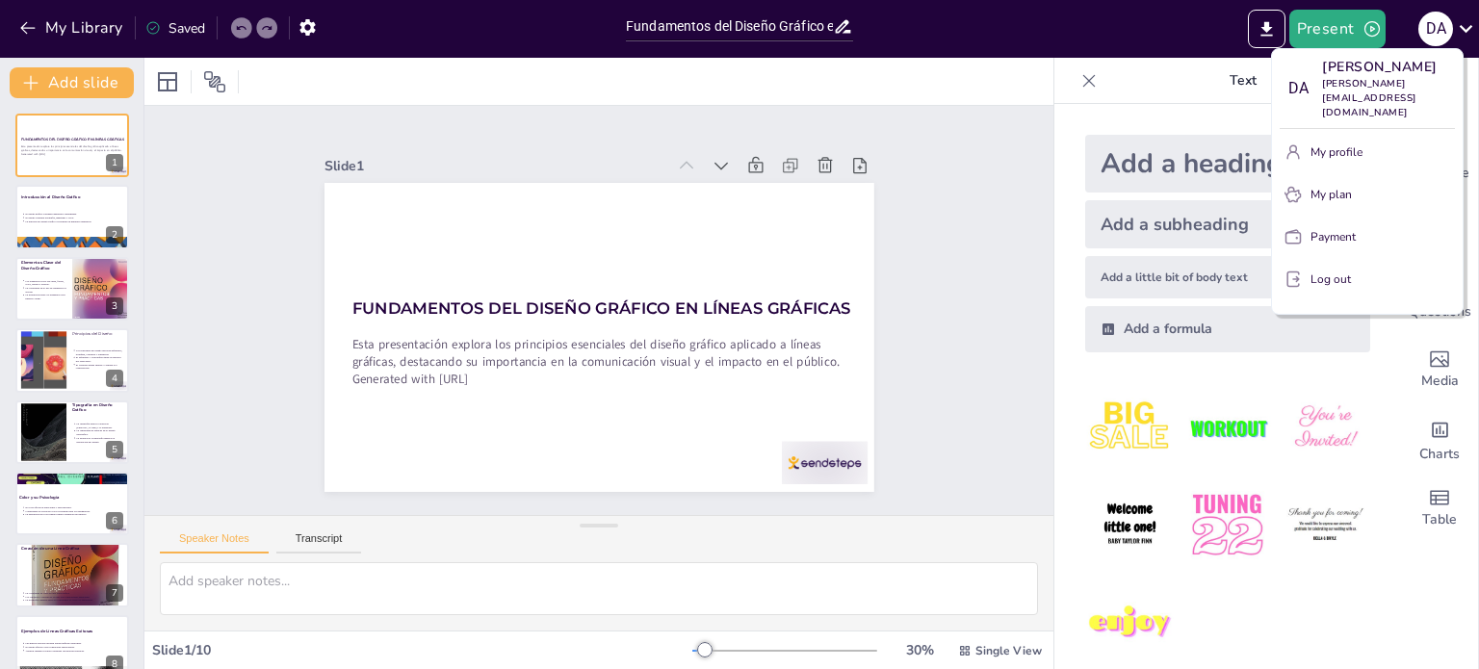
click at [1013, 56] on div at bounding box center [739, 334] width 1479 height 669
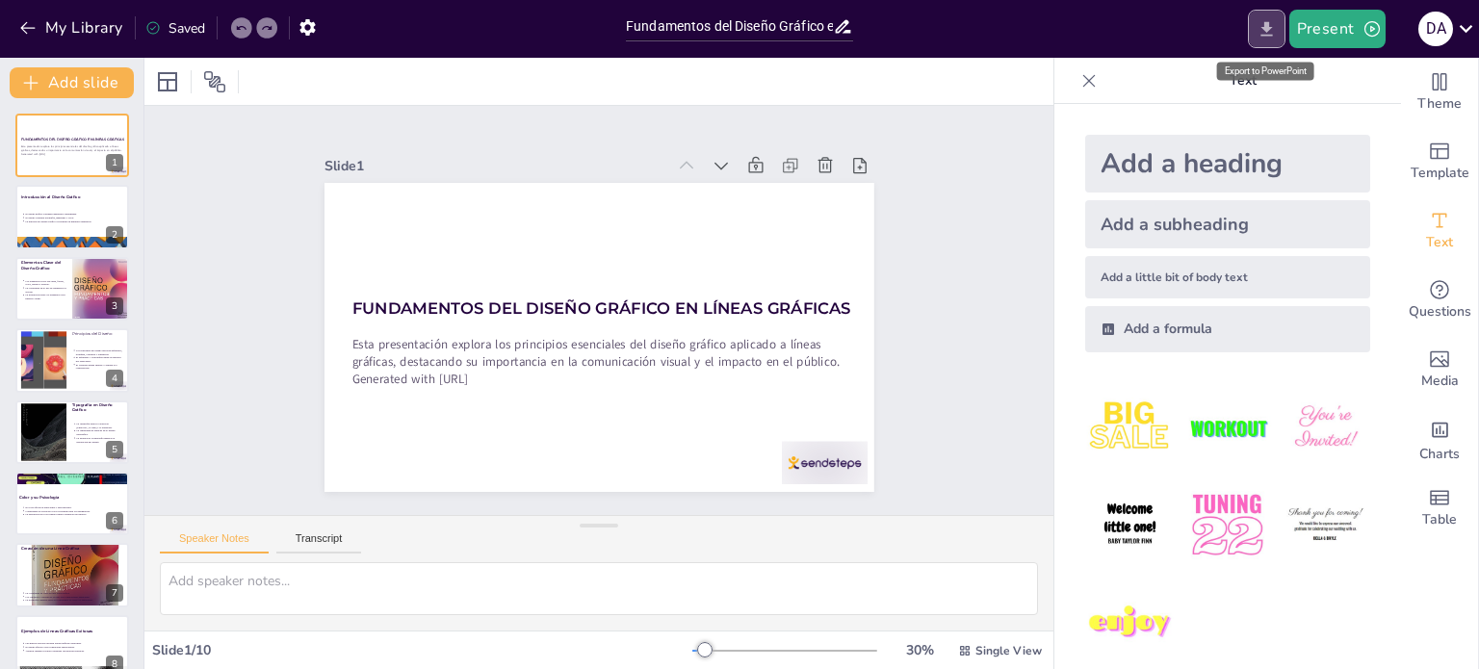
click at [1276, 26] on icon "Export to PowerPoint" at bounding box center [1266, 29] width 20 height 20
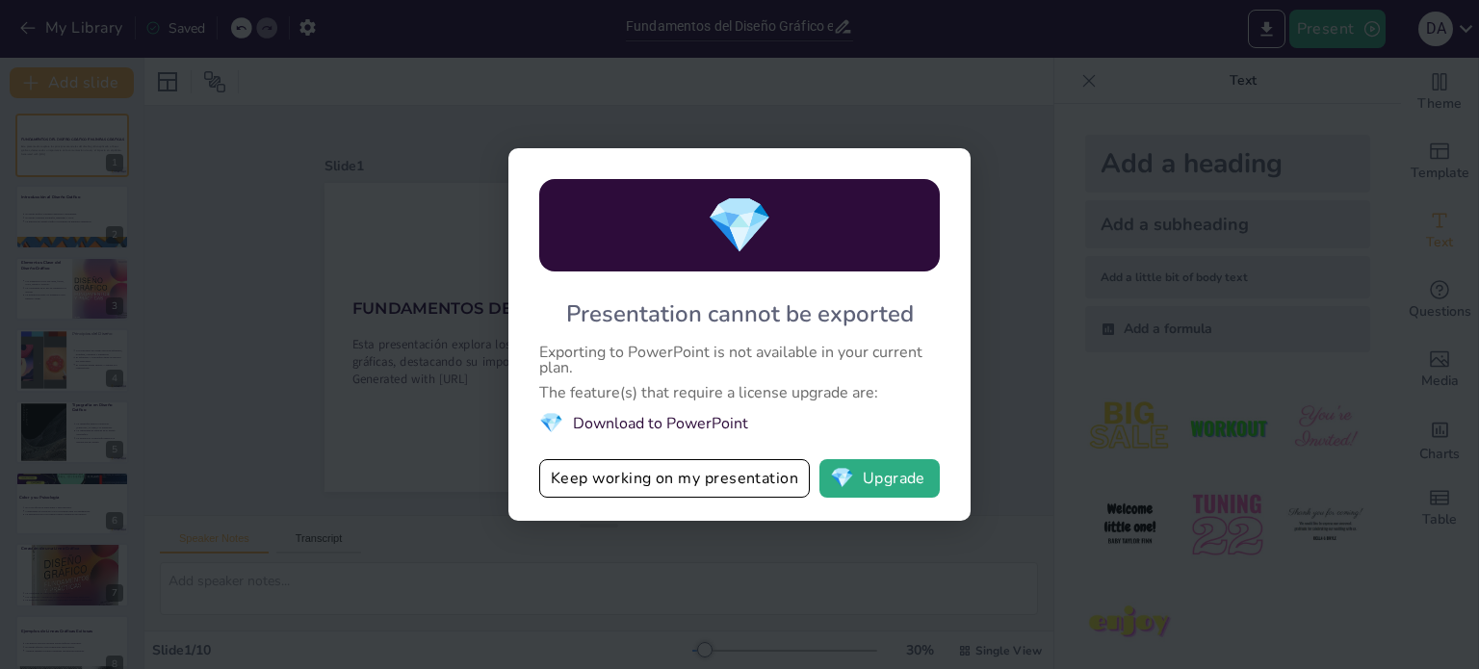
click at [983, 302] on div "💎 Presentation cannot be exported Exporting to PowerPoint is not available in y…" at bounding box center [739, 334] width 1479 height 669
click at [696, 484] on button "Keep working on my presentation" at bounding box center [674, 478] width 270 height 39
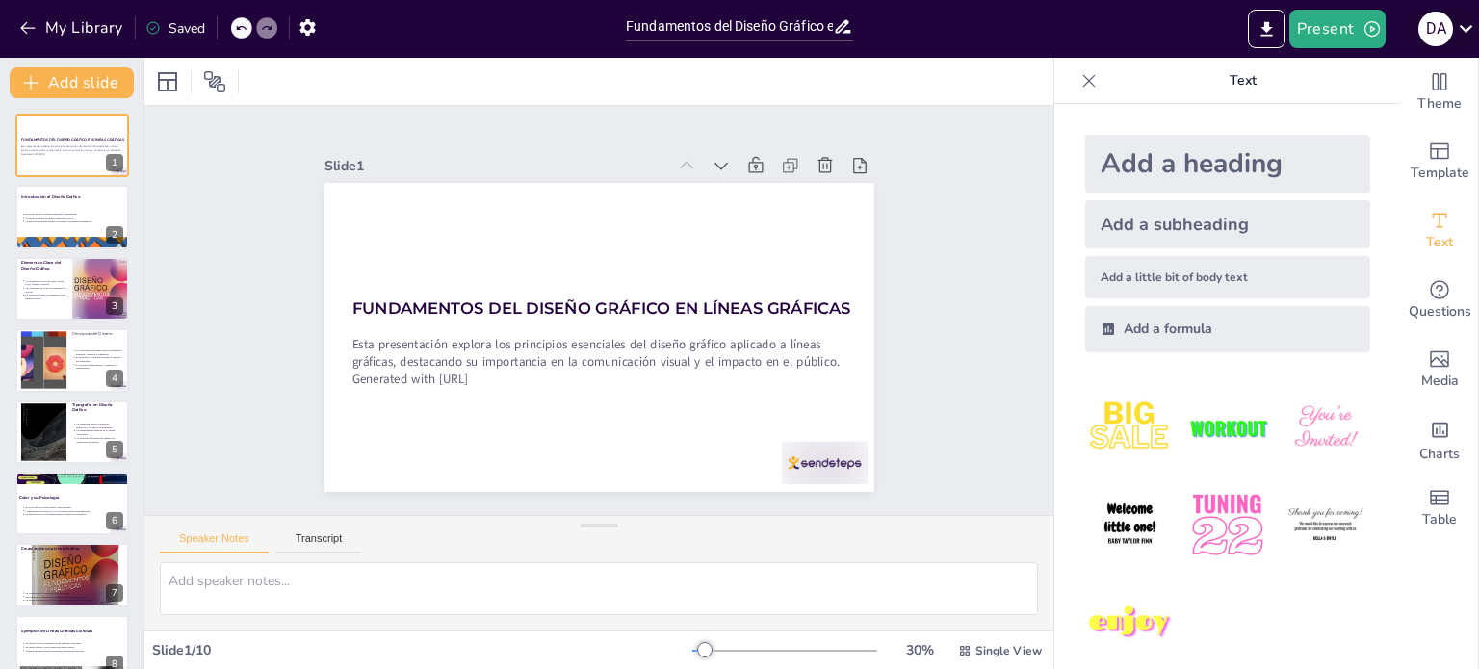
click at [1428, 36] on div "D A" at bounding box center [1435, 29] width 35 height 35
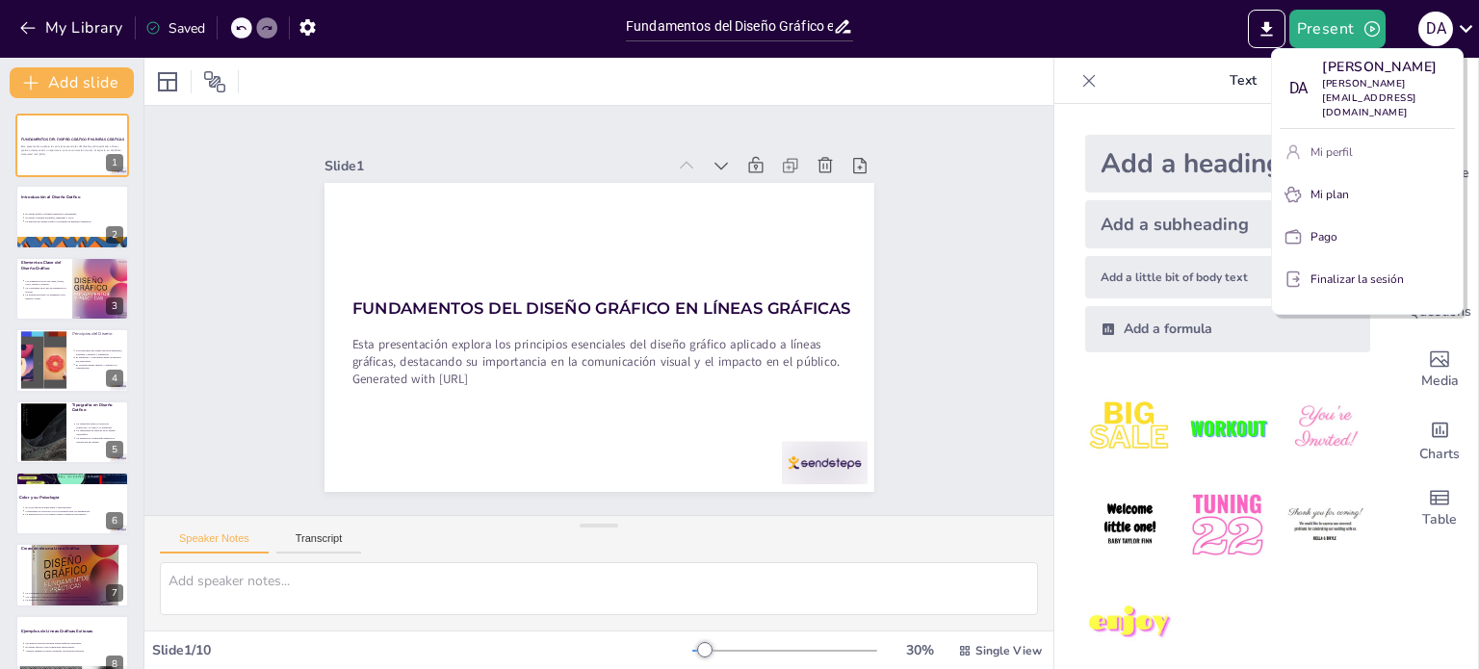
click at [1355, 167] on button "Mi perfil" at bounding box center [1366, 152] width 175 height 31
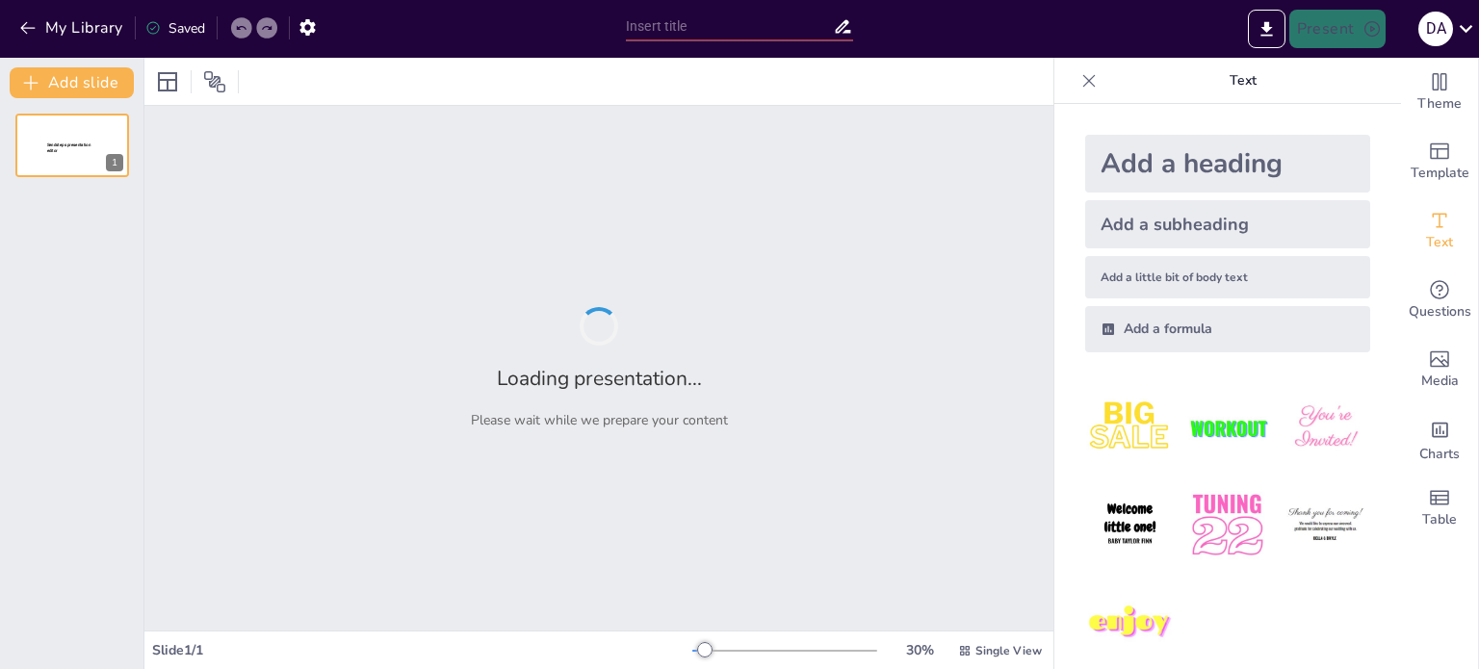
type input "Fundamentos del Diseño Gráfico en Líneas Gráficas"
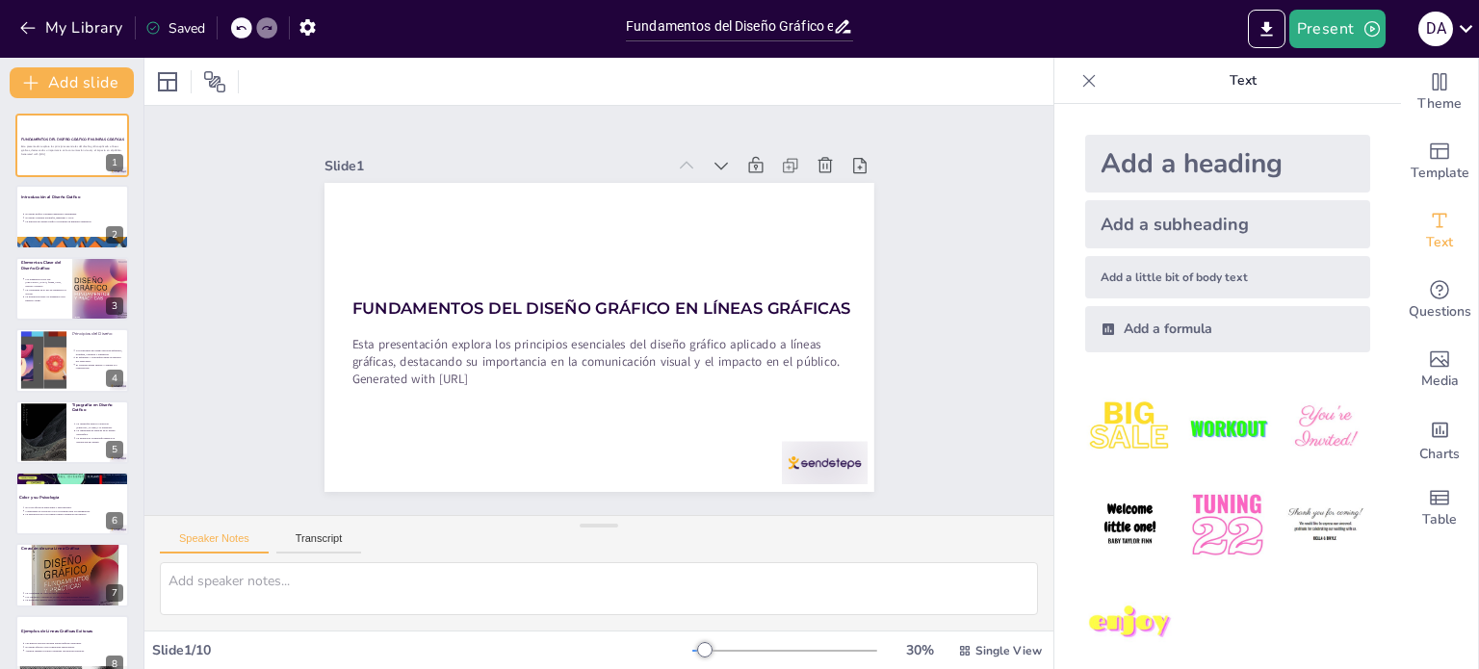
click at [817, 73] on div at bounding box center [598, 81] width 909 height 47
click at [1325, 41] on button "Present" at bounding box center [1337, 29] width 96 height 39
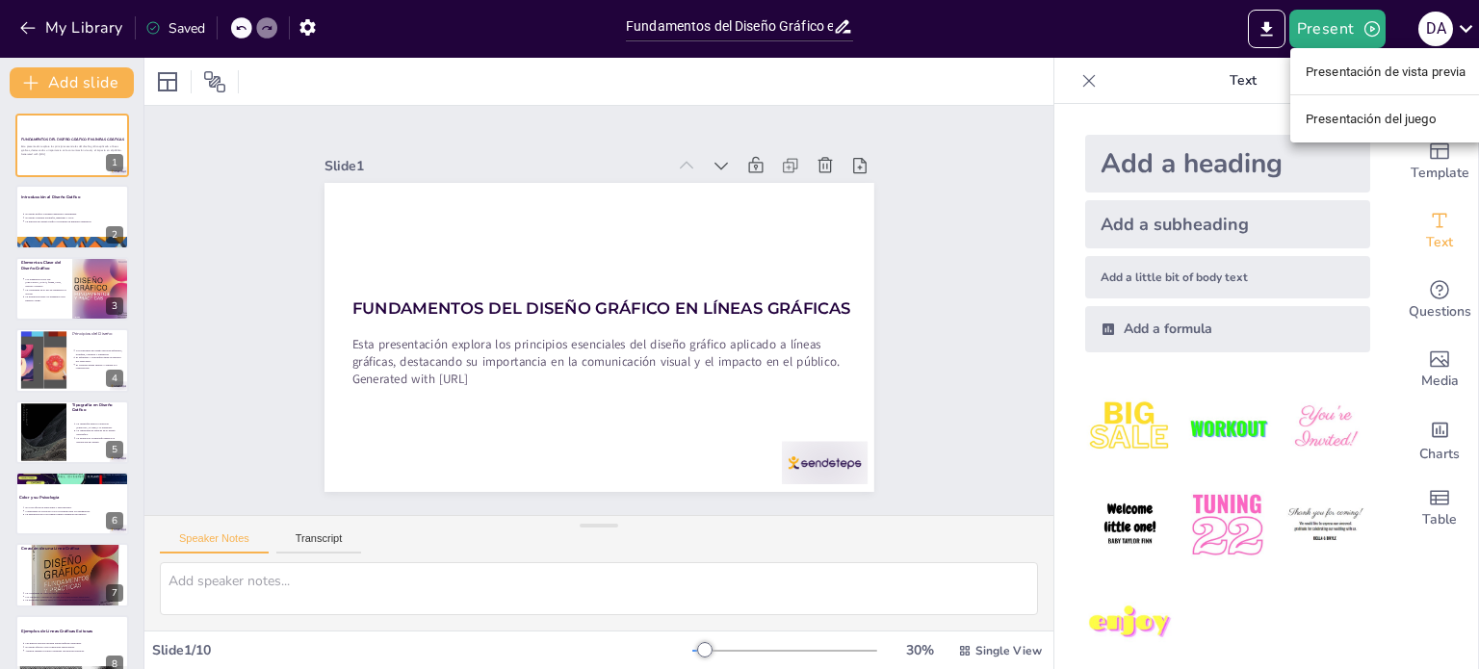
click at [872, 53] on div at bounding box center [739, 334] width 1479 height 669
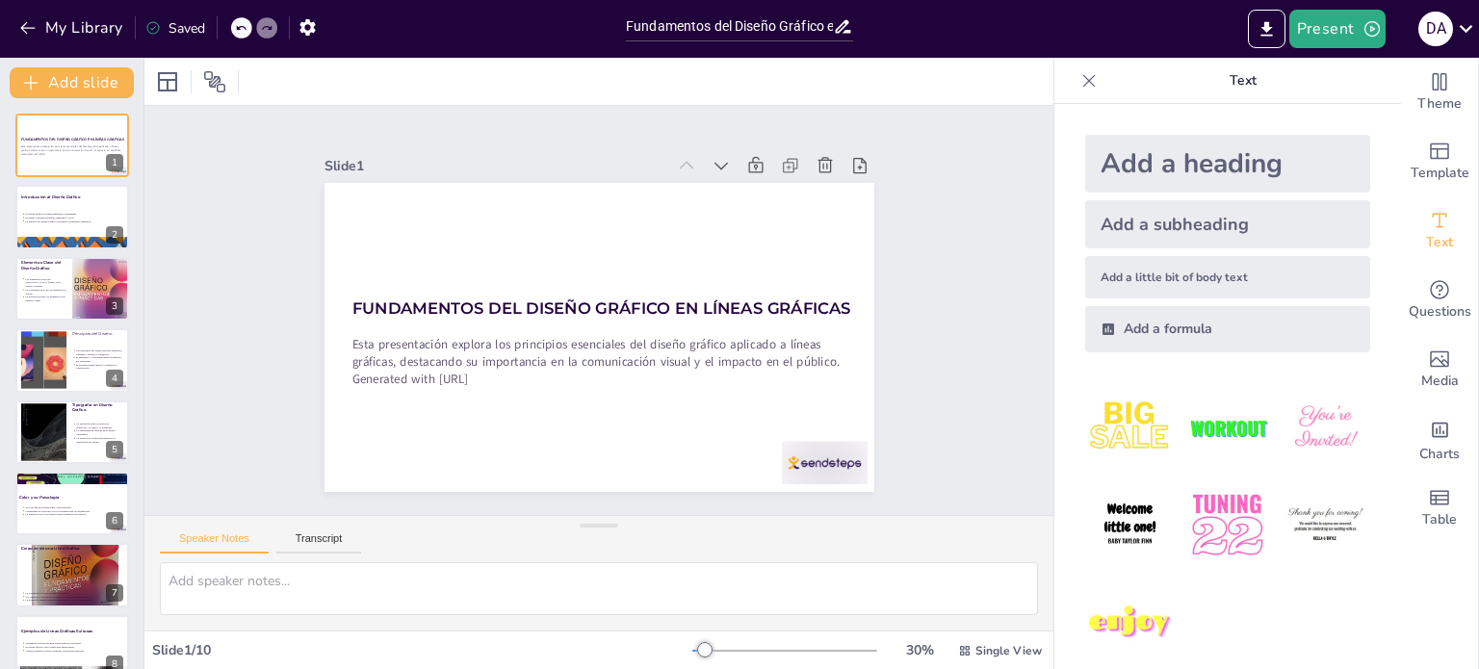
click at [1079, 79] on icon at bounding box center [1088, 80] width 19 height 19
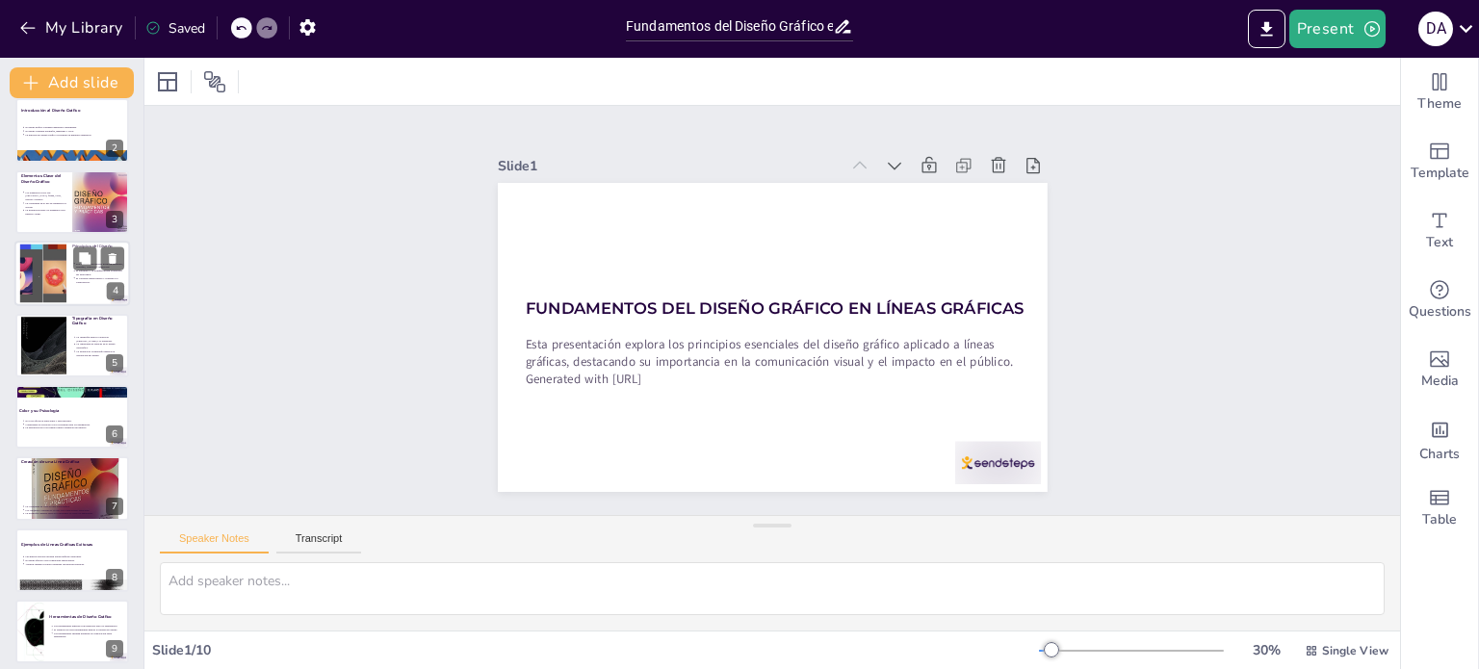
scroll to position [85, 0]
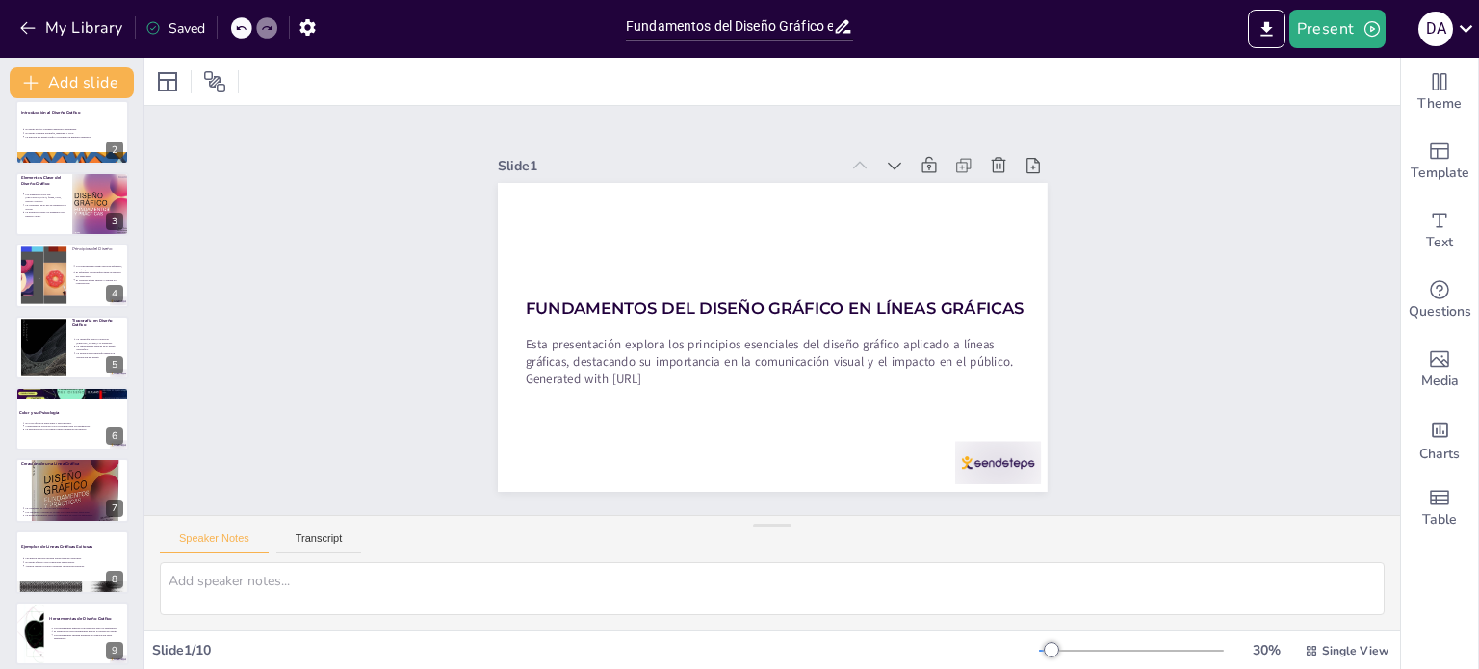
click at [176, 30] on div "Saved" at bounding box center [175, 28] width 60 height 18
click at [1339, 649] on span "Single View" at bounding box center [1355, 650] width 66 height 15
click at [1438, 600] on div "Theme Template Text Questions Media Charts Table" at bounding box center [1440, 363] width 78 height 611
click at [1272, 26] on icon "Export to PowerPoint" at bounding box center [1266, 28] width 12 height 14
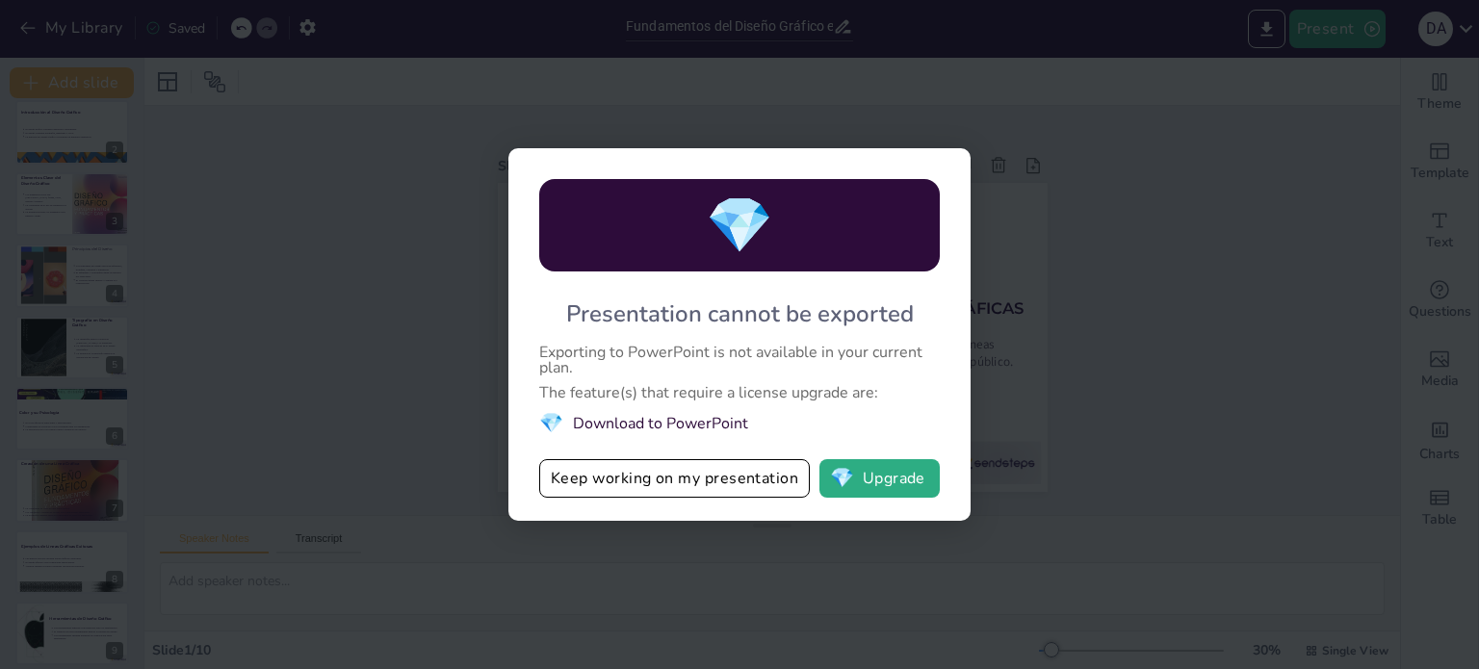
click at [1152, 226] on div "💎 Presentation cannot be exported Exporting to PowerPoint is not available in y…" at bounding box center [739, 334] width 1479 height 669
click at [601, 465] on button "Keep working on my presentation" at bounding box center [674, 478] width 270 height 39
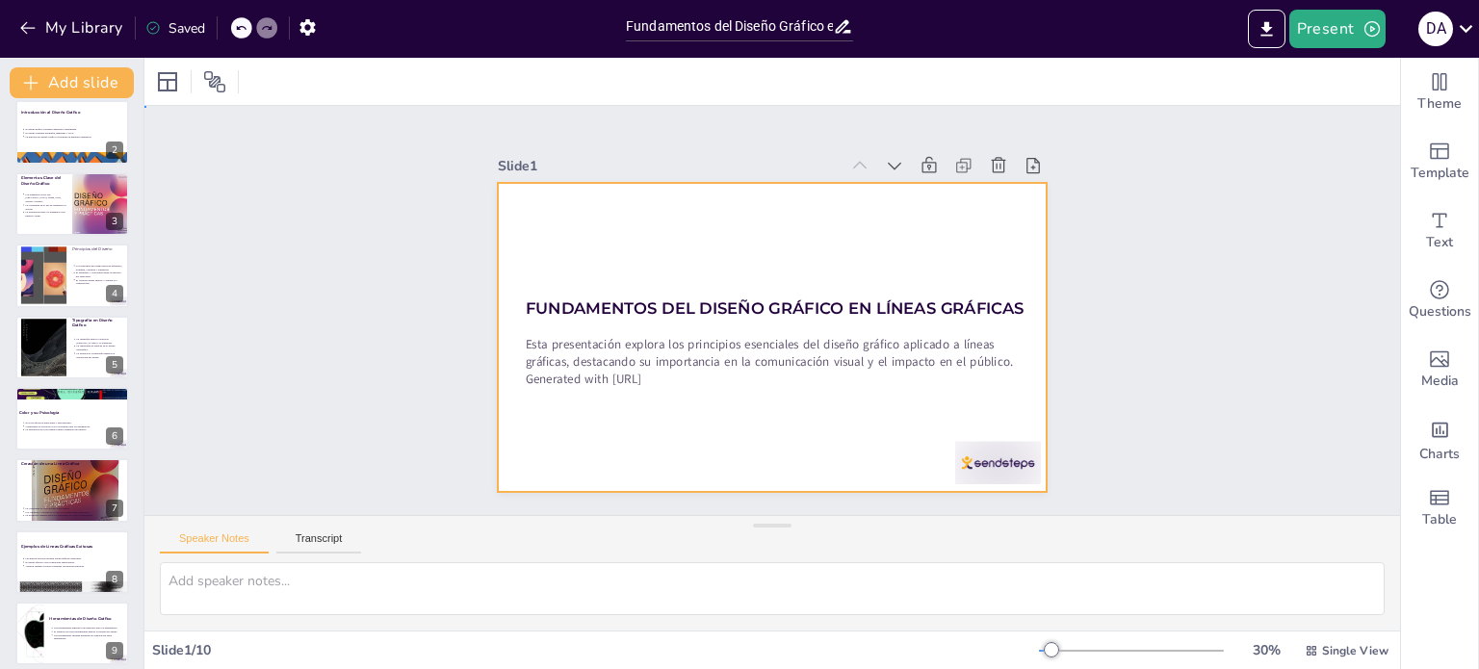
click at [1022, 238] on div at bounding box center [759, 334] width 630 height 542
click at [1022, 238] on div at bounding box center [789, 289] width 615 height 597
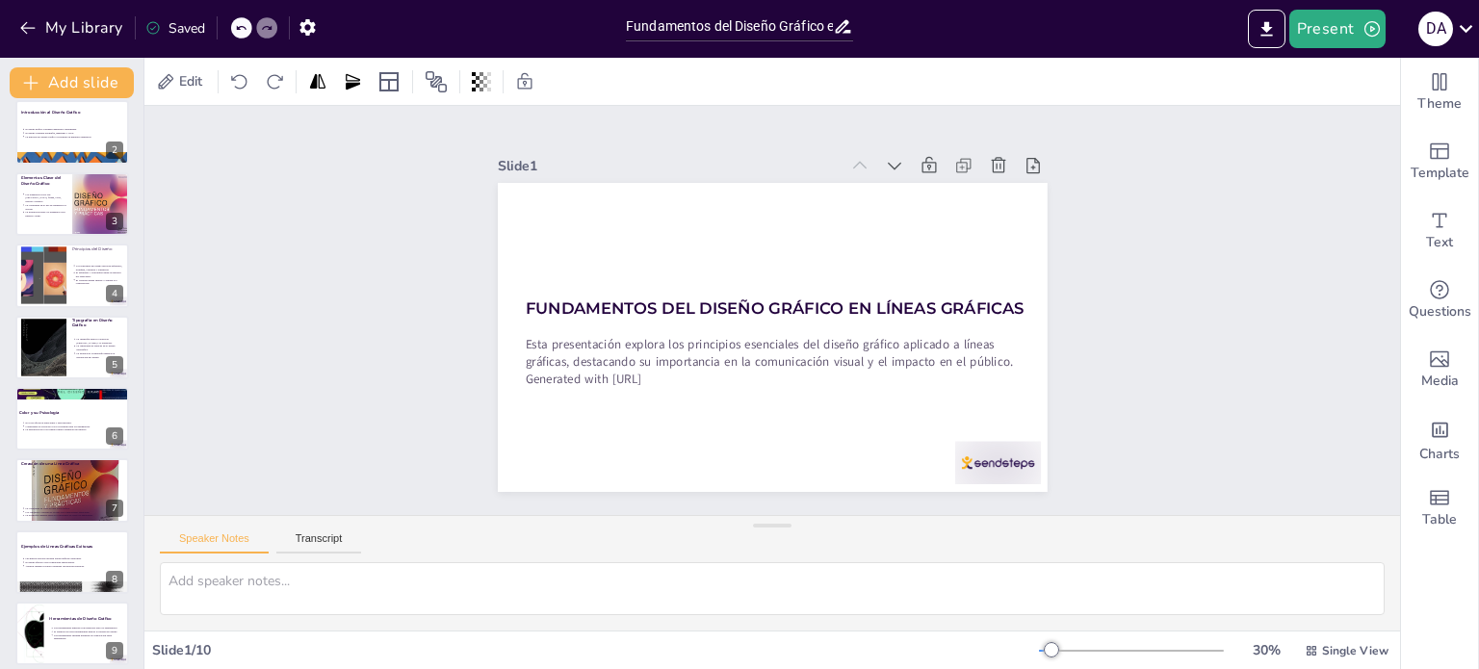
click at [1269, 194] on div "Slide 1 Fundamentos del Diseño Gráfico en Líneas Gráficas Esta presentación exp…" at bounding box center [772, 310] width 1292 height 982
click at [1103, 194] on div "Slide 1 Fundamentos del Diseño Gráfico en Líneas Gráficas Esta presentación exp…" at bounding box center [772, 310] width 661 height 1313
click at [1309, 334] on div "Slide 1 Fundamentos del Diseño Gráfico en Líneas Gráficas Esta presentación exp…" at bounding box center [772, 310] width 1292 height 982
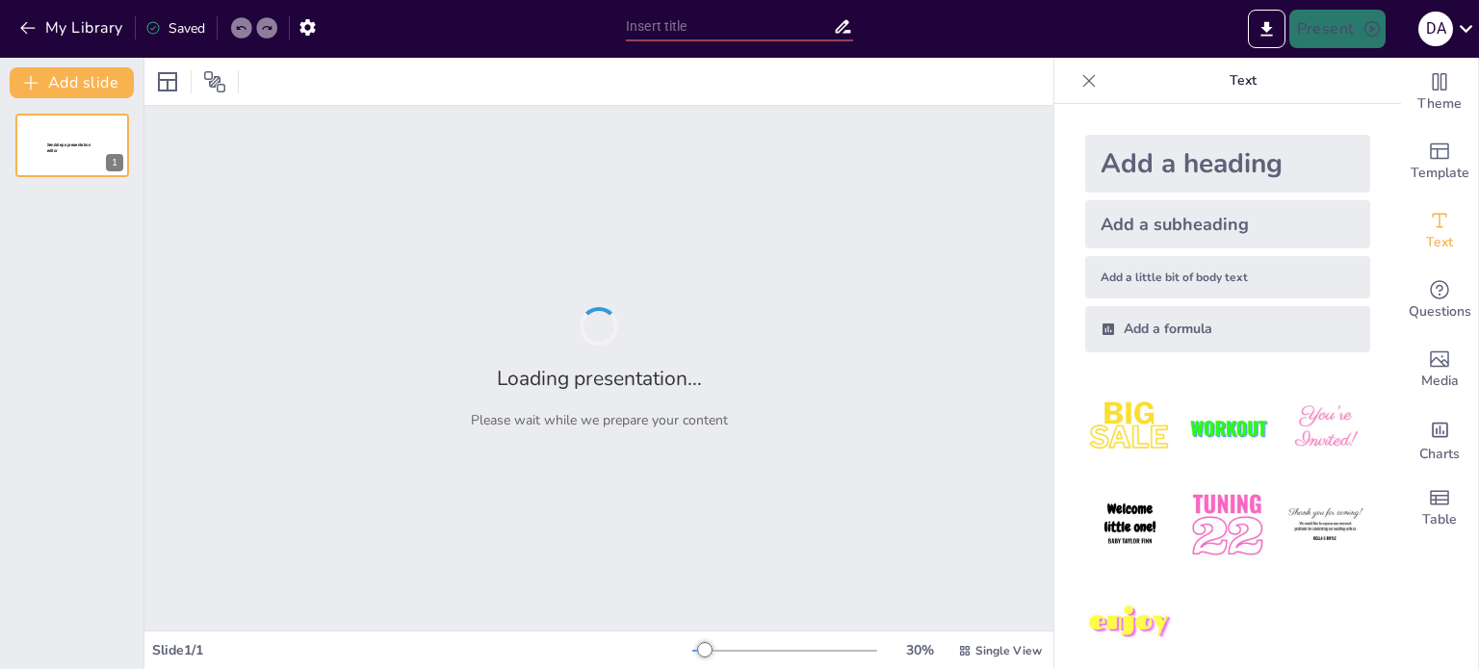
type input "Fundamentos del Diseño Gráfico en Líneas Gráficas"
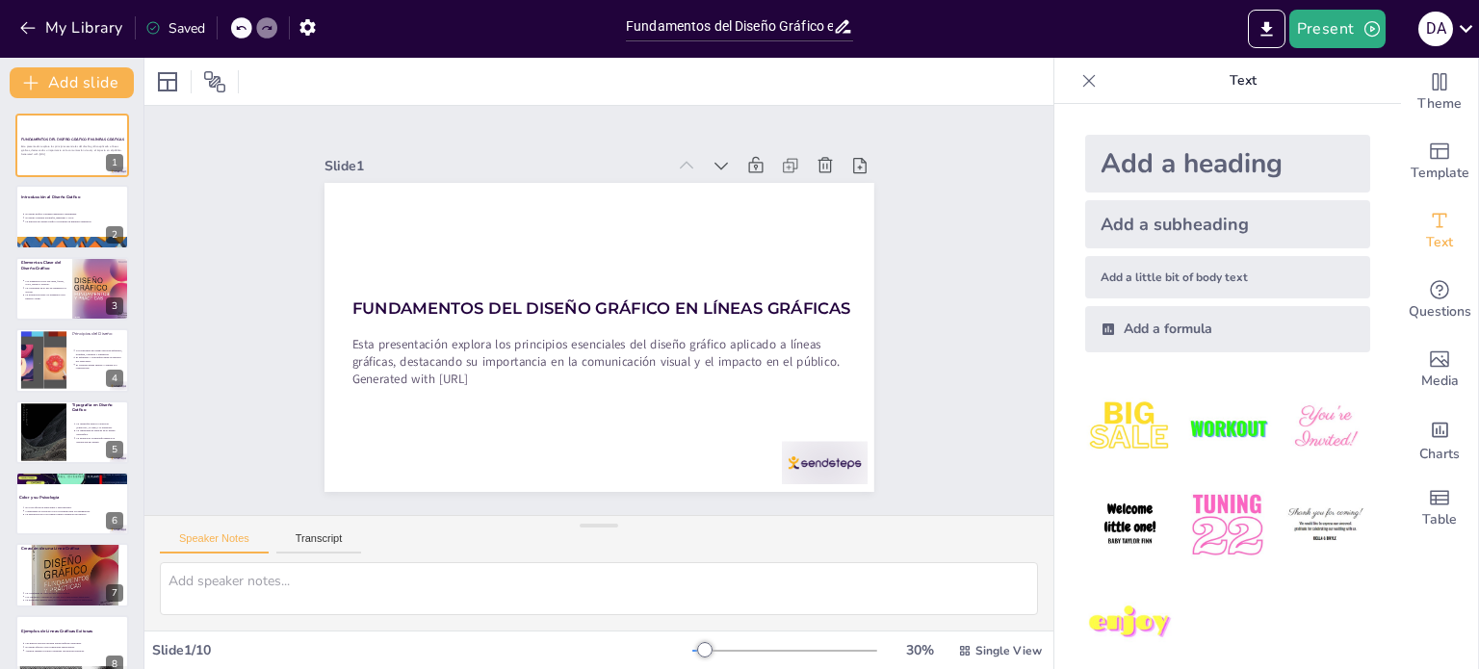
click at [972, 390] on div "Slide 1 Fundamentos del Diseño Gráfico en Líneas Gráficas Esta presentación exp…" at bounding box center [598, 311] width 946 height 502
click at [988, 649] on span "Single View" at bounding box center [1008, 650] width 66 height 15
click at [990, 605] on font "Vista de lista" at bounding box center [975, 608] width 78 height 18
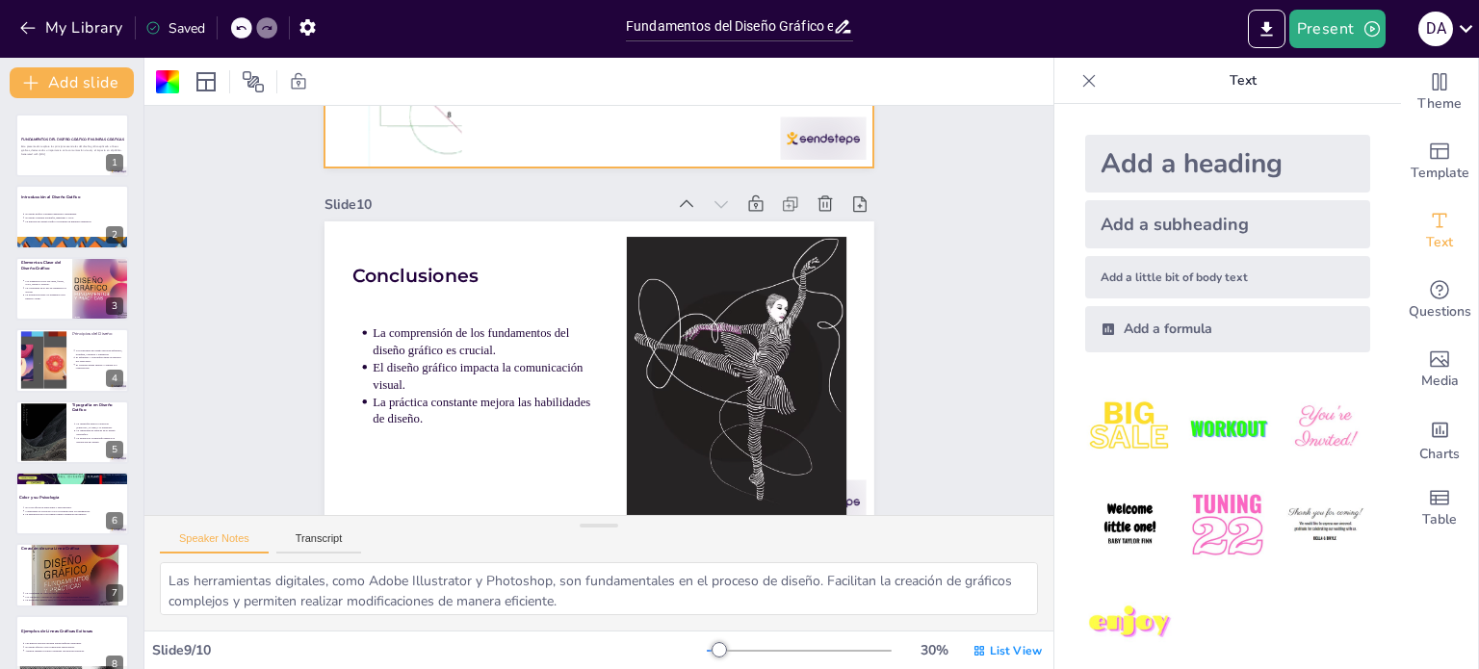
scroll to position [3228, 0]
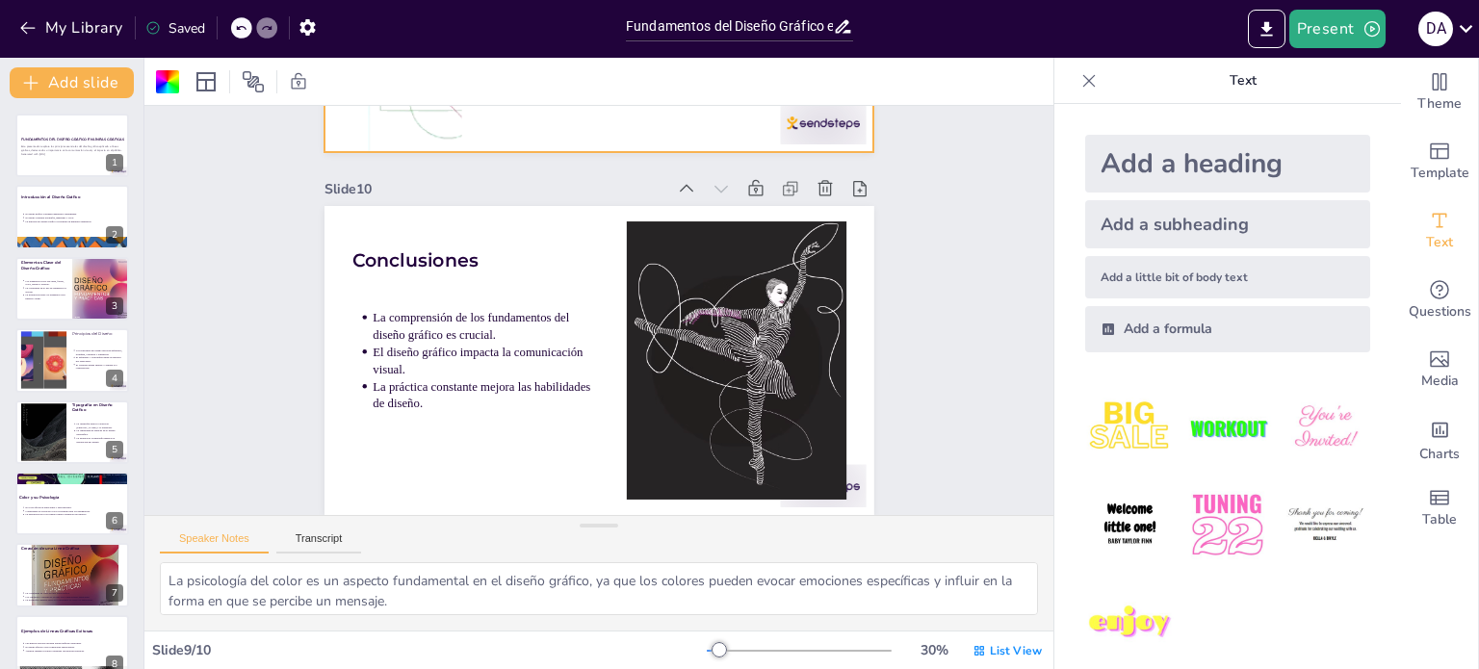
type textarea "Los principios del diseño son fundamentales para lograr una composición armonio…"
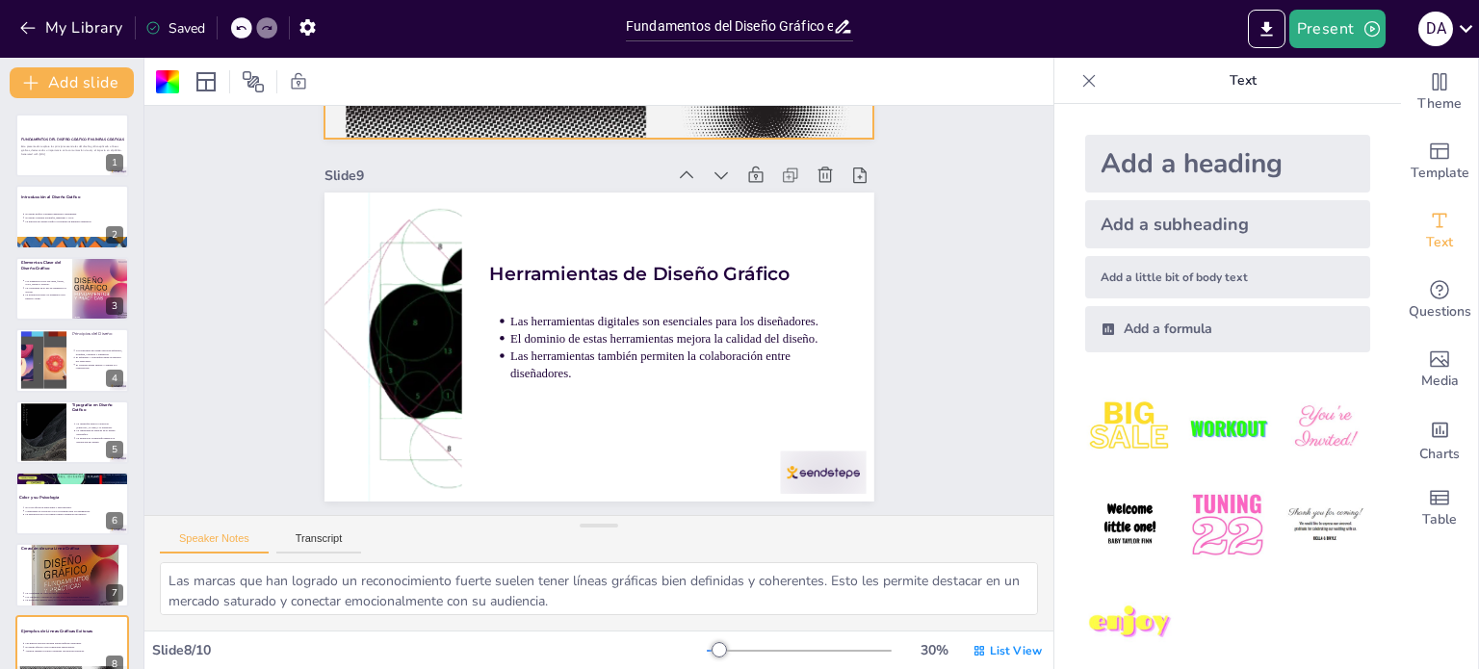
scroll to position [2872, 0]
type textarea "Las herramientas digitales, como Adobe Illustrator y Photoshop, son fundamental…"
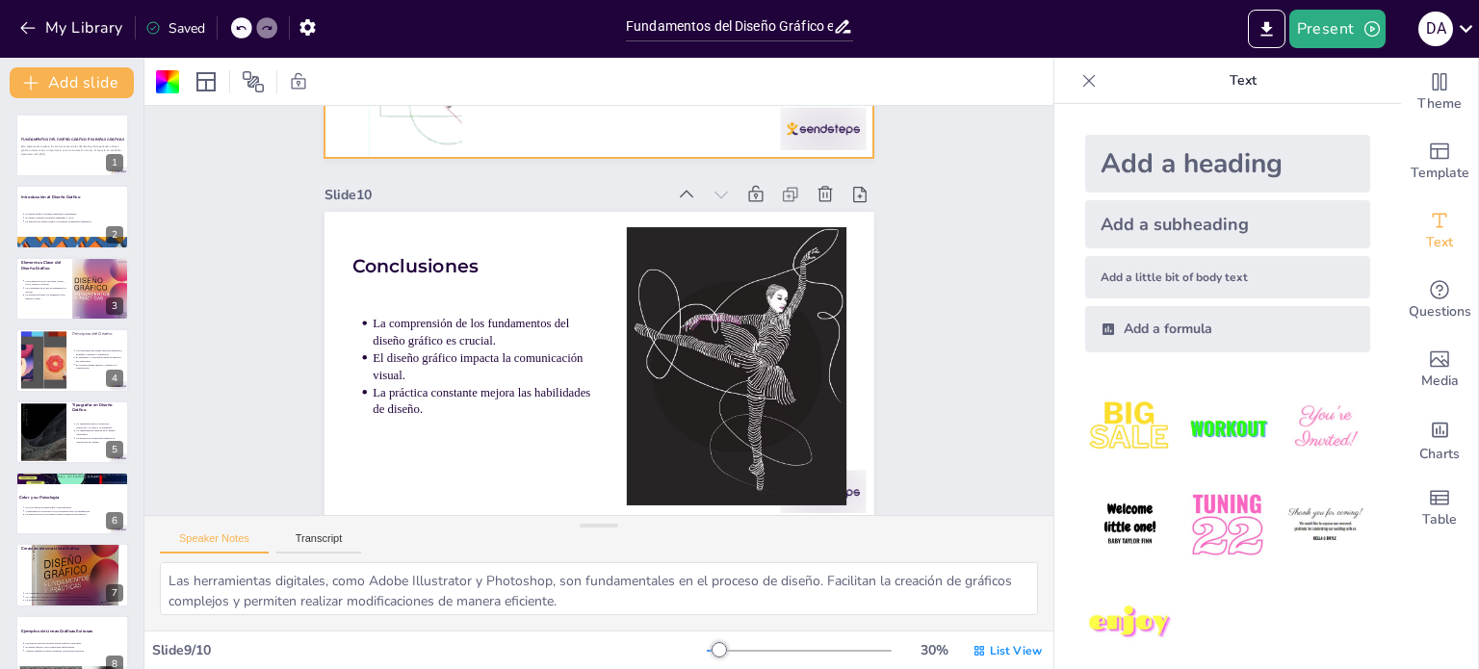
scroll to position [3234, 0]
